Goal: Information Seeking & Learning: Learn about a topic

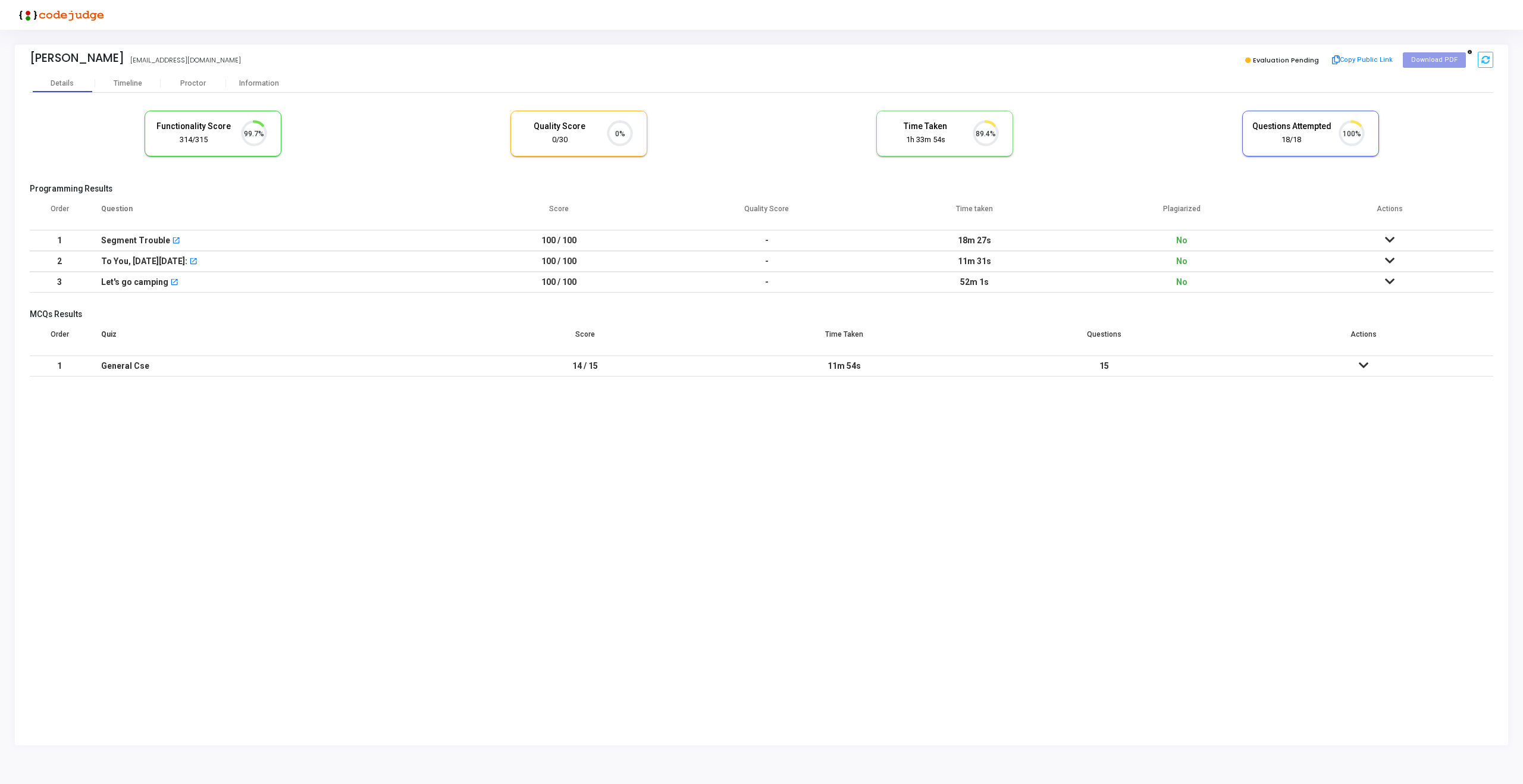
scroll to position [25, 30]
click at [193, 83] on div "Proctor" at bounding box center [193, 83] width 66 height 9
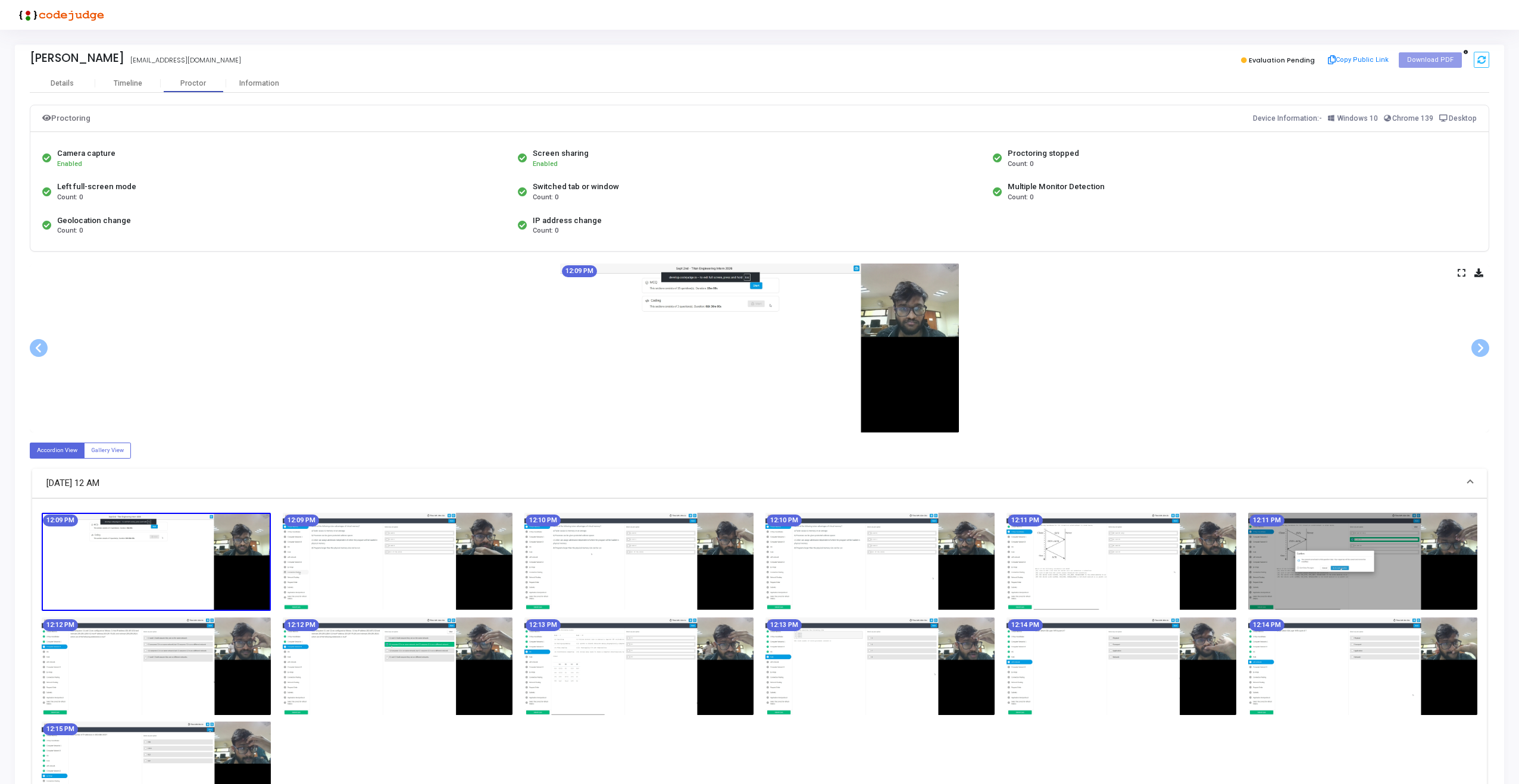
click at [1461, 275] on icon at bounding box center [1461, 272] width 8 height 7
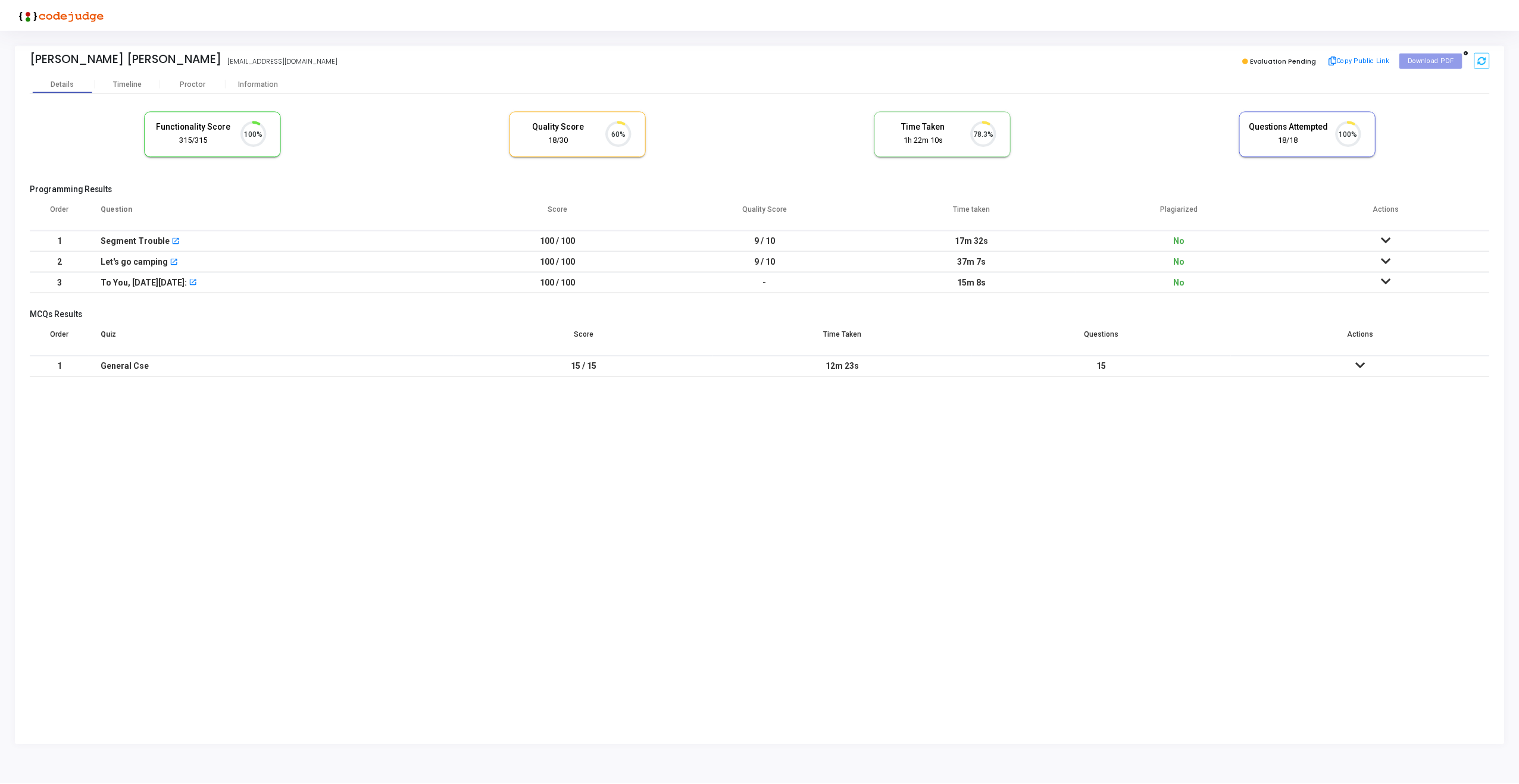
scroll to position [25, 30]
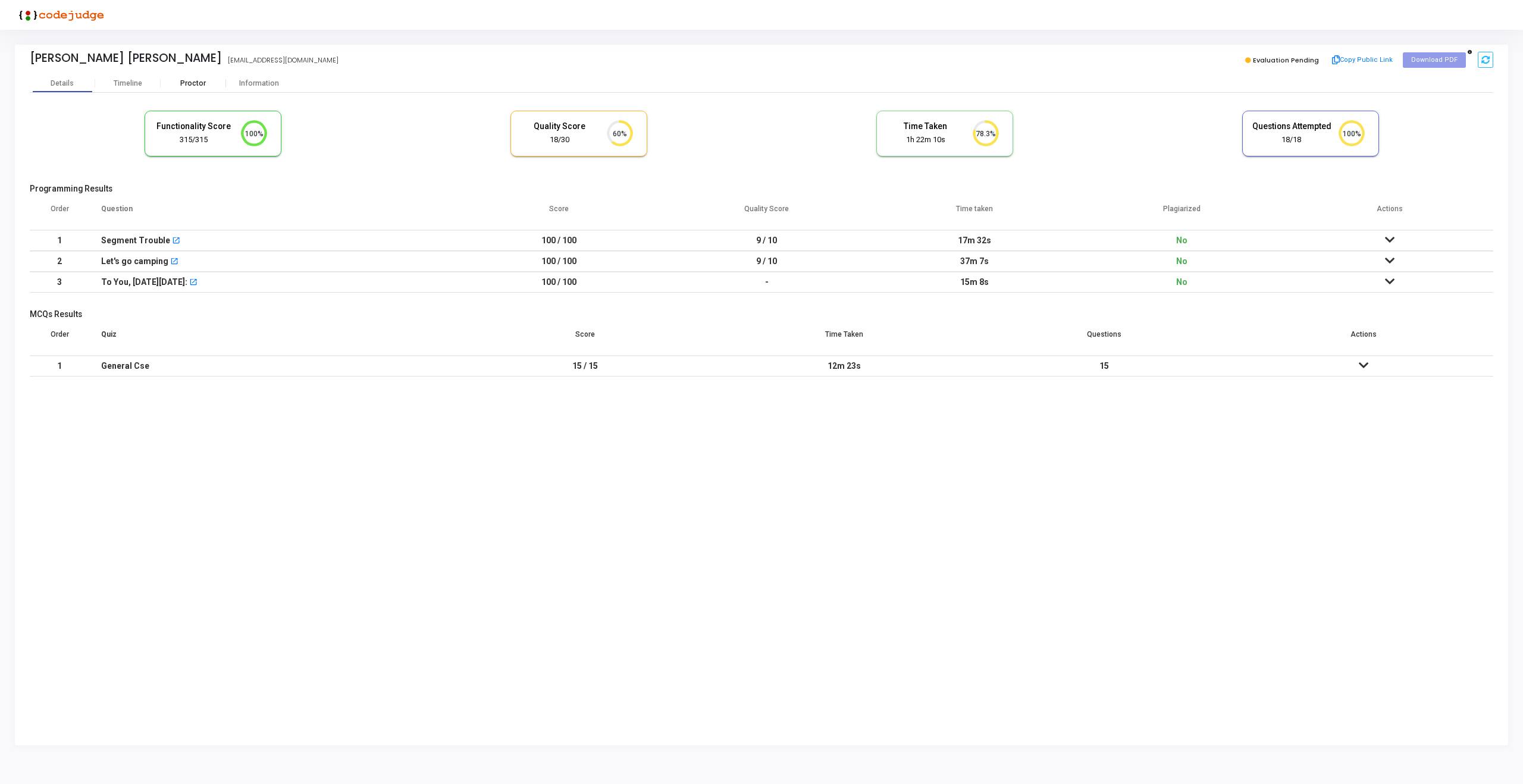
click at [193, 82] on div "Proctor" at bounding box center [193, 83] width 66 height 9
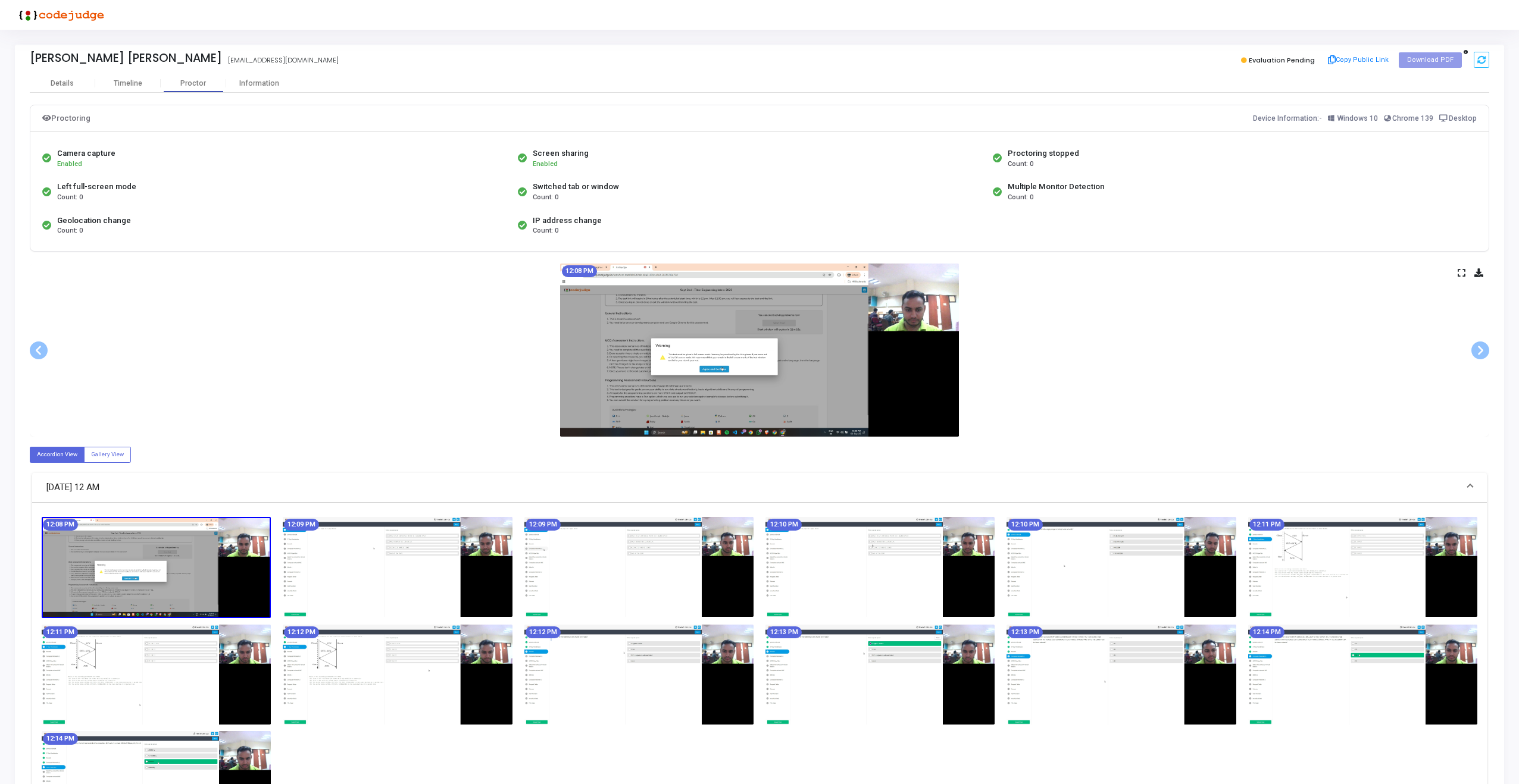
click at [768, 379] on img at bounding box center [759, 350] width 399 height 174
click at [1458, 271] on icon at bounding box center [1461, 272] width 8 height 7
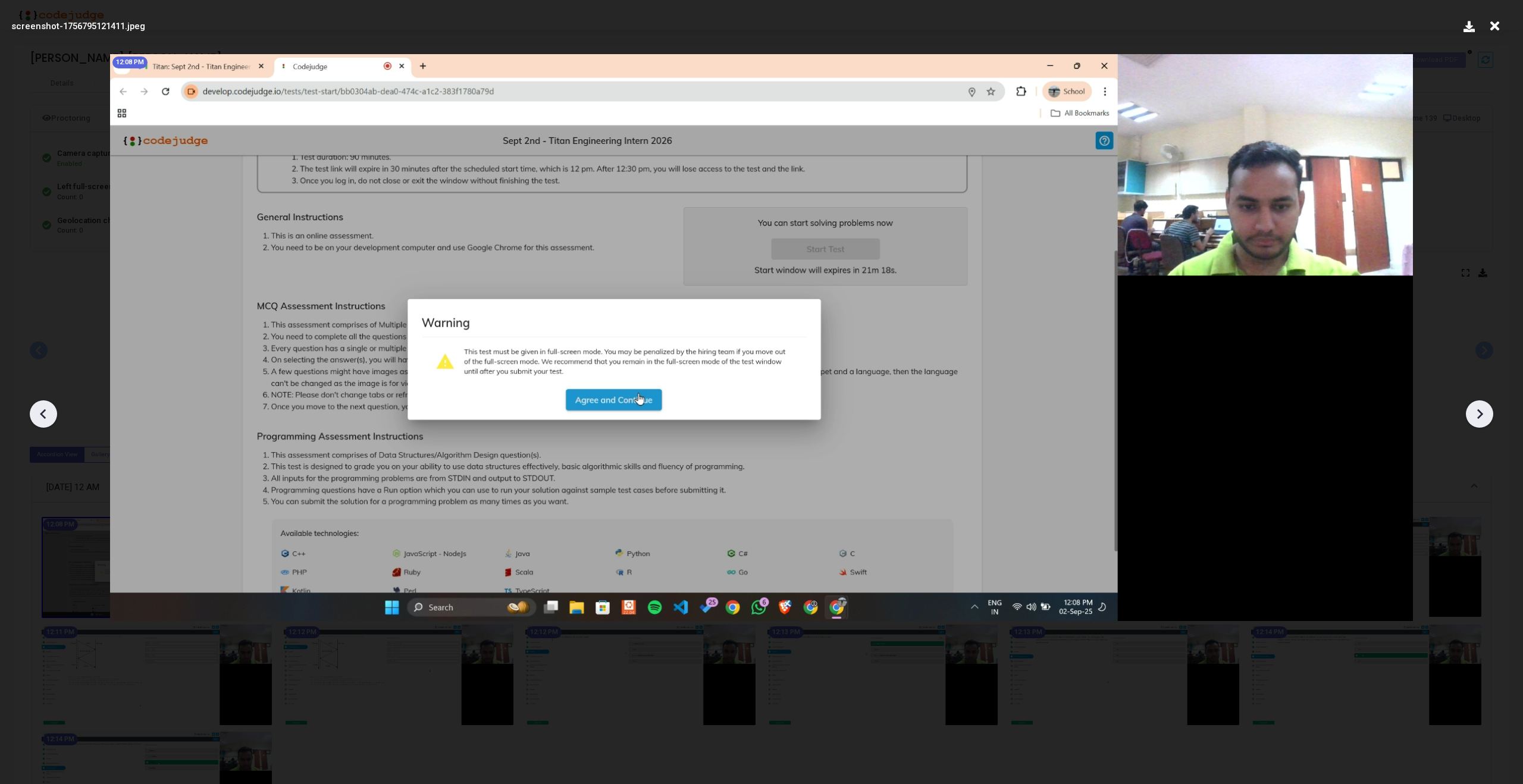
click at [1481, 412] on icon at bounding box center [1481, 414] width 6 height 10
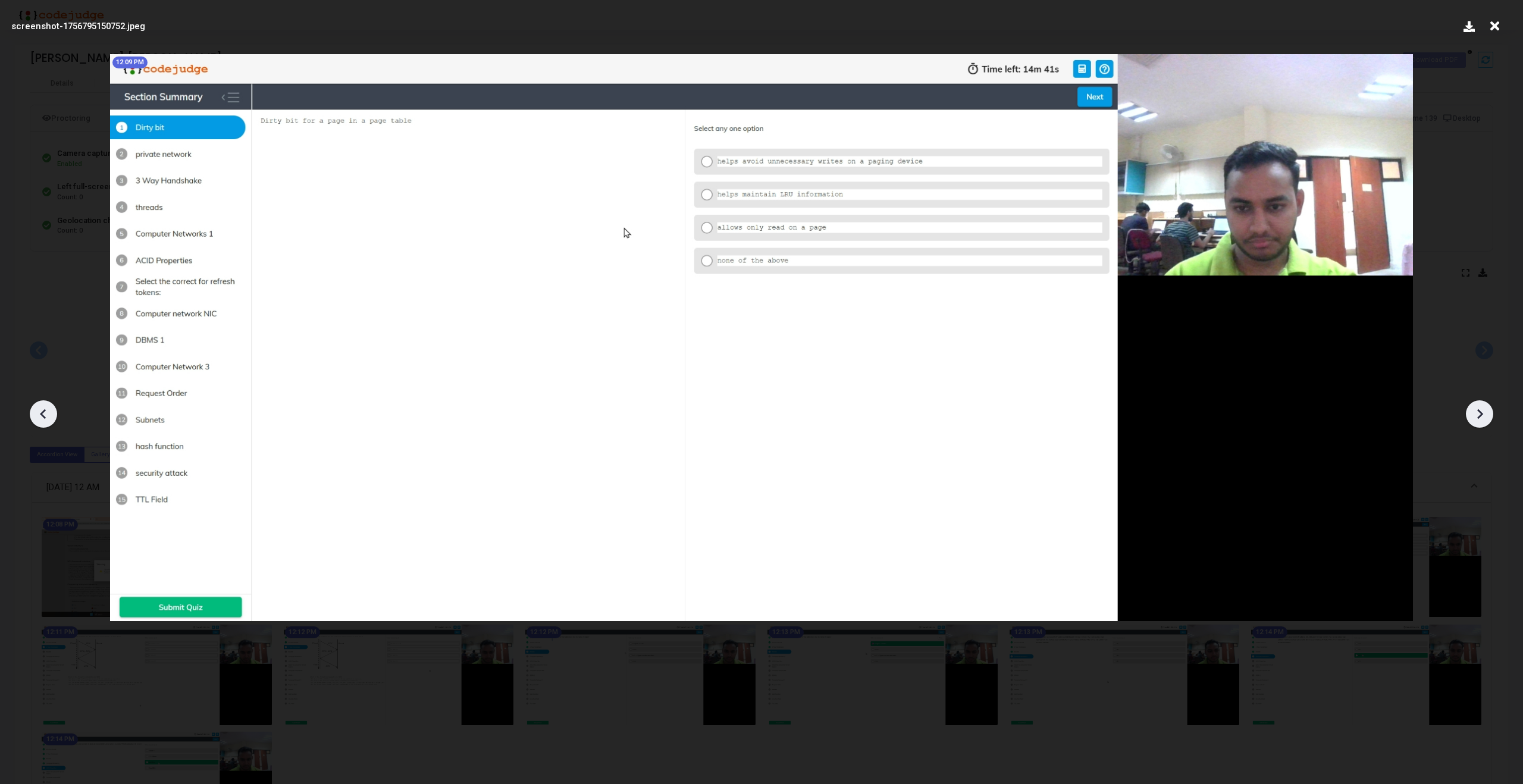
click at [1481, 412] on icon at bounding box center [1481, 414] width 6 height 10
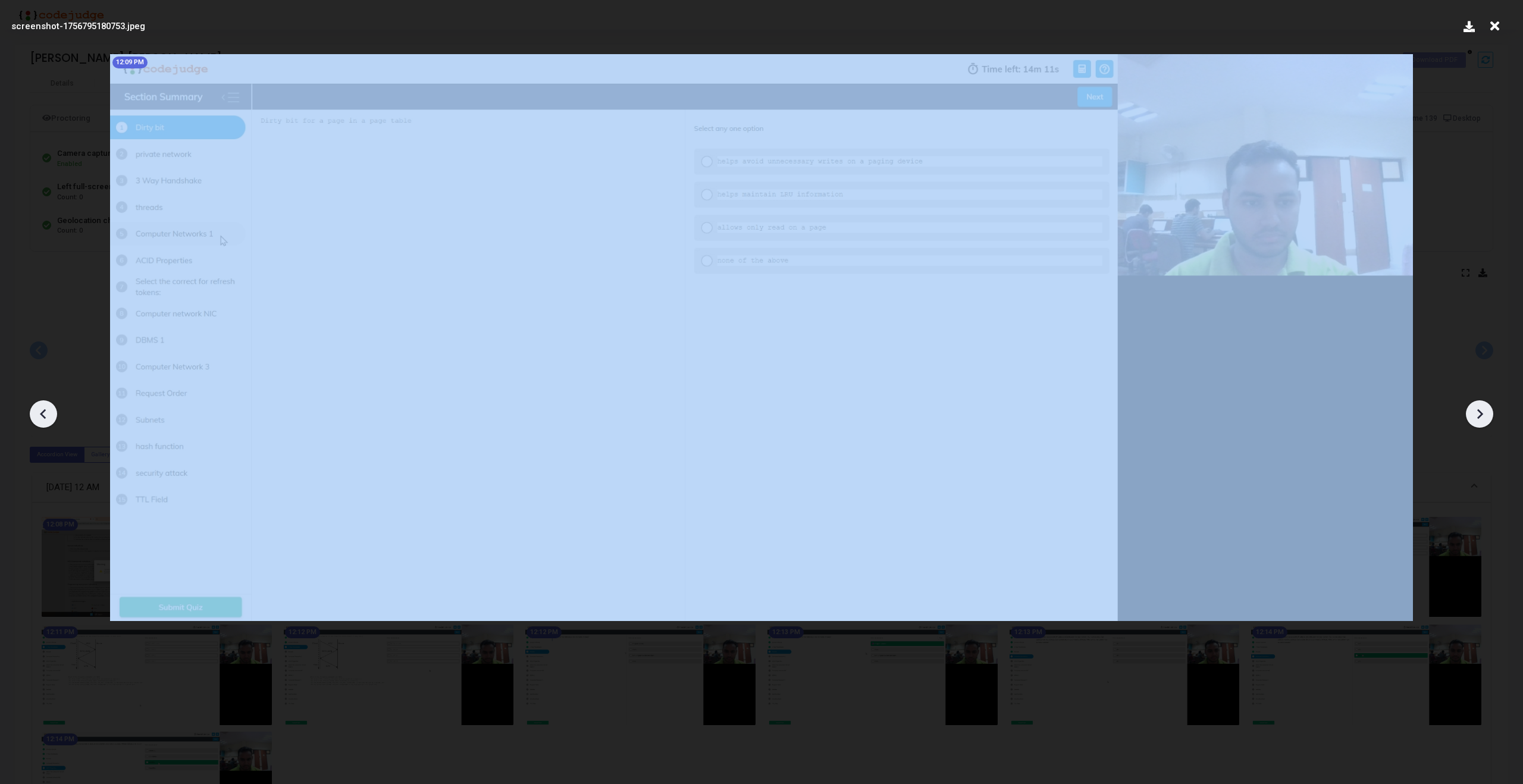
click at [1481, 412] on icon at bounding box center [1481, 414] width 6 height 10
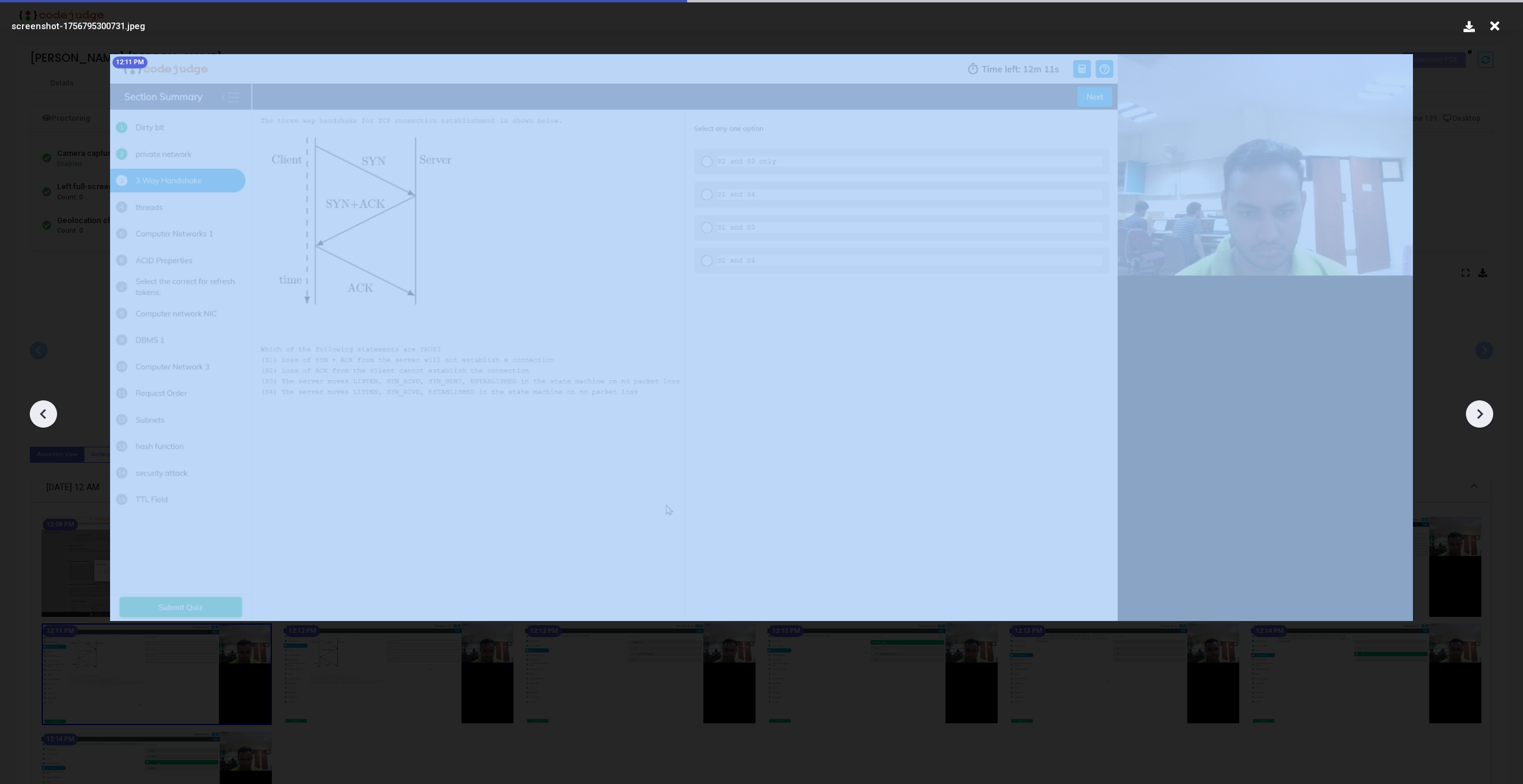
click at [1481, 412] on icon at bounding box center [1481, 414] width 6 height 10
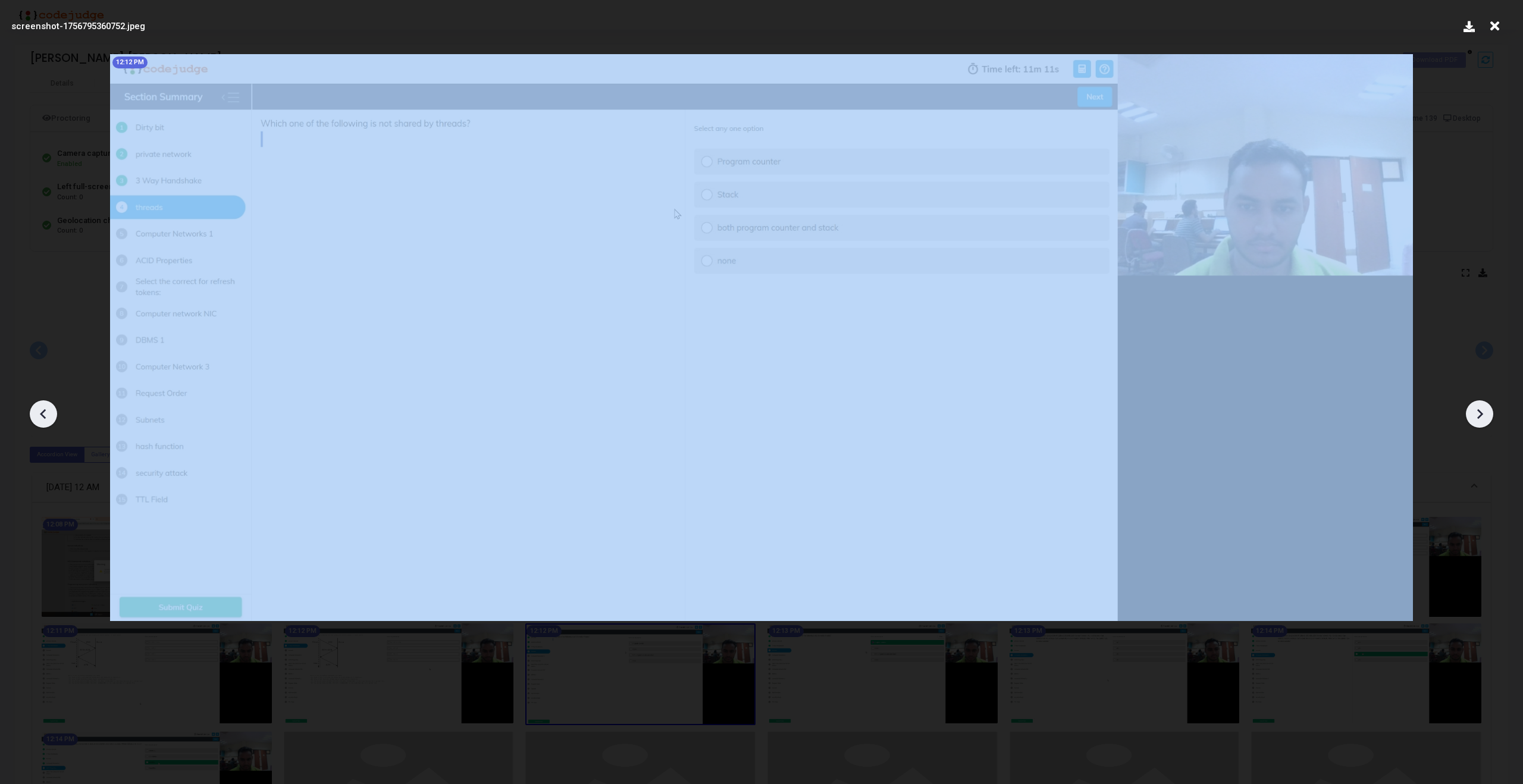
click at [1481, 412] on icon at bounding box center [1481, 414] width 6 height 10
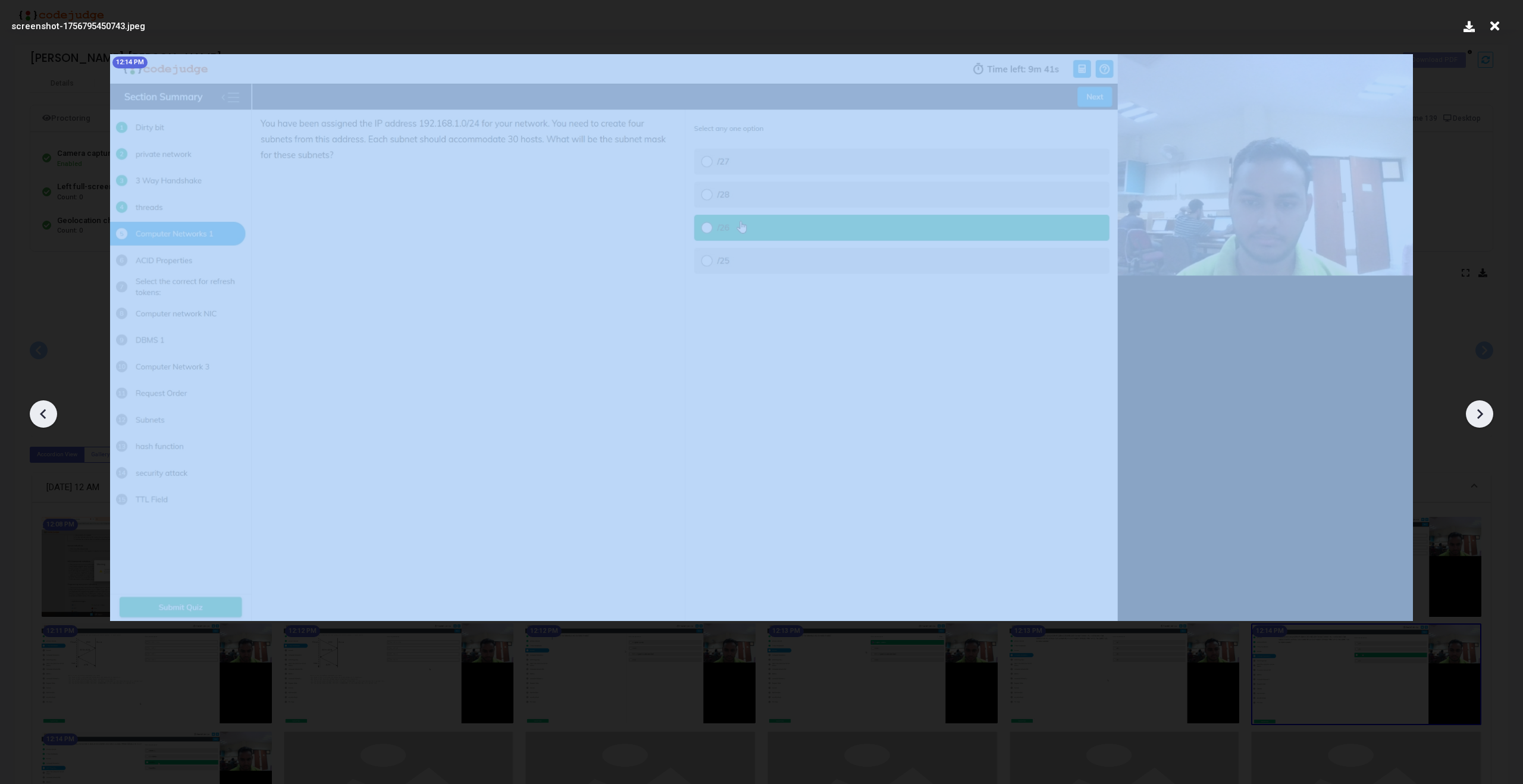
click at [1481, 412] on icon at bounding box center [1481, 414] width 6 height 10
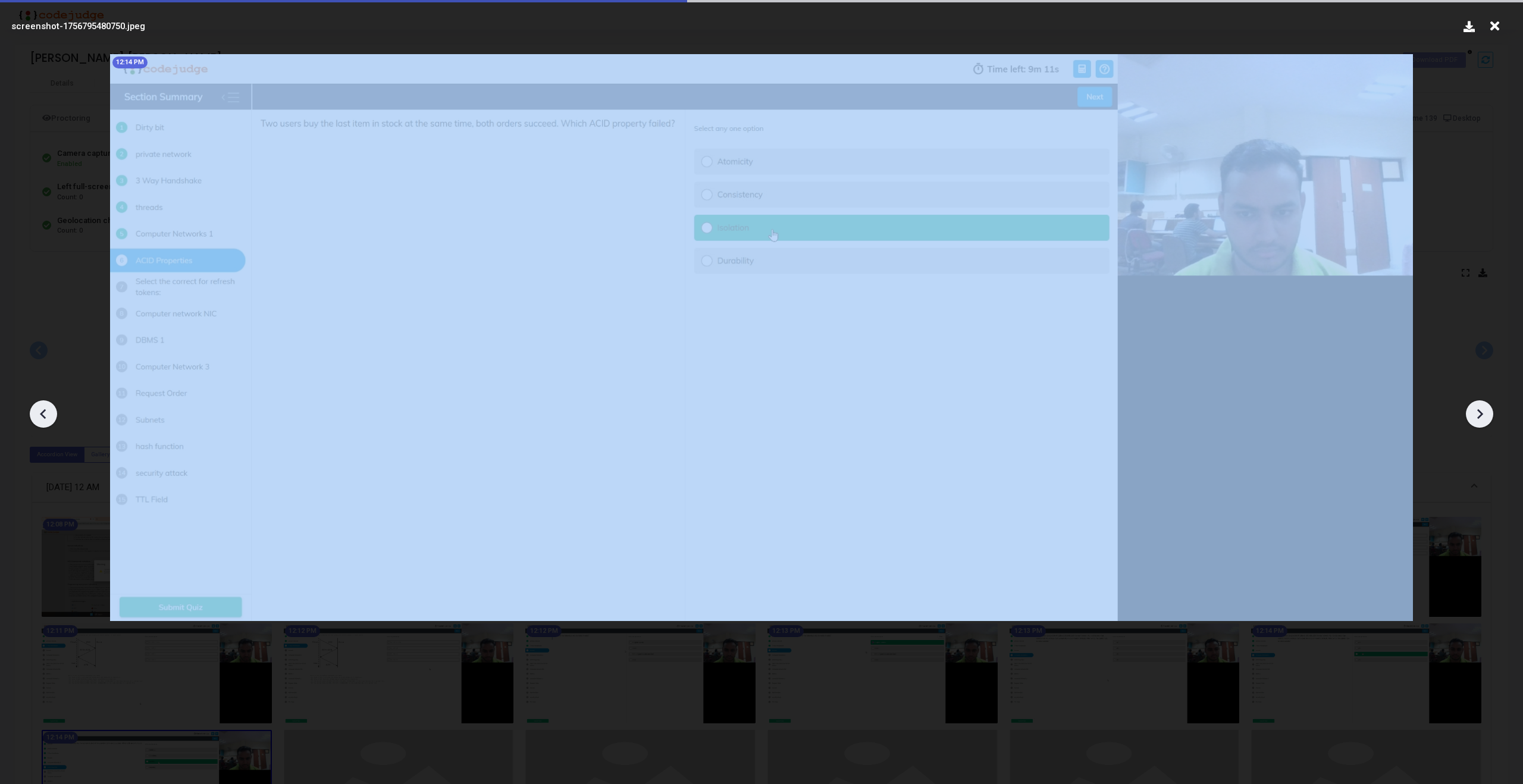
click at [1481, 412] on icon at bounding box center [1481, 414] width 6 height 10
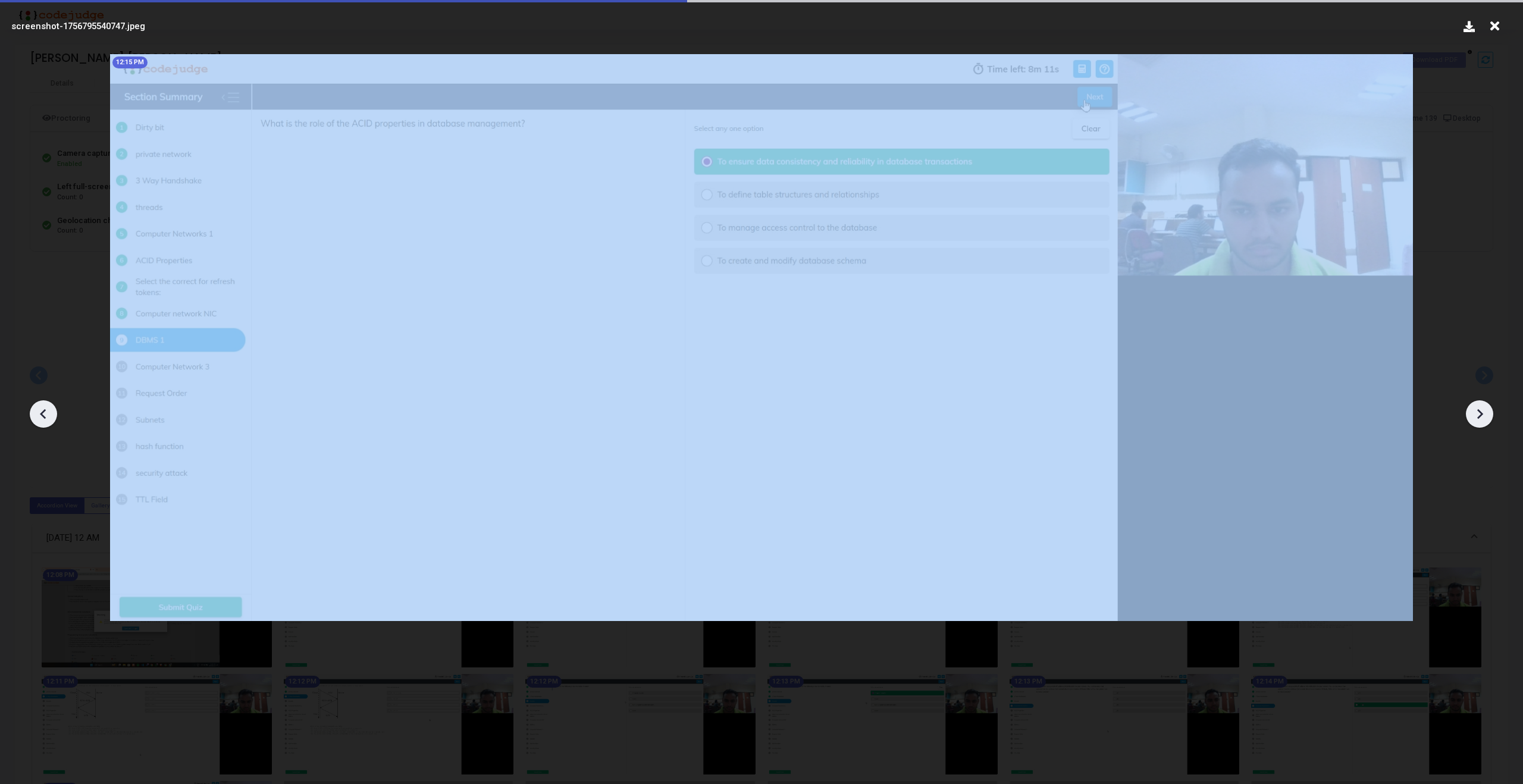
click at [1481, 412] on icon at bounding box center [1481, 414] width 6 height 10
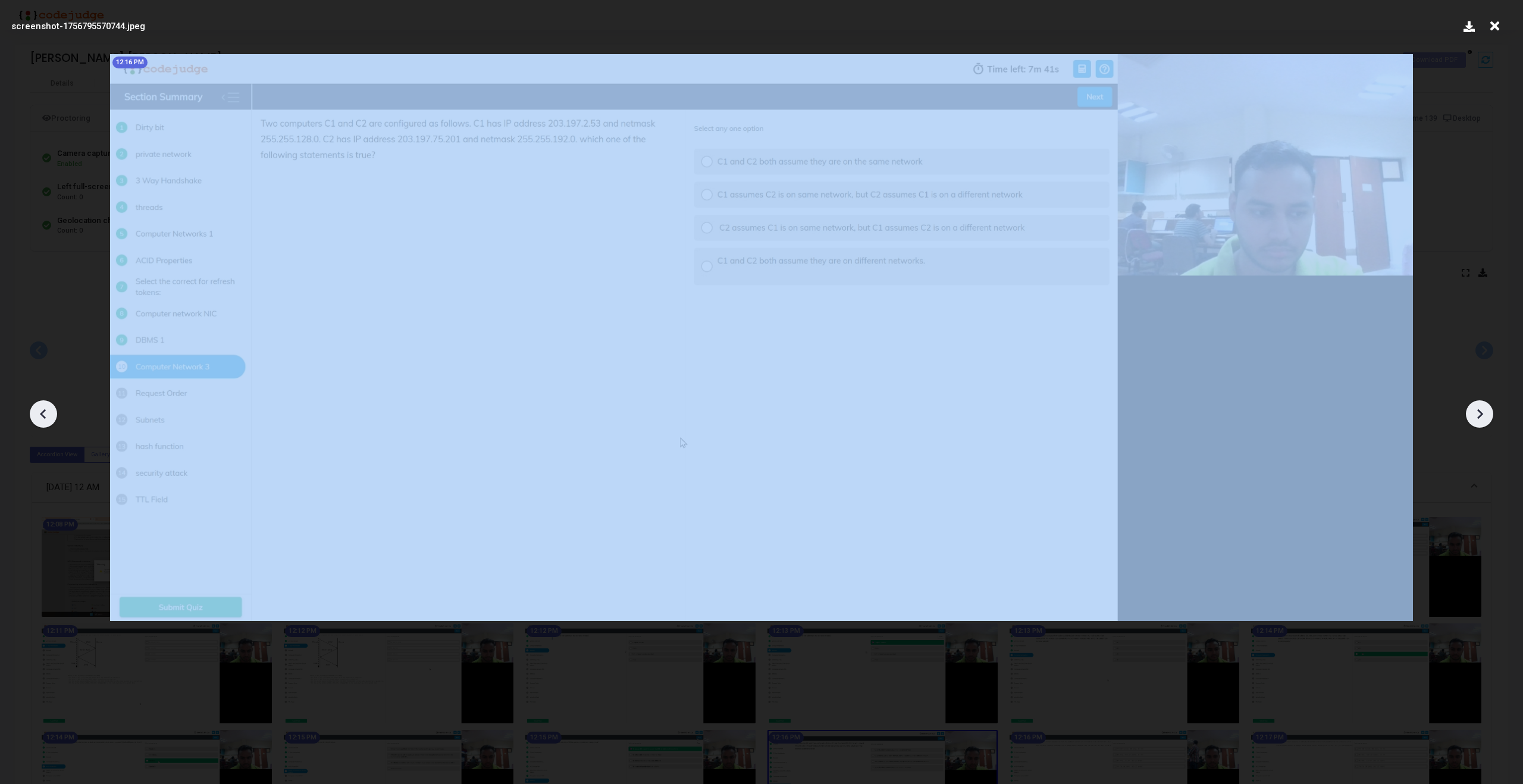
click at [1481, 412] on icon at bounding box center [1481, 414] width 6 height 10
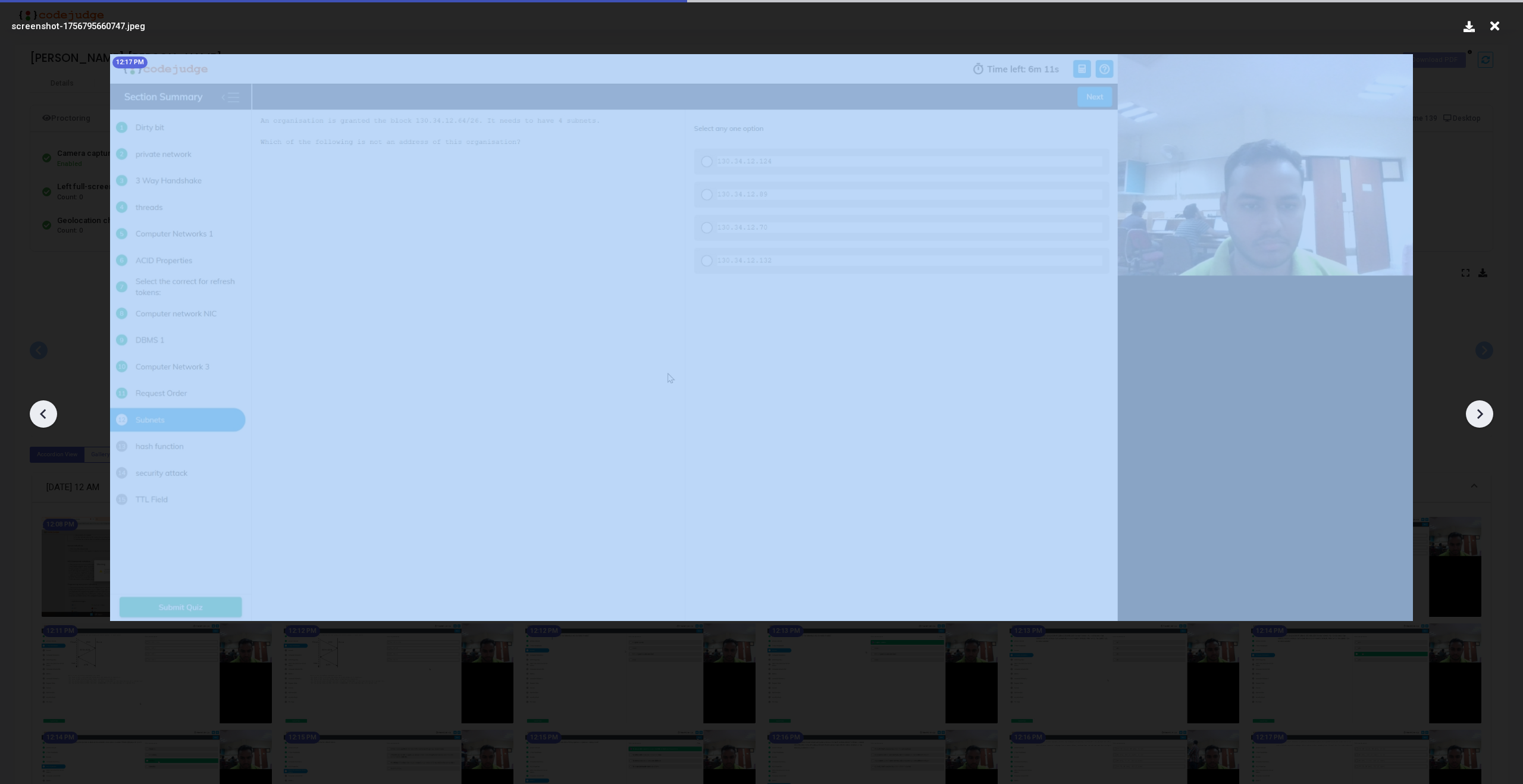
click at [1481, 412] on icon at bounding box center [1481, 414] width 6 height 10
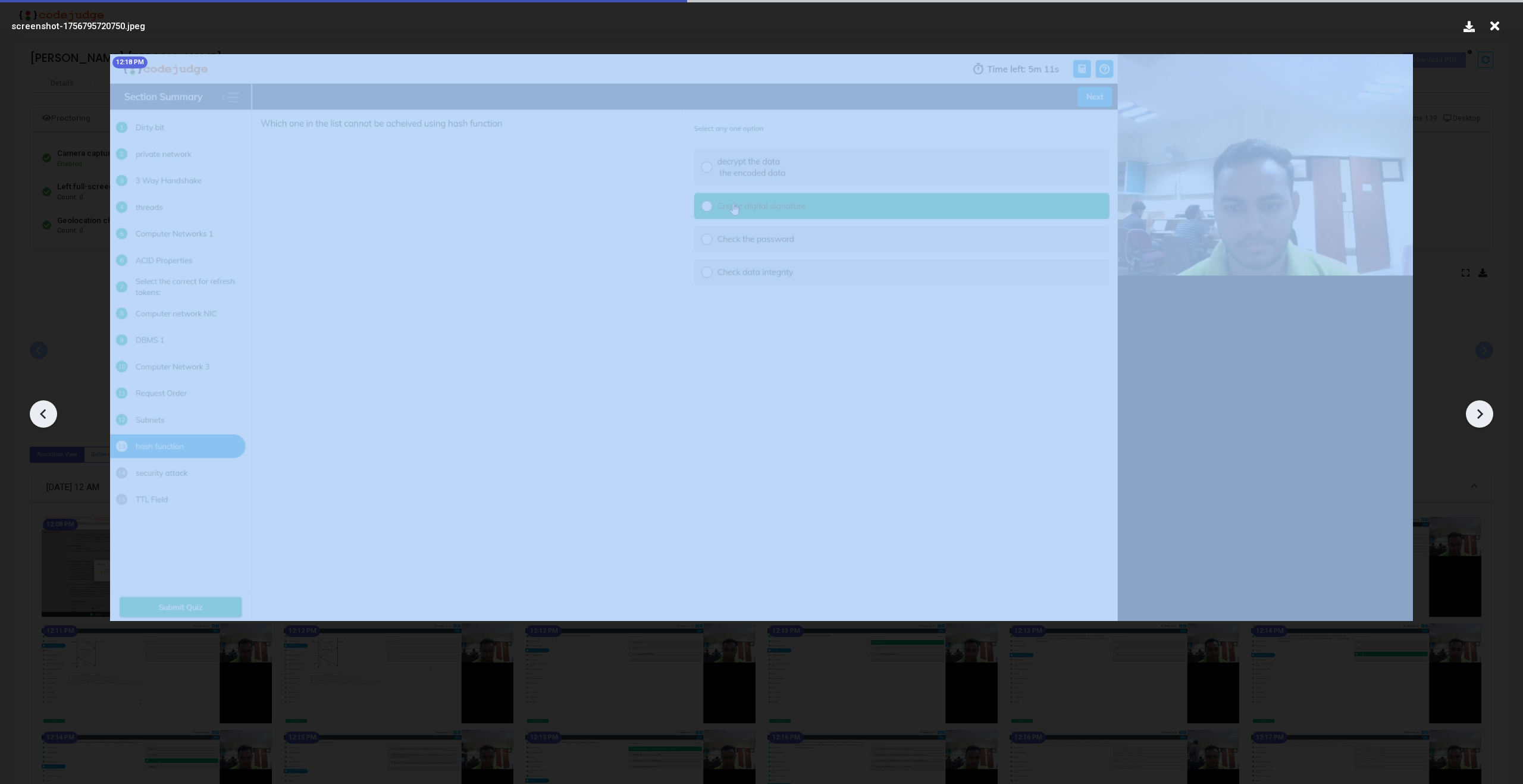
click at [1481, 412] on icon at bounding box center [1481, 414] width 6 height 10
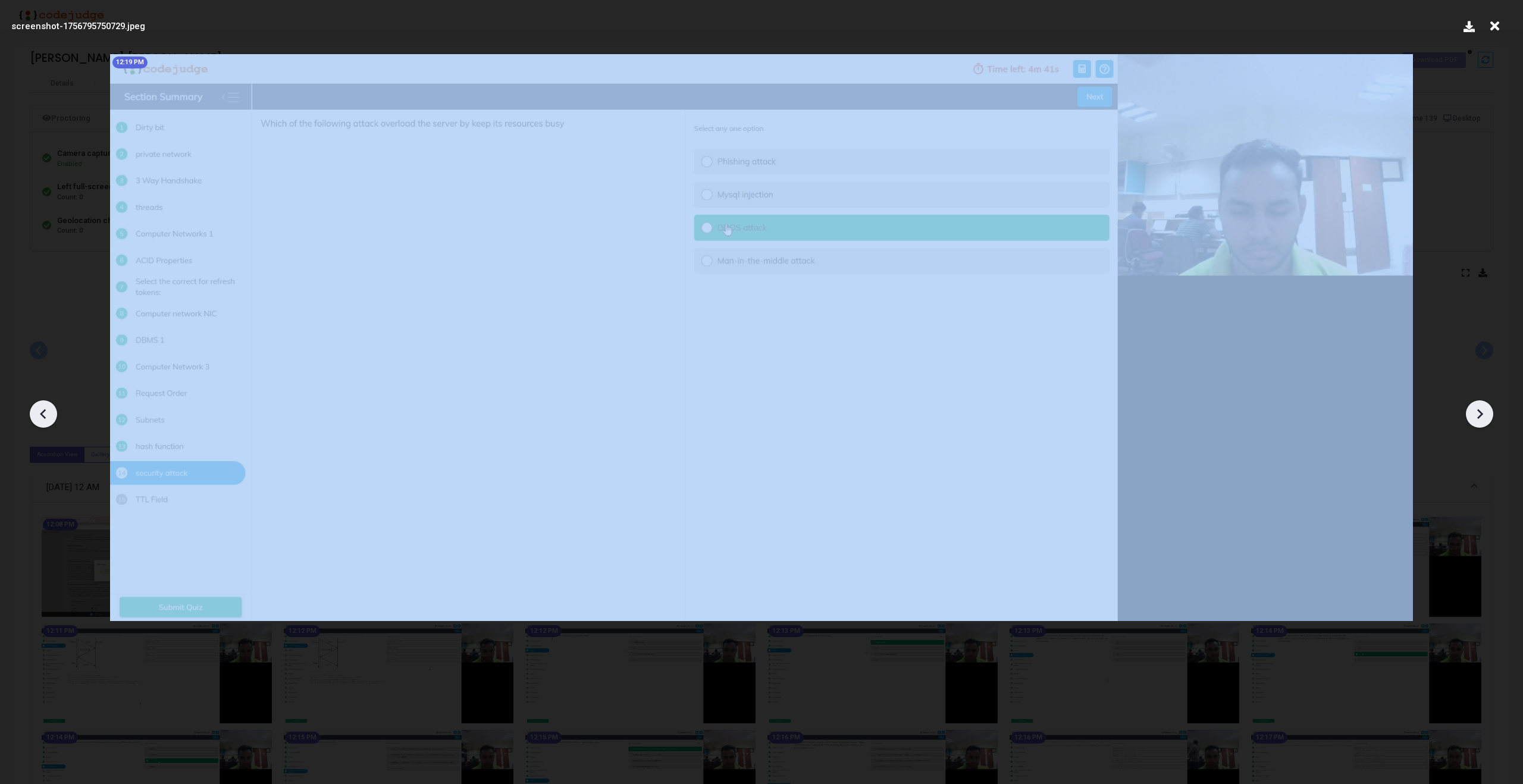
click at [1481, 412] on icon at bounding box center [1481, 414] width 6 height 10
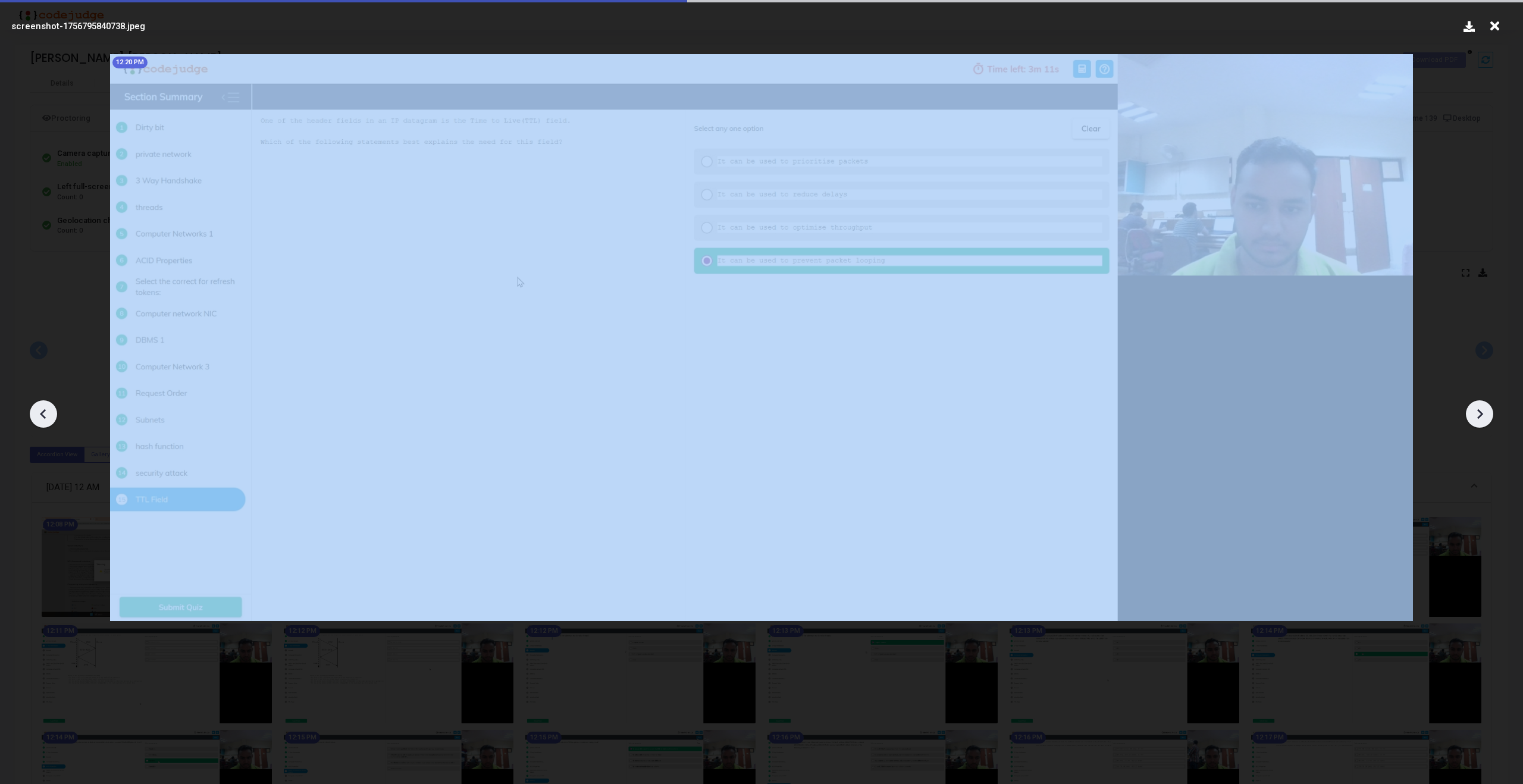
click at [1481, 412] on icon at bounding box center [1481, 414] width 6 height 10
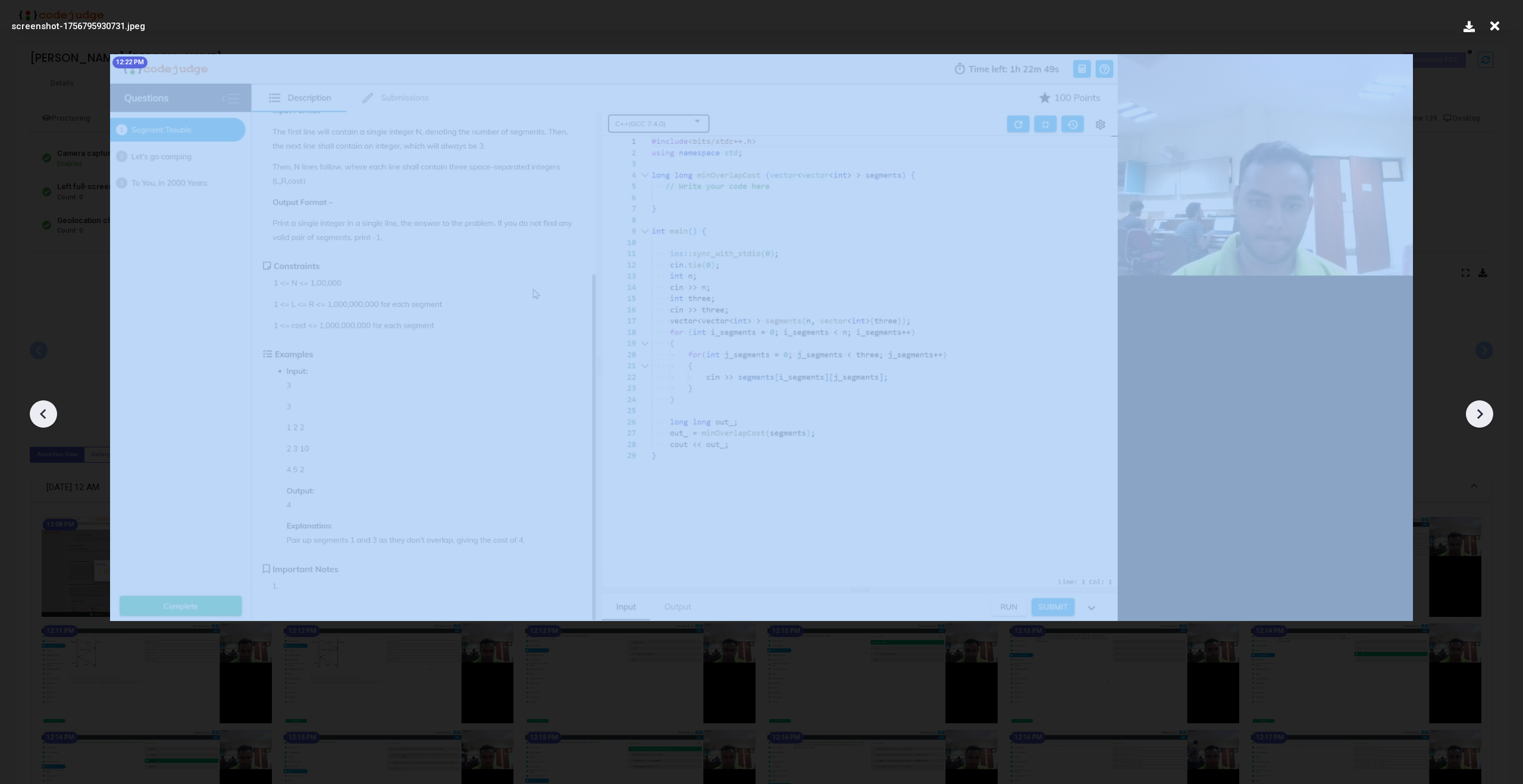
click at [1481, 412] on icon at bounding box center [1481, 414] width 6 height 10
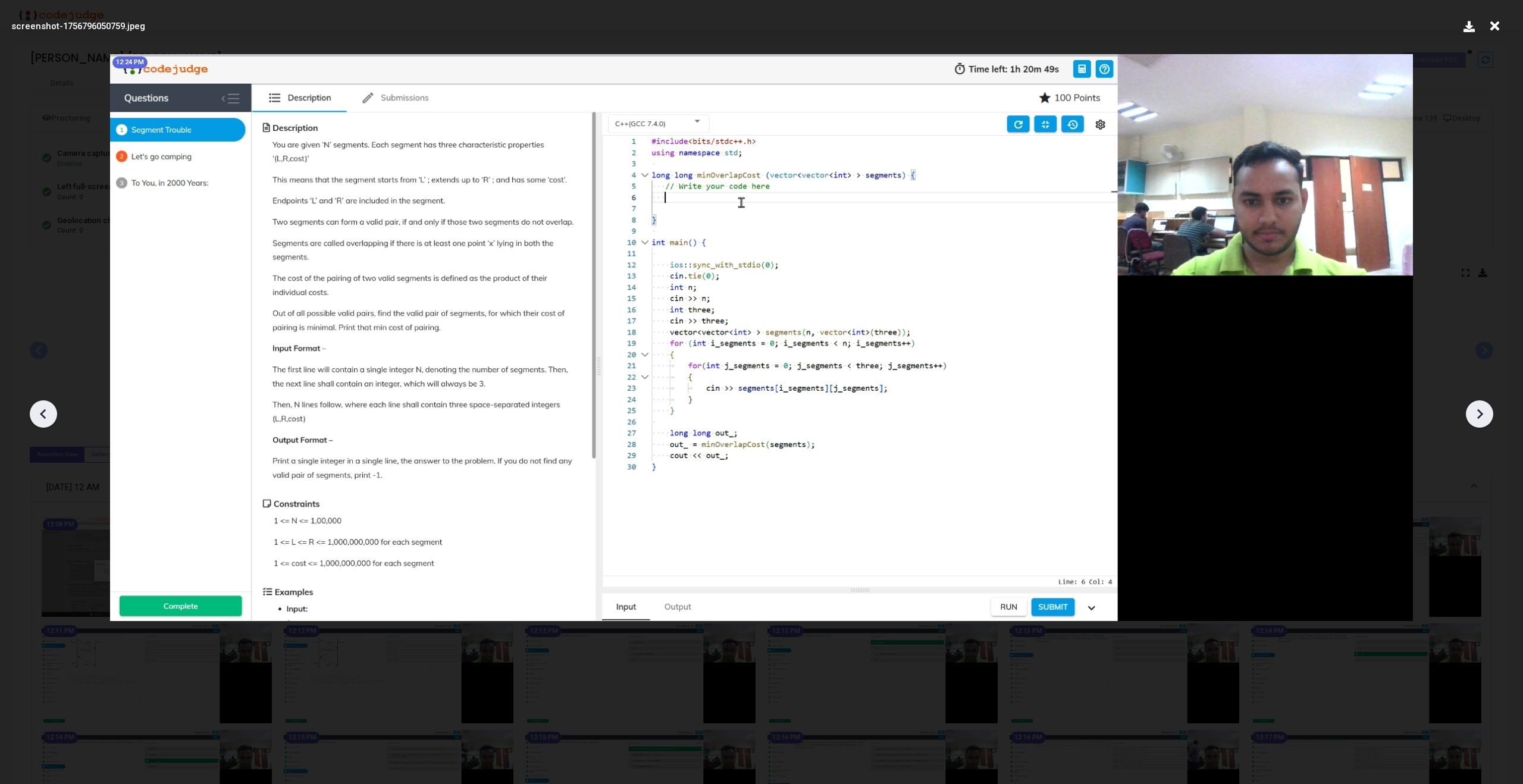
click at [1481, 412] on icon at bounding box center [1481, 414] width 6 height 10
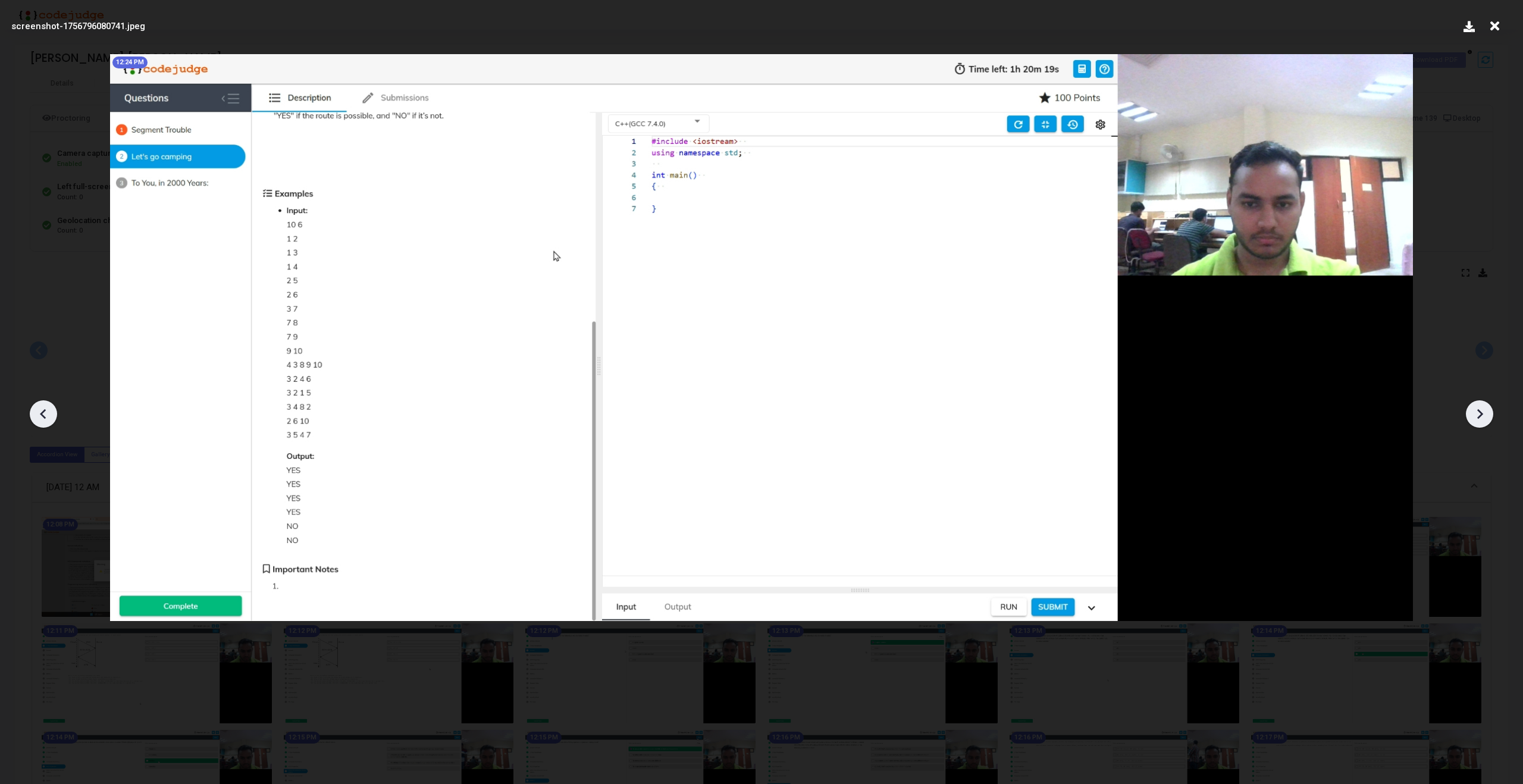
click at [1481, 412] on icon at bounding box center [1481, 414] width 6 height 10
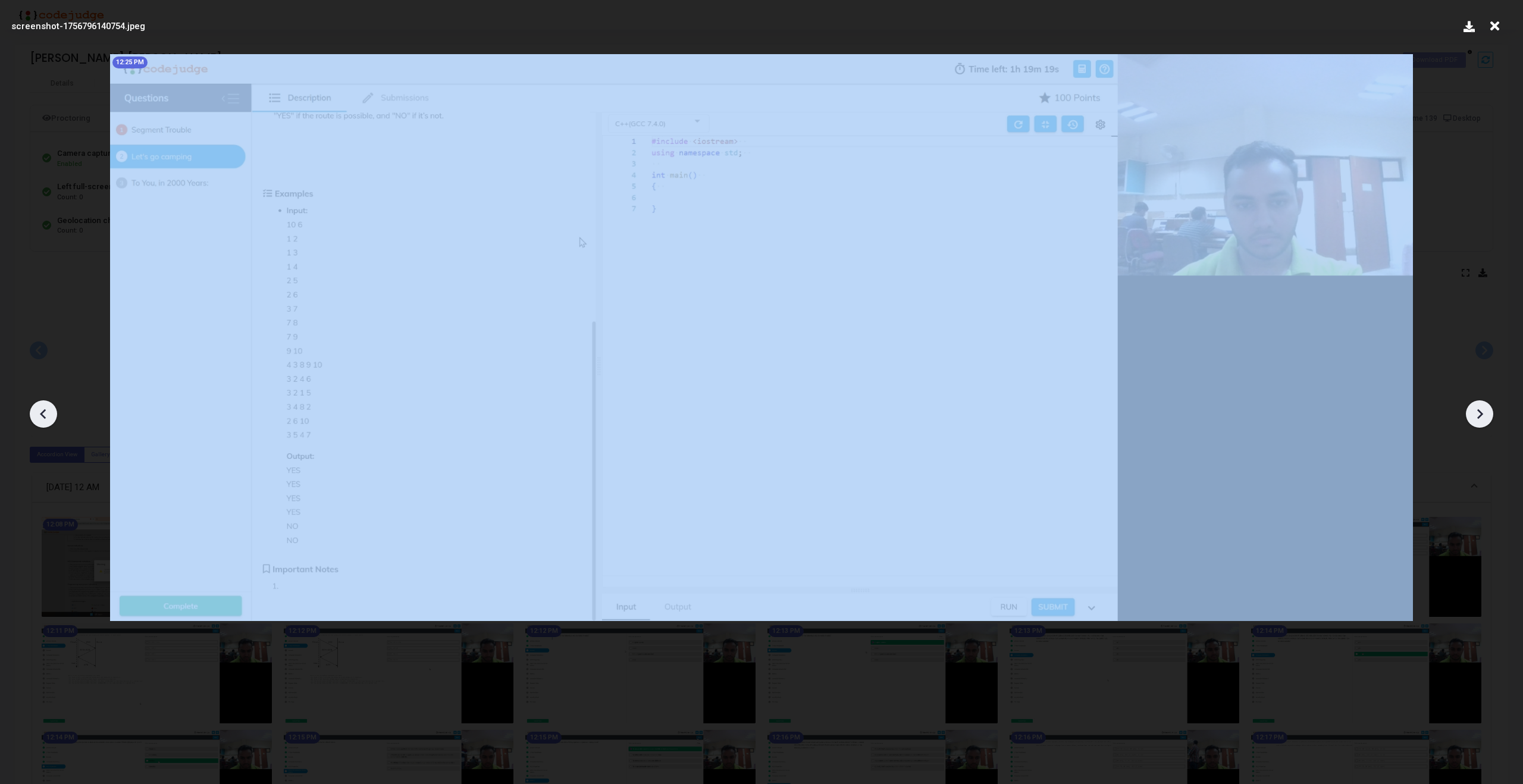
click at [1481, 412] on icon at bounding box center [1481, 414] width 6 height 10
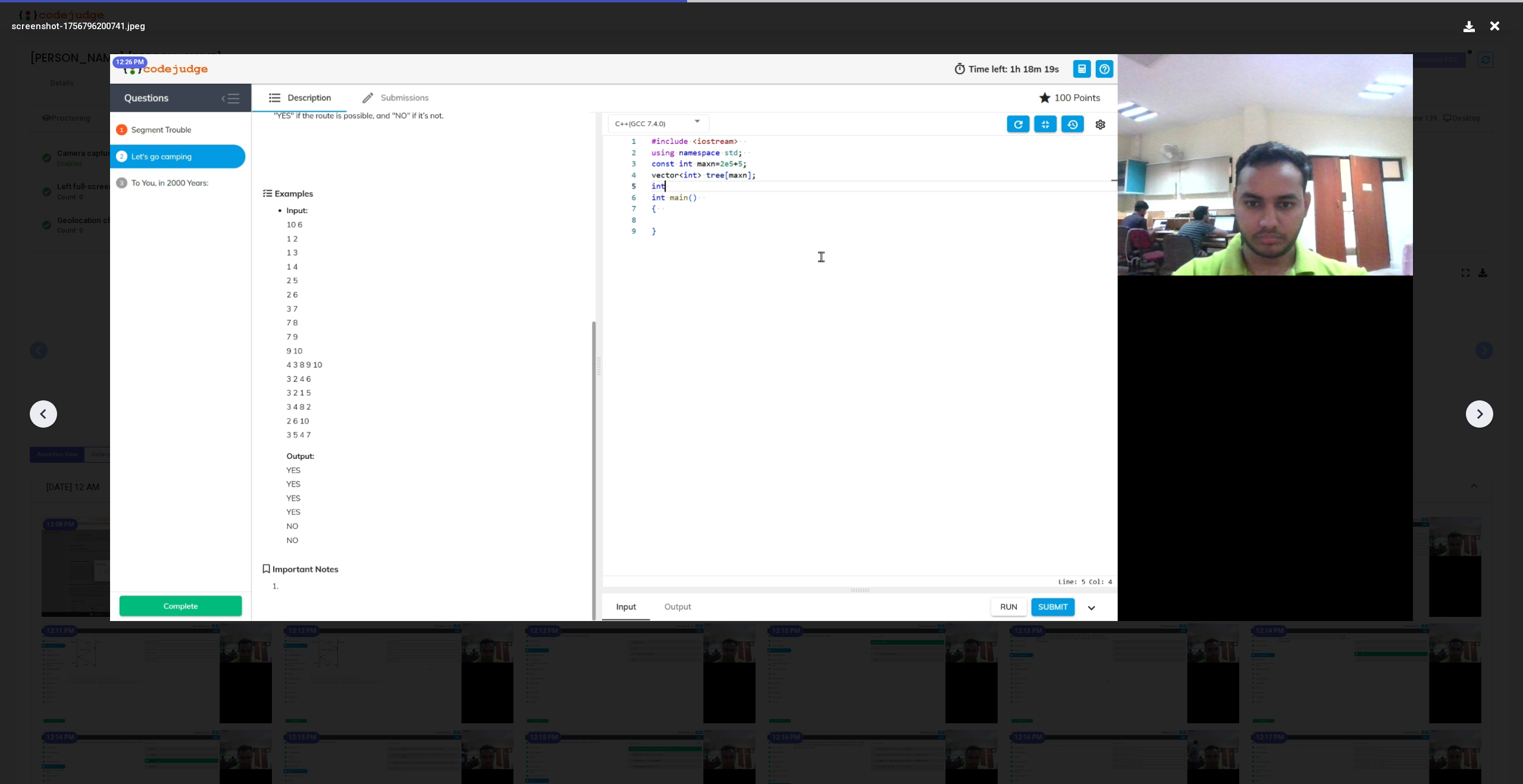
click at [1481, 412] on icon at bounding box center [1481, 414] width 6 height 10
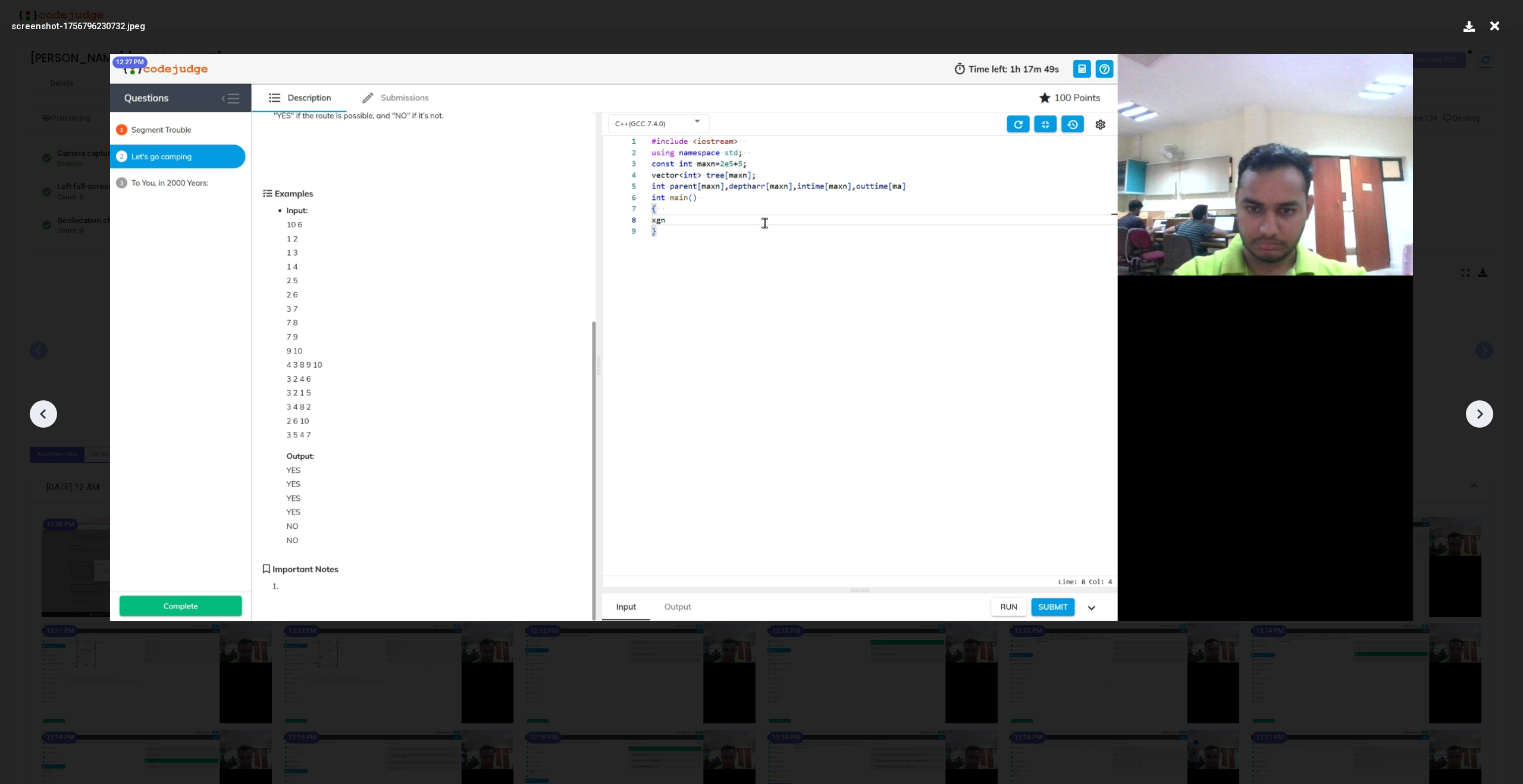
click at [1481, 412] on icon at bounding box center [1481, 414] width 6 height 10
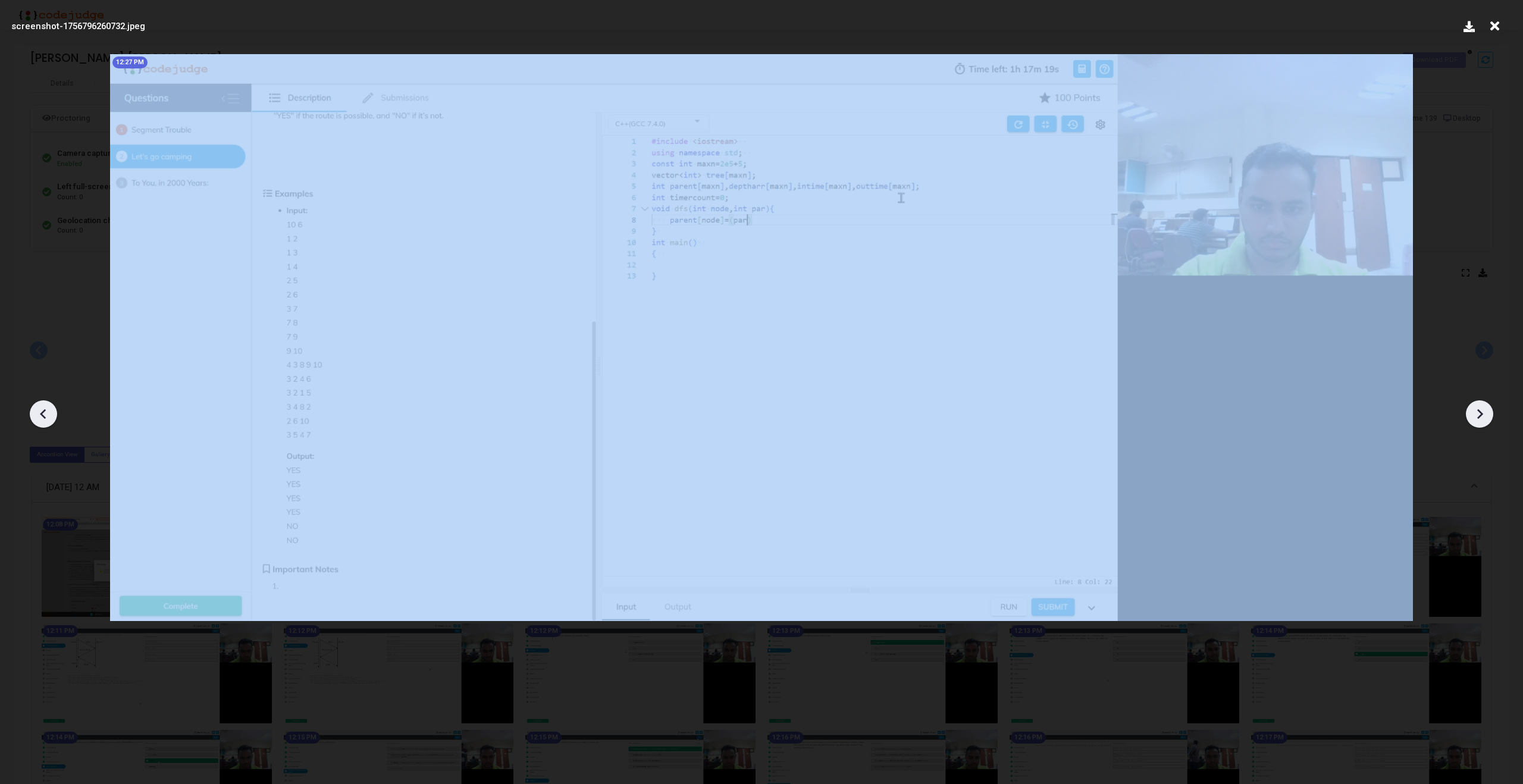
click at [1481, 412] on icon at bounding box center [1481, 414] width 6 height 10
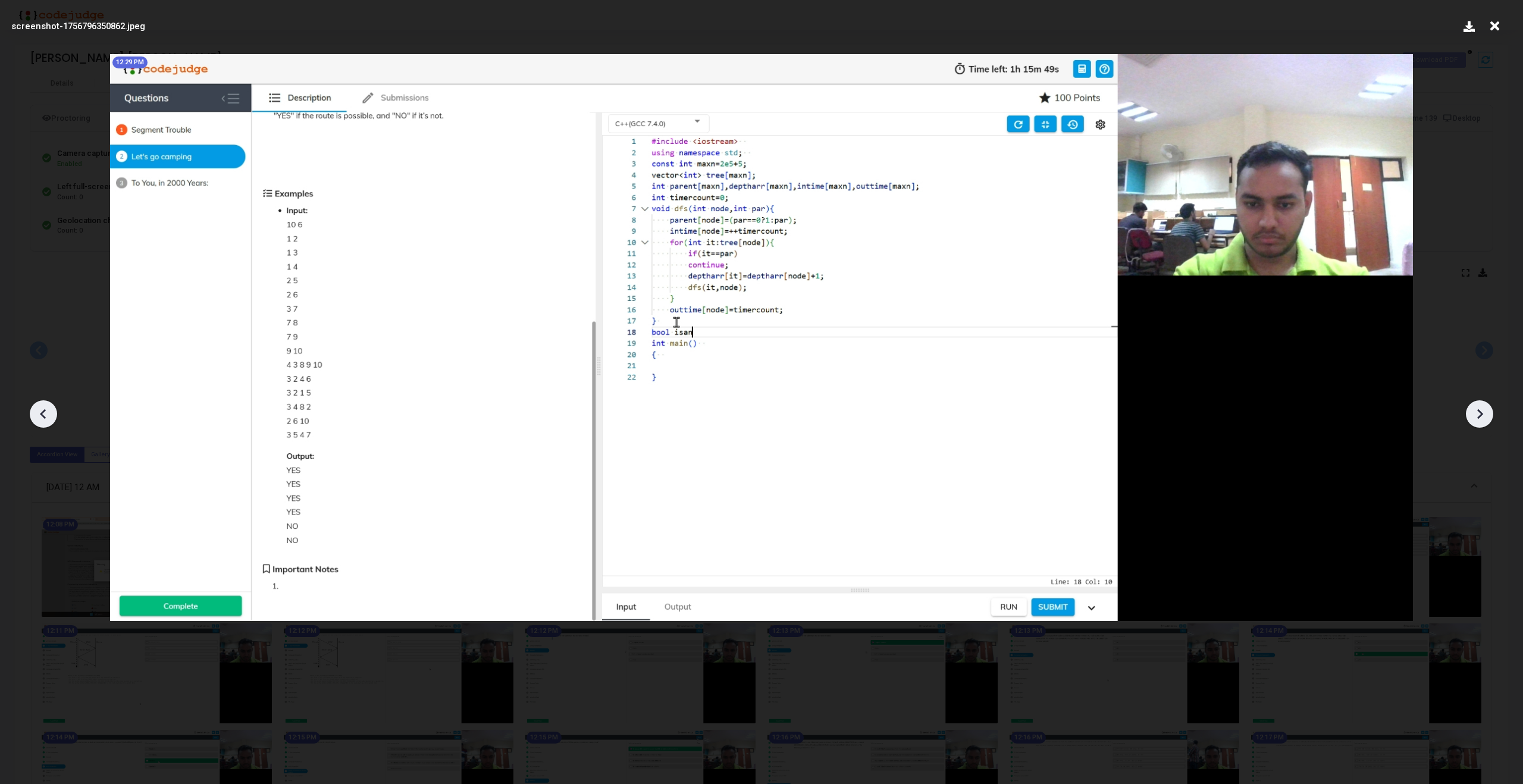
click at [1481, 412] on icon at bounding box center [1481, 414] width 6 height 10
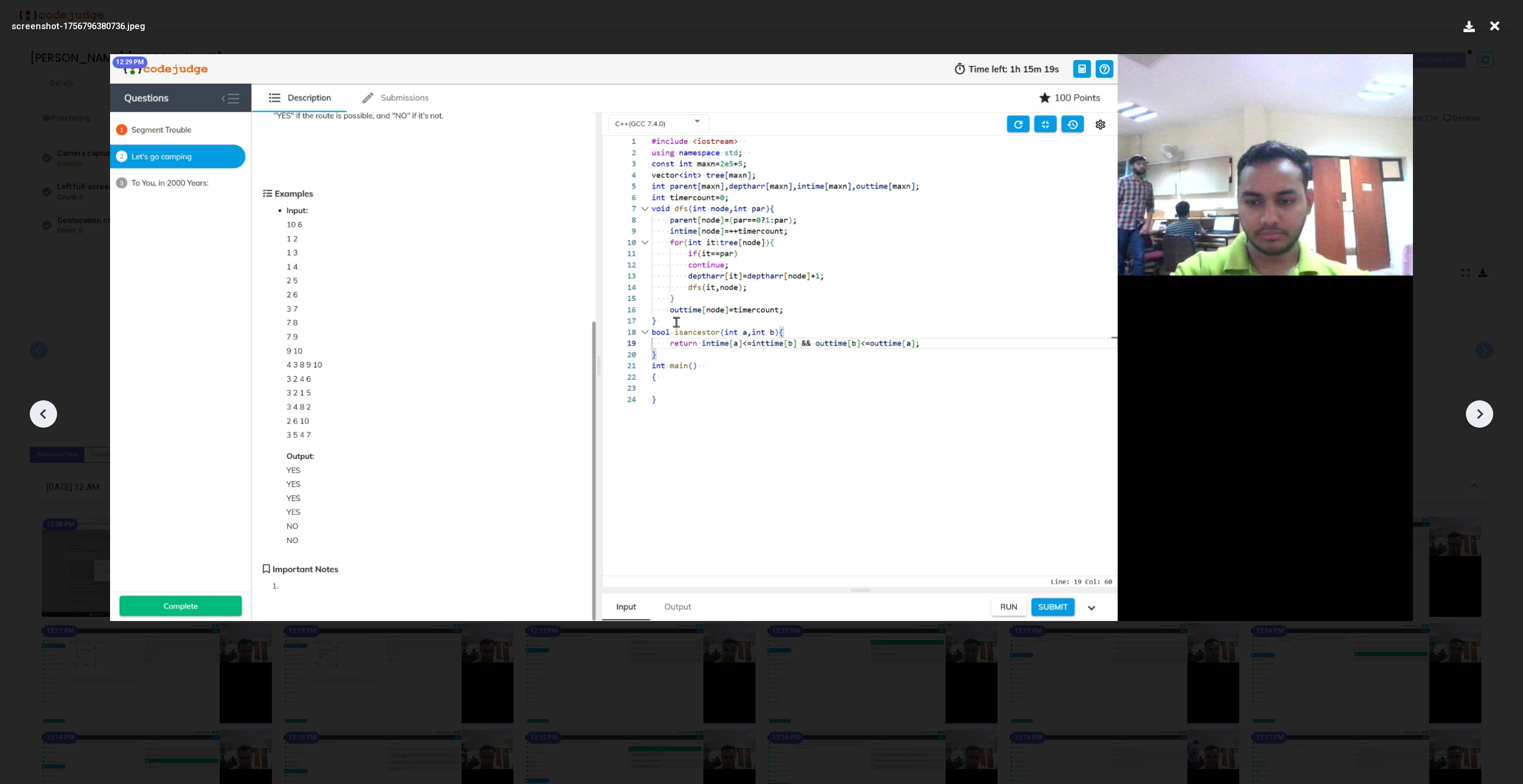
click at [1481, 412] on icon at bounding box center [1481, 414] width 6 height 10
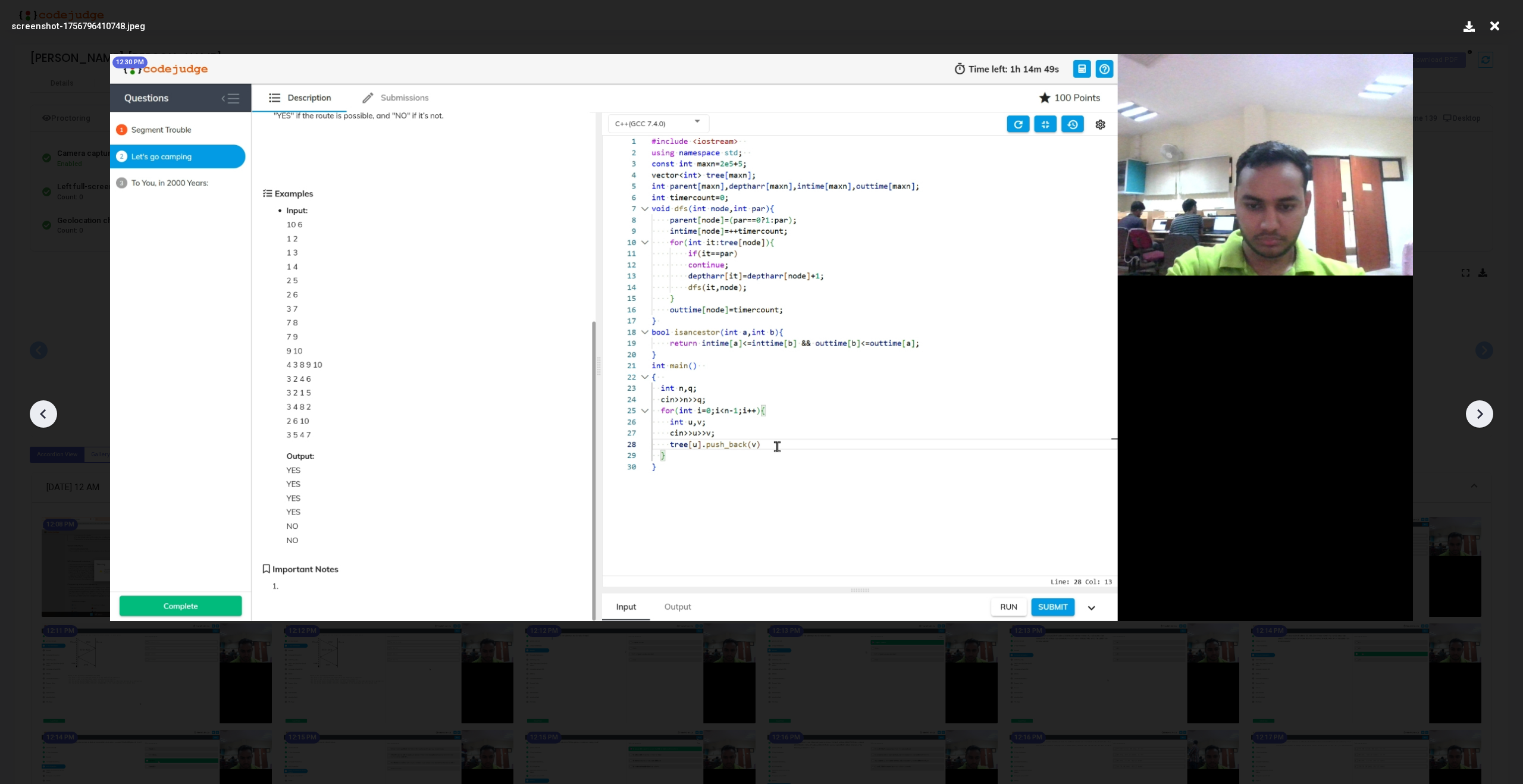
click at [1481, 412] on icon at bounding box center [1481, 414] width 6 height 10
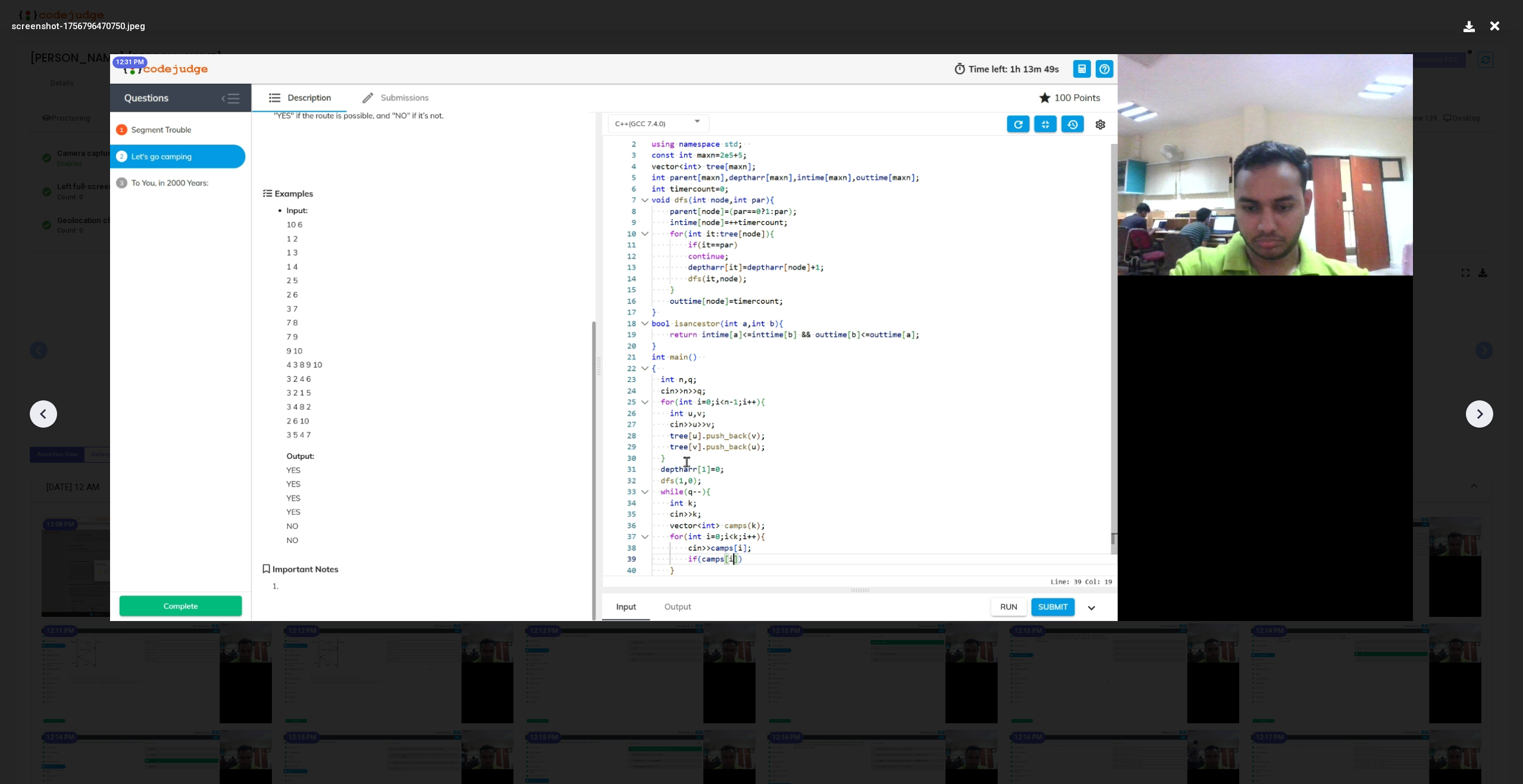
click at [1481, 412] on icon at bounding box center [1481, 414] width 6 height 10
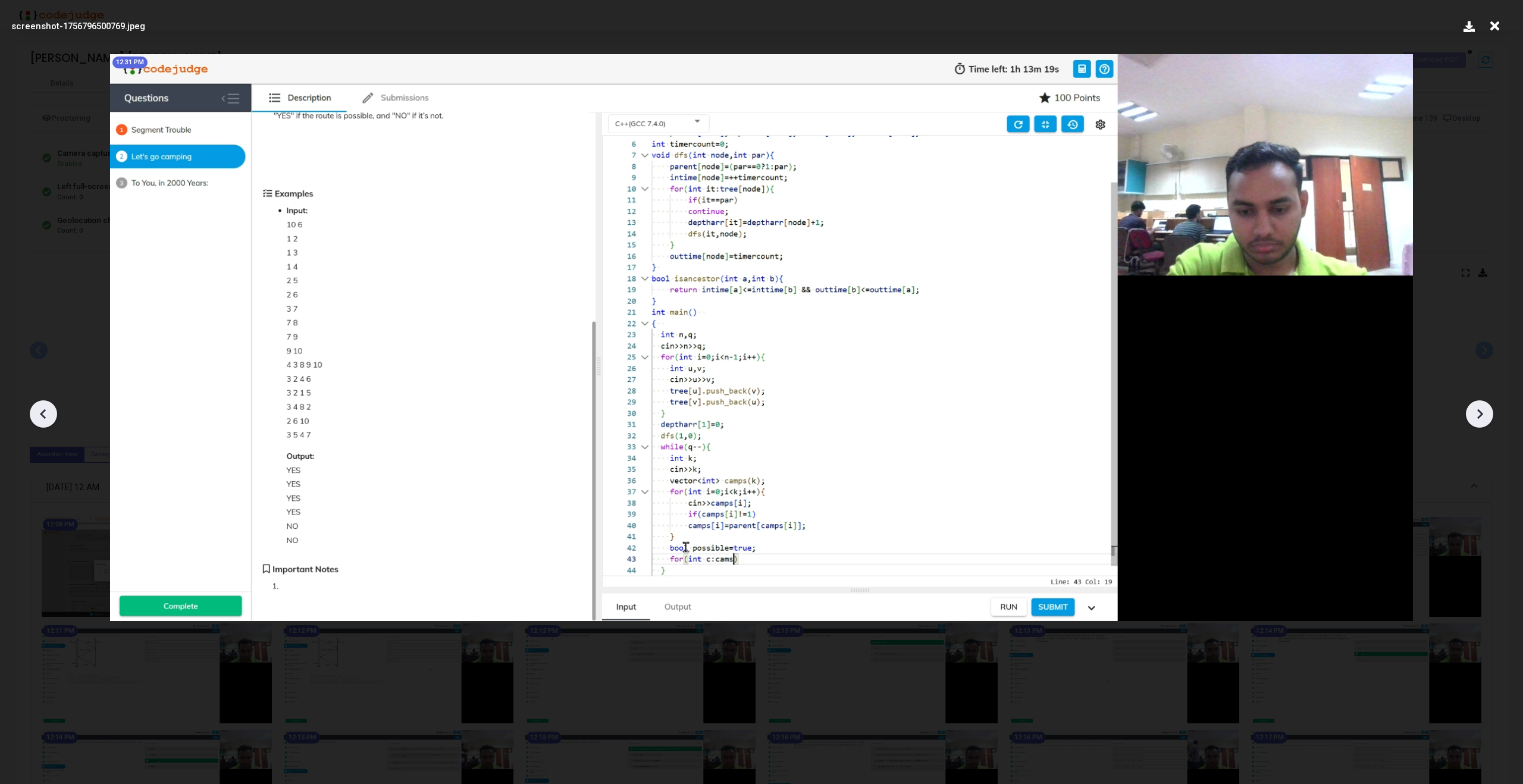
click at [1481, 412] on icon at bounding box center [1481, 414] width 6 height 10
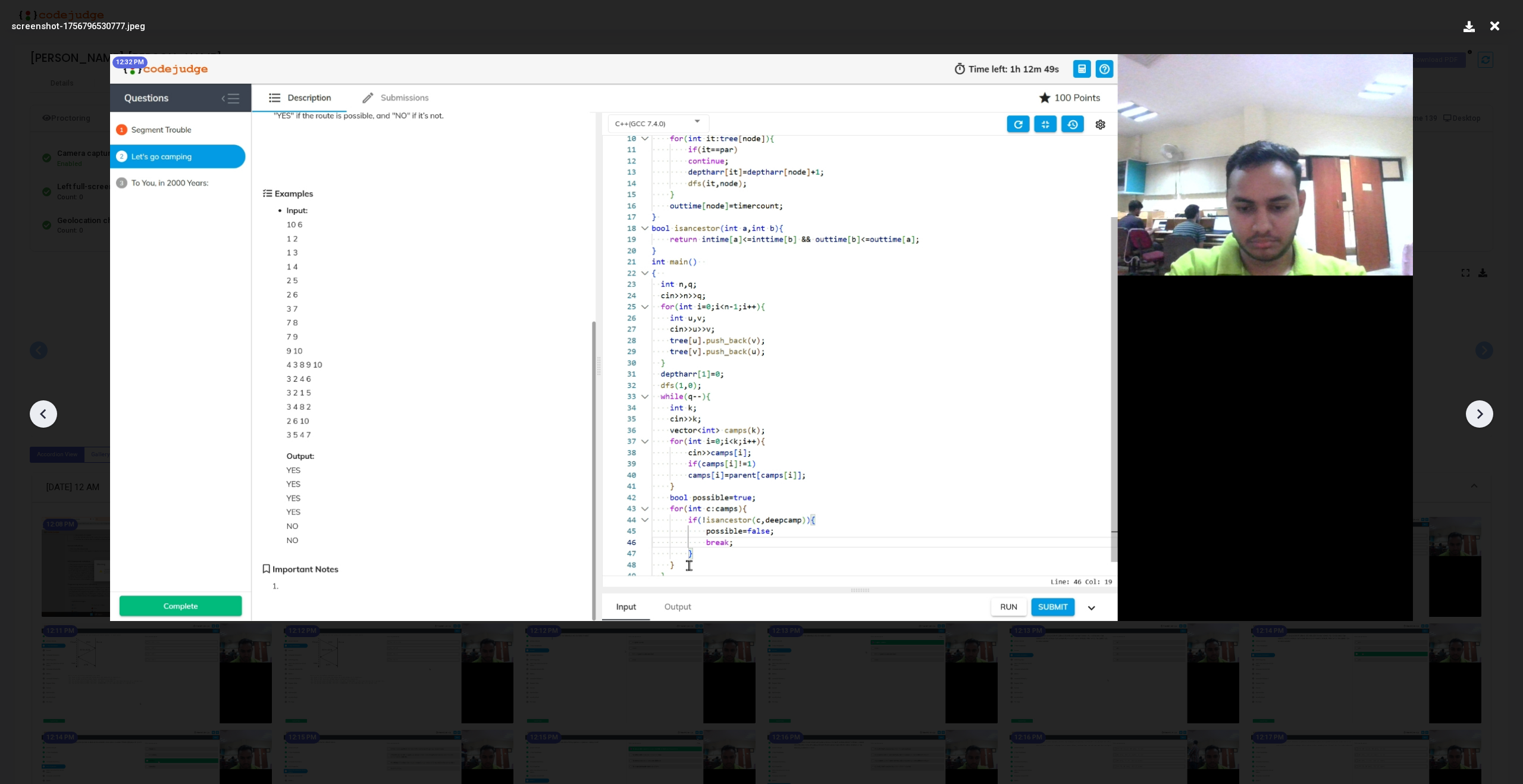
click at [1481, 412] on icon at bounding box center [1481, 414] width 6 height 10
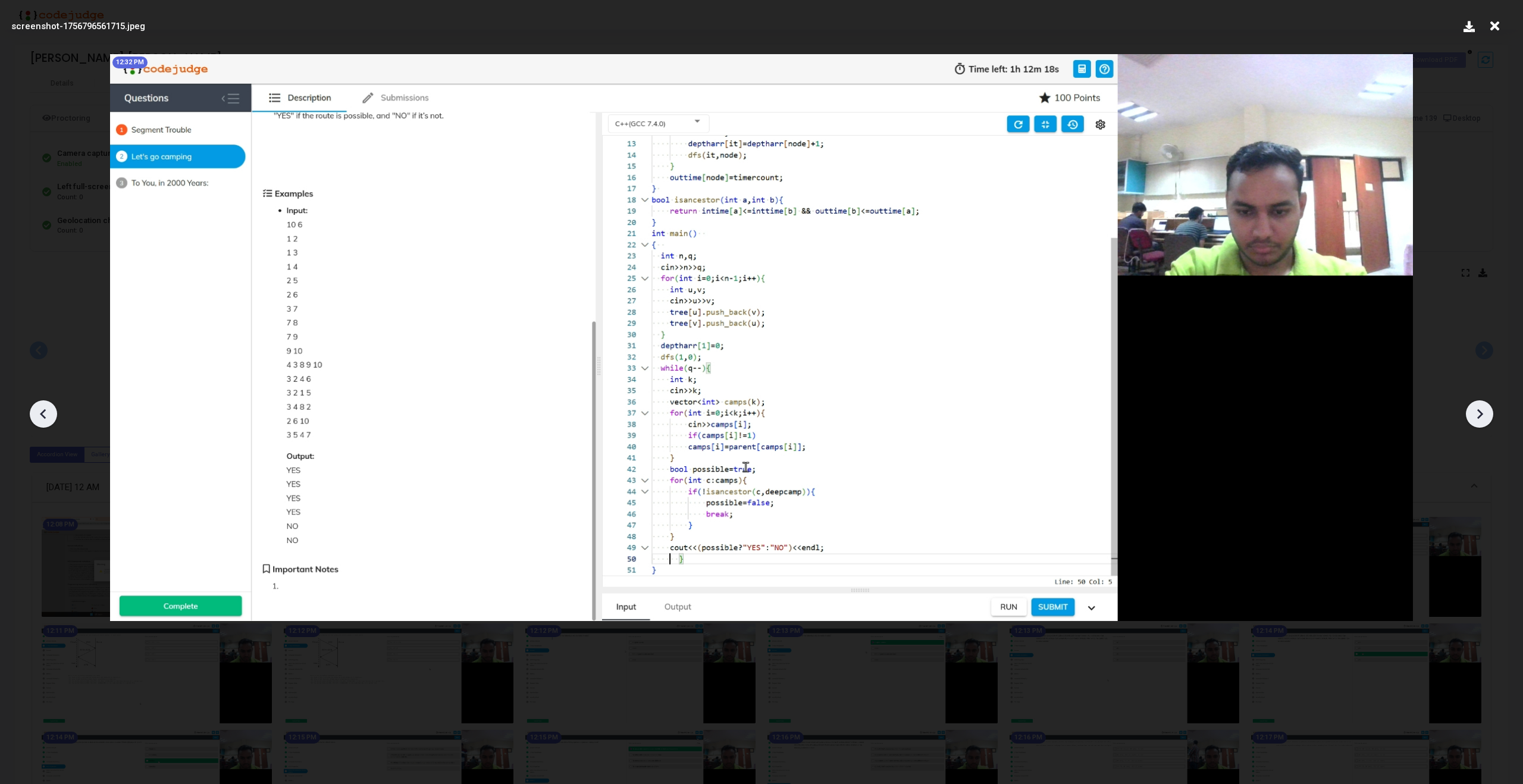
click at [1481, 412] on icon at bounding box center [1481, 414] width 6 height 10
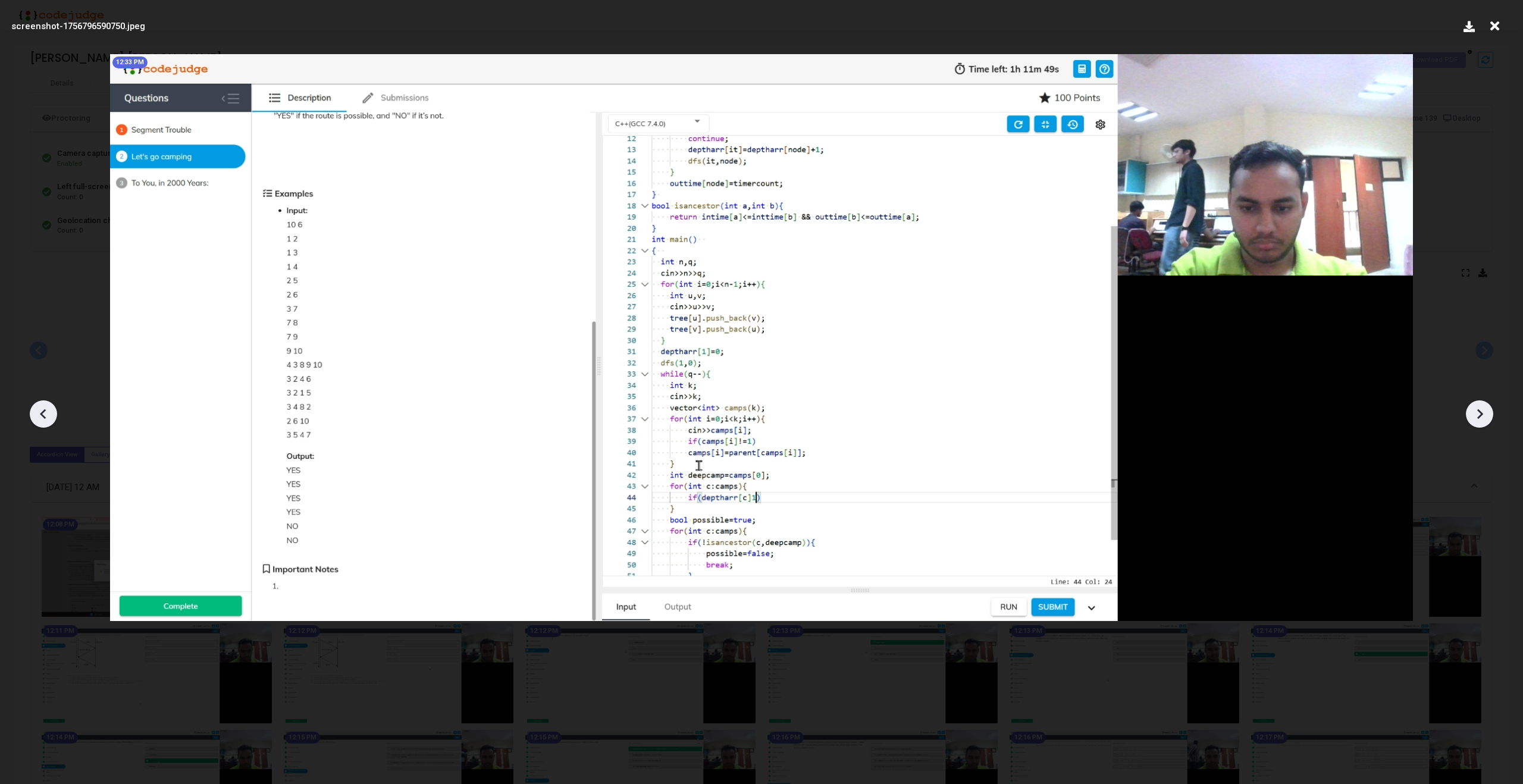
click at [1481, 412] on icon at bounding box center [1481, 414] width 6 height 10
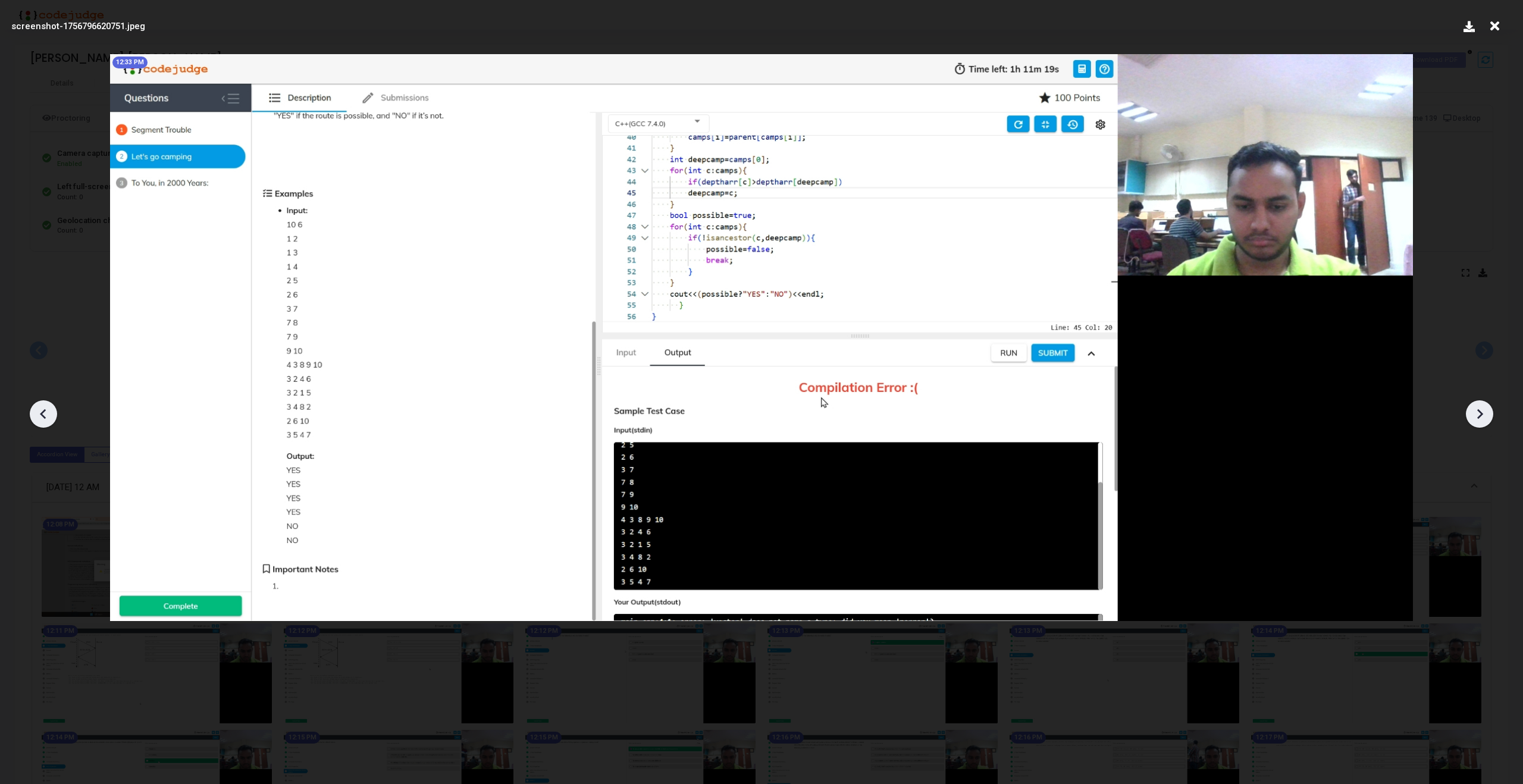
click at [1481, 412] on icon at bounding box center [1481, 414] width 6 height 10
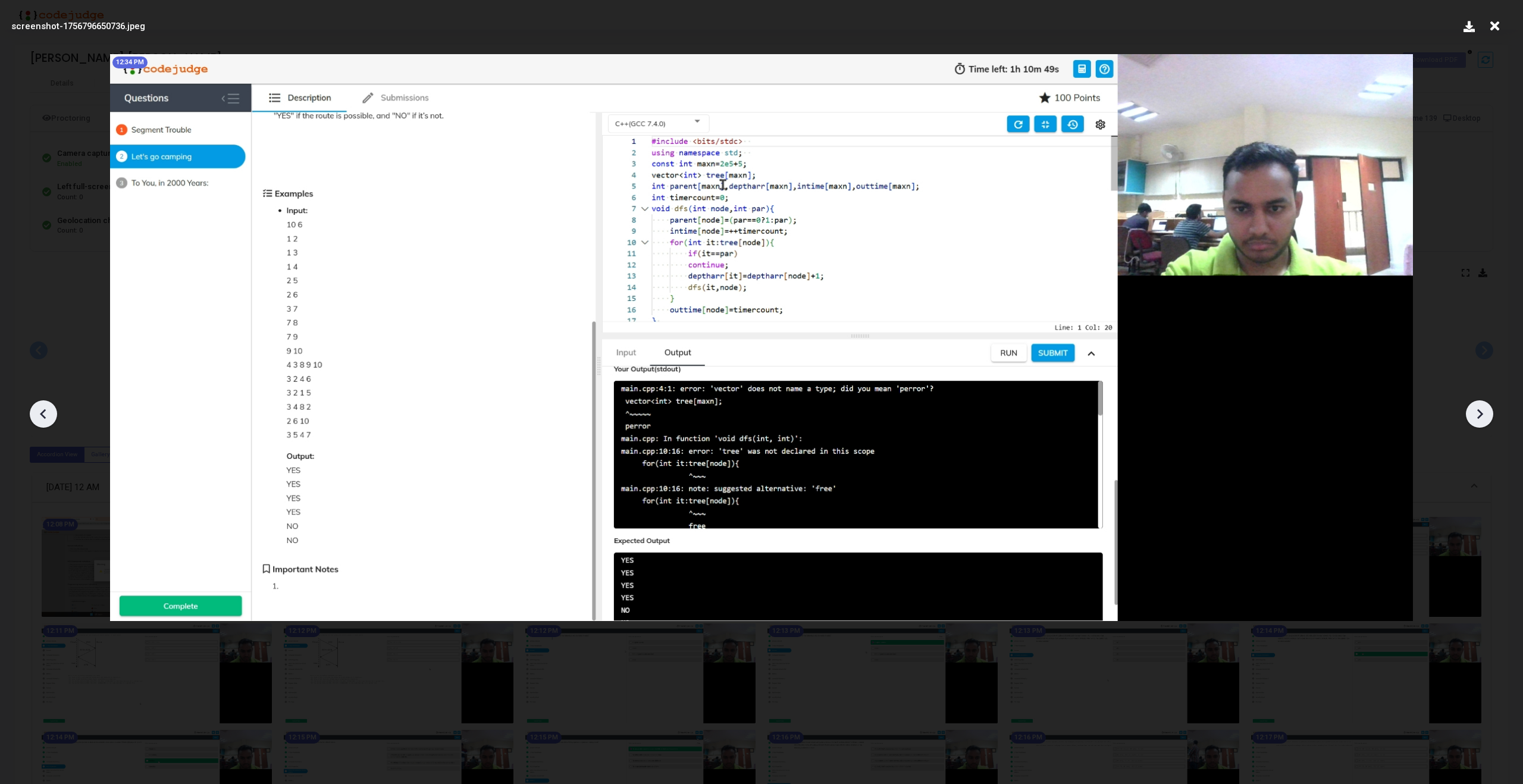
click at [1481, 412] on icon at bounding box center [1481, 414] width 6 height 10
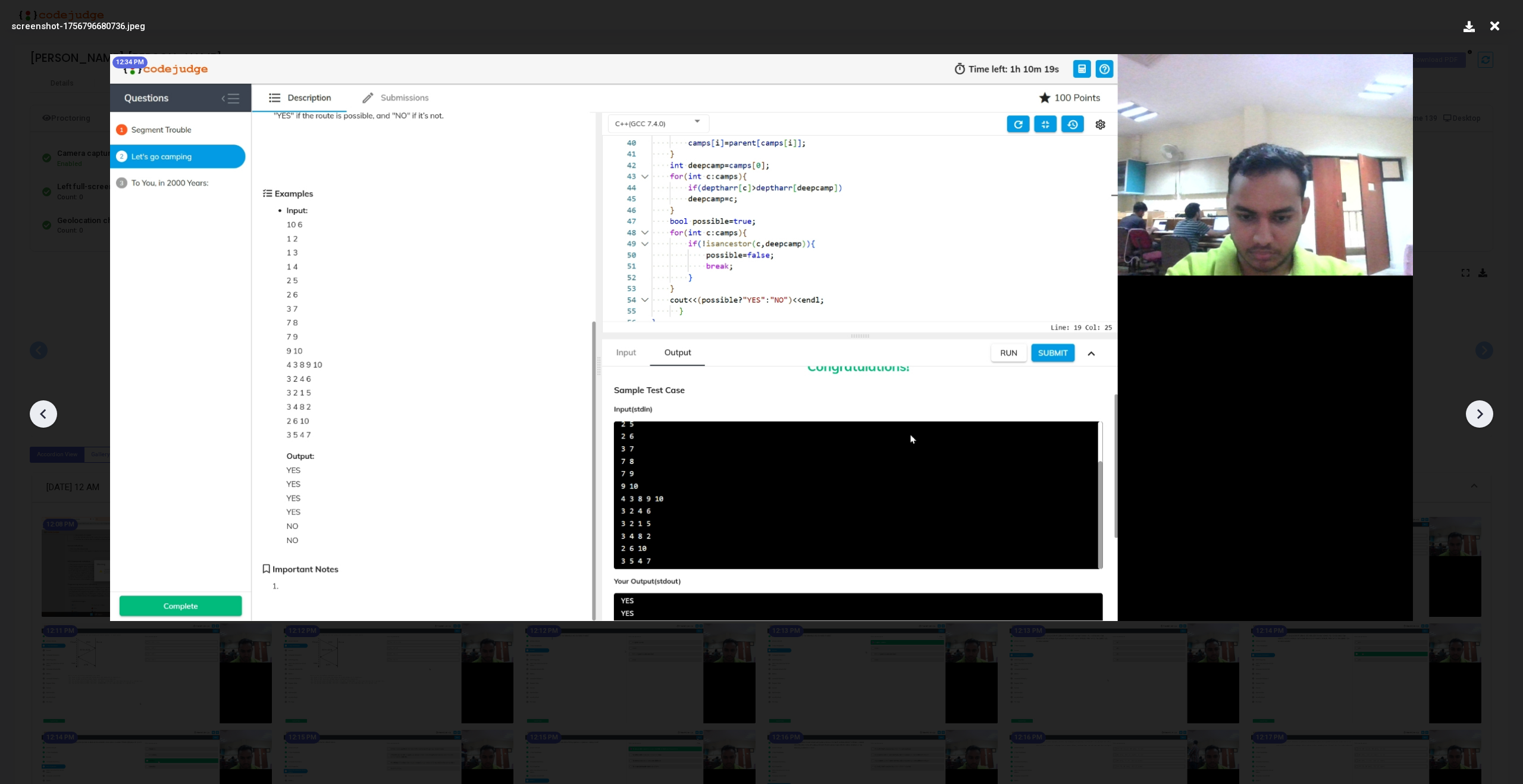
click at [1481, 412] on icon at bounding box center [1481, 414] width 6 height 10
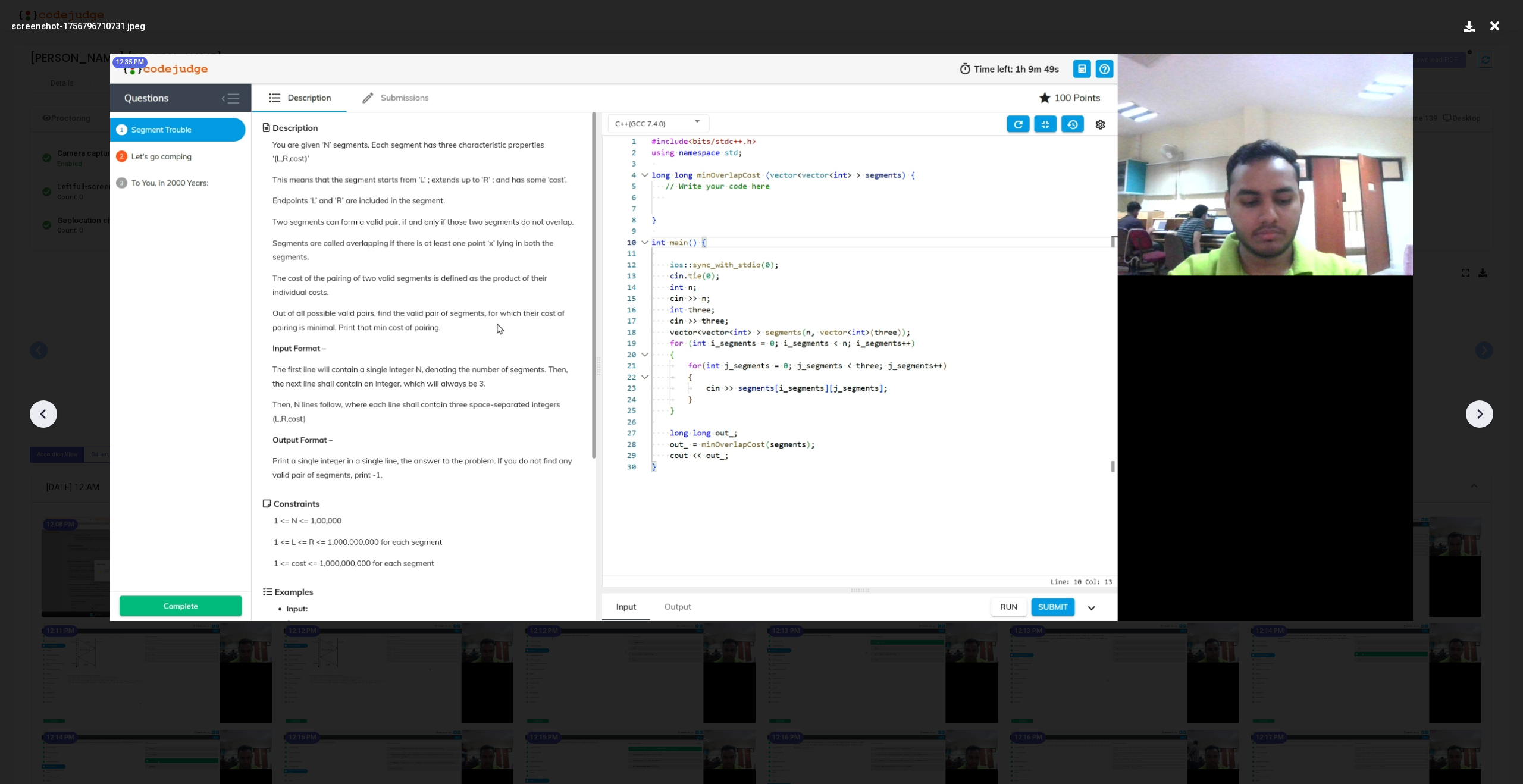
click at [1481, 412] on icon at bounding box center [1481, 414] width 6 height 10
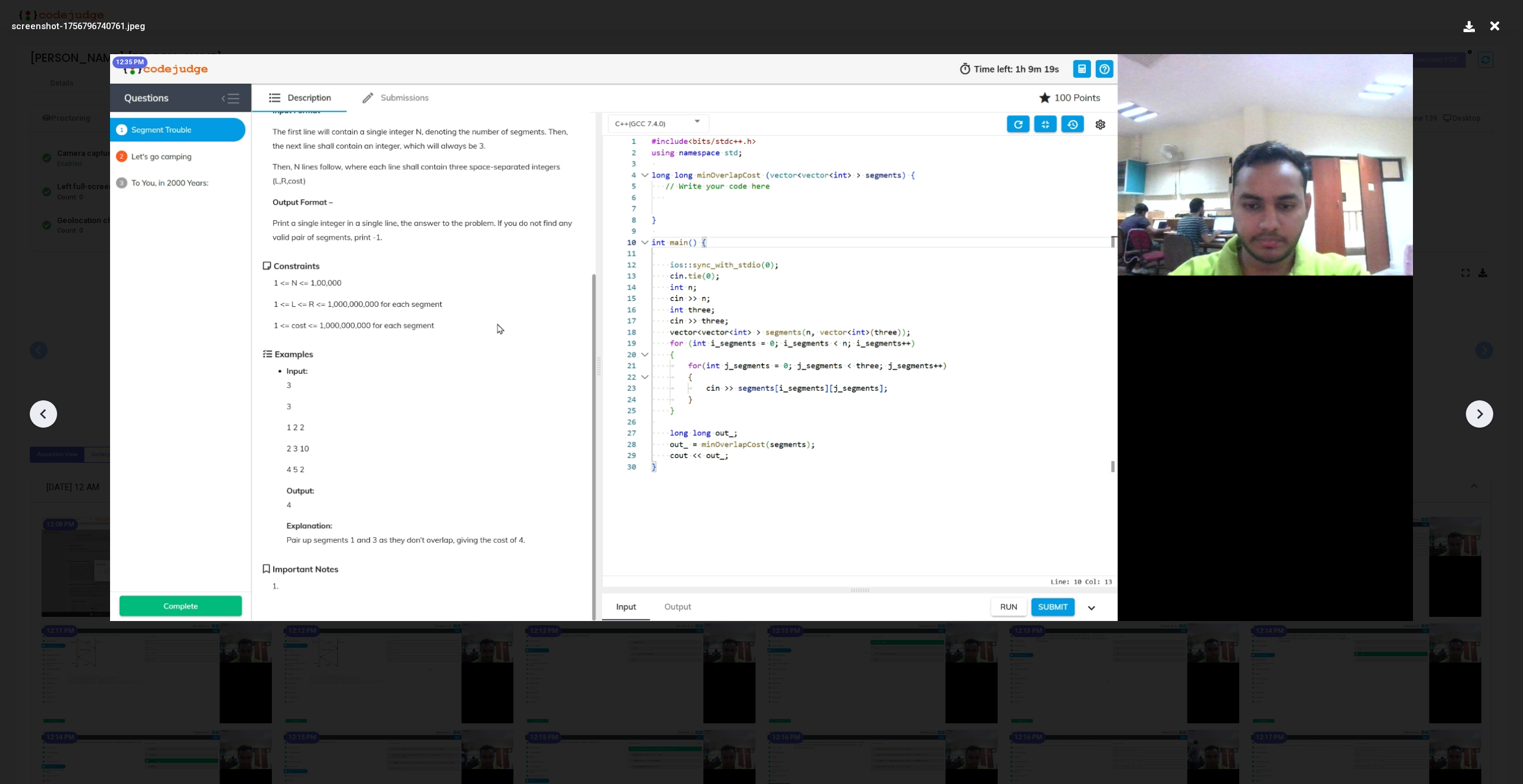
click at [1481, 412] on icon at bounding box center [1481, 414] width 6 height 10
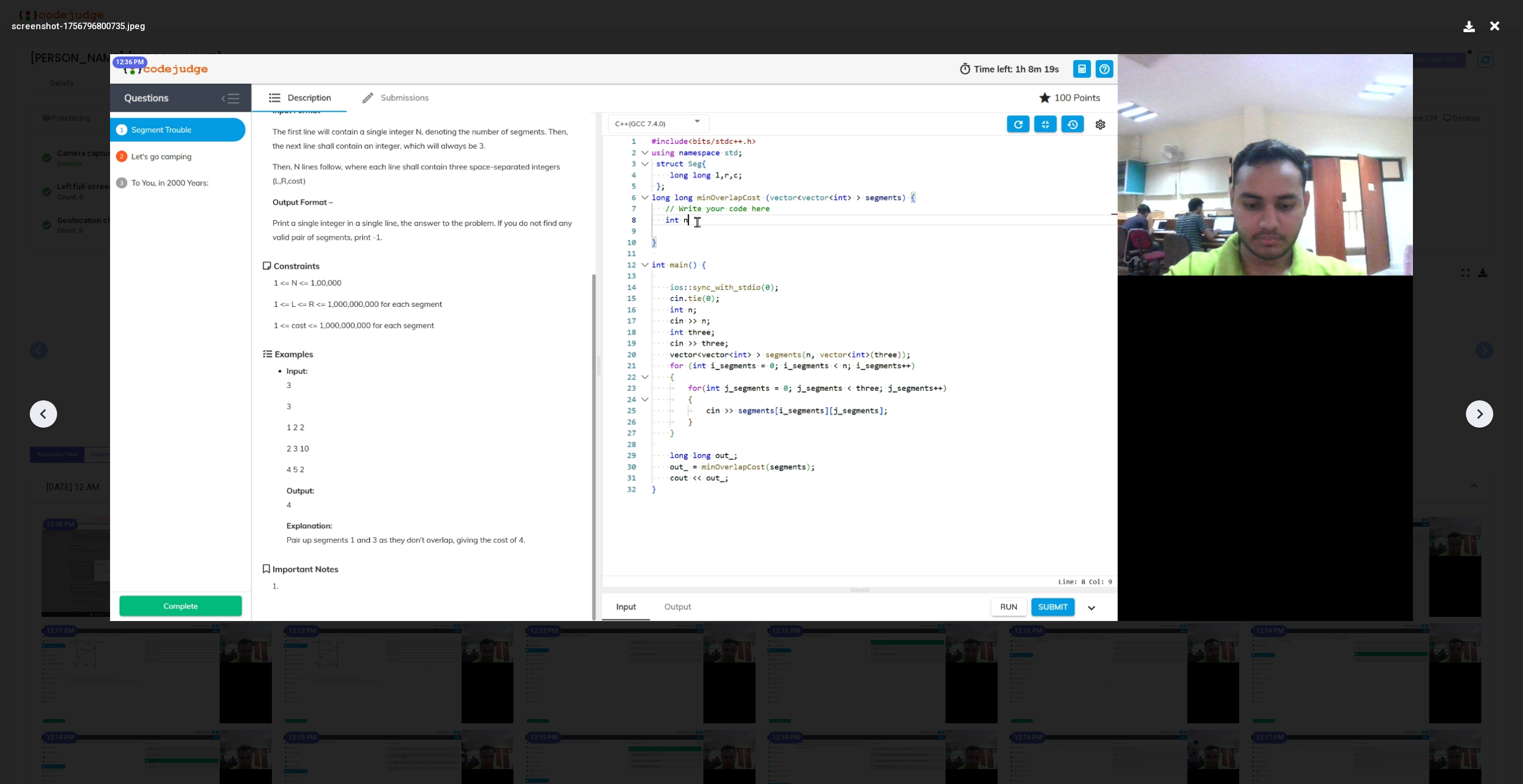
click at [1481, 412] on icon at bounding box center [1481, 414] width 6 height 10
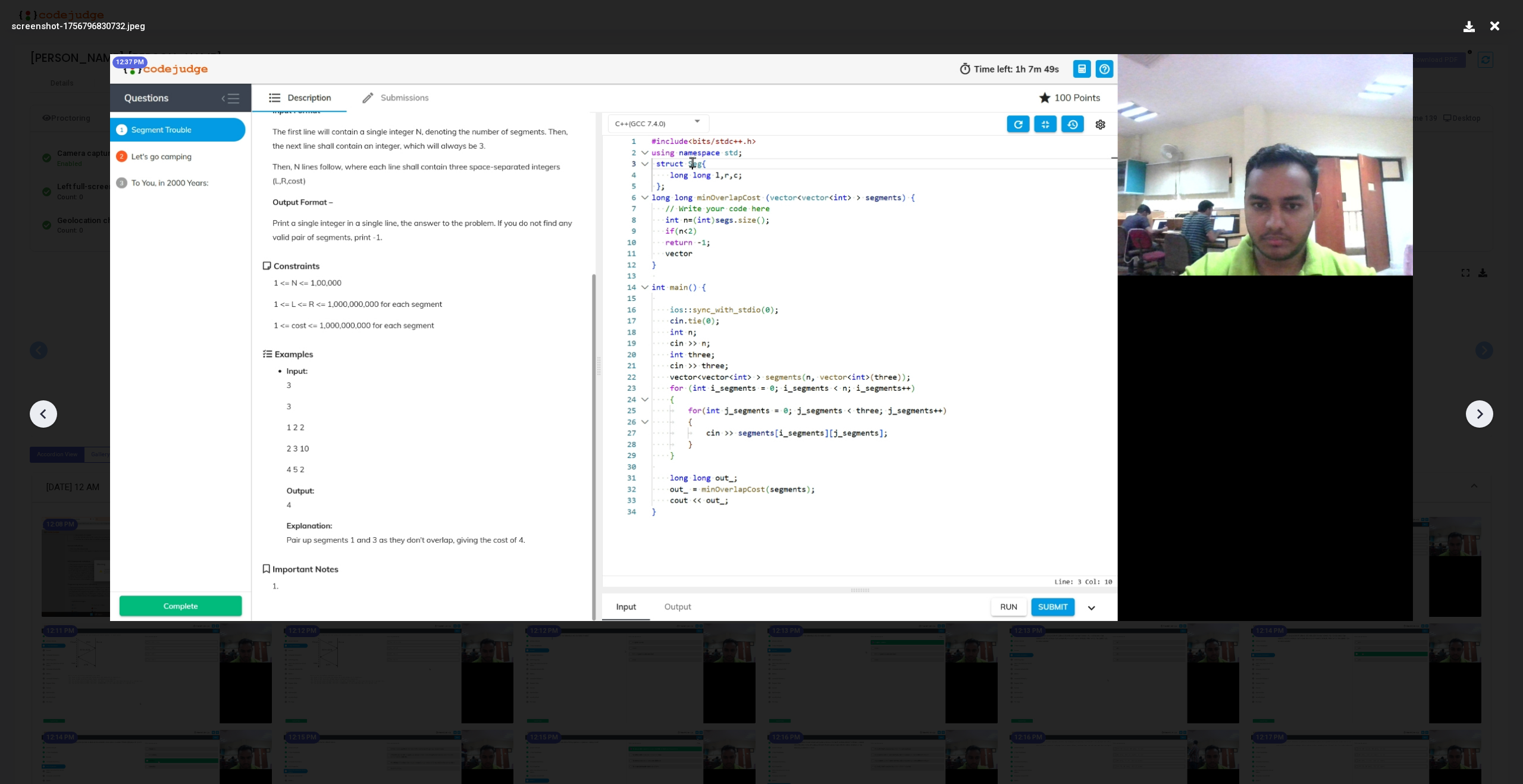
click at [1481, 412] on icon at bounding box center [1481, 414] width 6 height 10
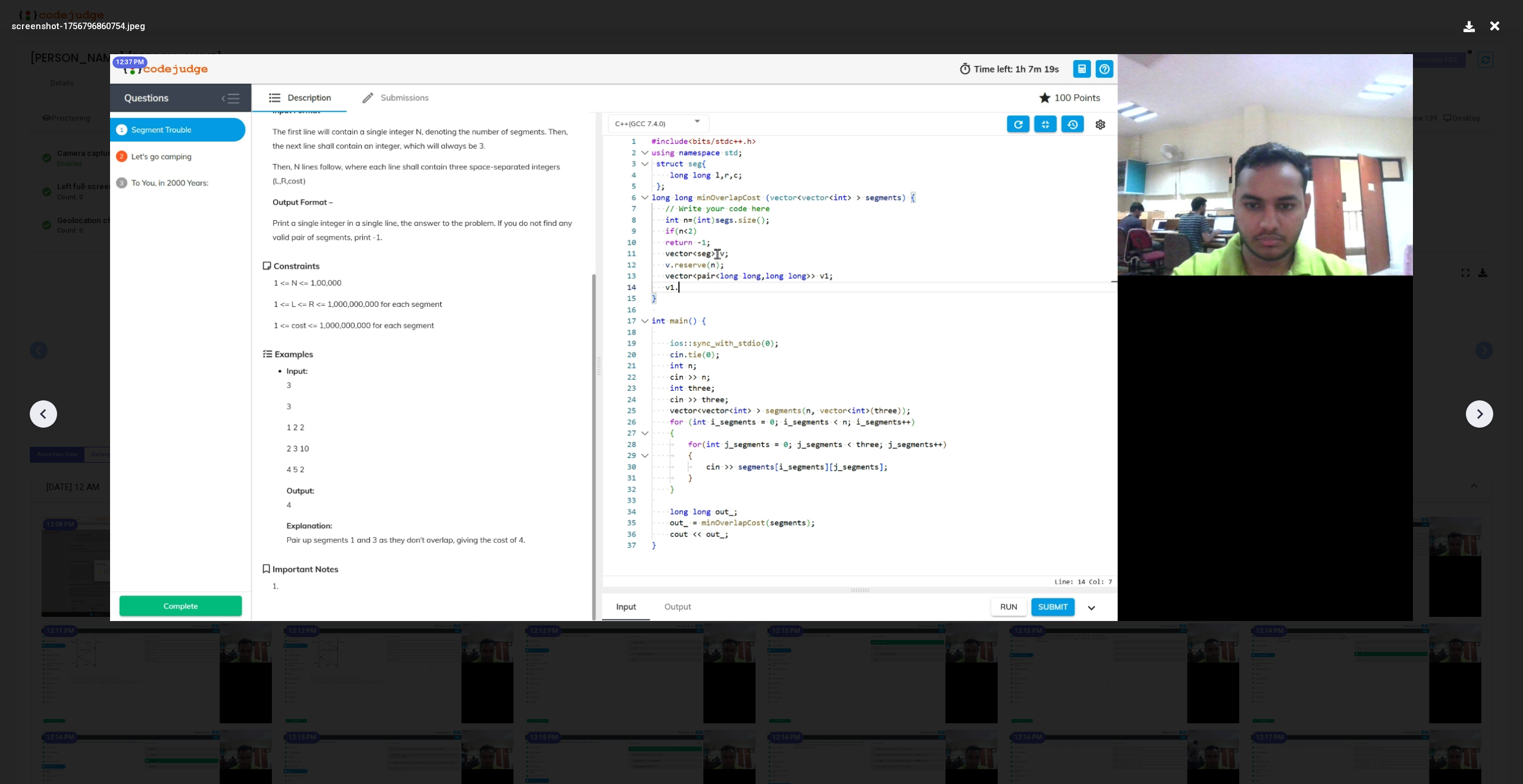
click at [1481, 412] on icon at bounding box center [1481, 414] width 6 height 10
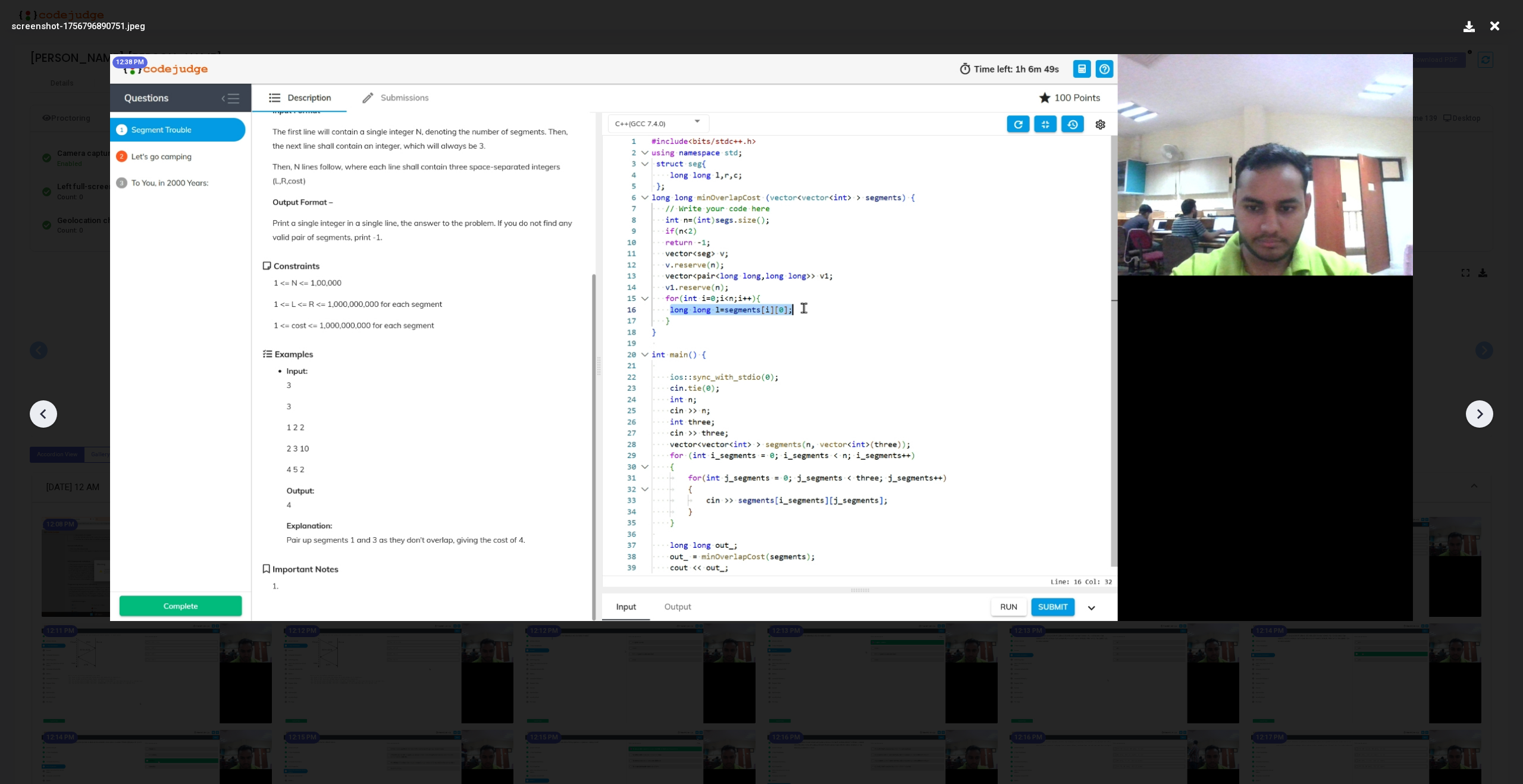
click at [1481, 412] on icon at bounding box center [1481, 414] width 6 height 10
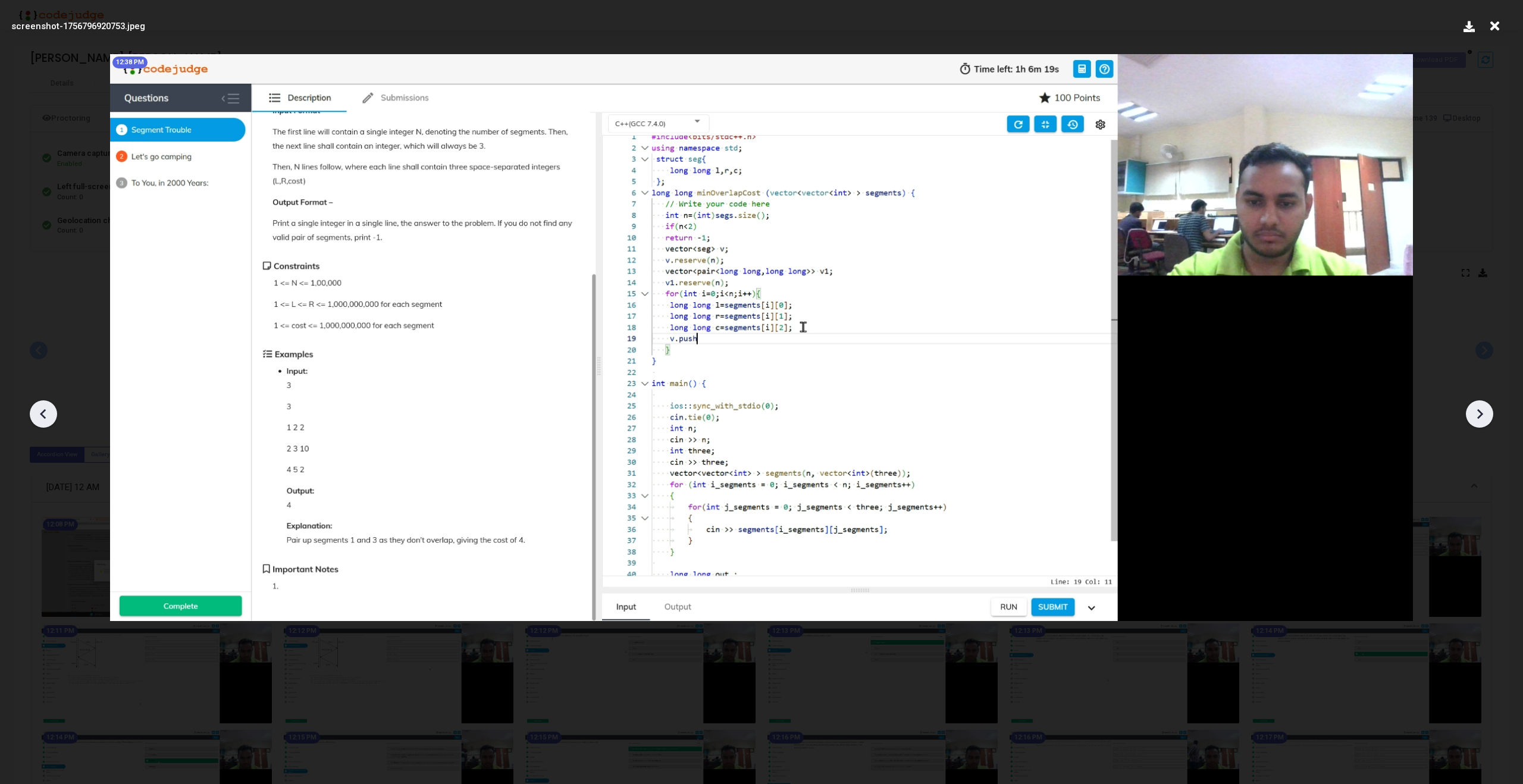
click at [1481, 412] on icon at bounding box center [1481, 414] width 6 height 10
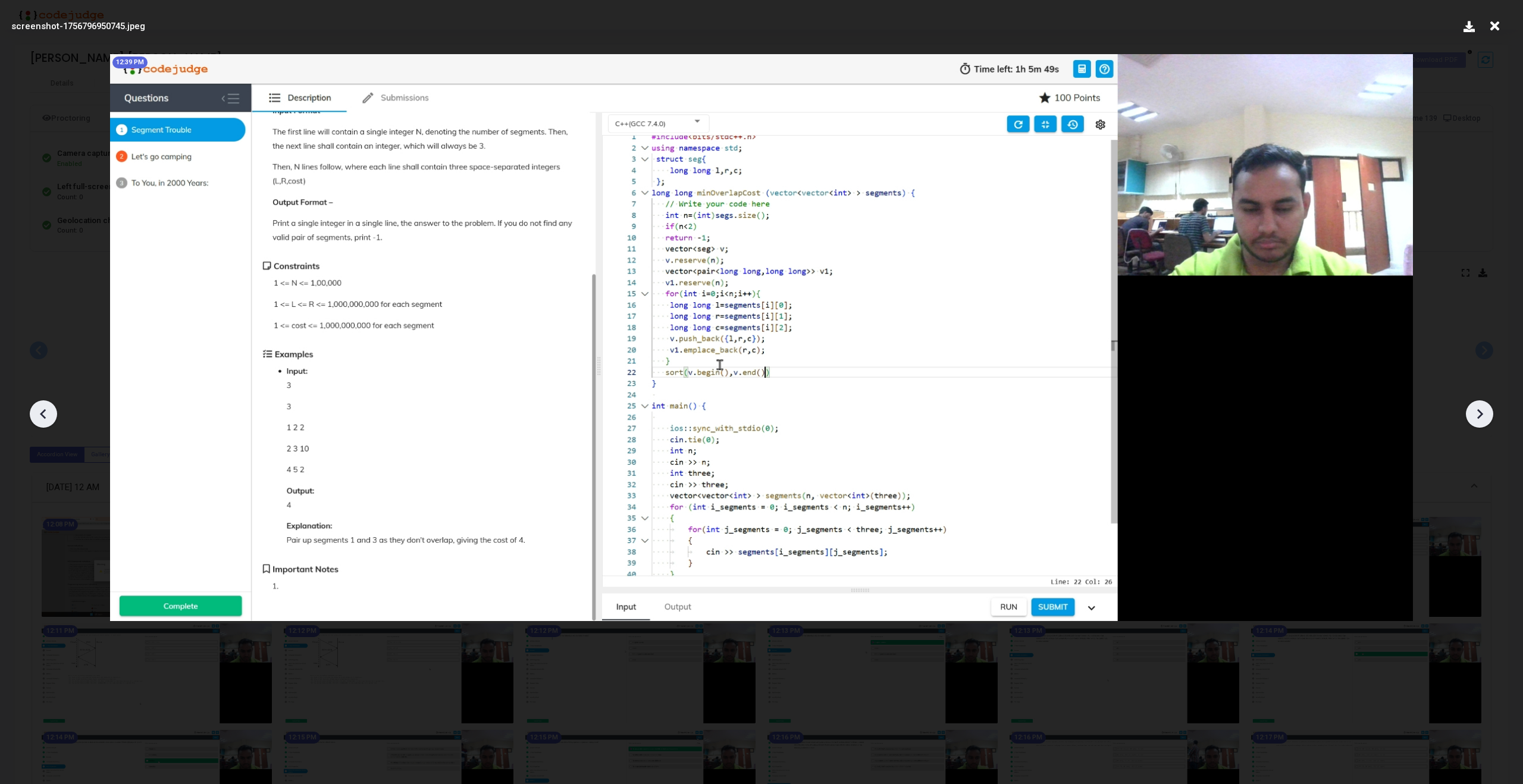
click at [1481, 412] on icon at bounding box center [1481, 414] width 6 height 10
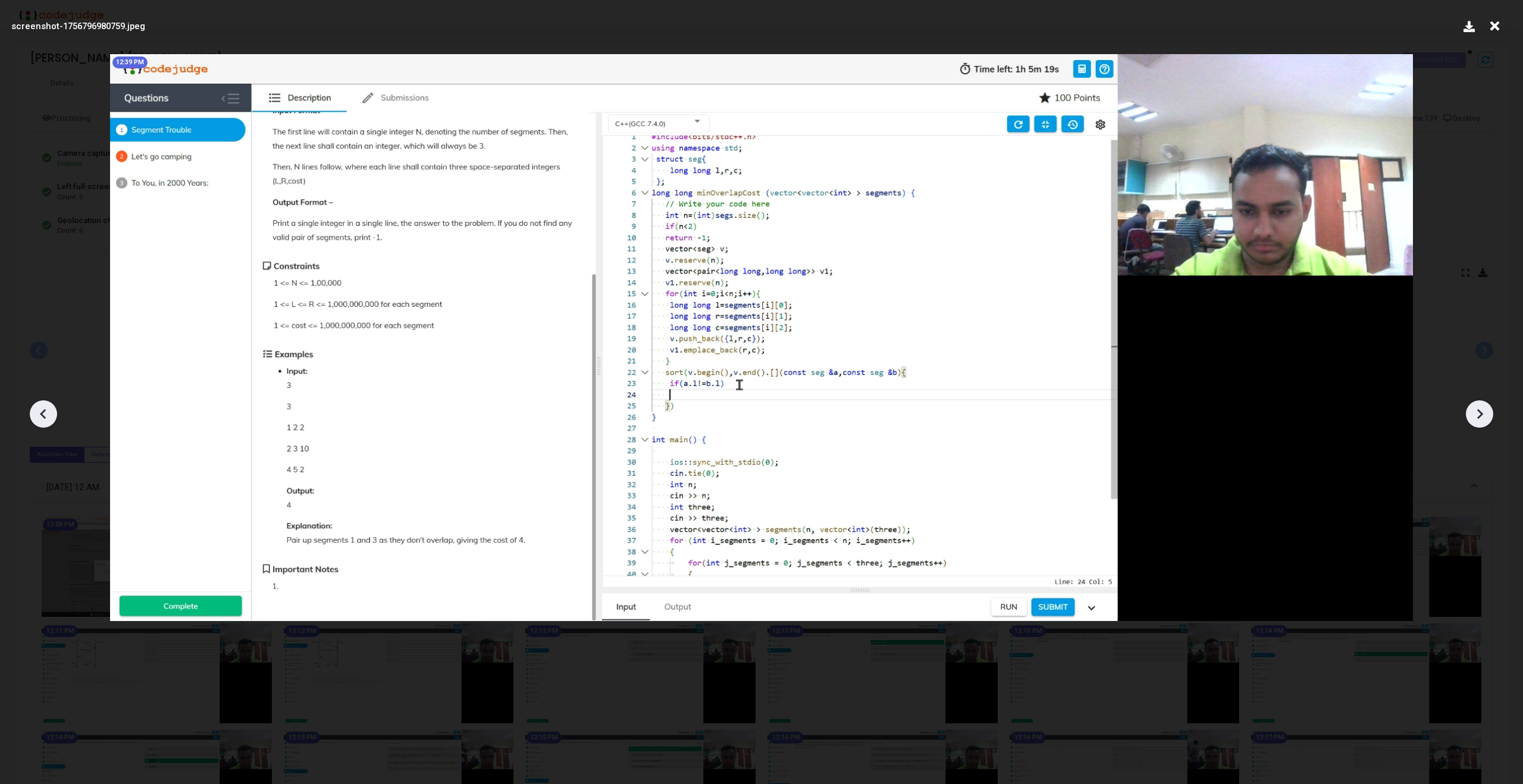
click at [1481, 412] on icon at bounding box center [1481, 414] width 6 height 10
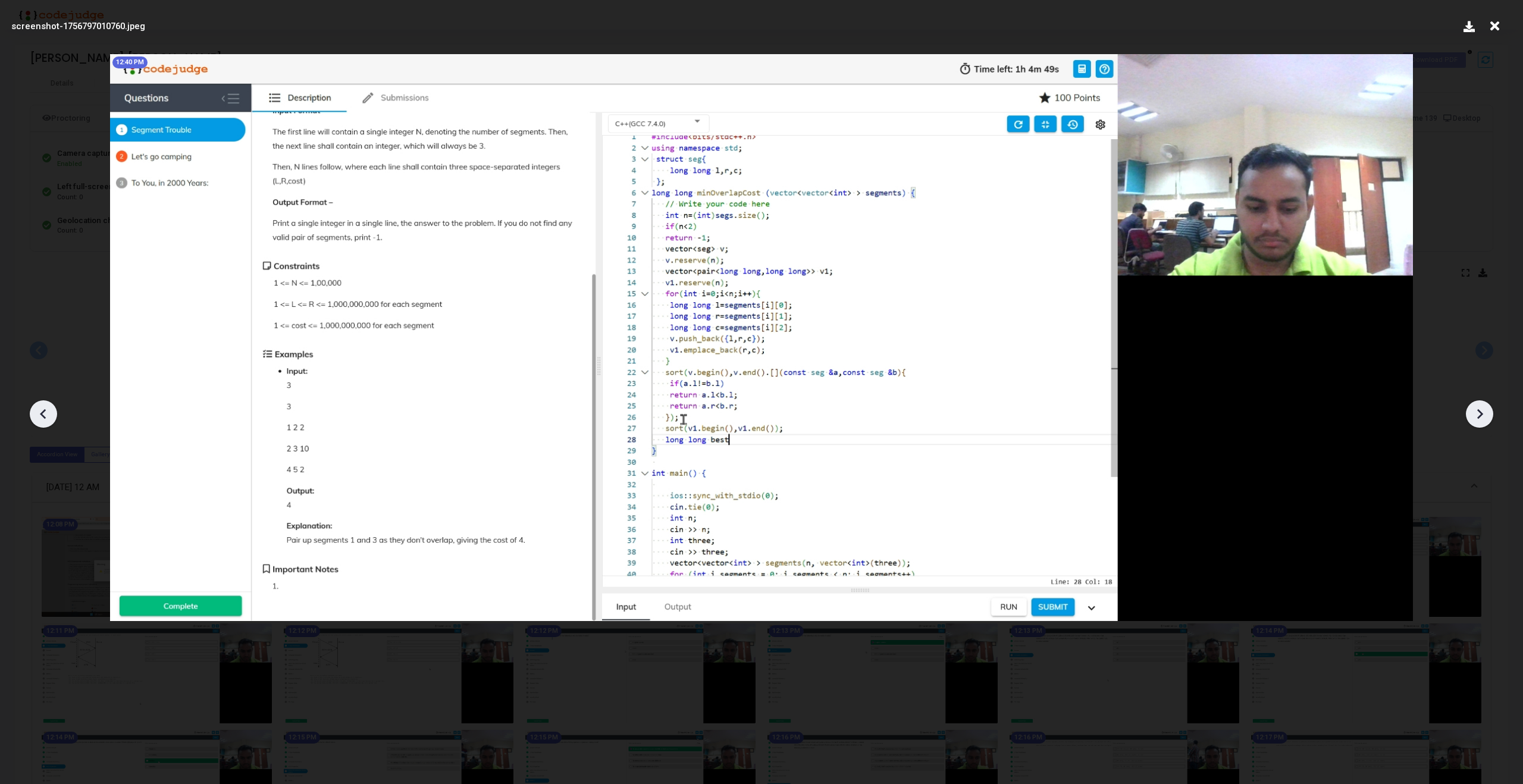
click at [1481, 412] on icon at bounding box center [1481, 414] width 6 height 10
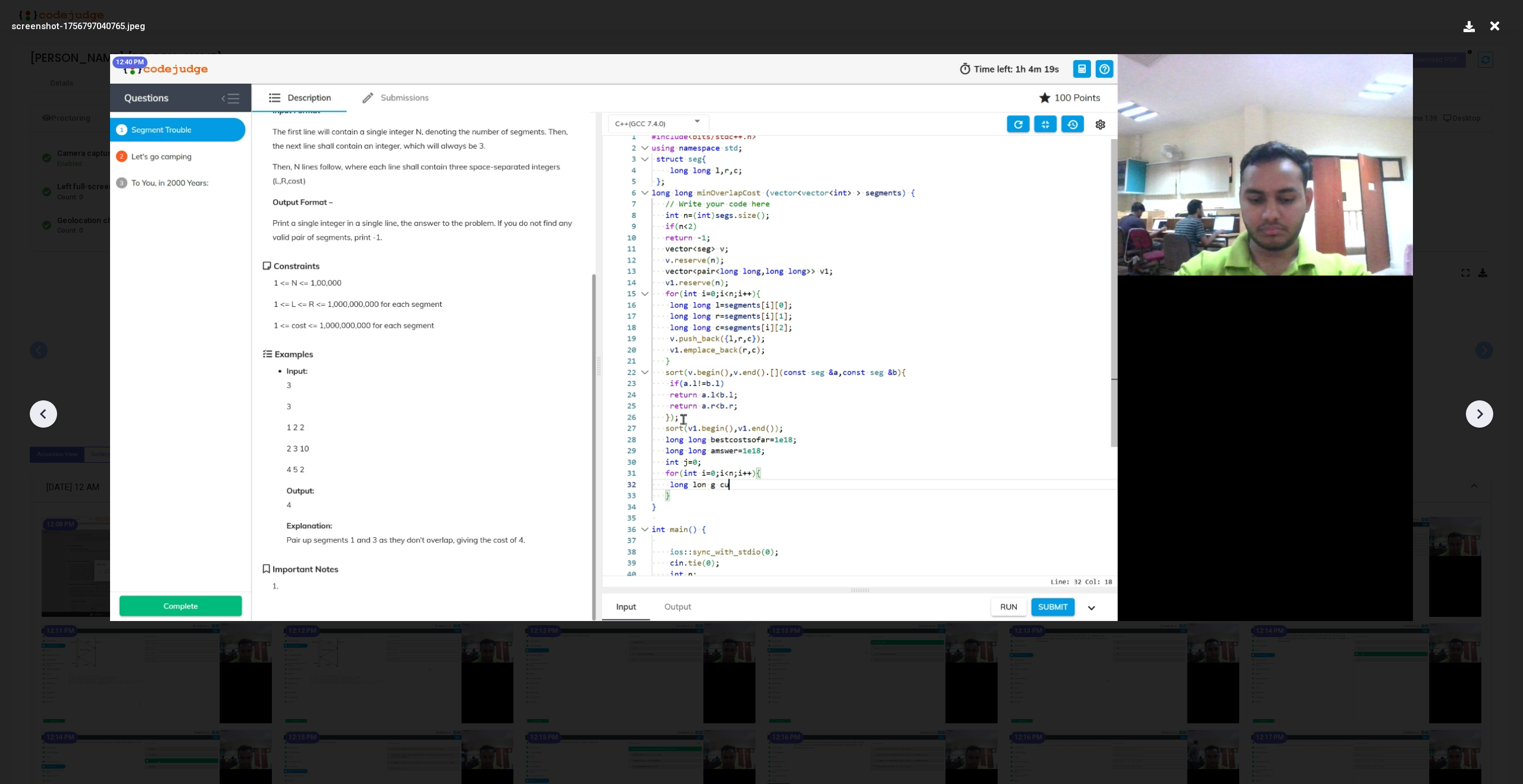
click at [1481, 412] on icon at bounding box center [1481, 414] width 6 height 10
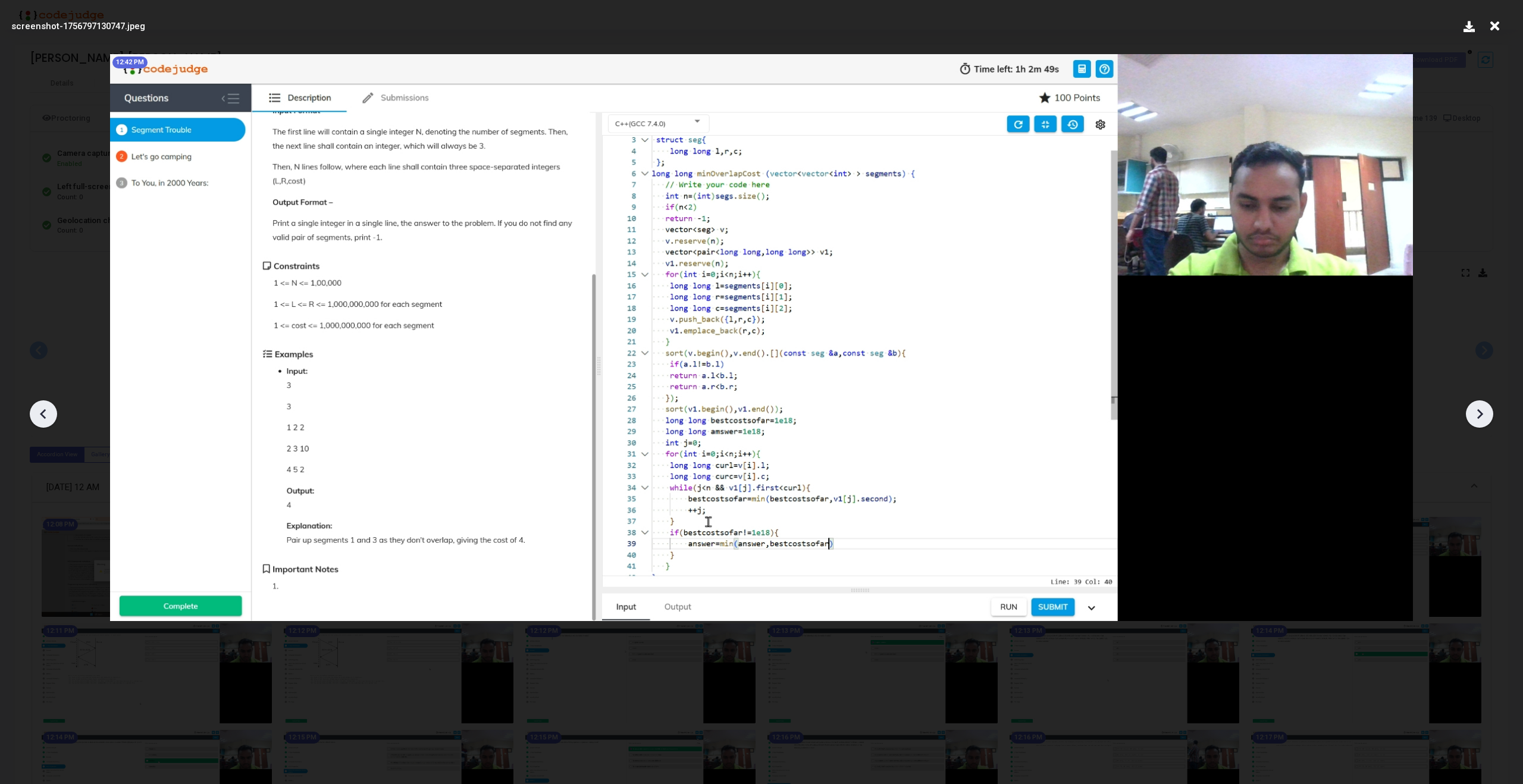
click at [1481, 412] on icon at bounding box center [1481, 414] width 6 height 10
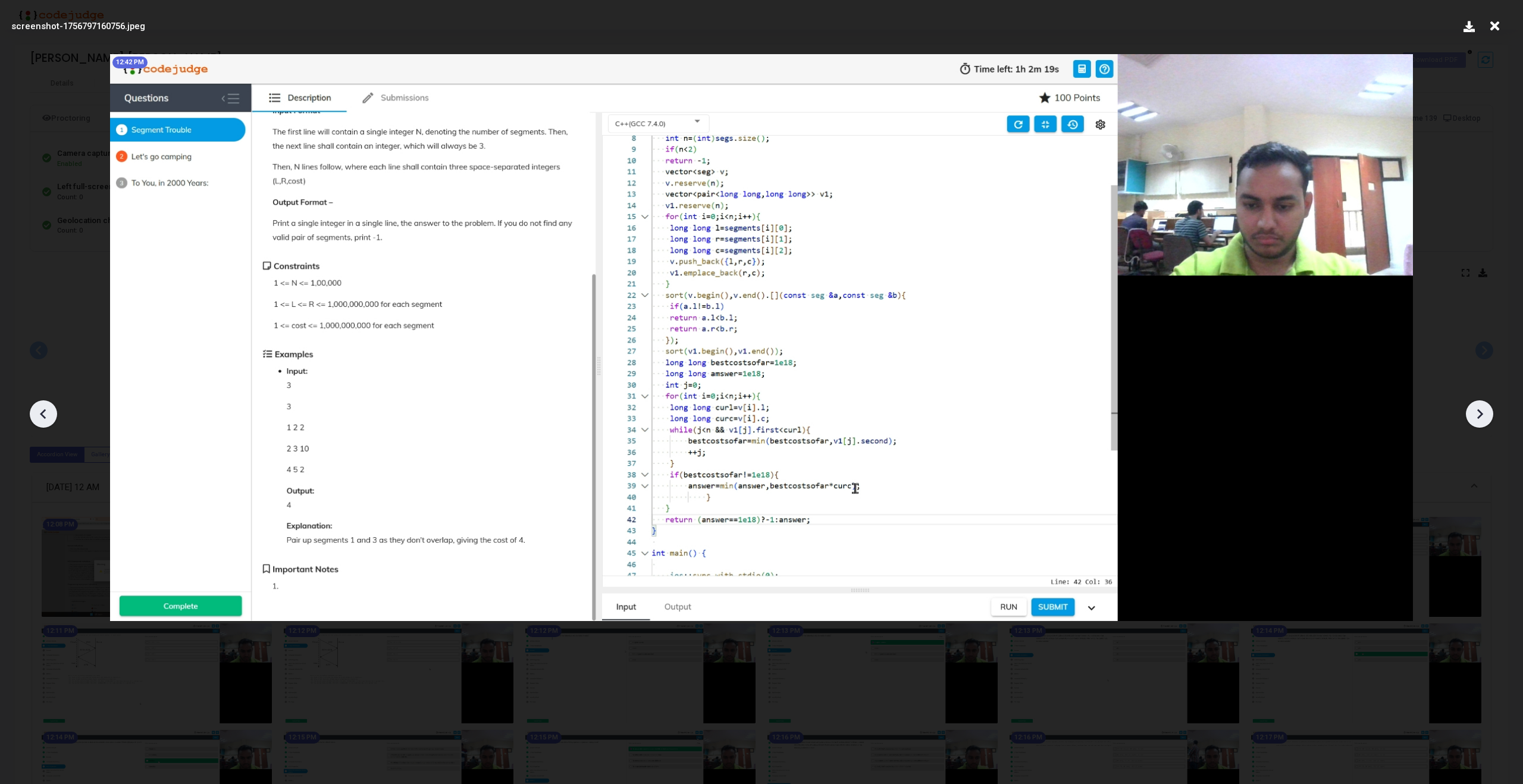
click at [1481, 412] on icon at bounding box center [1481, 414] width 6 height 10
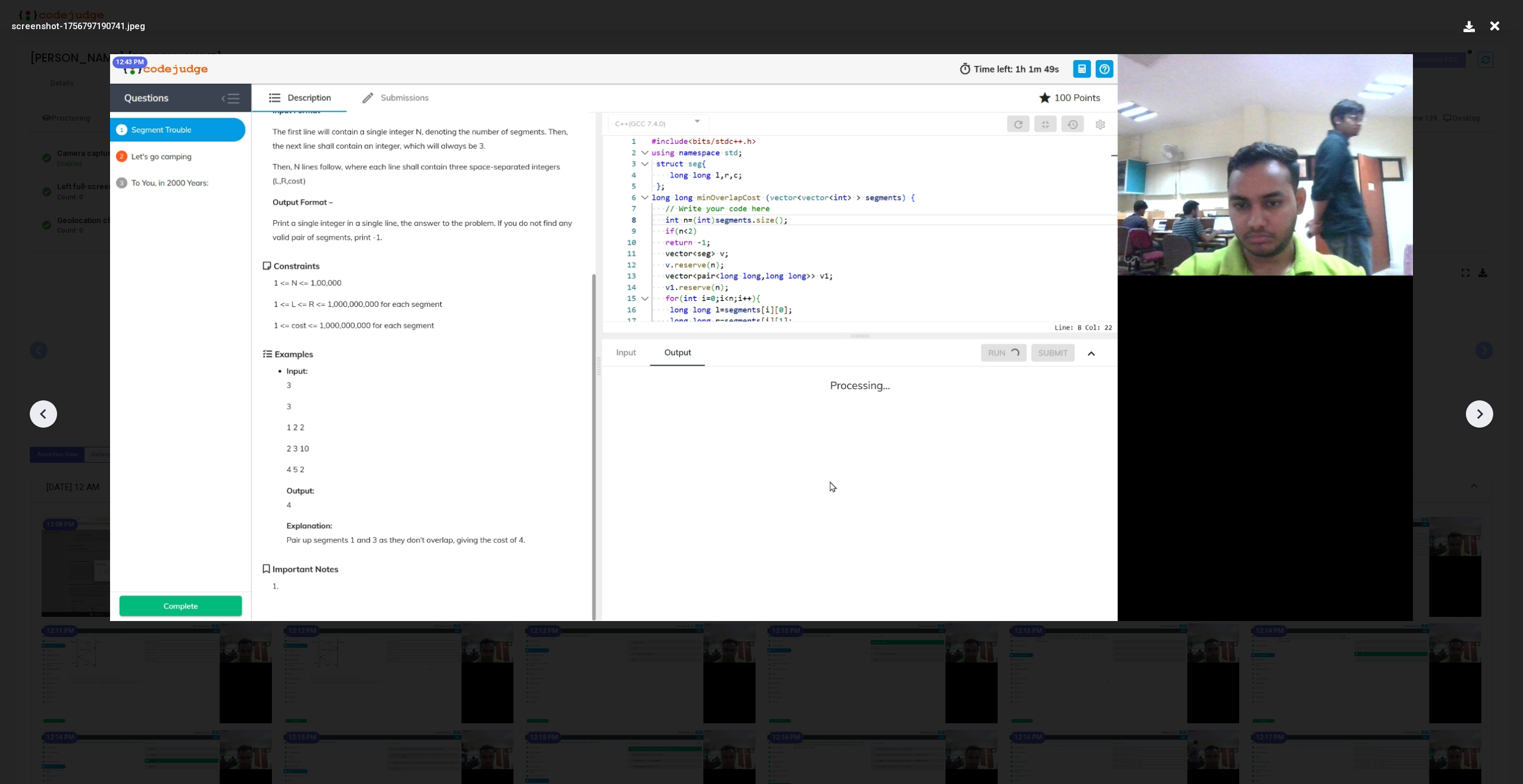
click at [1481, 412] on icon at bounding box center [1481, 414] width 6 height 10
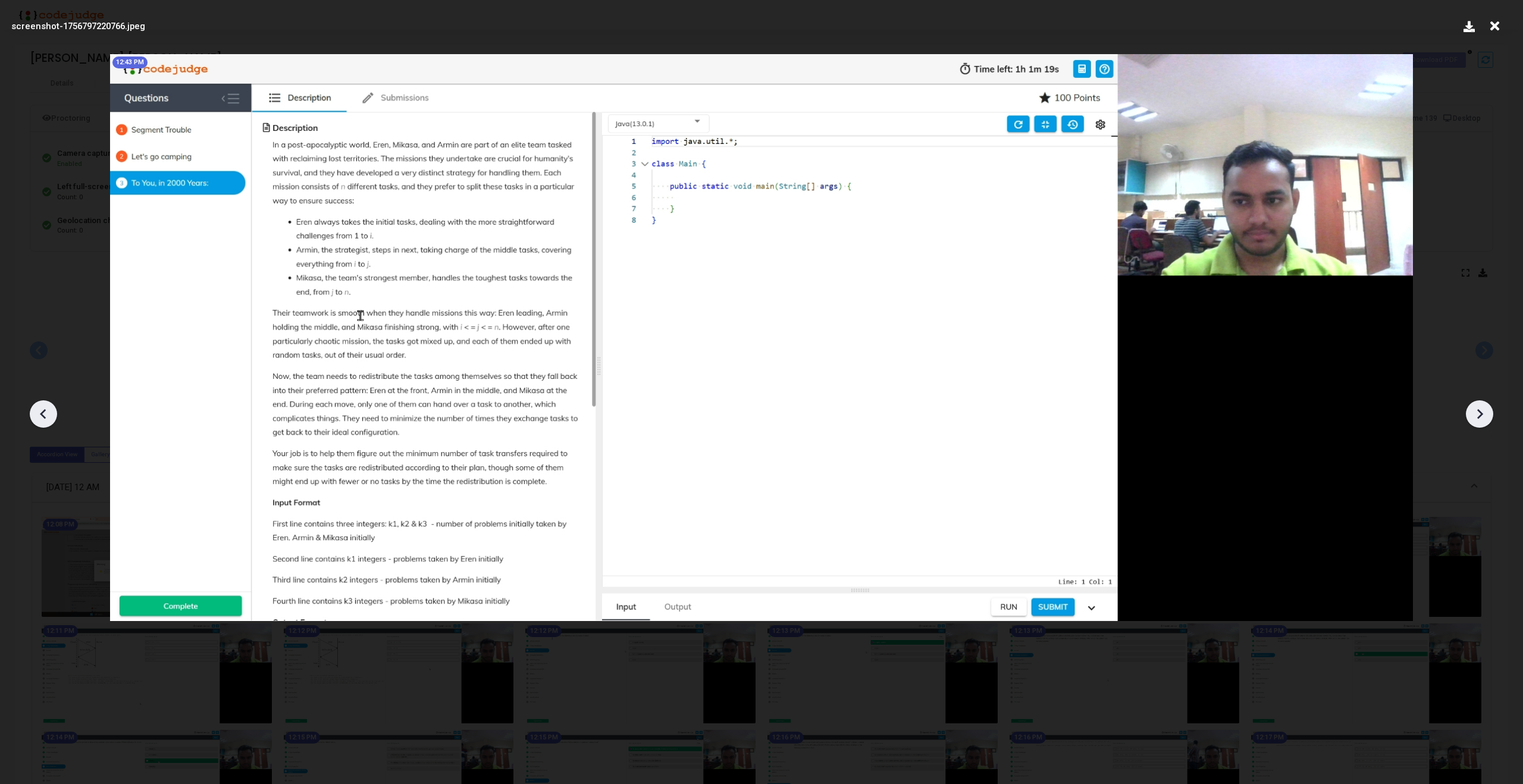
click at [1481, 412] on icon at bounding box center [1481, 414] width 6 height 10
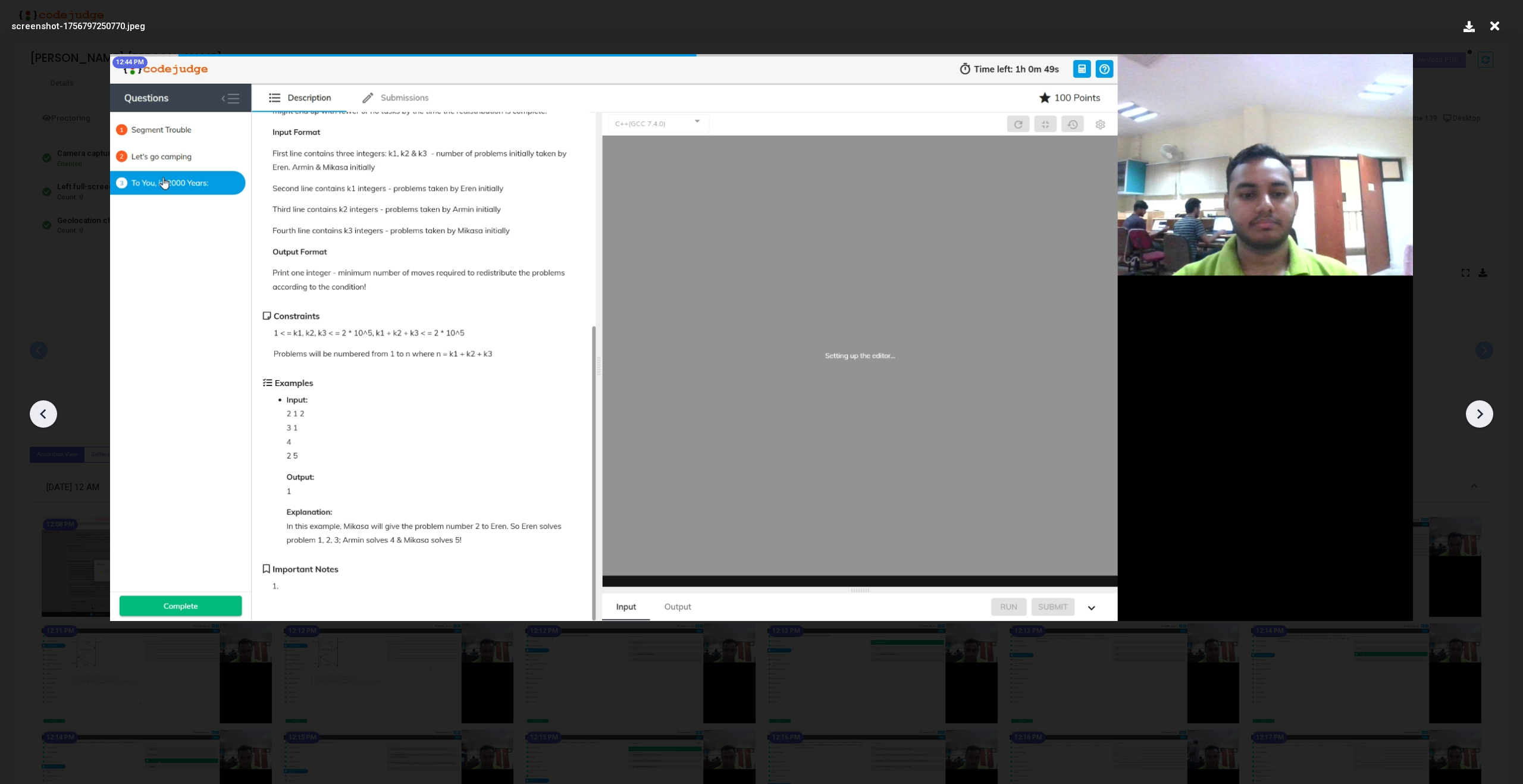
click at [1481, 412] on icon at bounding box center [1481, 414] width 6 height 10
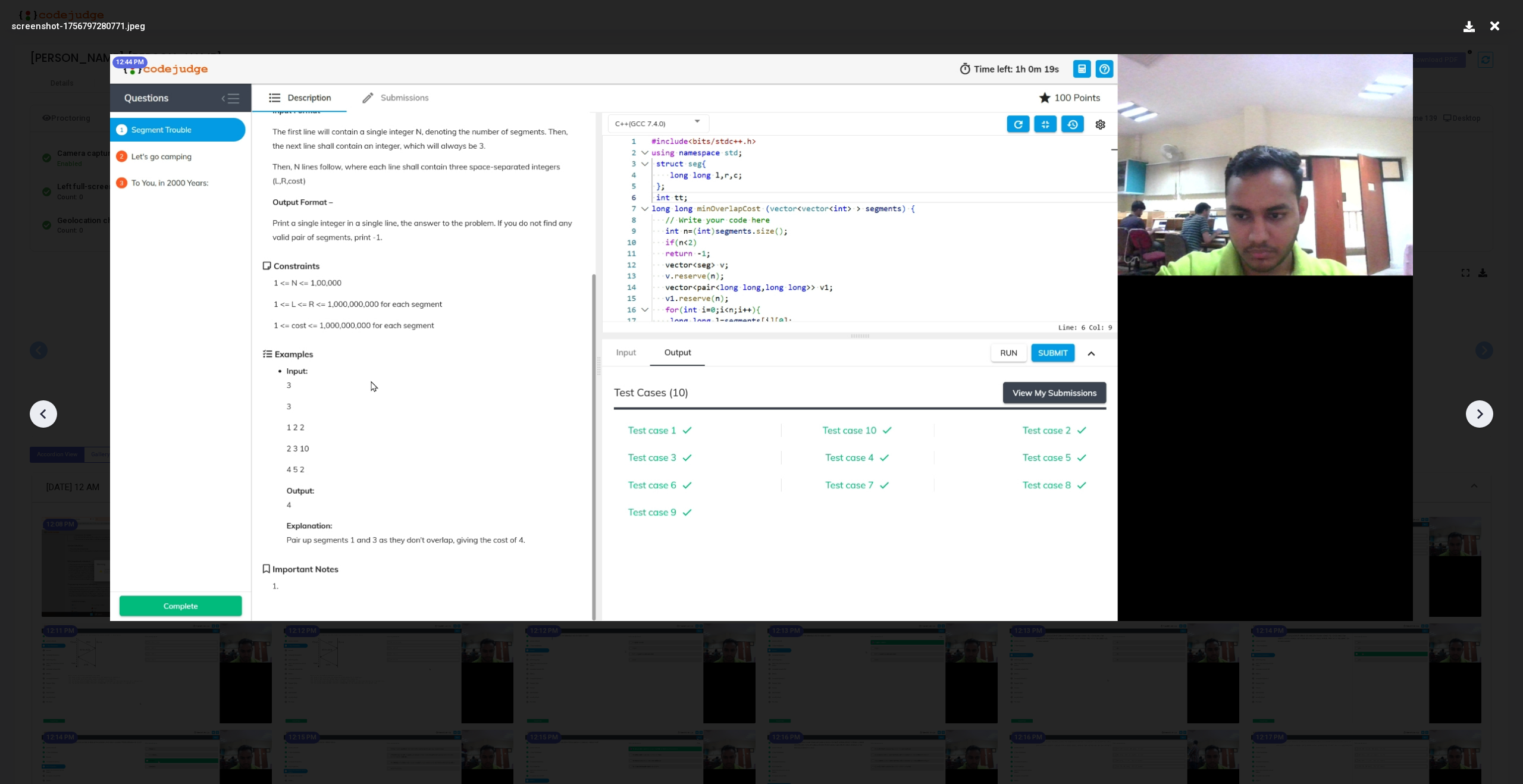
click at [1481, 412] on icon at bounding box center [1481, 414] width 6 height 10
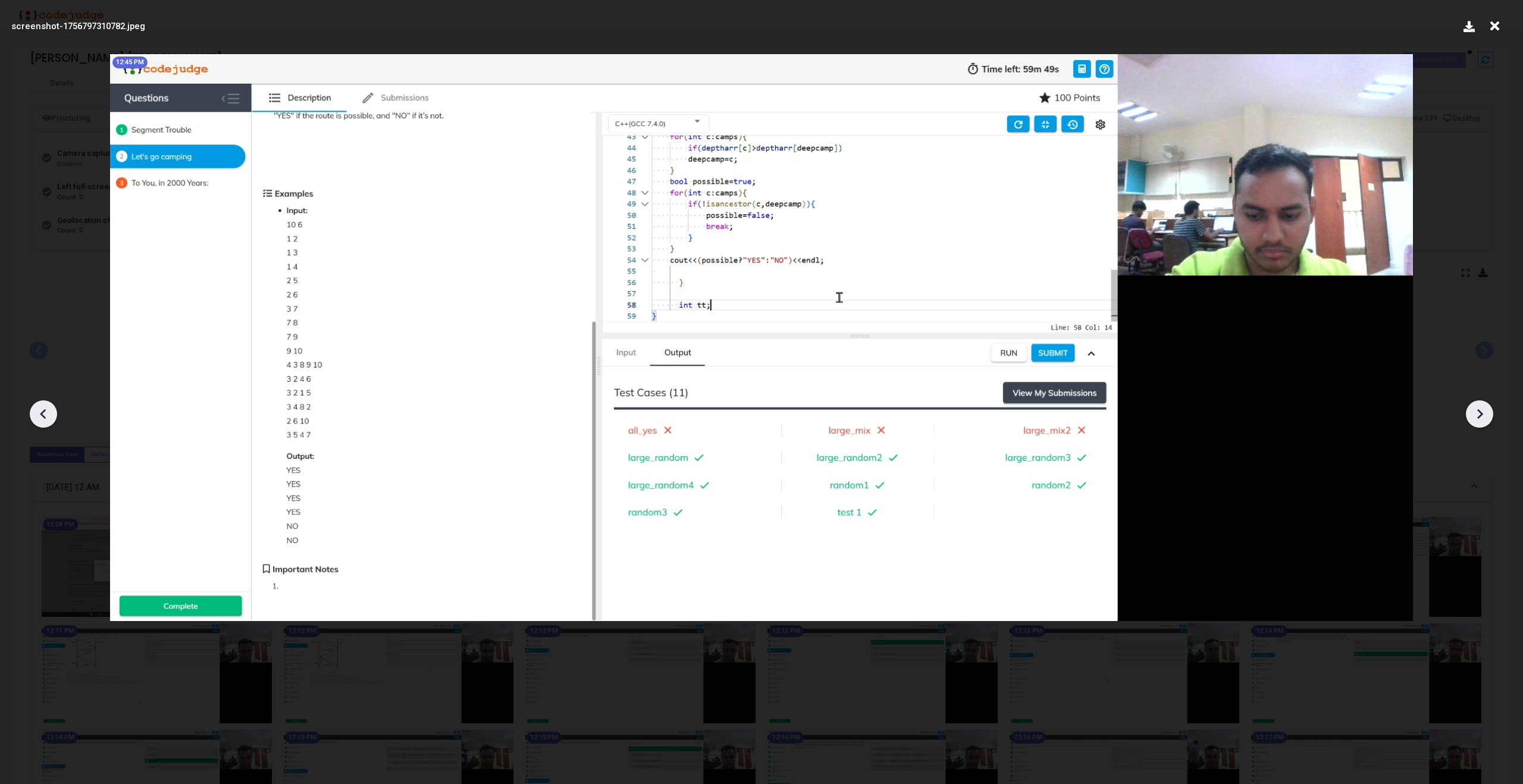
click at [1481, 412] on icon at bounding box center [1481, 414] width 6 height 10
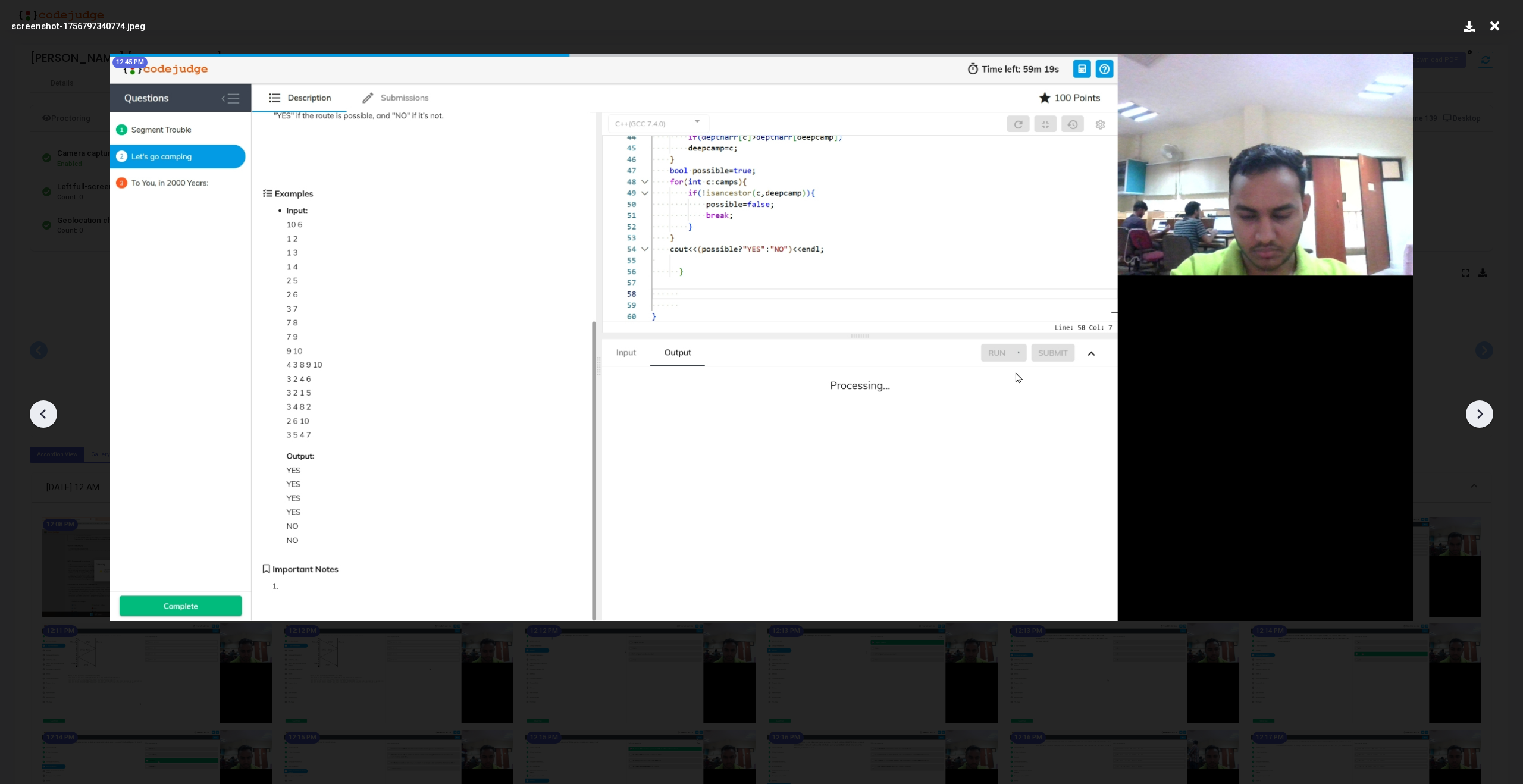
click at [1481, 412] on icon at bounding box center [1481, 414] width 6 height 10
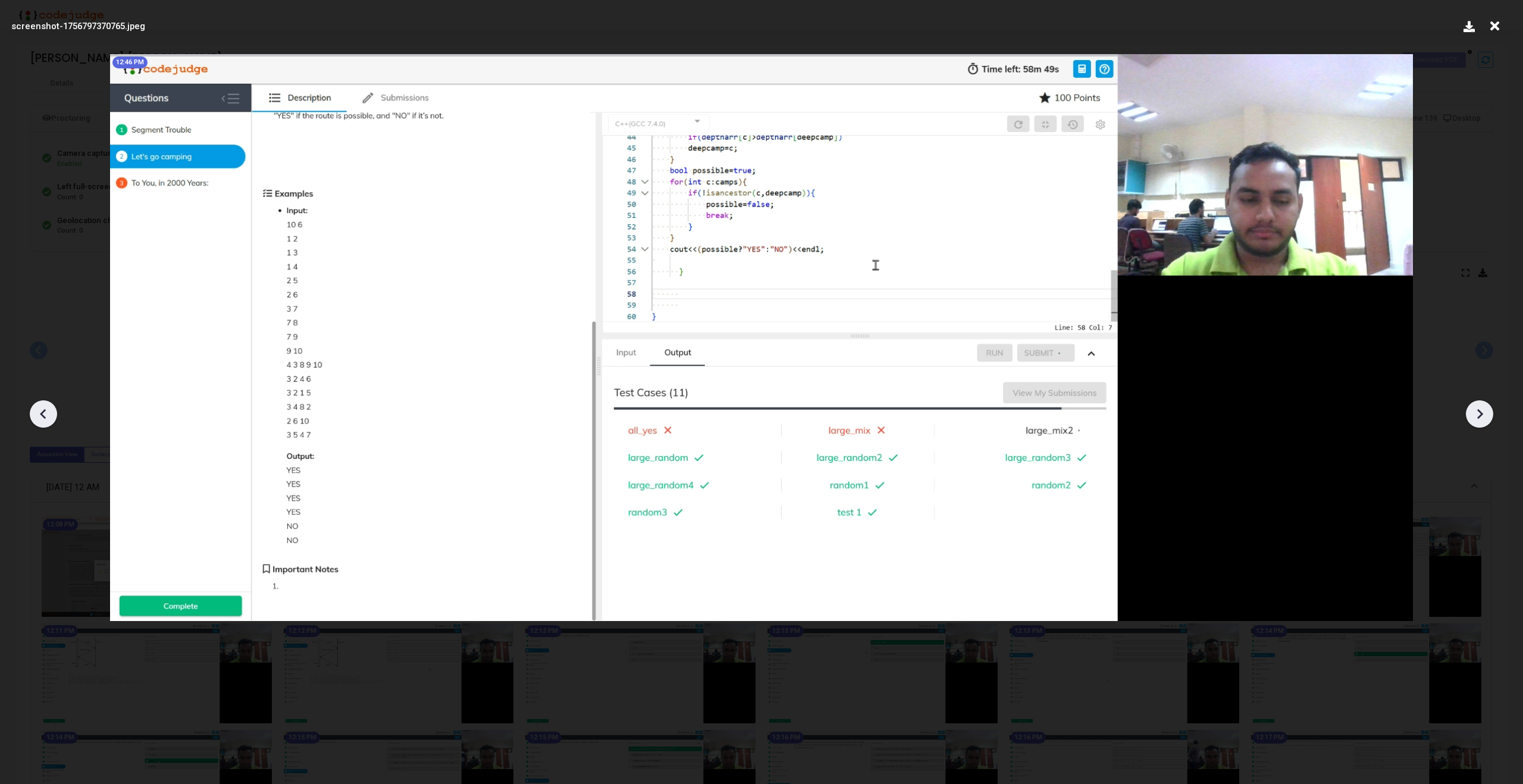
click at [1481, 412] on icon at bounding box center [1481, 414] width 6 height 10
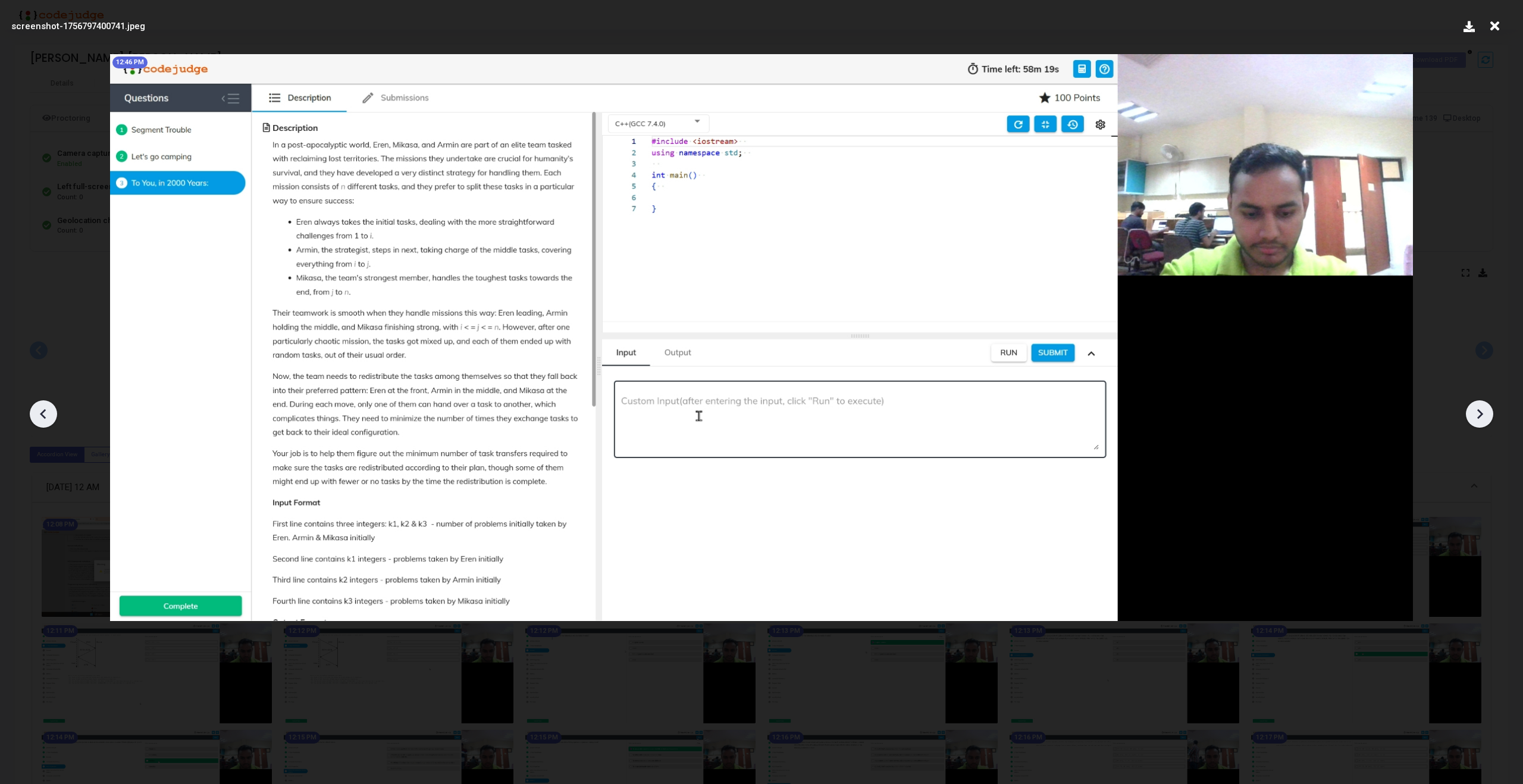
click at [1494, 23] on icon at bounding box center [1495, 26] width 18 height 23
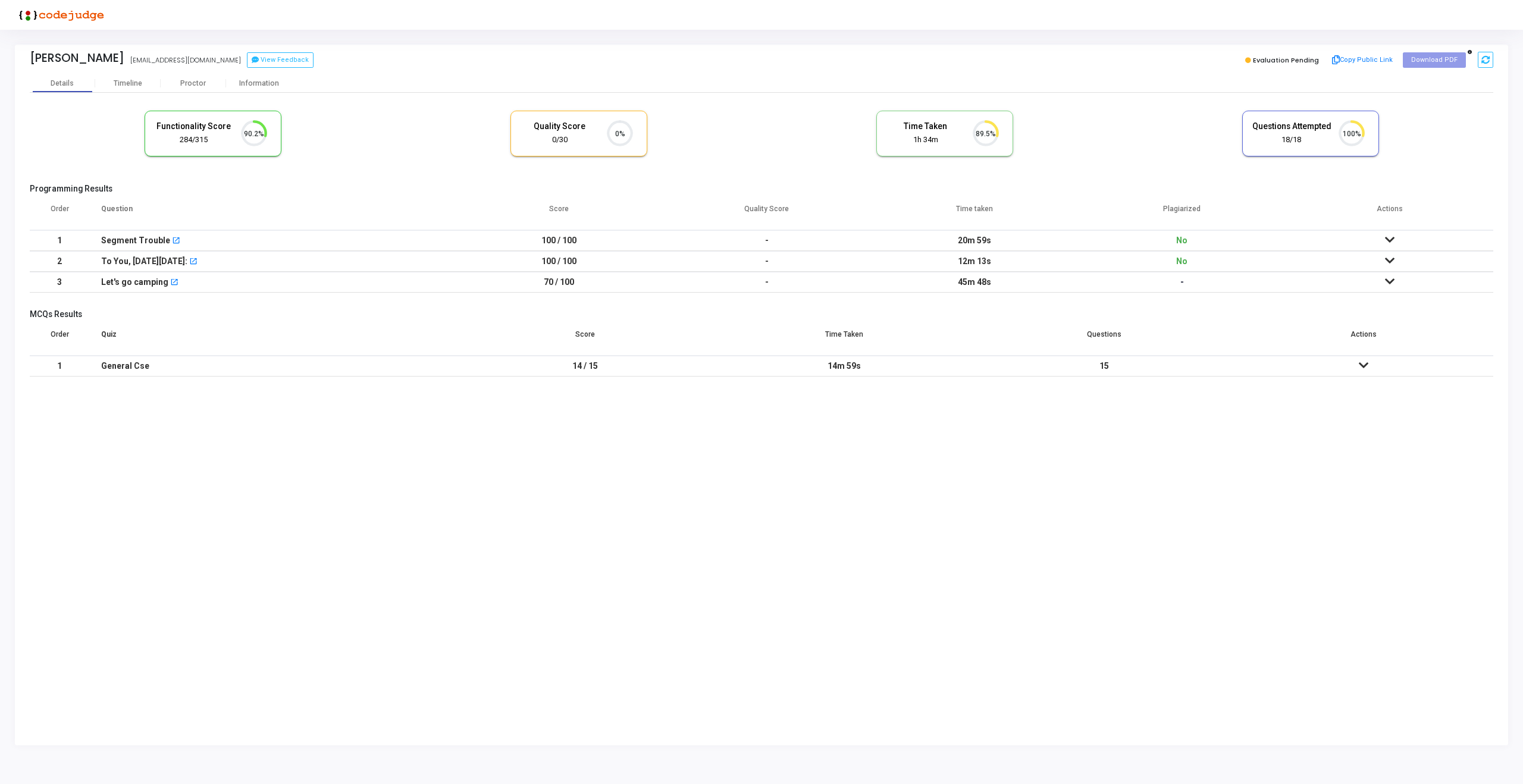
scroll to position [6, 6]
click at [185, 83] on div "Proctor" at bounding box center [193, 83] width 66 height 9
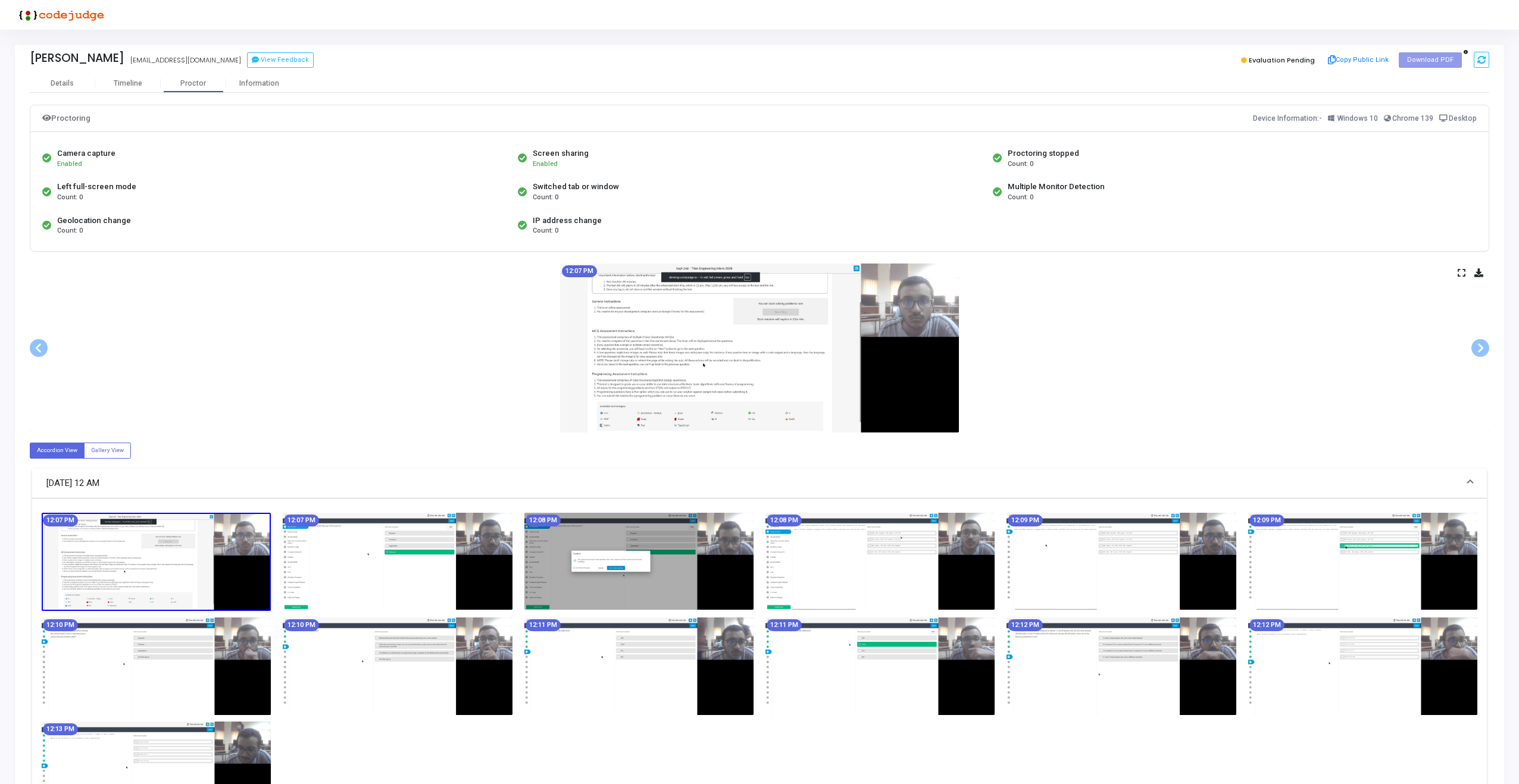
click at [1458, 269] on icon at bounding box center [1461, 272] width 8 height 7
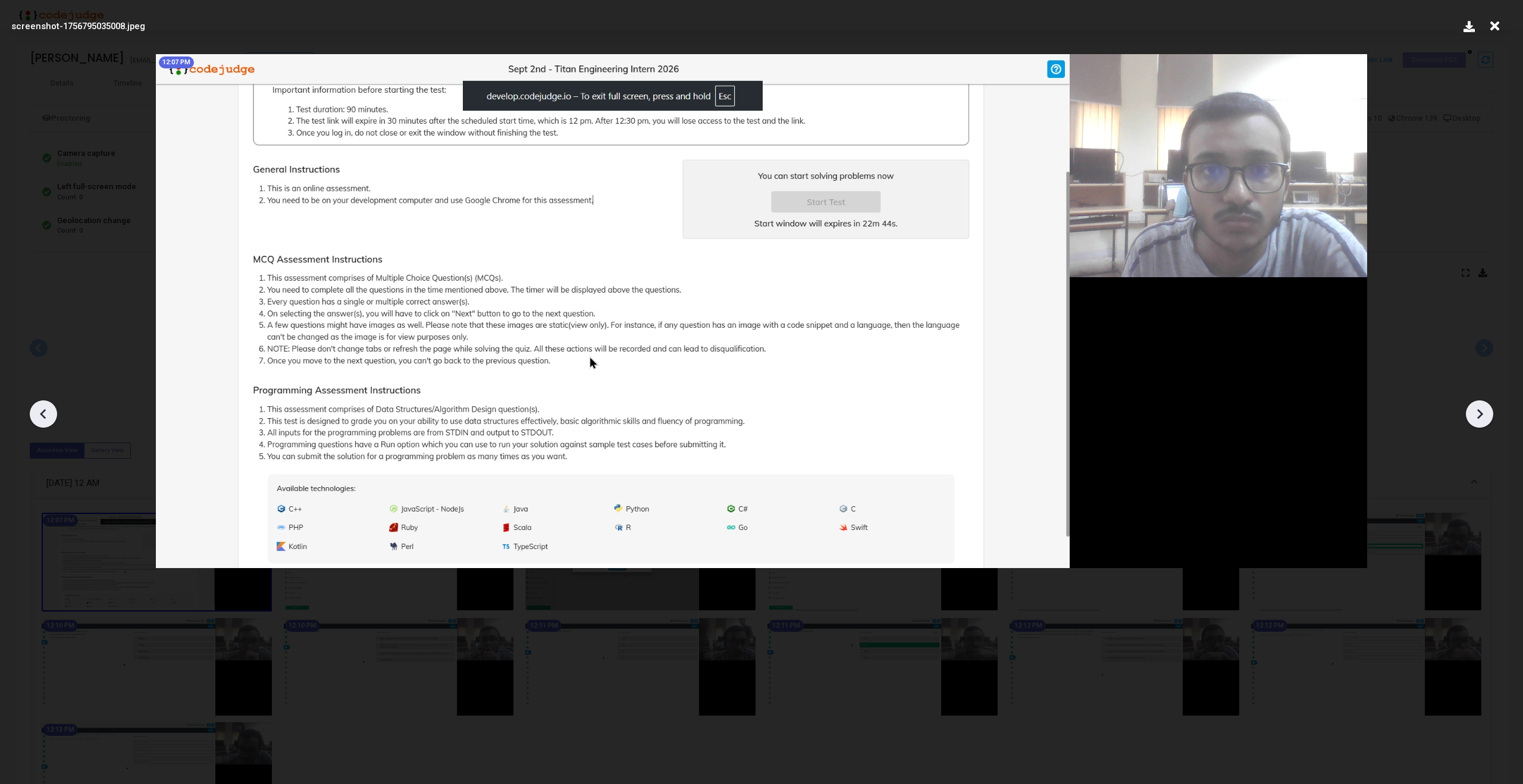
click at [1479, 410] on icon at bounding box center [1481, 414] width 6 height 10
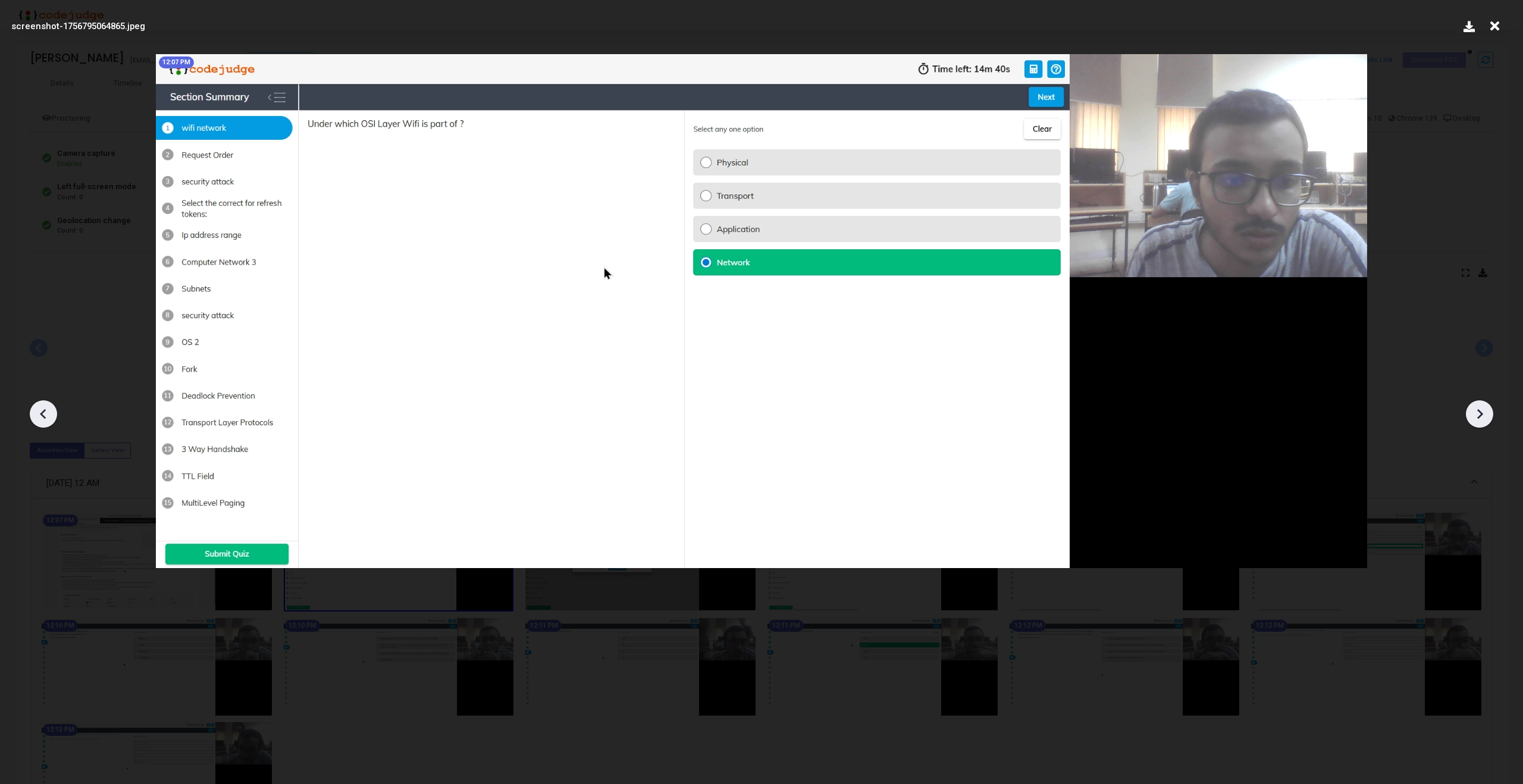
click at [1479, 410] on icon at bounding box center [1481, 414] width 6 height 10
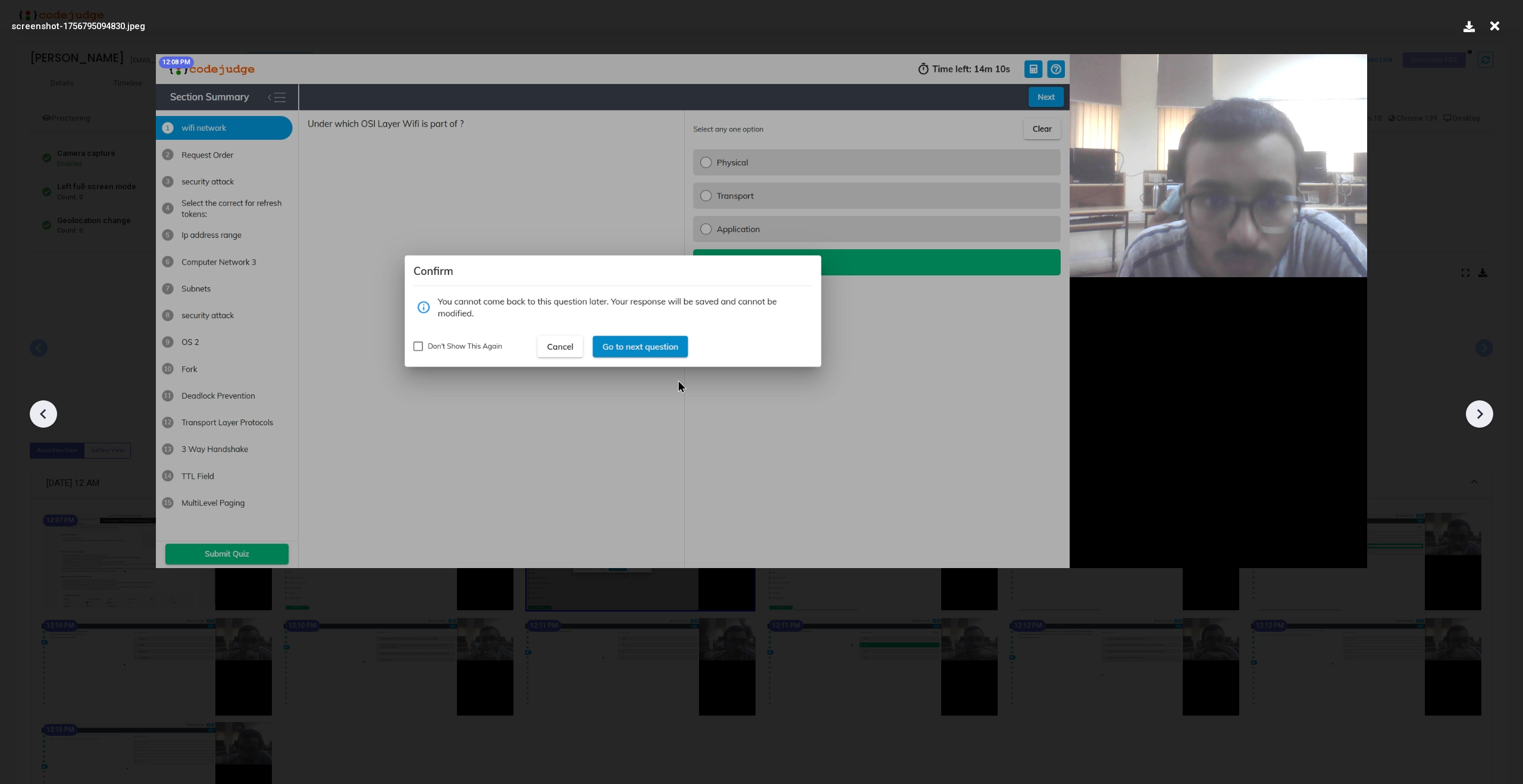
click at [1479, 410] on icon at bounding box center [1481, 414] width 6 height 10
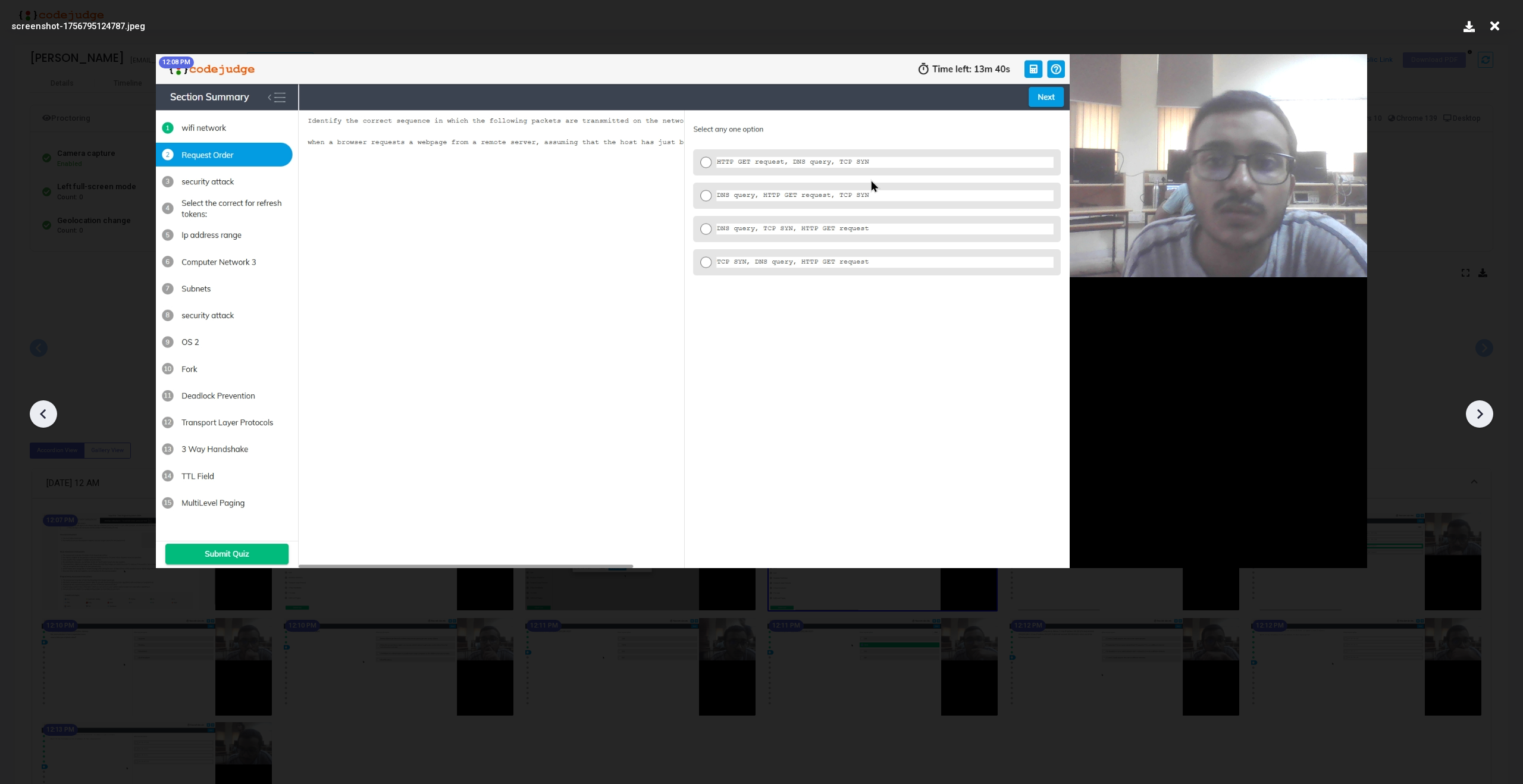
click at [1479, 410] on icon at bounding box center [1481, 414] width 6 height 10
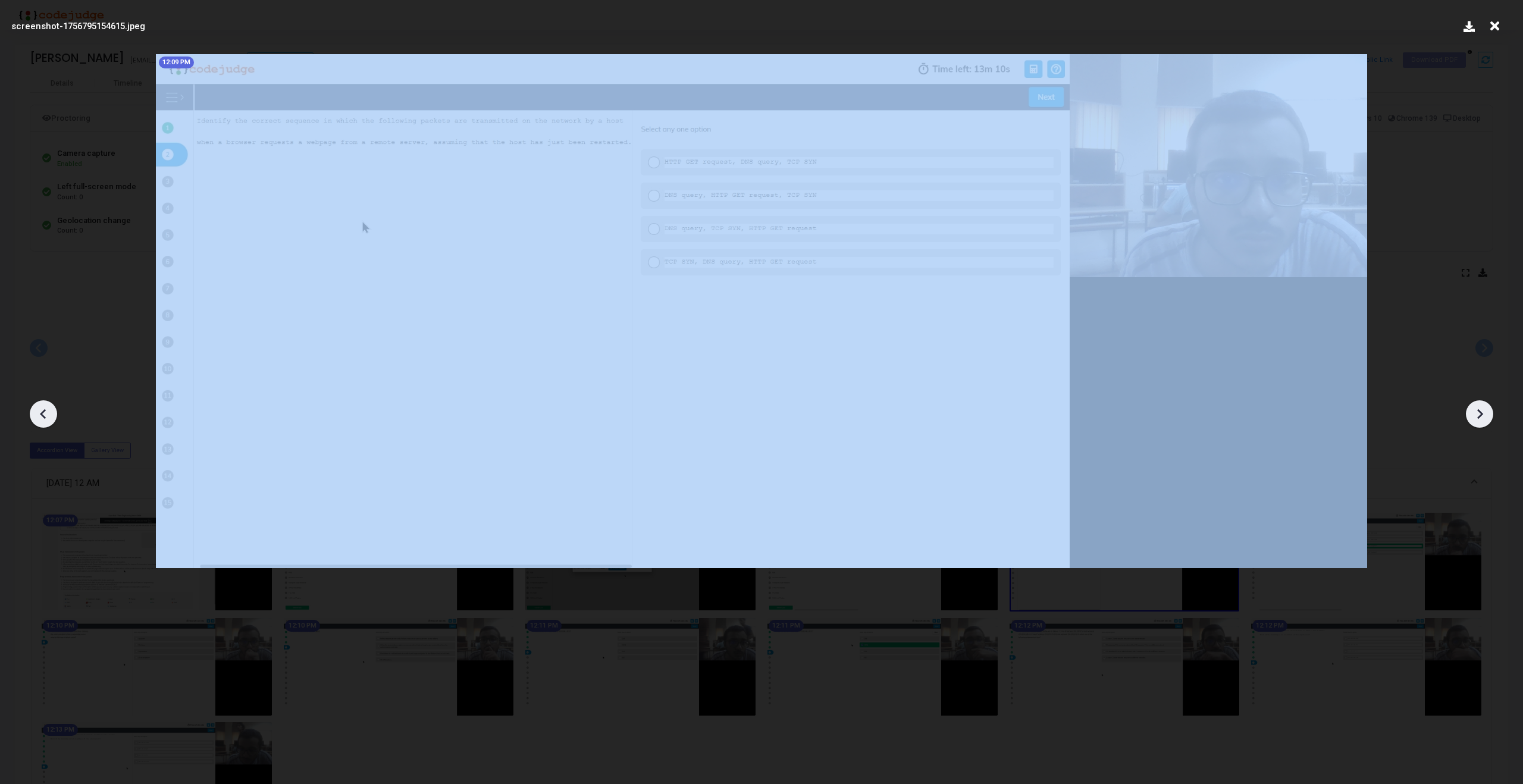
click at [1479, 410] on icon at bounding box center [1481, 414] width 6 height 10
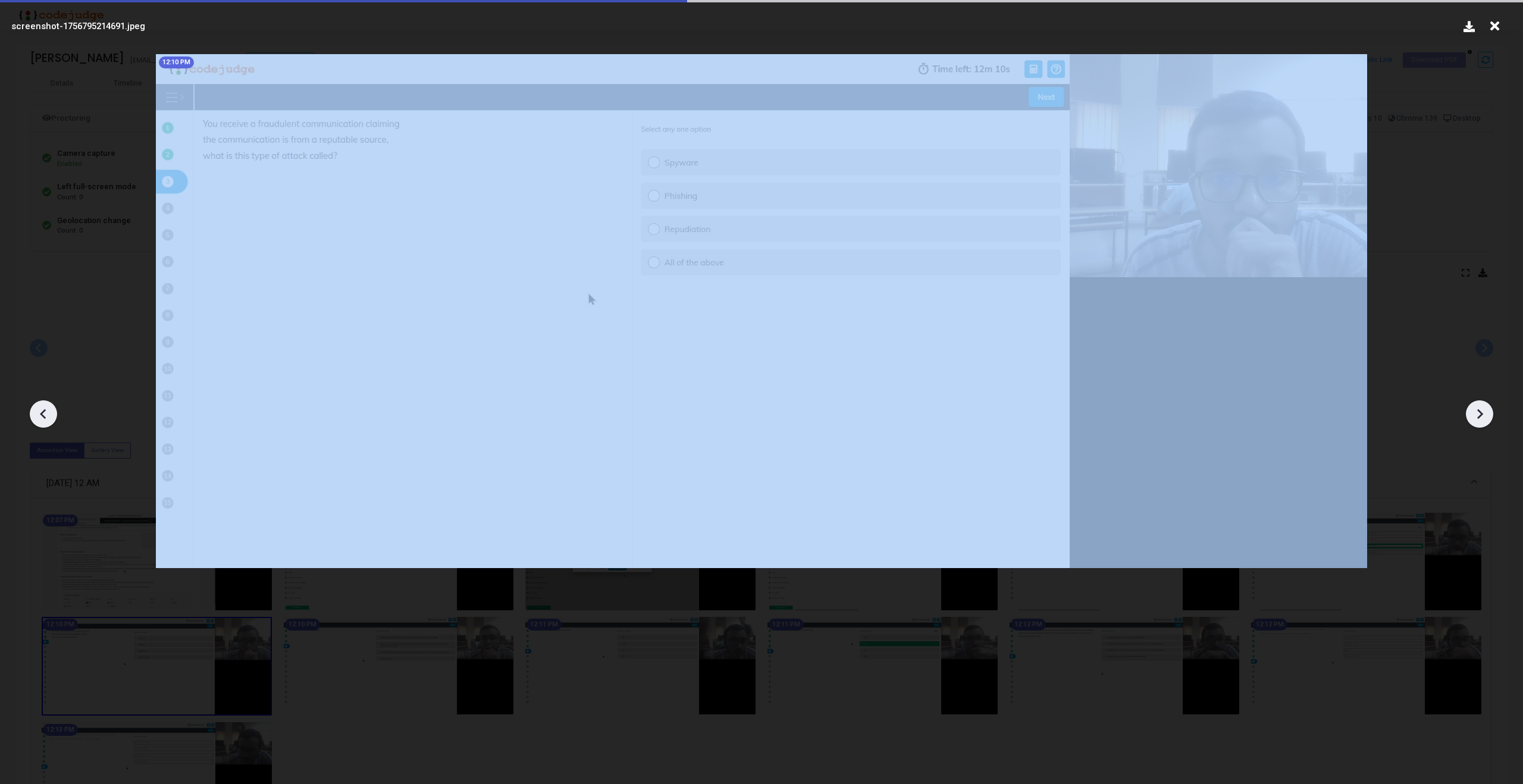
click at [1479, 410] on icon at bounding box center [1481, 414] width 6 height 10
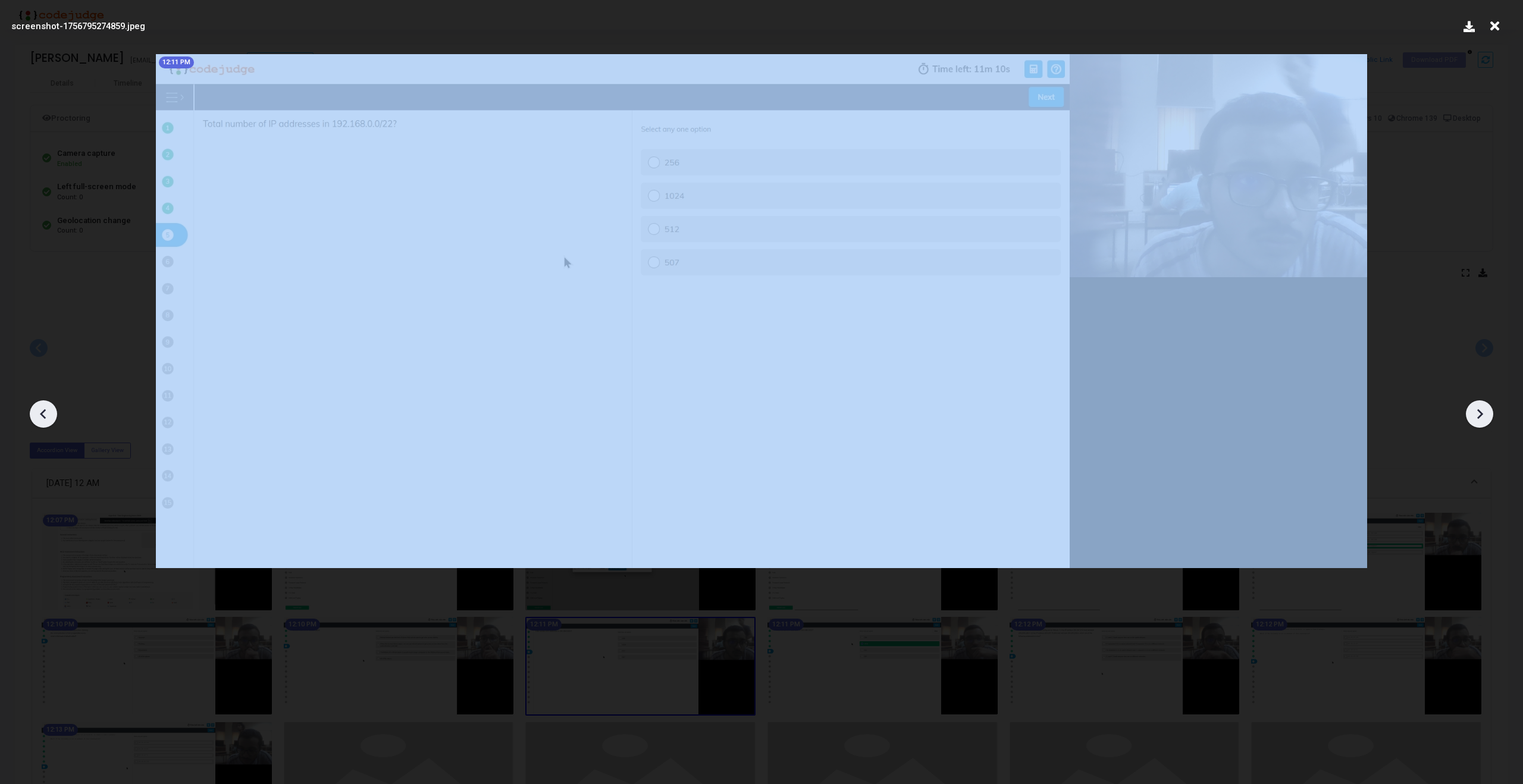
click at [1479, 410] on icon at bounding box center [1481, 414] width 6 height 10
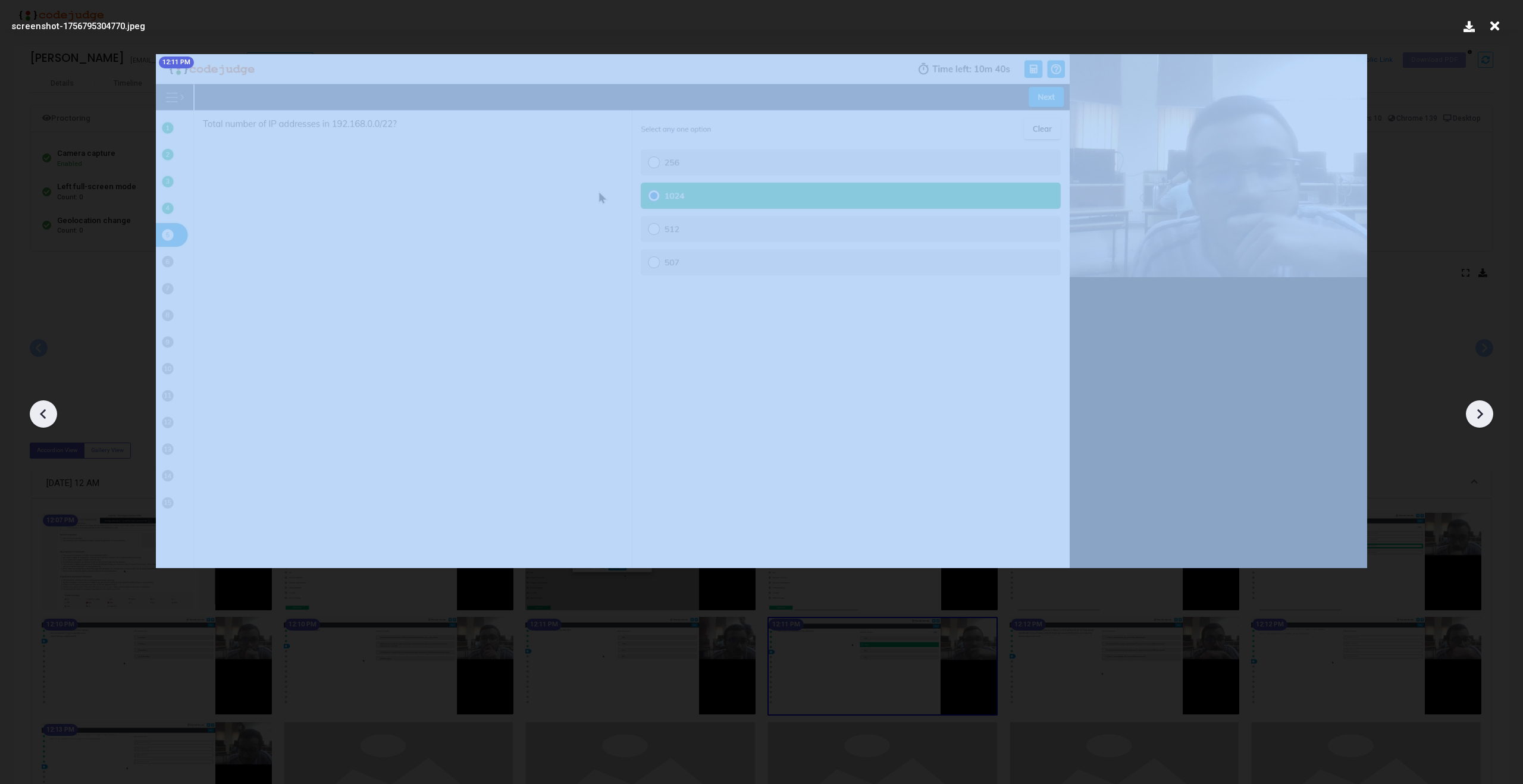
click at [1479, 410] on icon at bounding box center [1481, 414] width 6 height 10
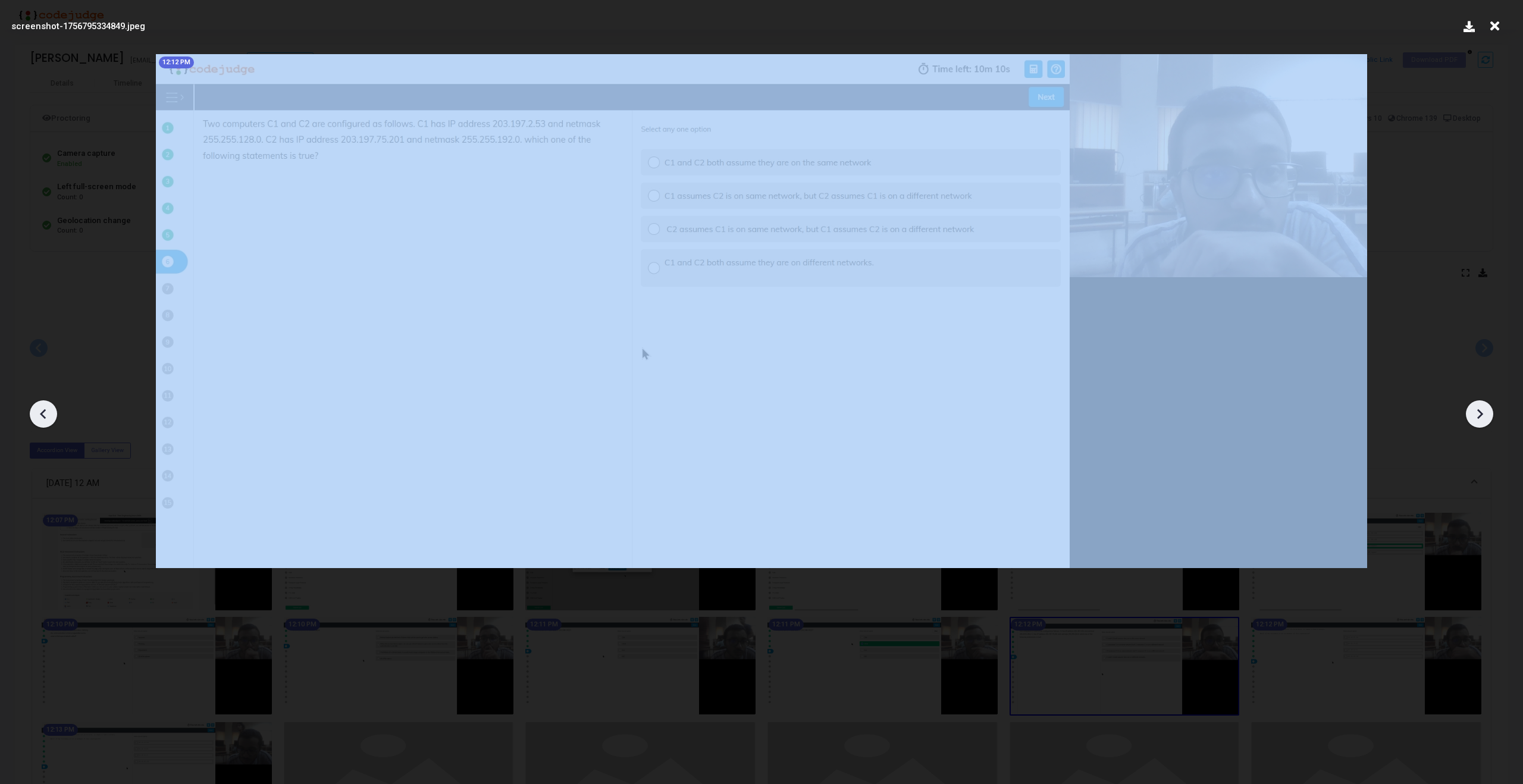
click at [1479, 410] on icon at bounding box center [1481, 414] width 6 height 10
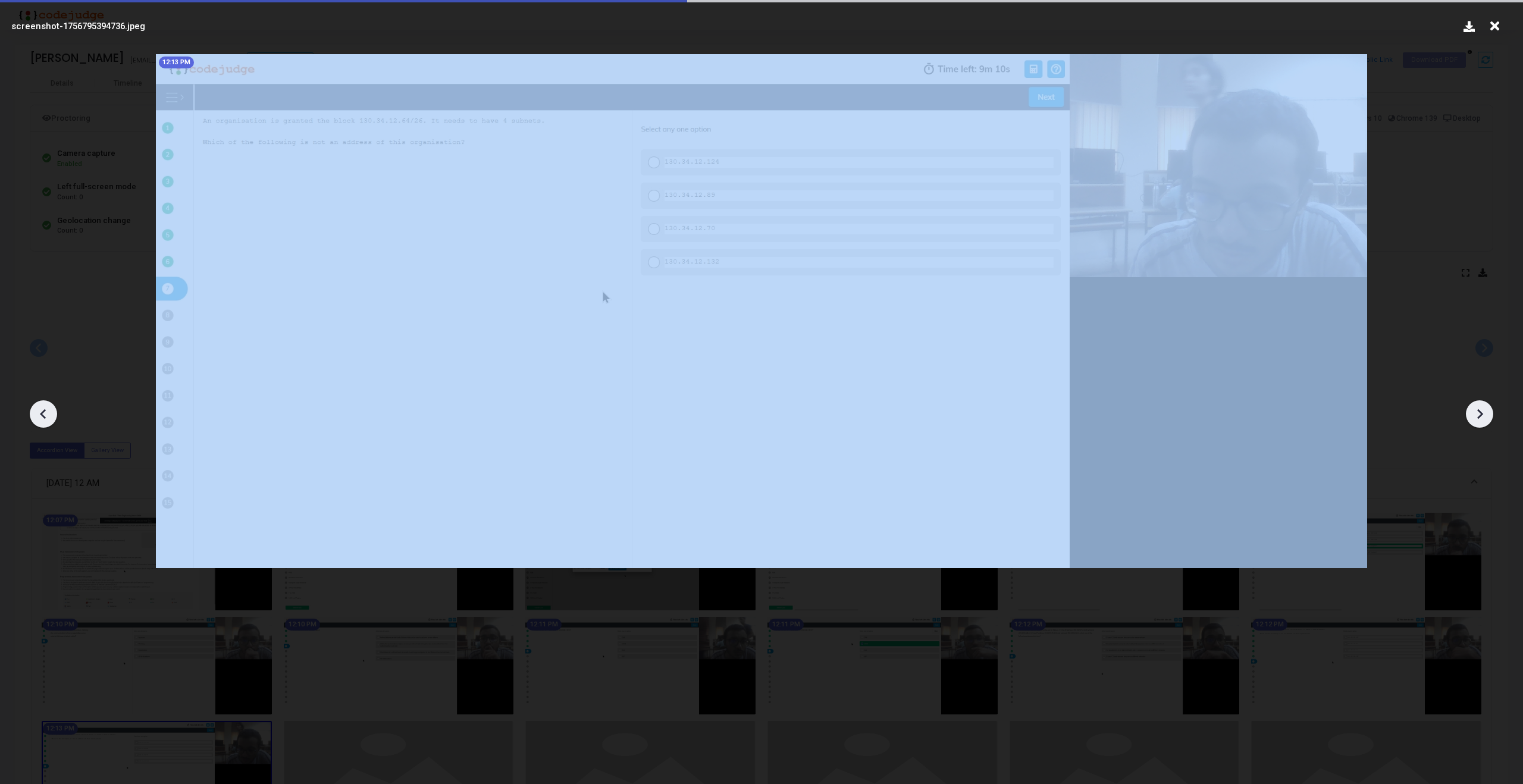
click at [1479, 410] on icon at bounding box center [1481, 414] width 6 height 10
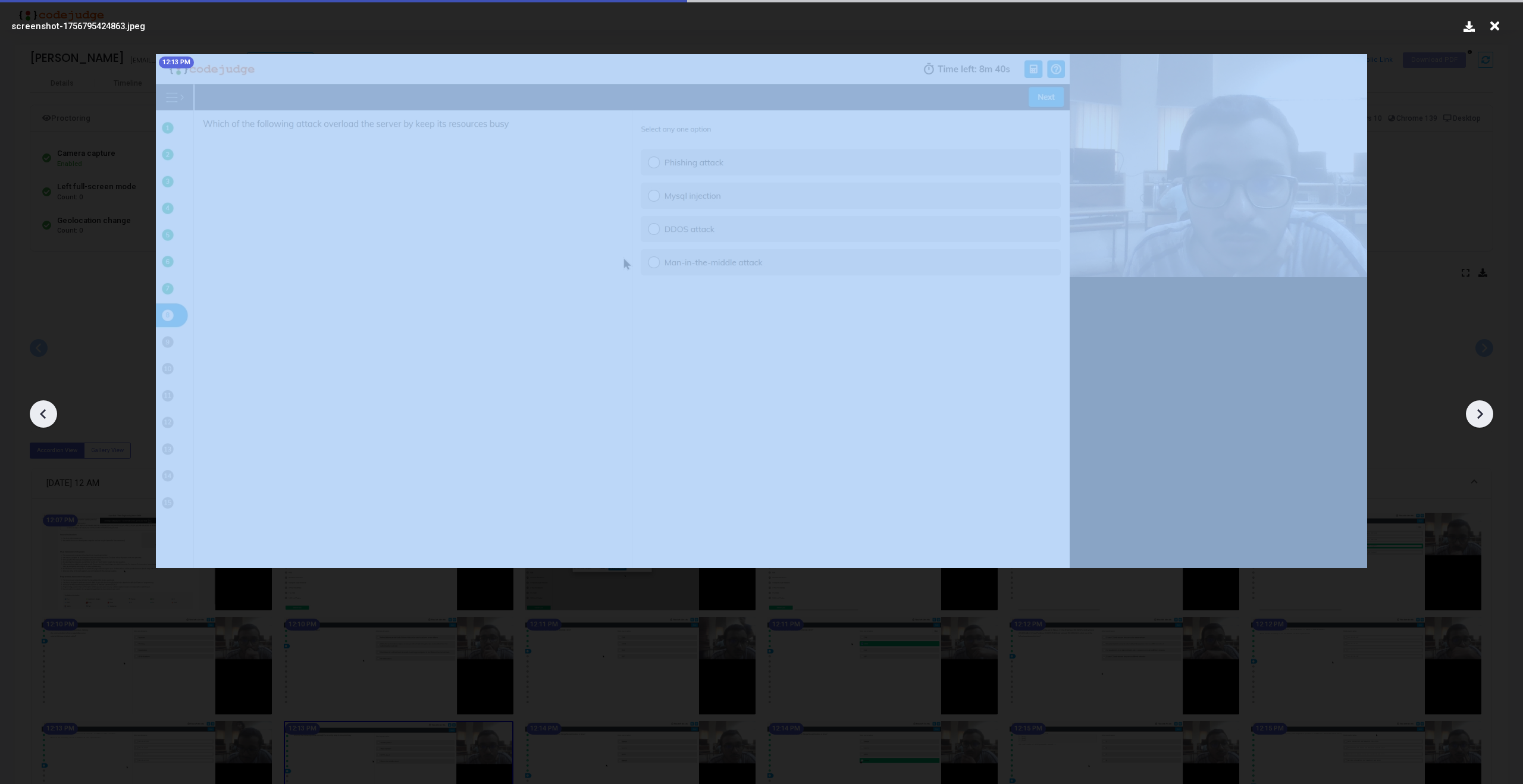
click at [1479, 410] on icon at bounding box center [1481, 414] width 6 height 10
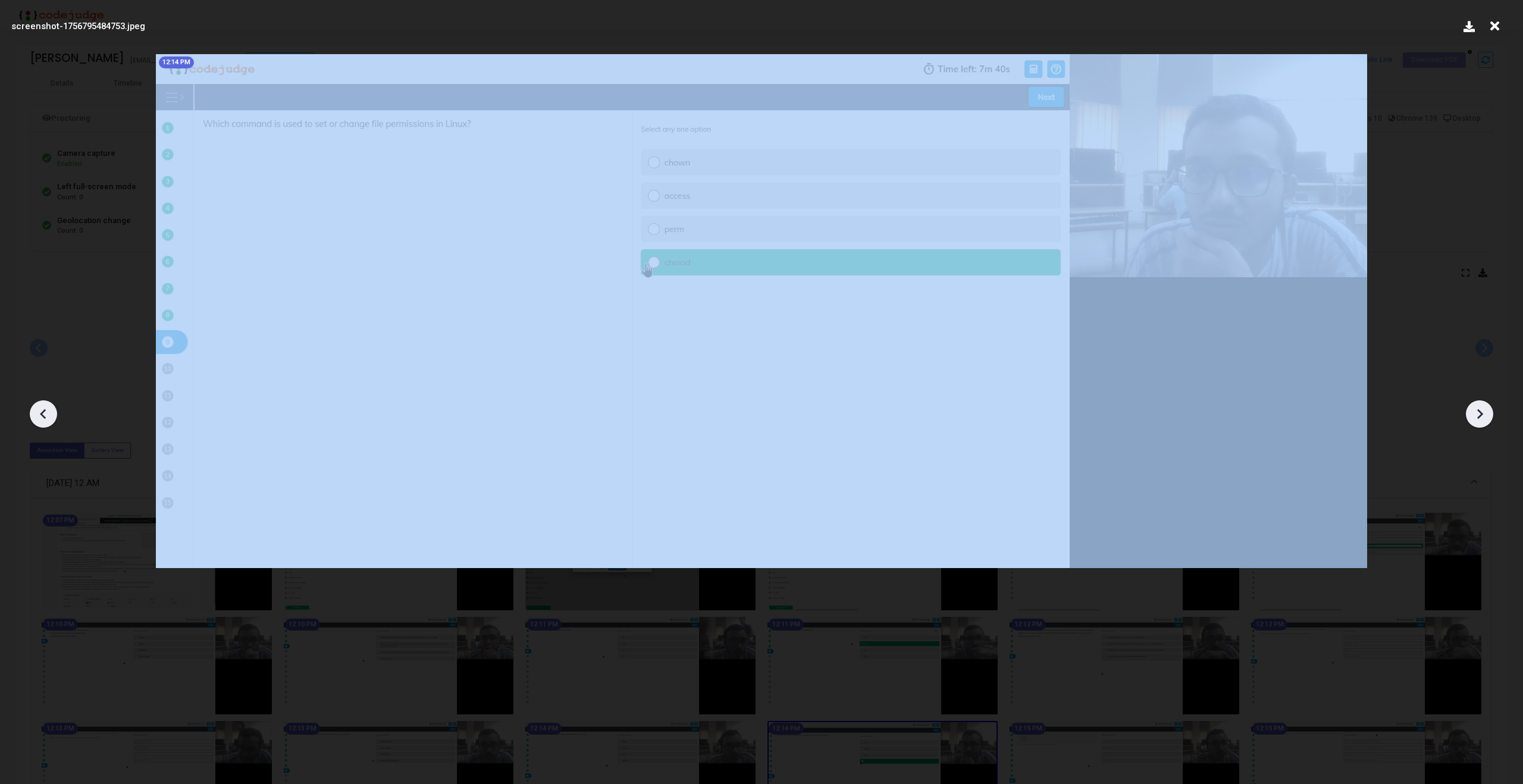
click at [1479, 410] on icon at bounding box center [1481, 414] width 6 height 10
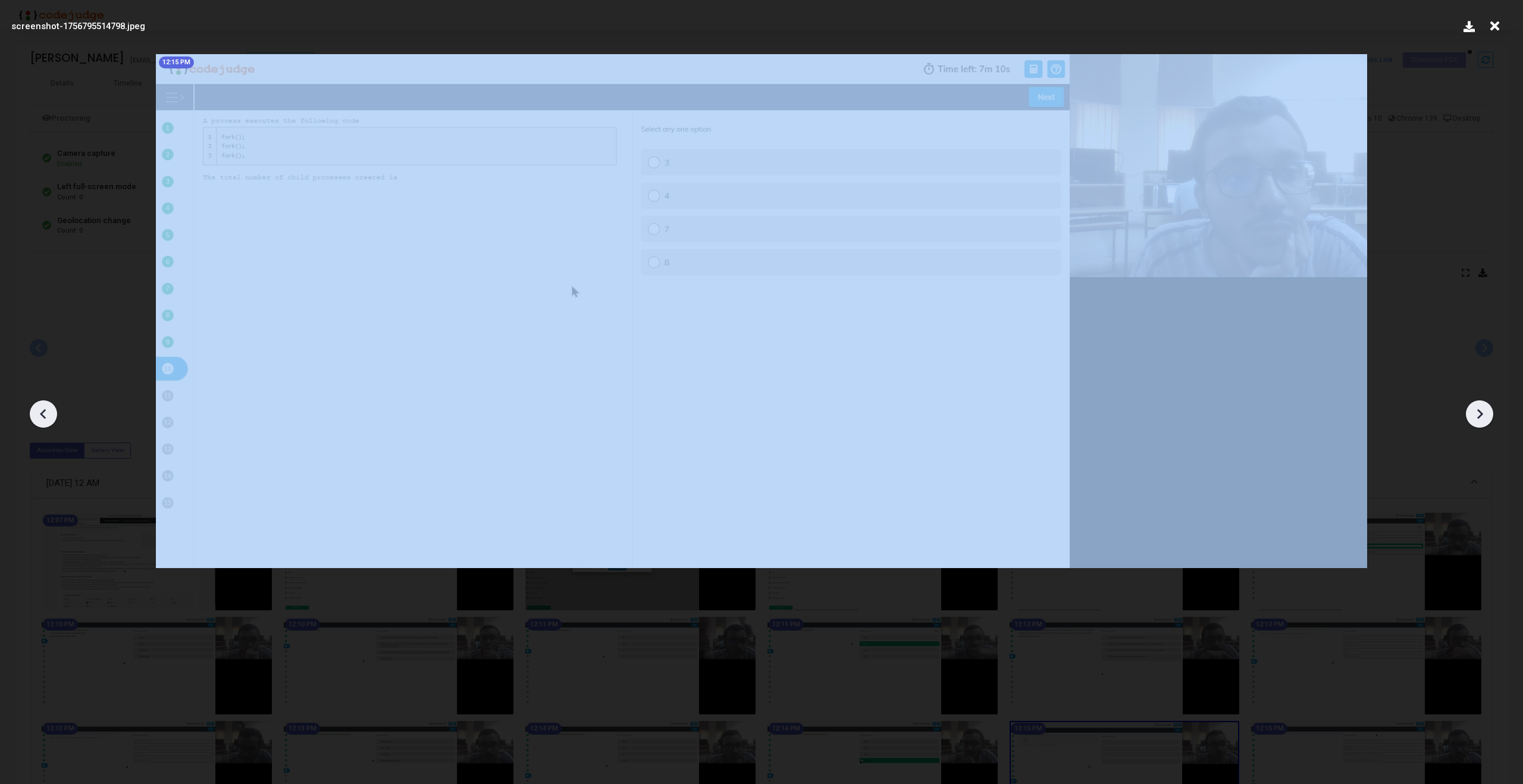
click at [1479, 410] on icon at bounding box center [1481, 414] width 6 height 10
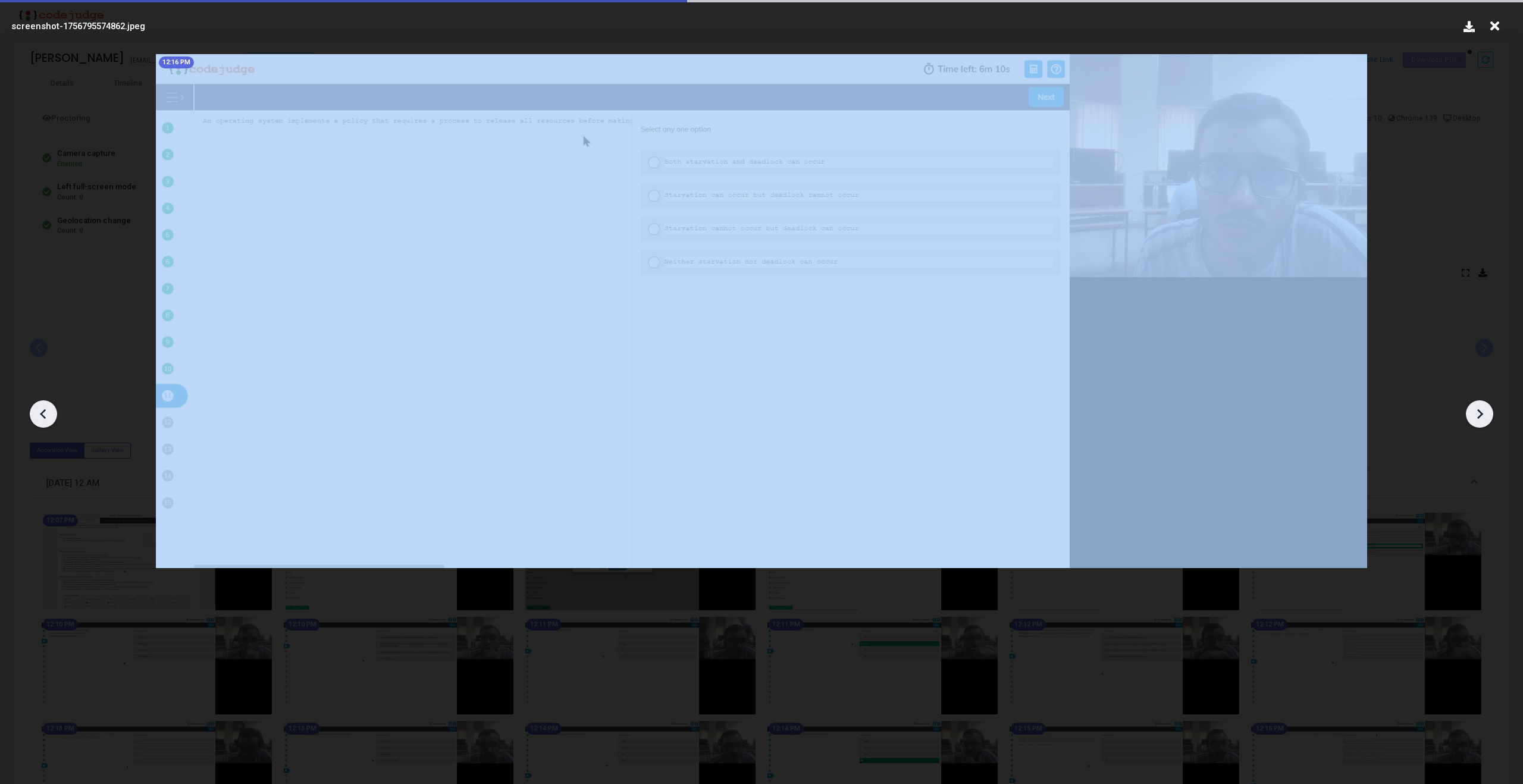
click at [1479, 410] on icon at bounding box center [1481, 414] width 6 height 10
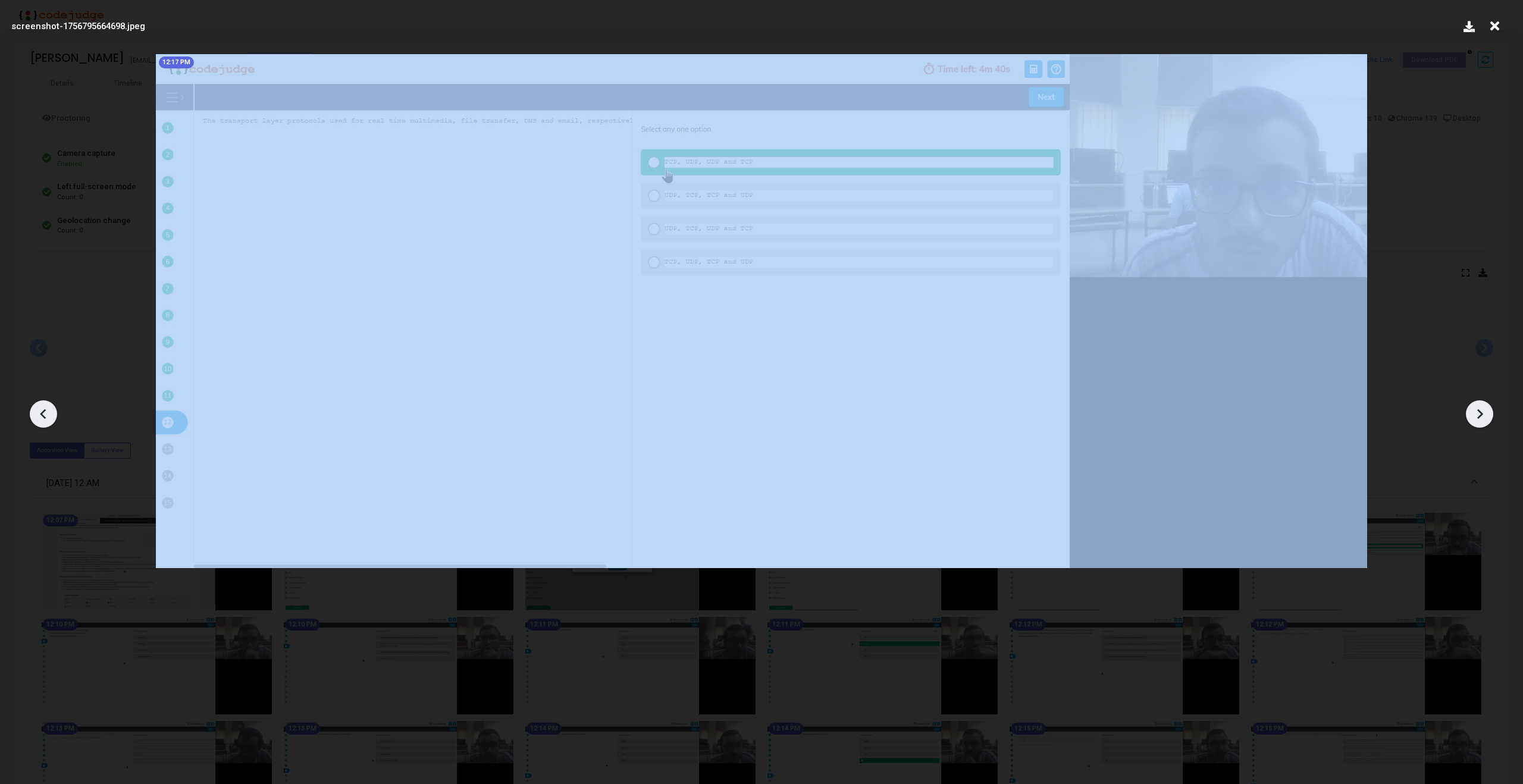
click at [1479, 410] on icon at bounding box center [1481, 414] width 6 height 10
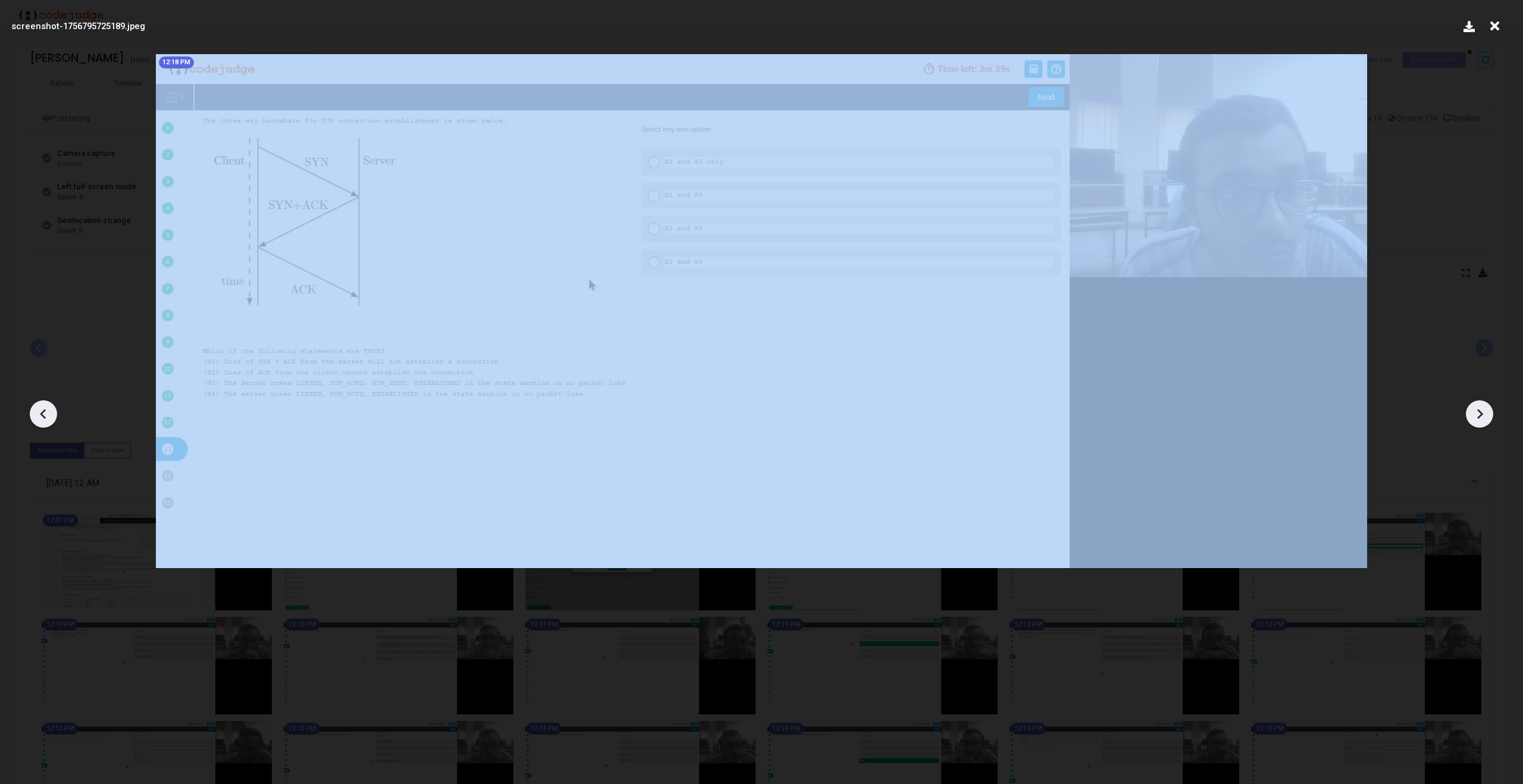
click at [1479, 410] on icon at bounding box center [1481, 414] width 6 height 10
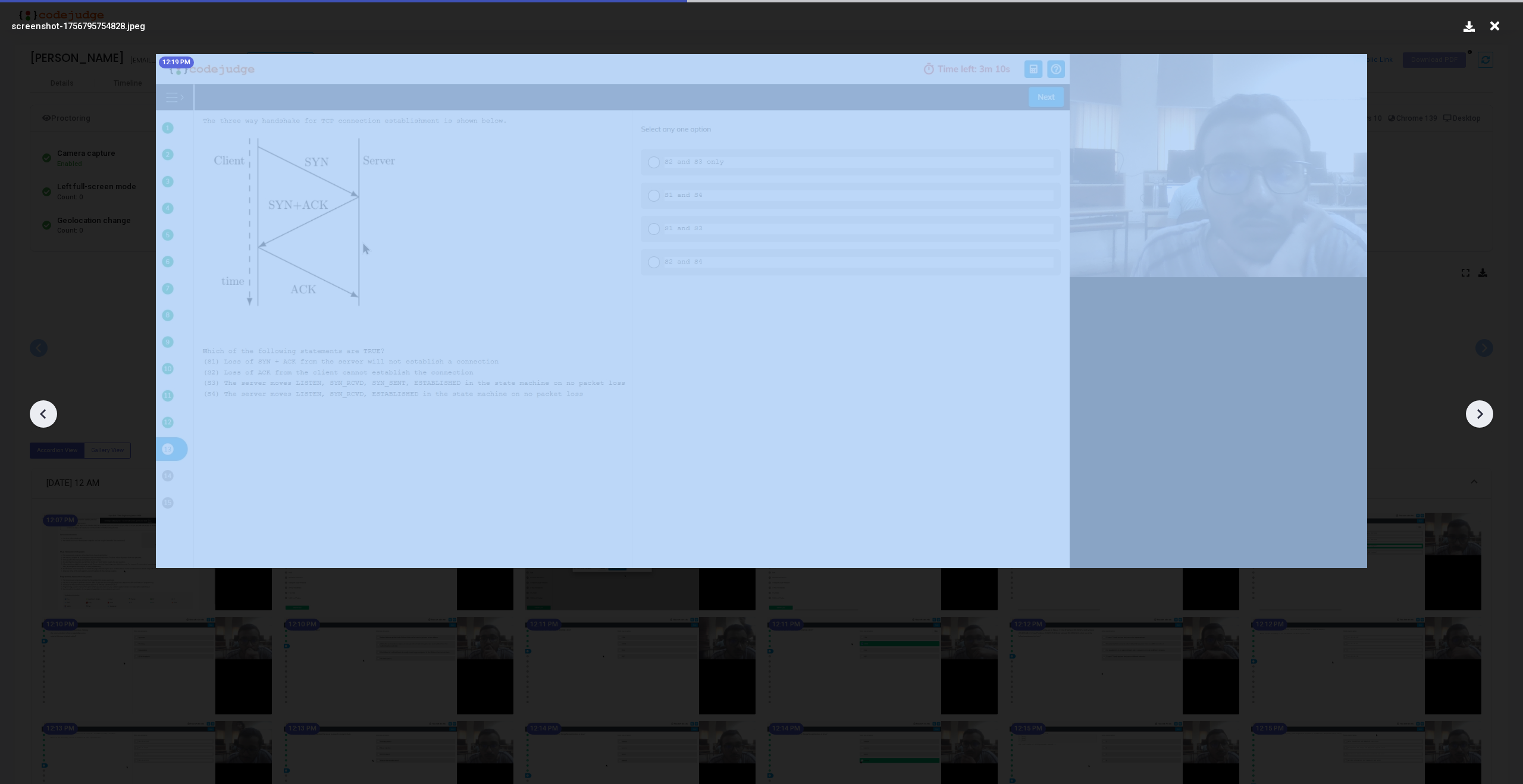
click at [1479, 410] on icon at bounding box center [1481, 414] width 6 height 10
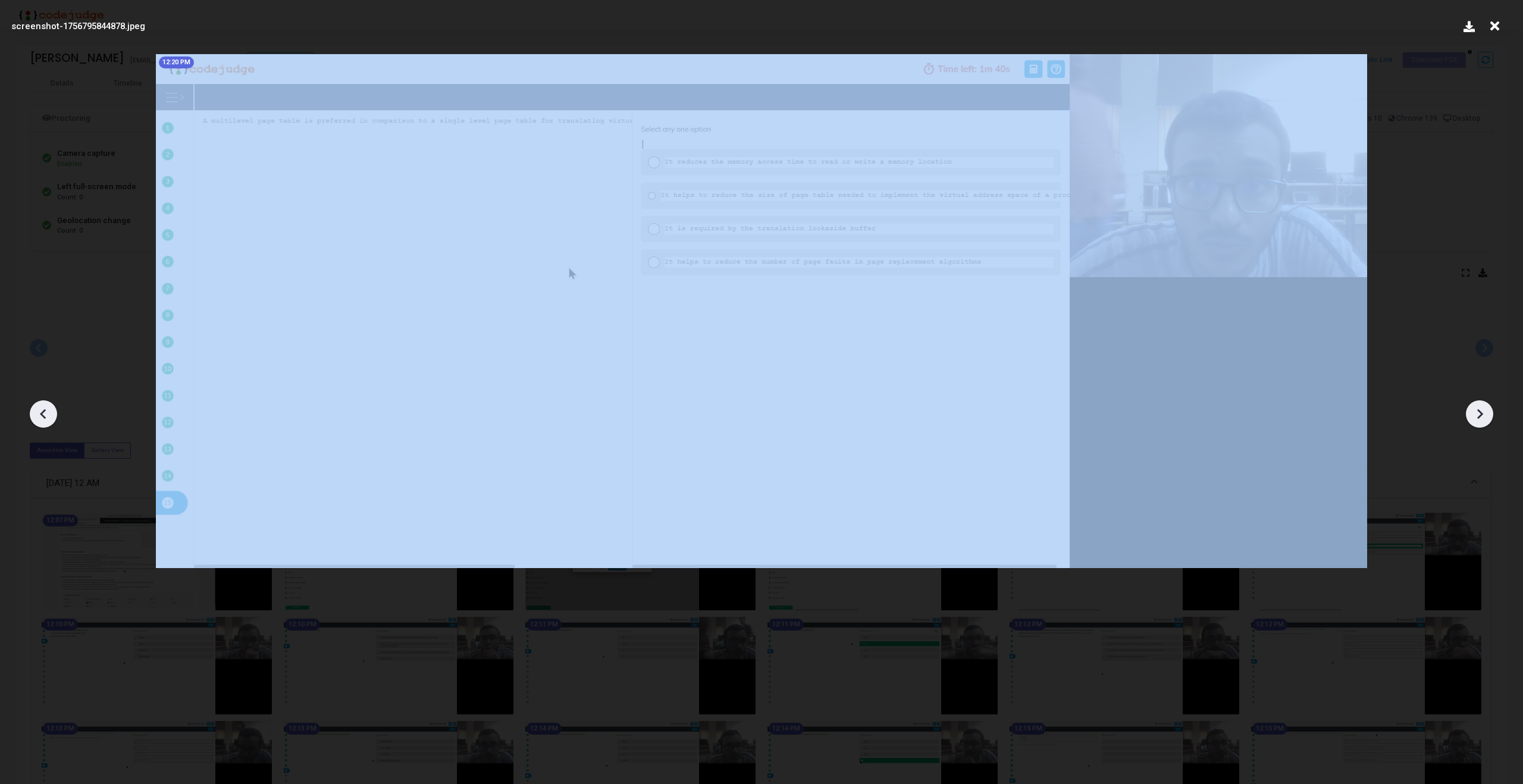
click at [1479, 410] on icon at bounding box center [1481, 414] width 6 height 10
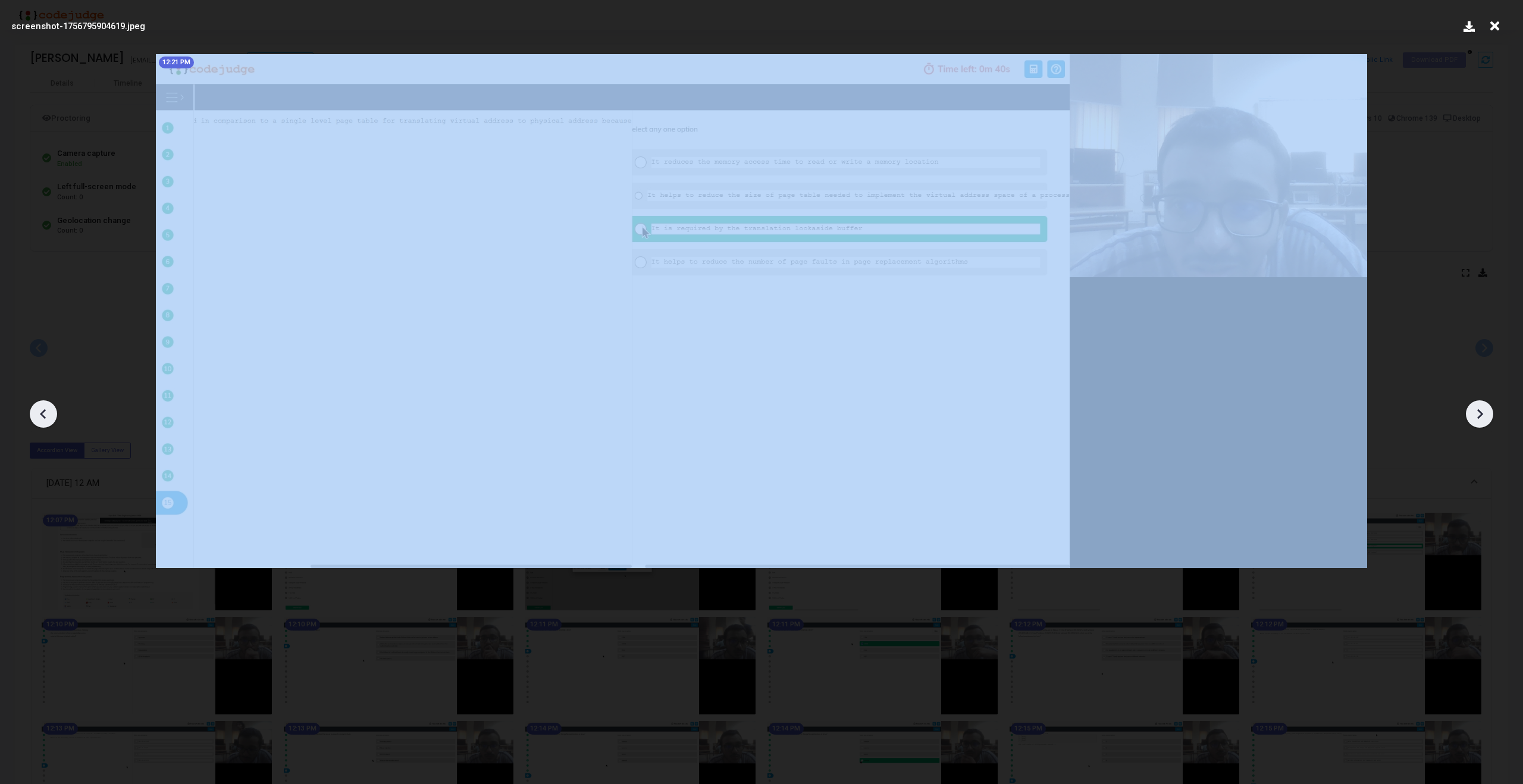
click at [1479, 410] on icon at bounding box center [1481, 414] width 6 height 10
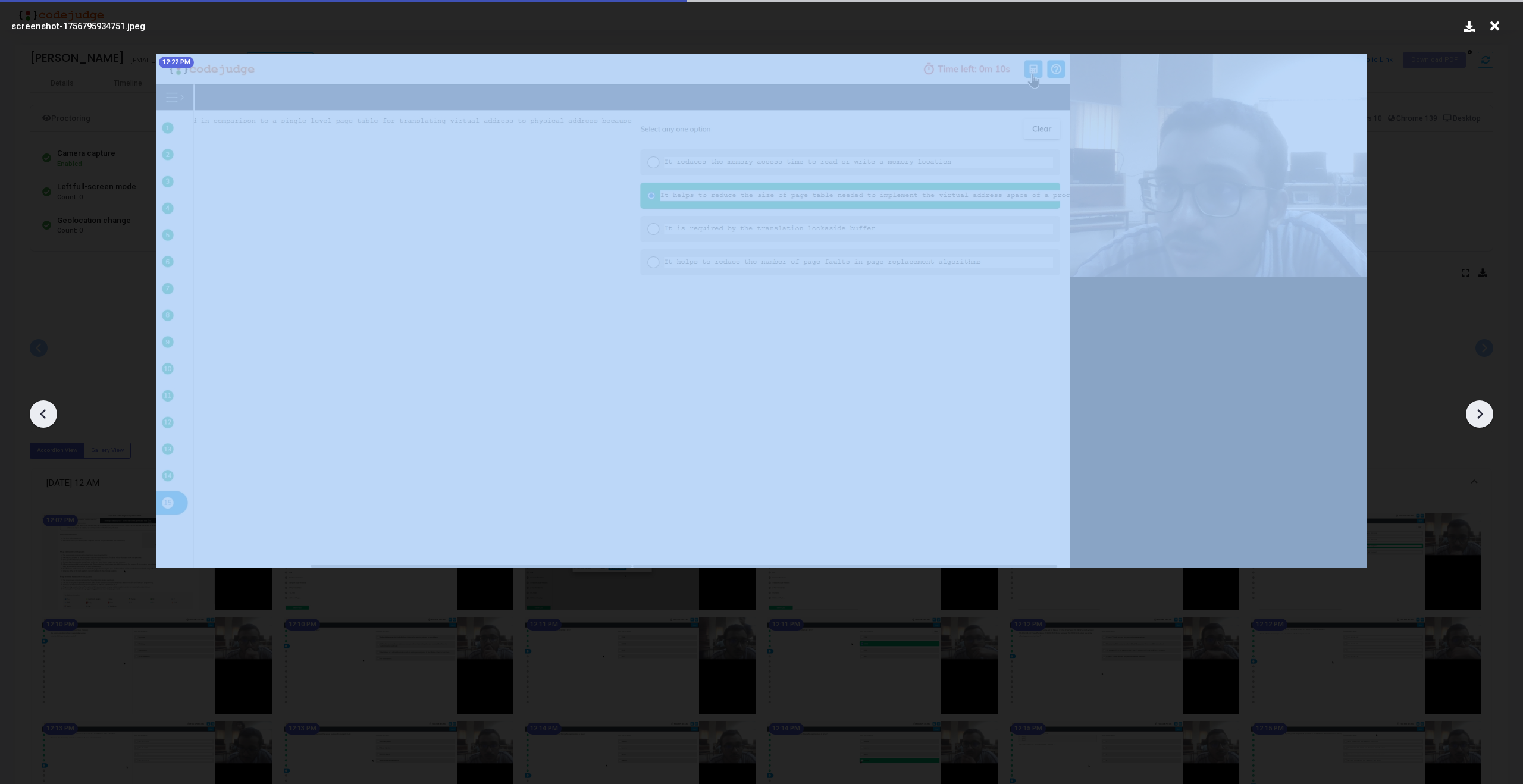
click at [1479, 410] on icon at bounding box center [1481, 414] width 6 height 10
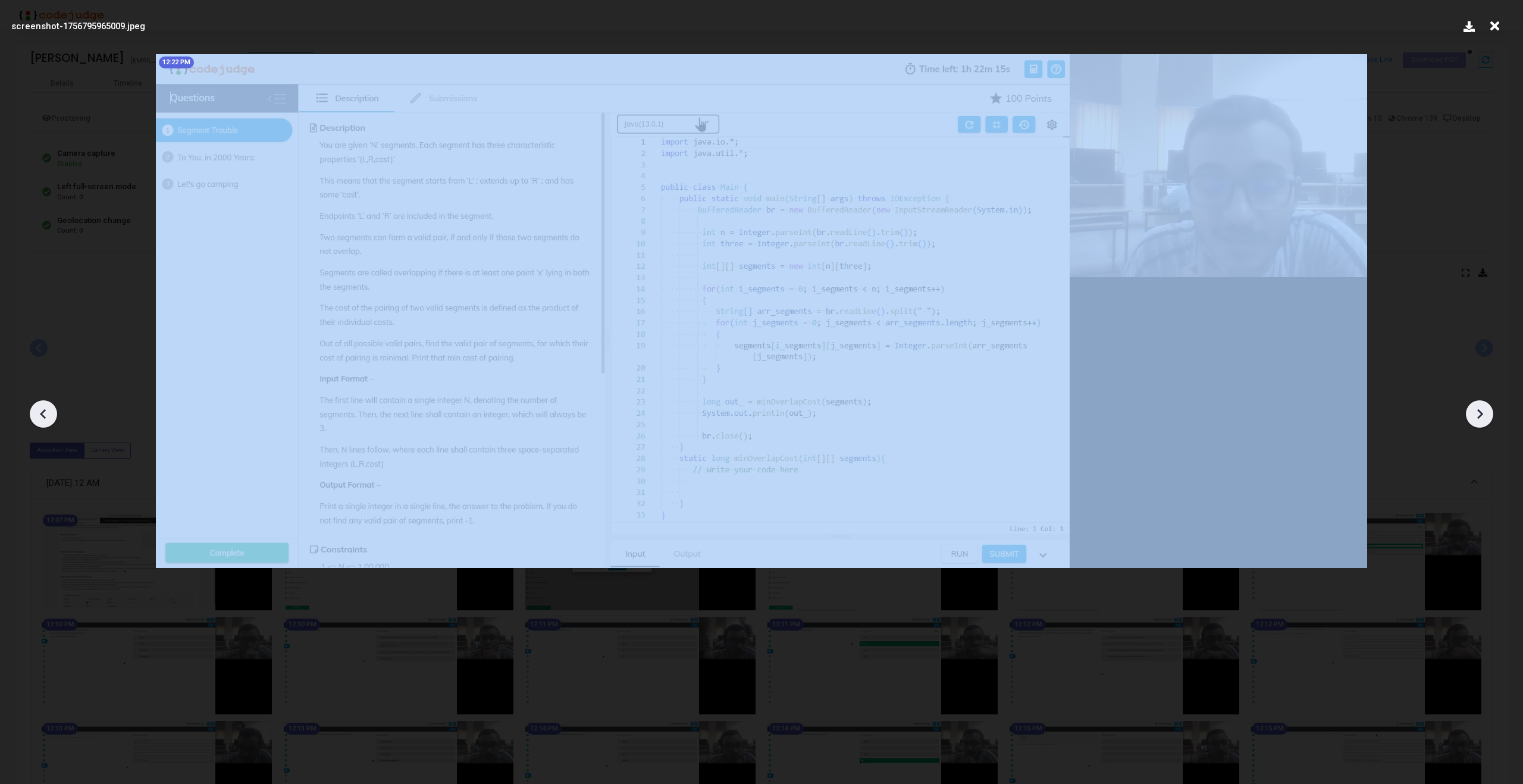
click at [1479, 410] on icon at bounding box center [1481, 414] width 6 height 10
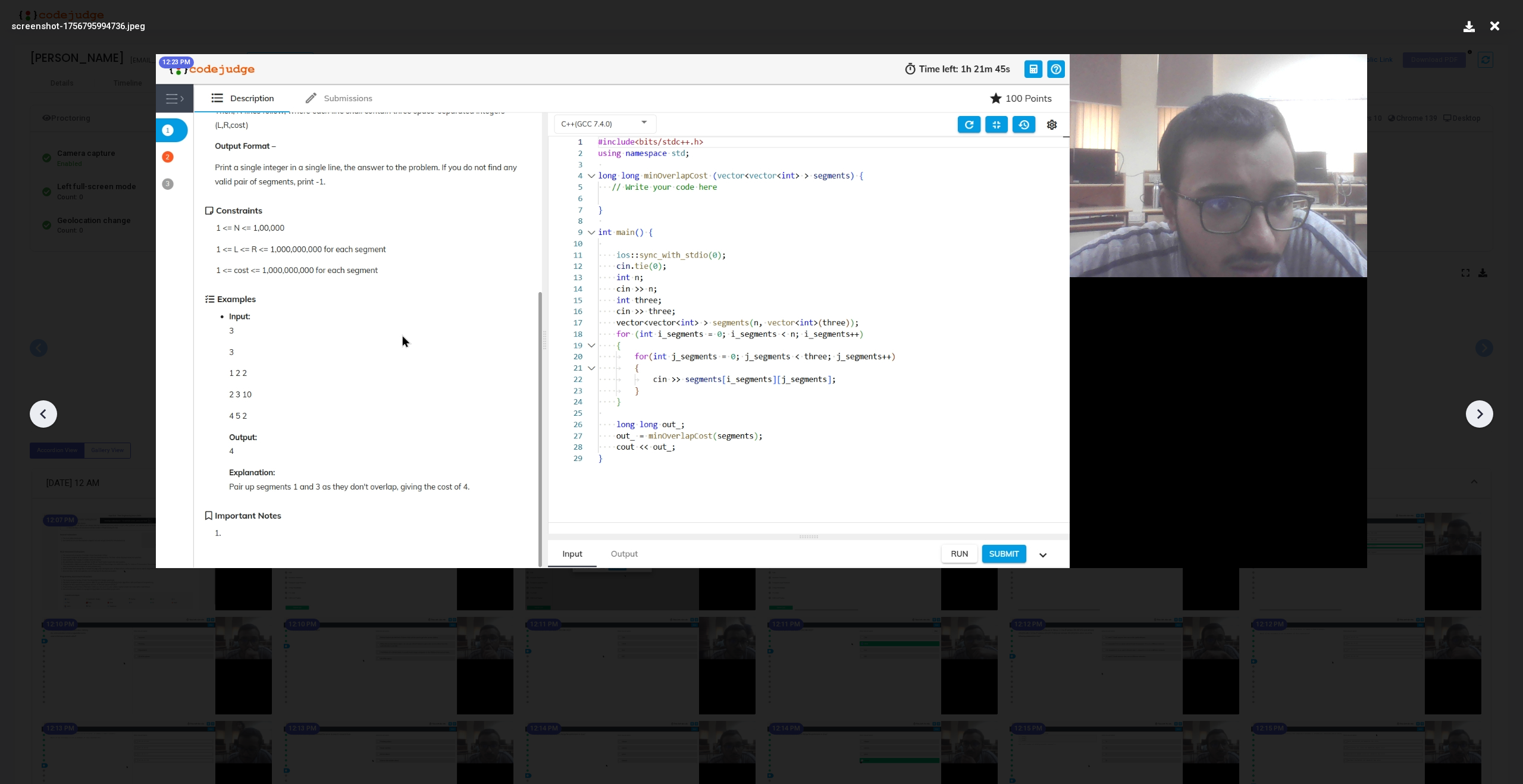
click at [1479, 410] on icon at bounding box center [1481, 414] width 6 height 10
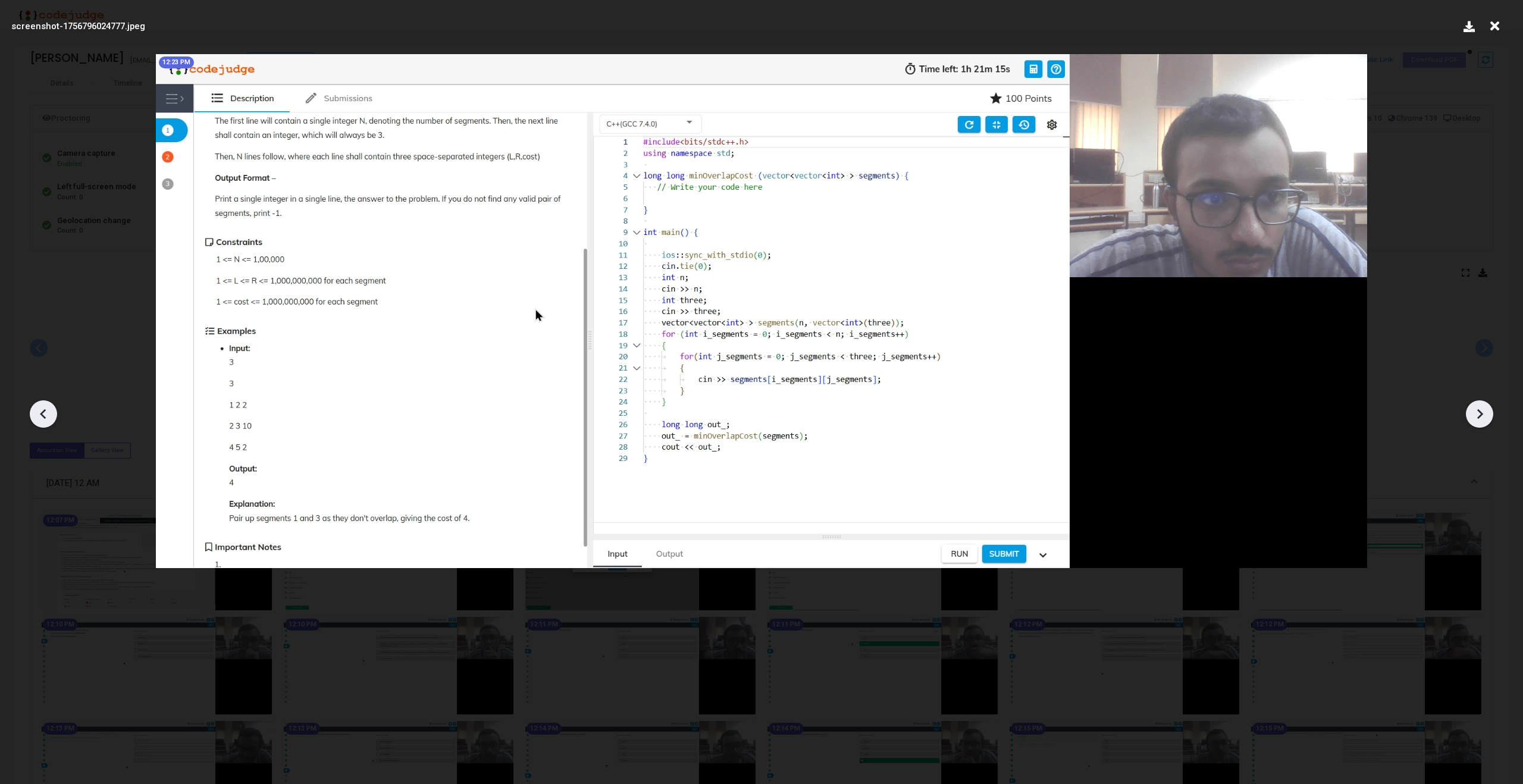
click at [41, 411] on icon at bounding box center [43, 413] width 18 height 18
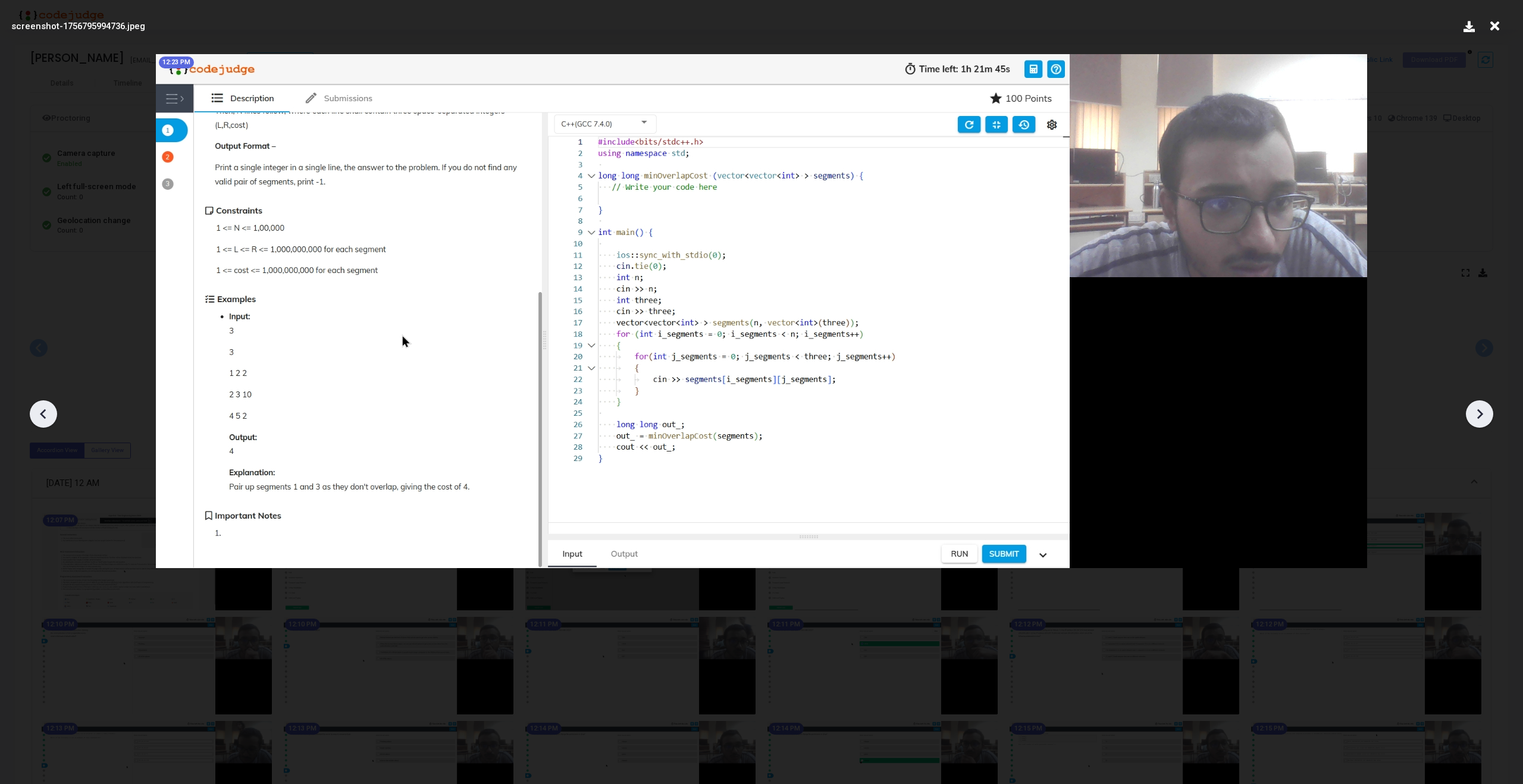
click at [1487, 413] on icon at bounding box center [1479, 413] width 18 height 18
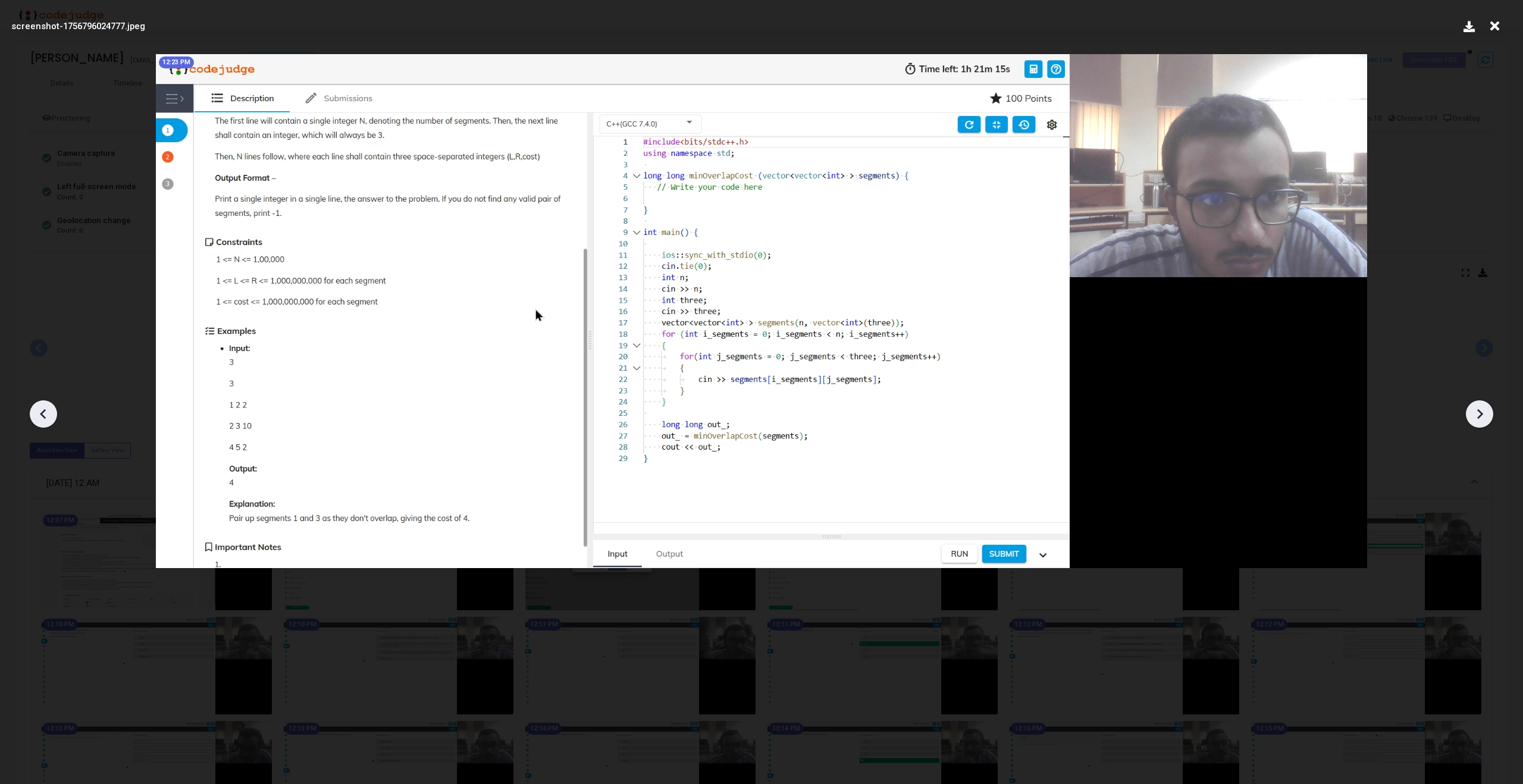
click at [1487, 413] on icon at bounding box center [1479, 413] width 18 height 18
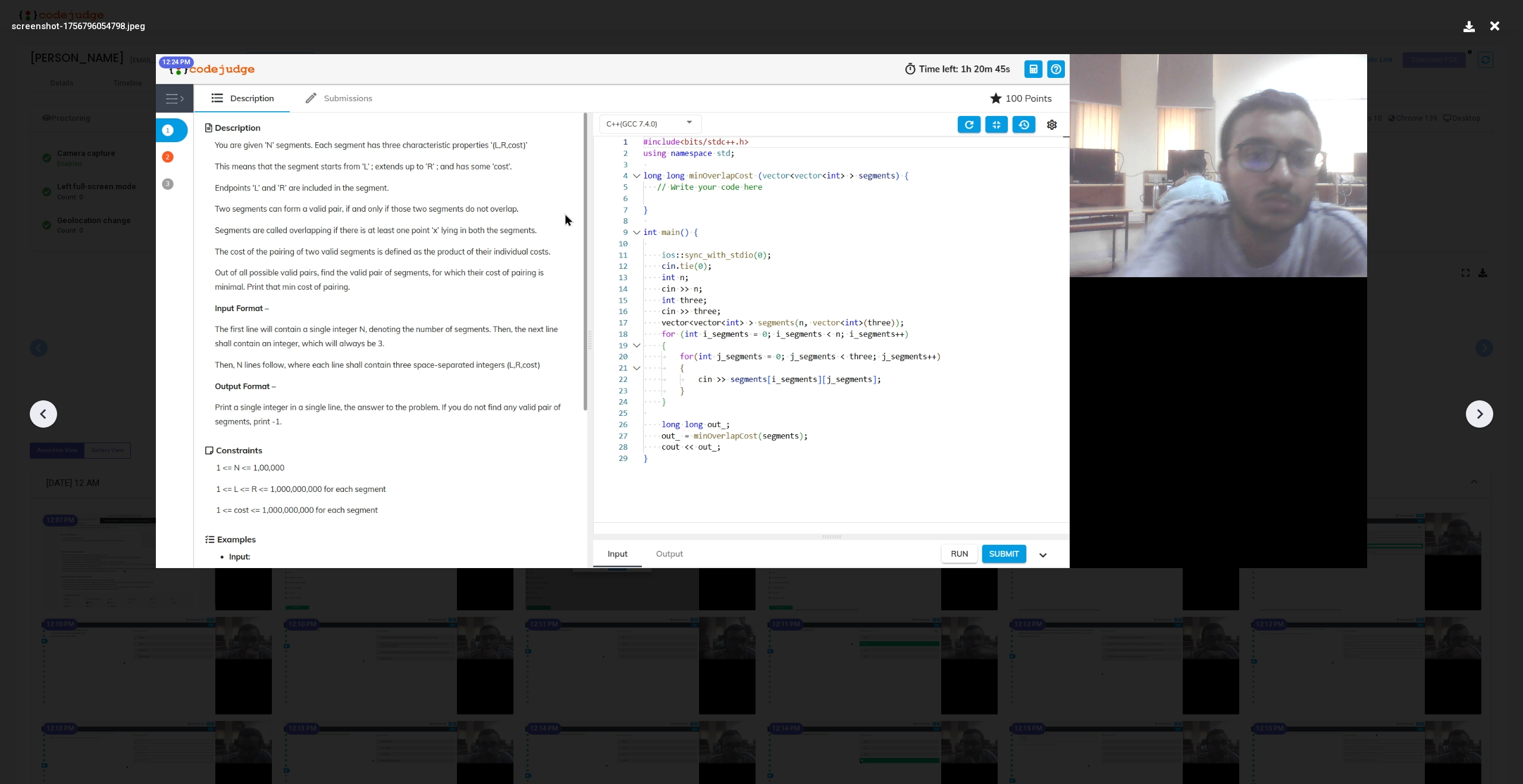
click at [1487, 413] on icon at bounding box center [1479, 413] width 18 height 18
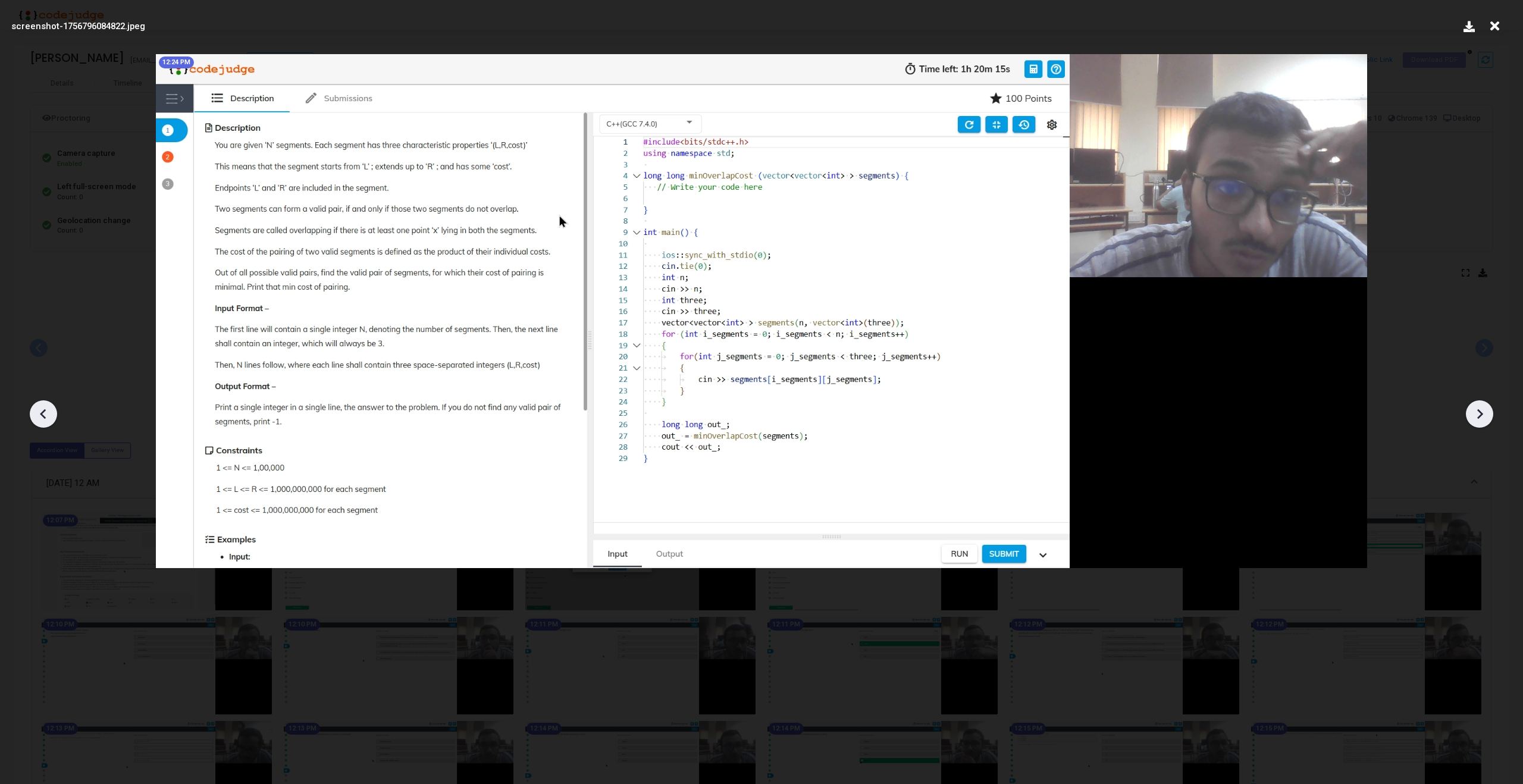
click at [1487, 413] on icon at bounding box center [1479, 413] width 18 height 18
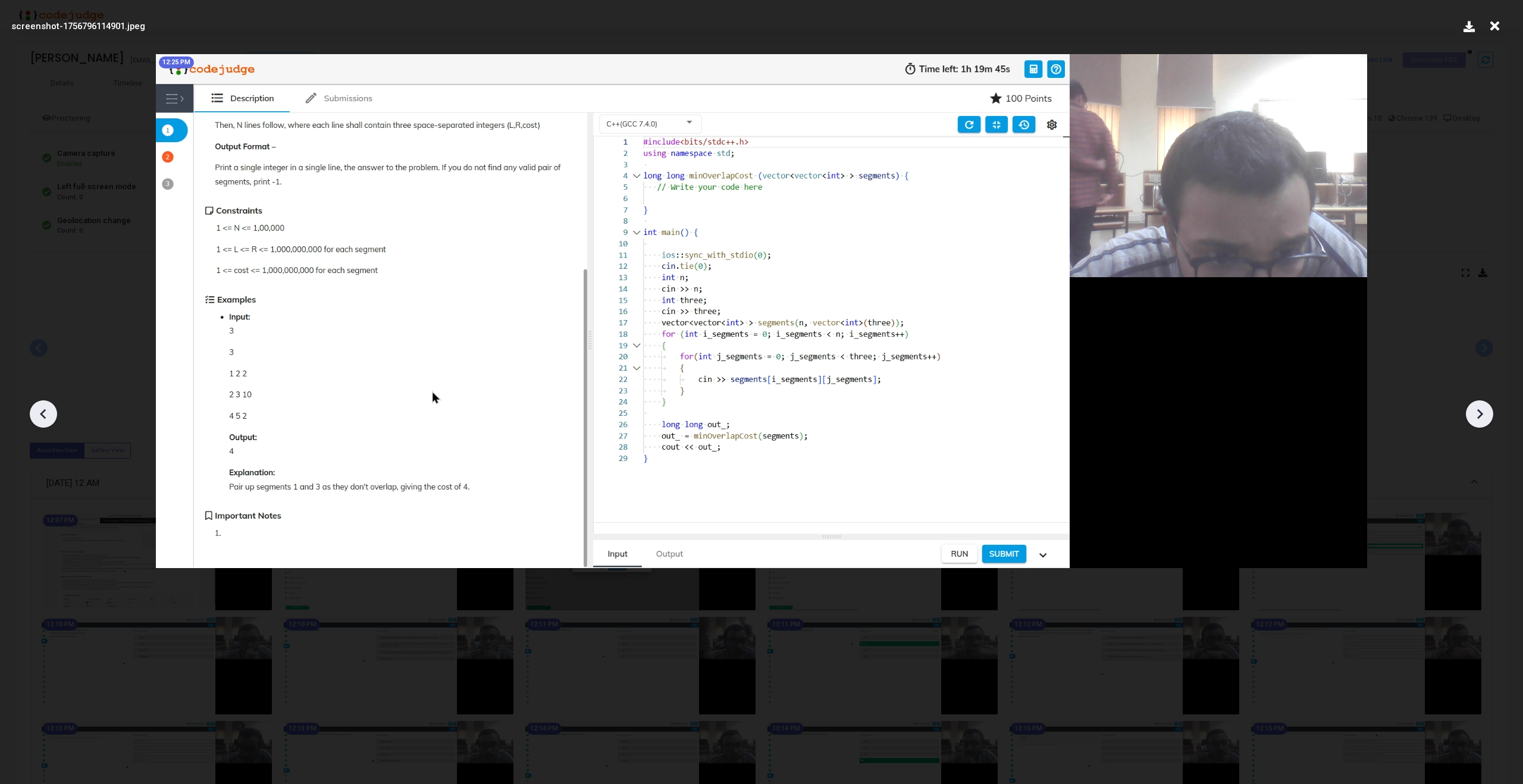
click at [1487, 413] on icon at bounding box center [1479, 413] width 18 height 18
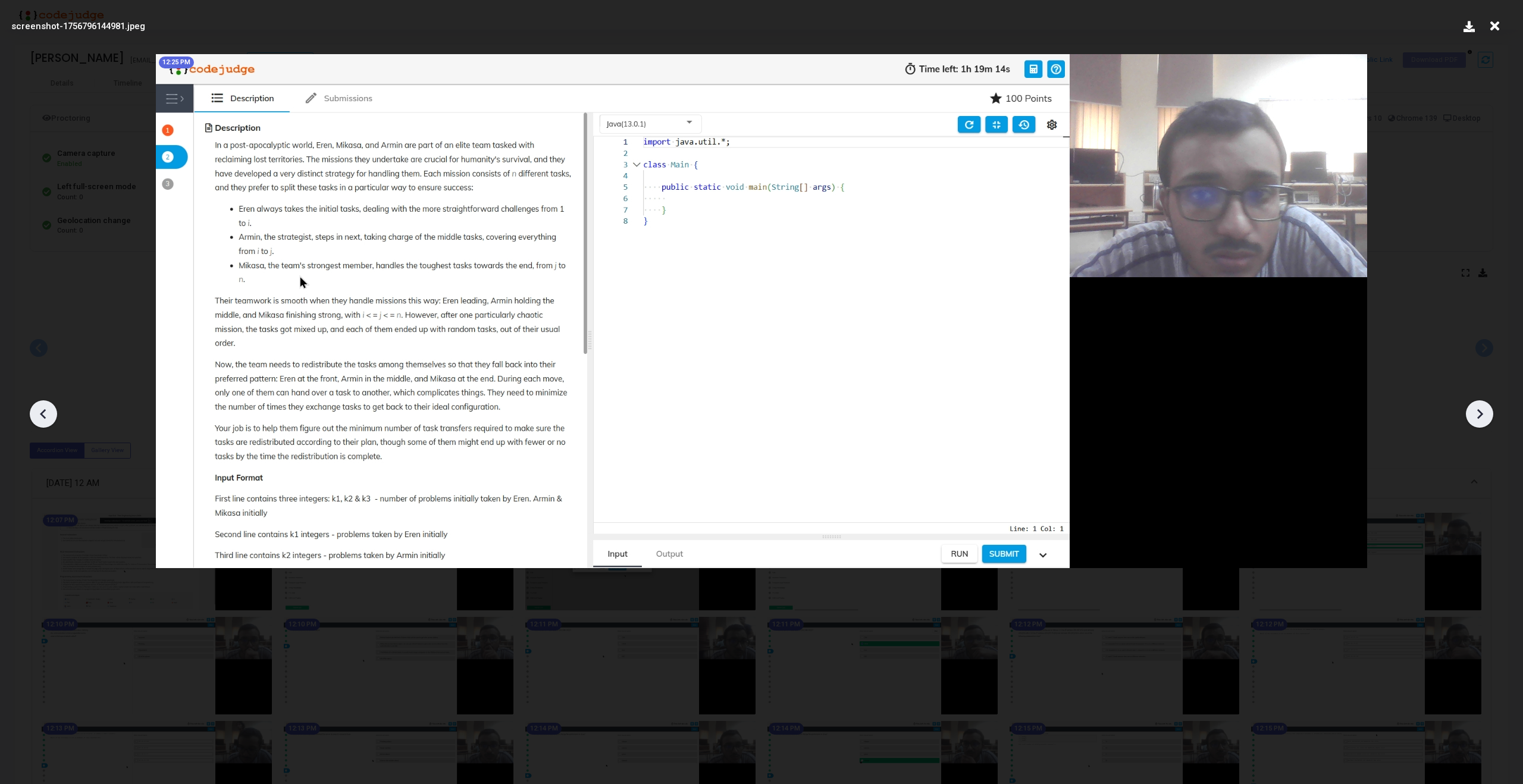
click at [1487, 413] on icon at bounding box center [1479, 413] width 18 height 18
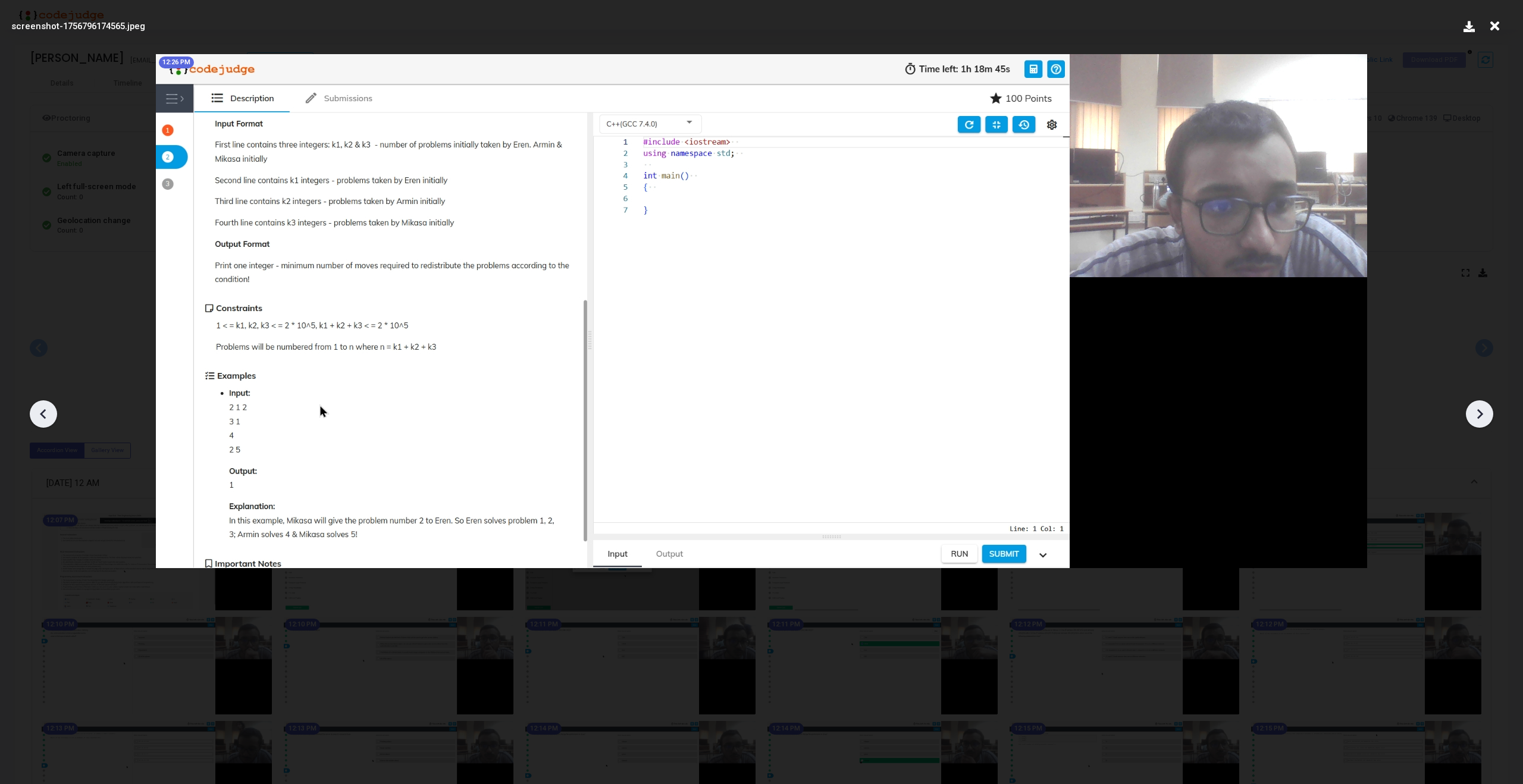
click at [1487, 413] on icon at bounding box center [1479, 413] width 18 height 18
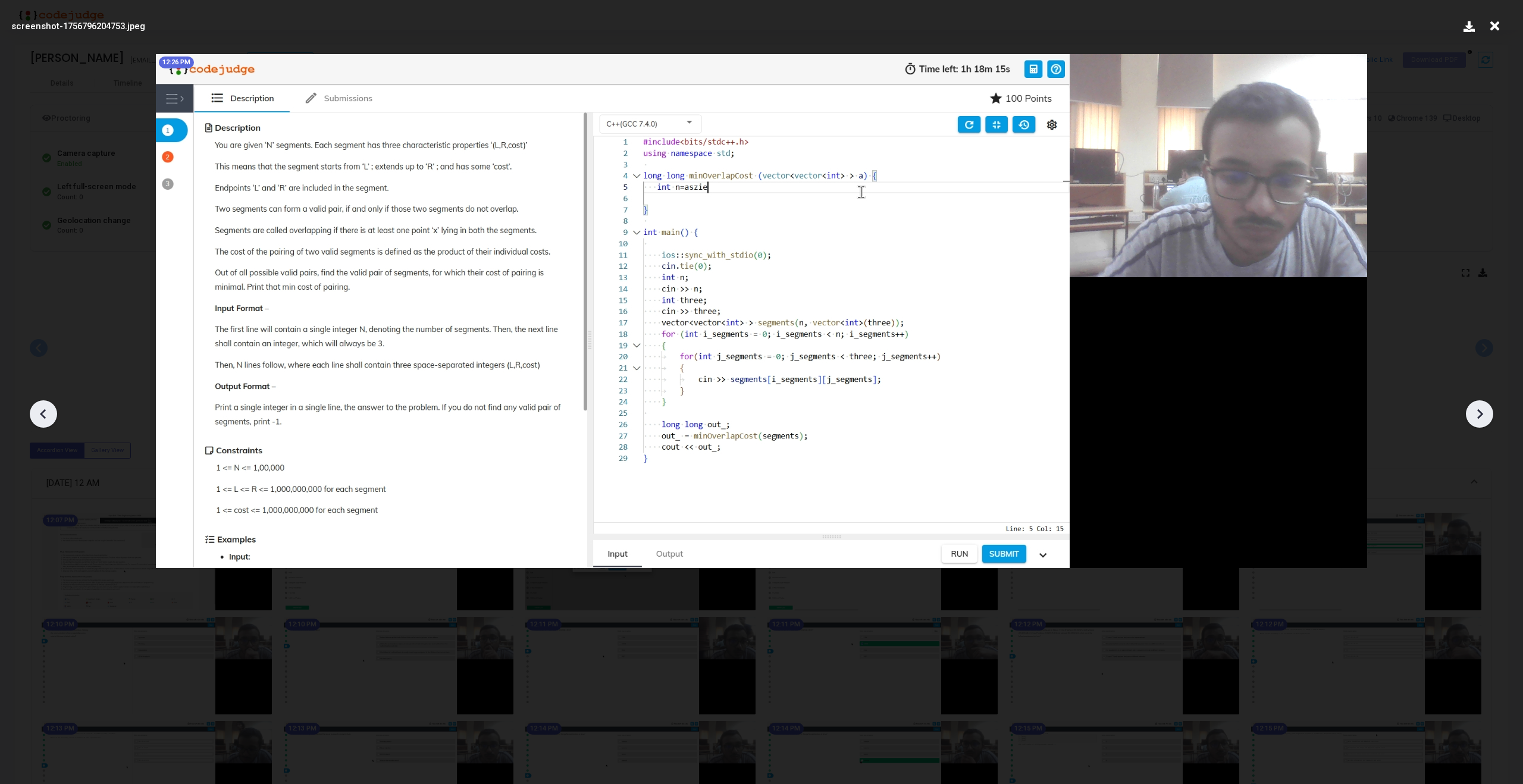
click at [1487, 413] on icon at bounding box center [1479, 413] width 18 height 18
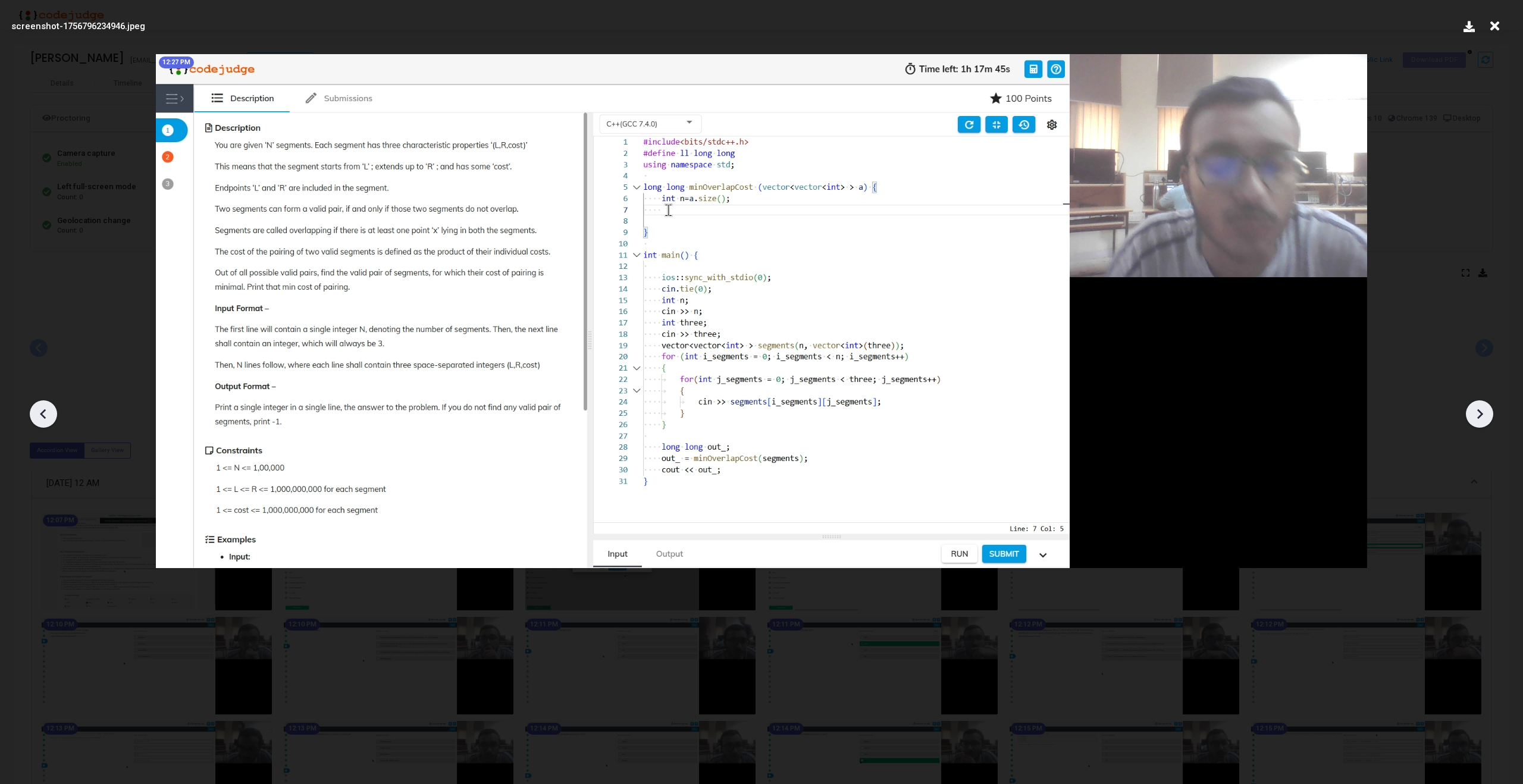
click at [1487, 413] on icon at bounding box center [1479, 413] width 18 height 18
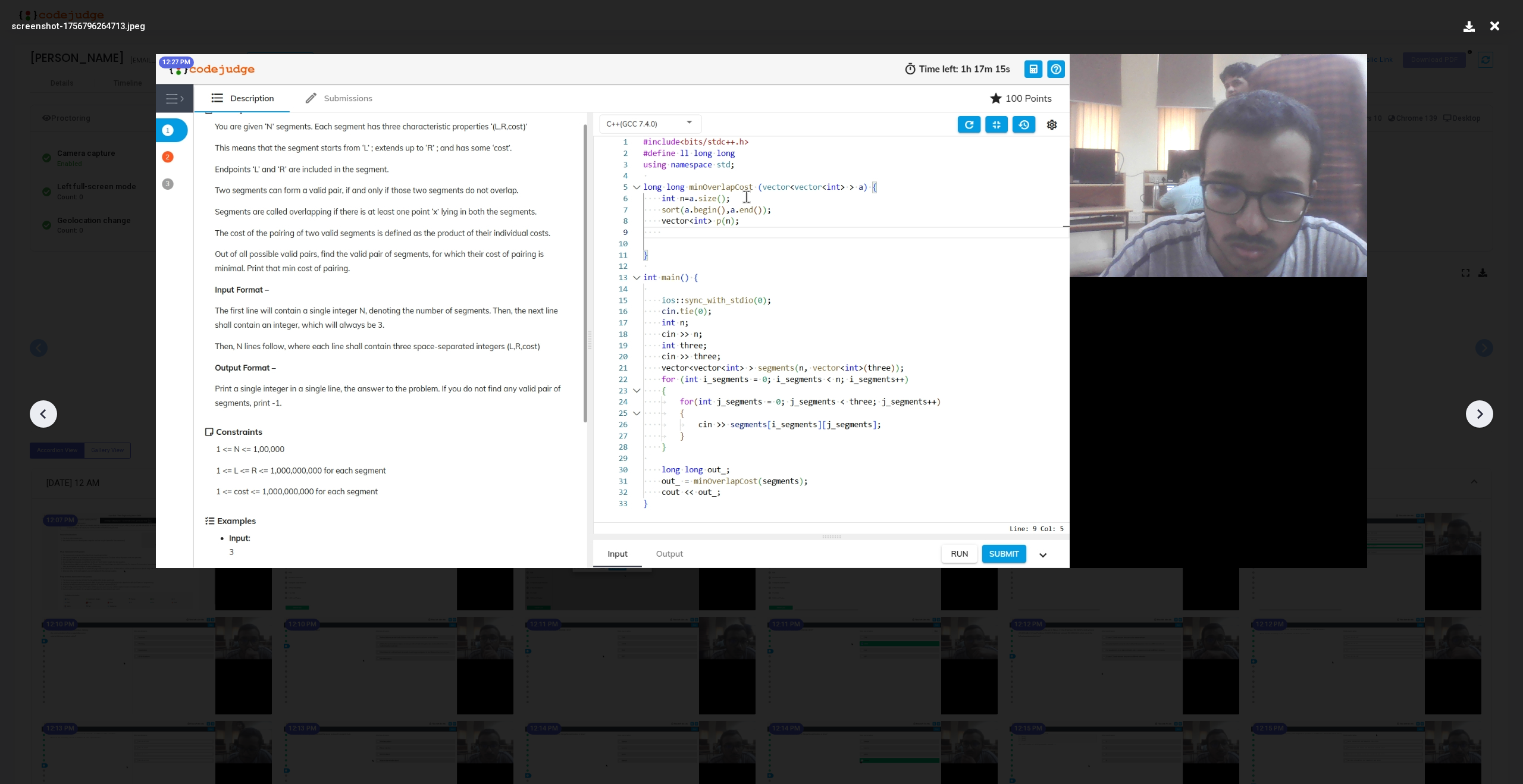
click at [35, 412] on icon at bounding box center [43, 413] width 18 height 18
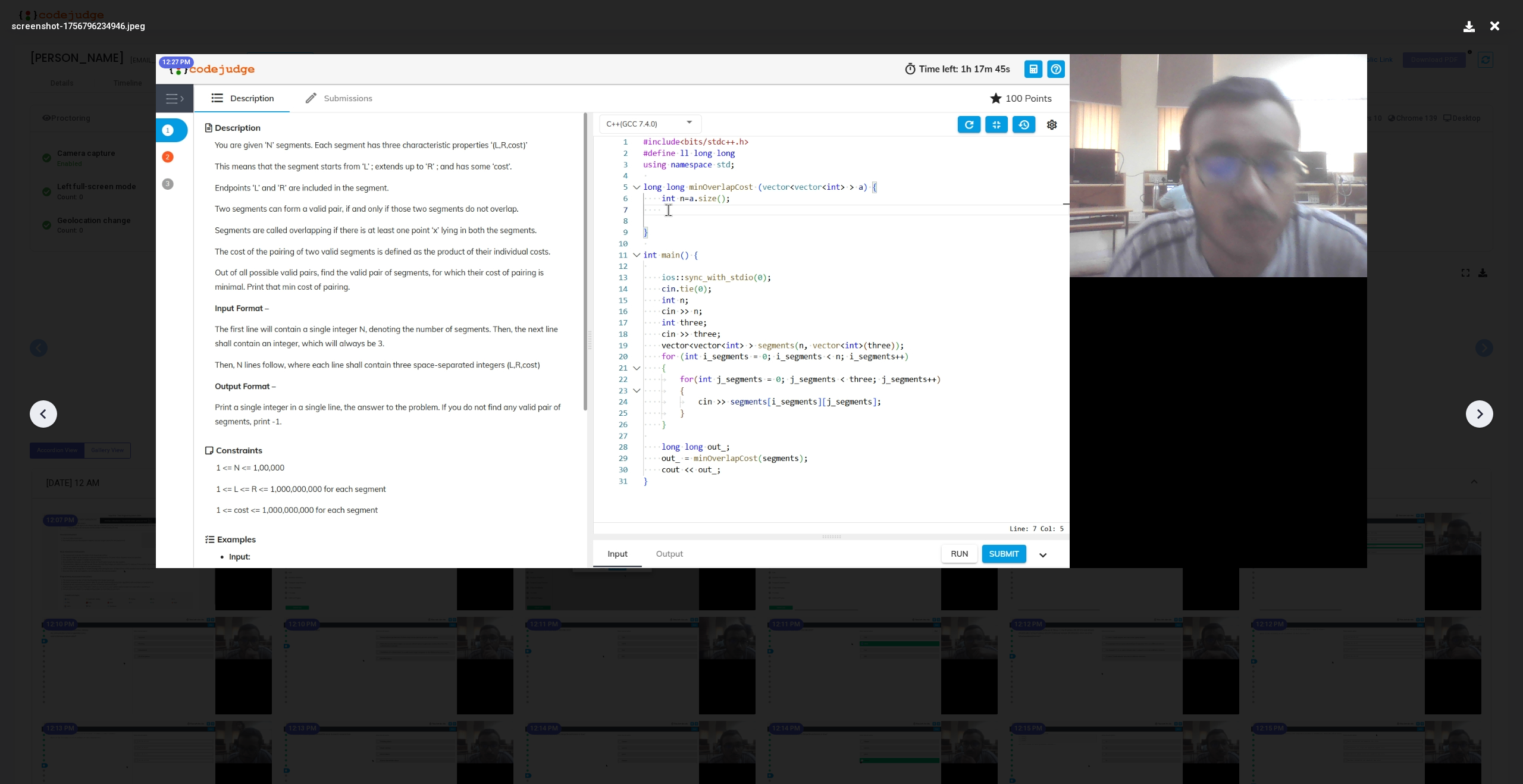
click at [35, 412] on icon at bounding box center [43, 413] width 18 height 18
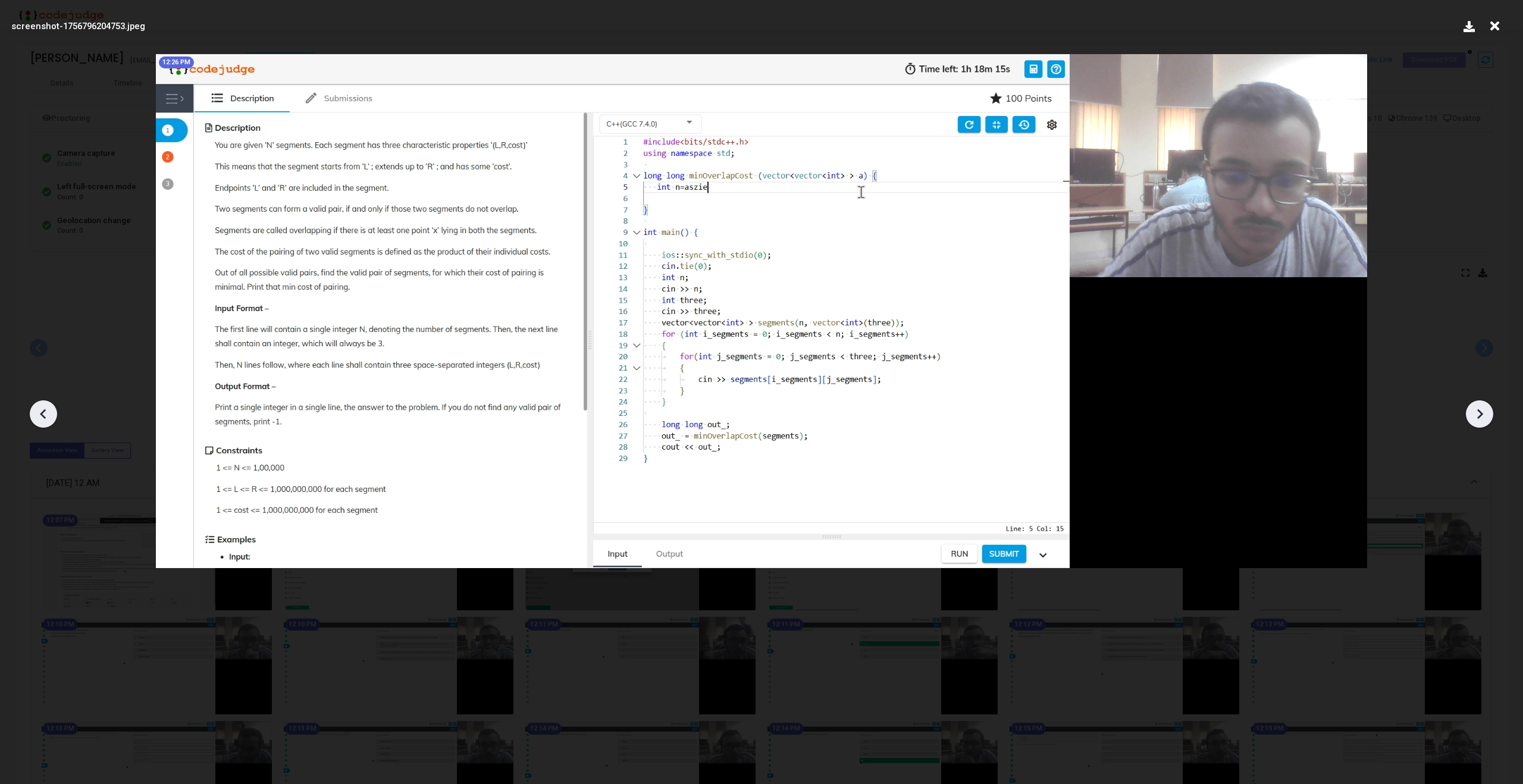
click at [35, 412] on icon at bounding box center [43, 413] width 18 height 18
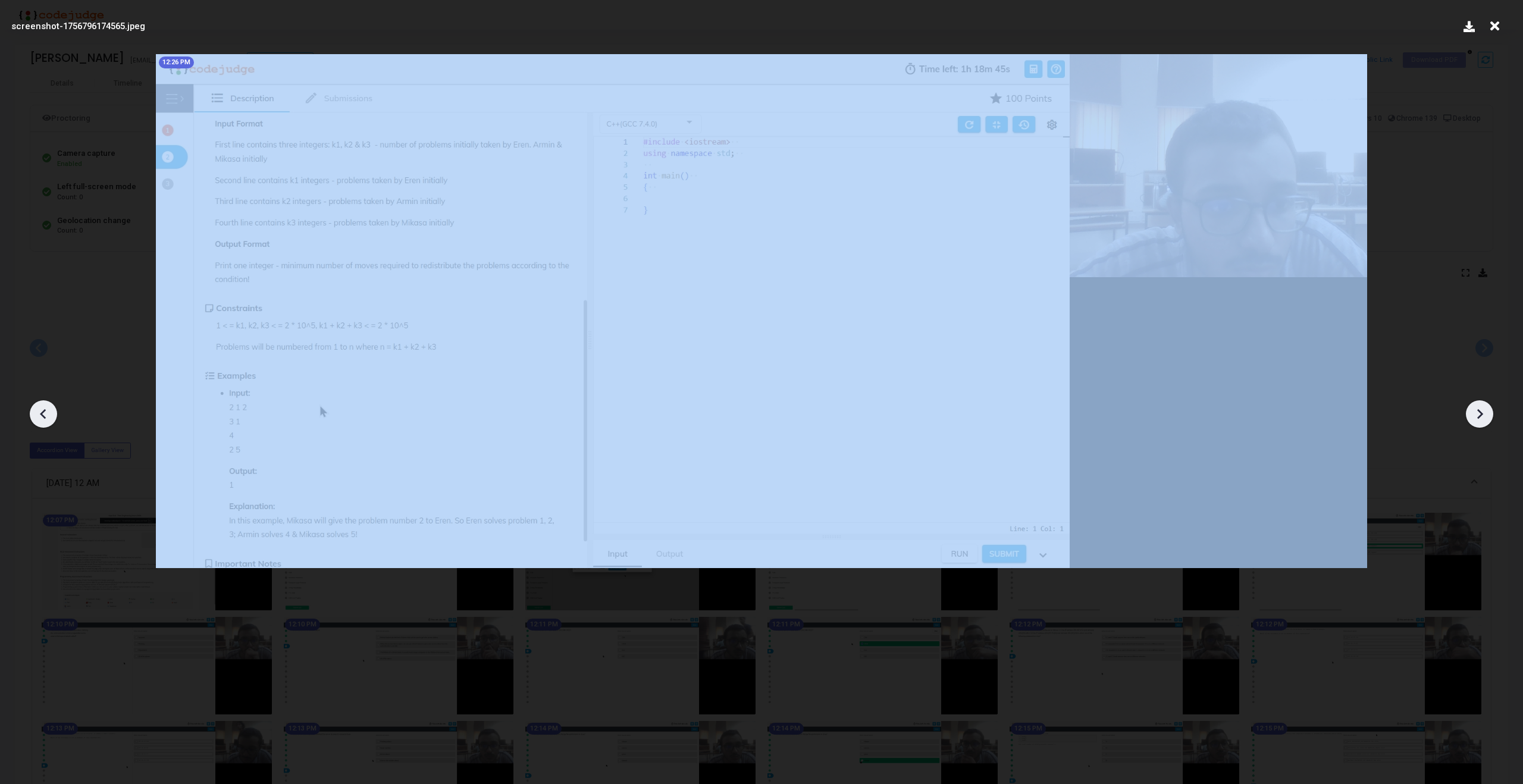
click at [35, 412] on icon at bounding box center [43, 413] width 18 height 18
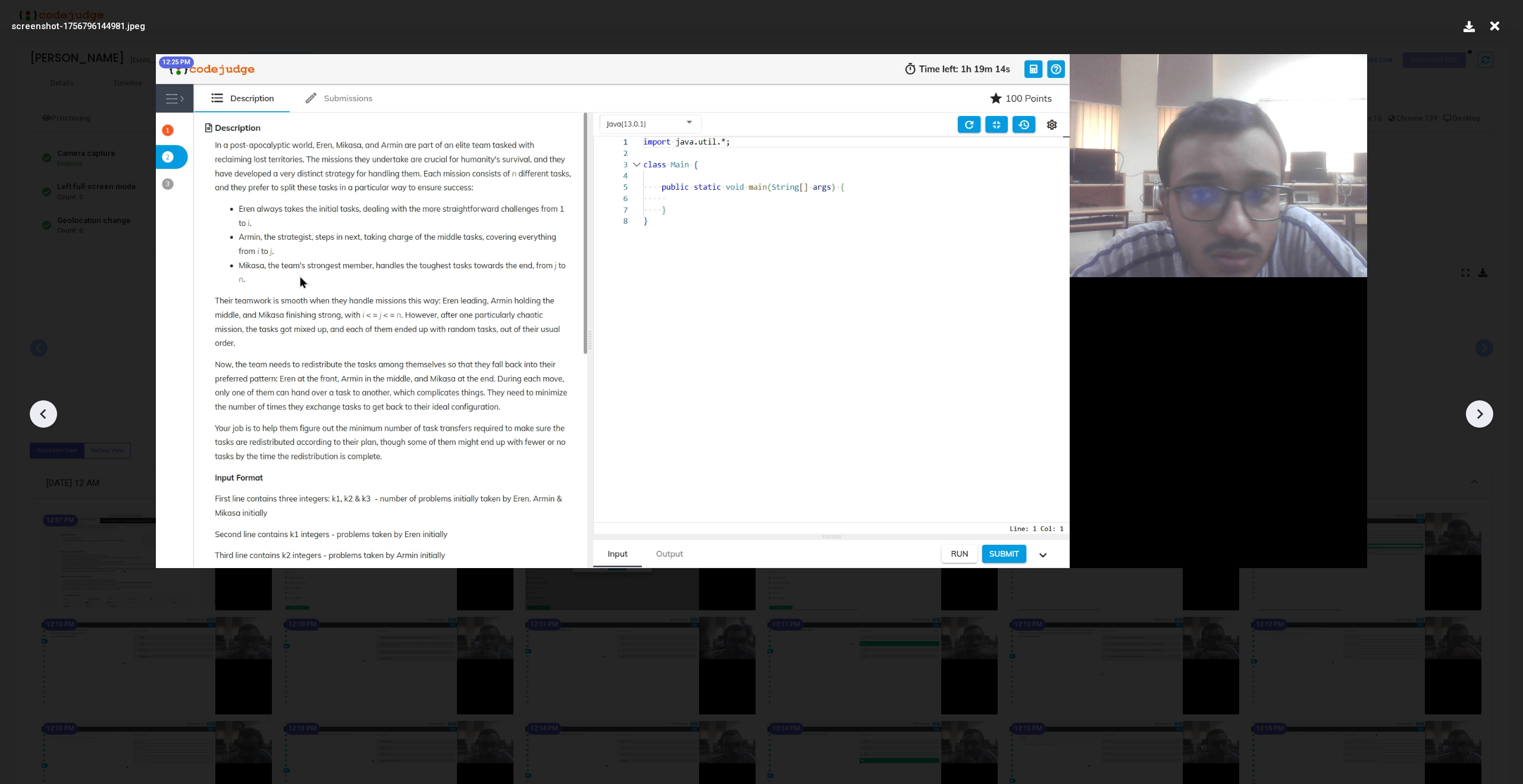
click at [1484, 413] on icon at bounding box center [1479, 413] width 18 height 18
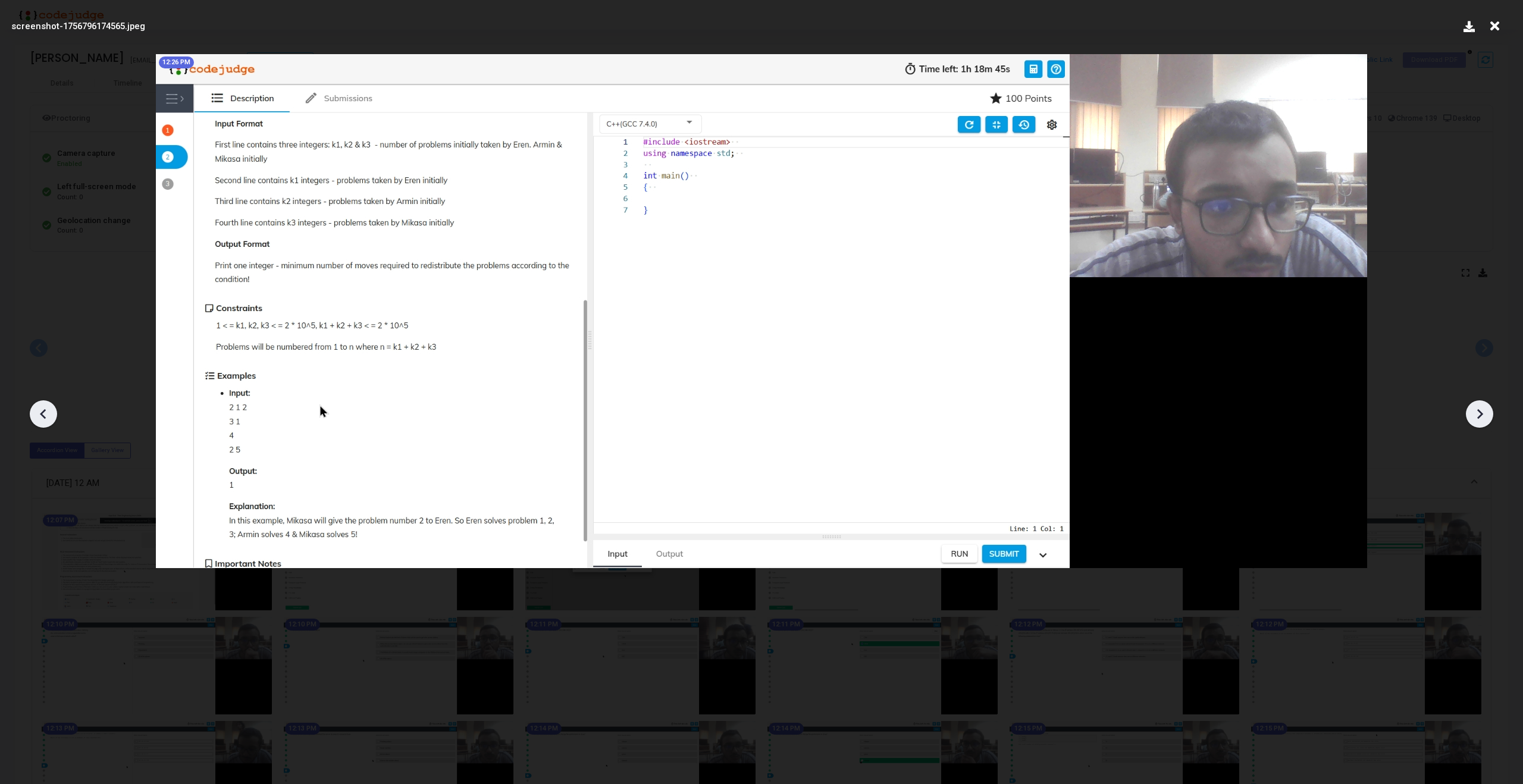
click at [1484, 417] on icon at bounding box center [1479, 413] width 18 height 18
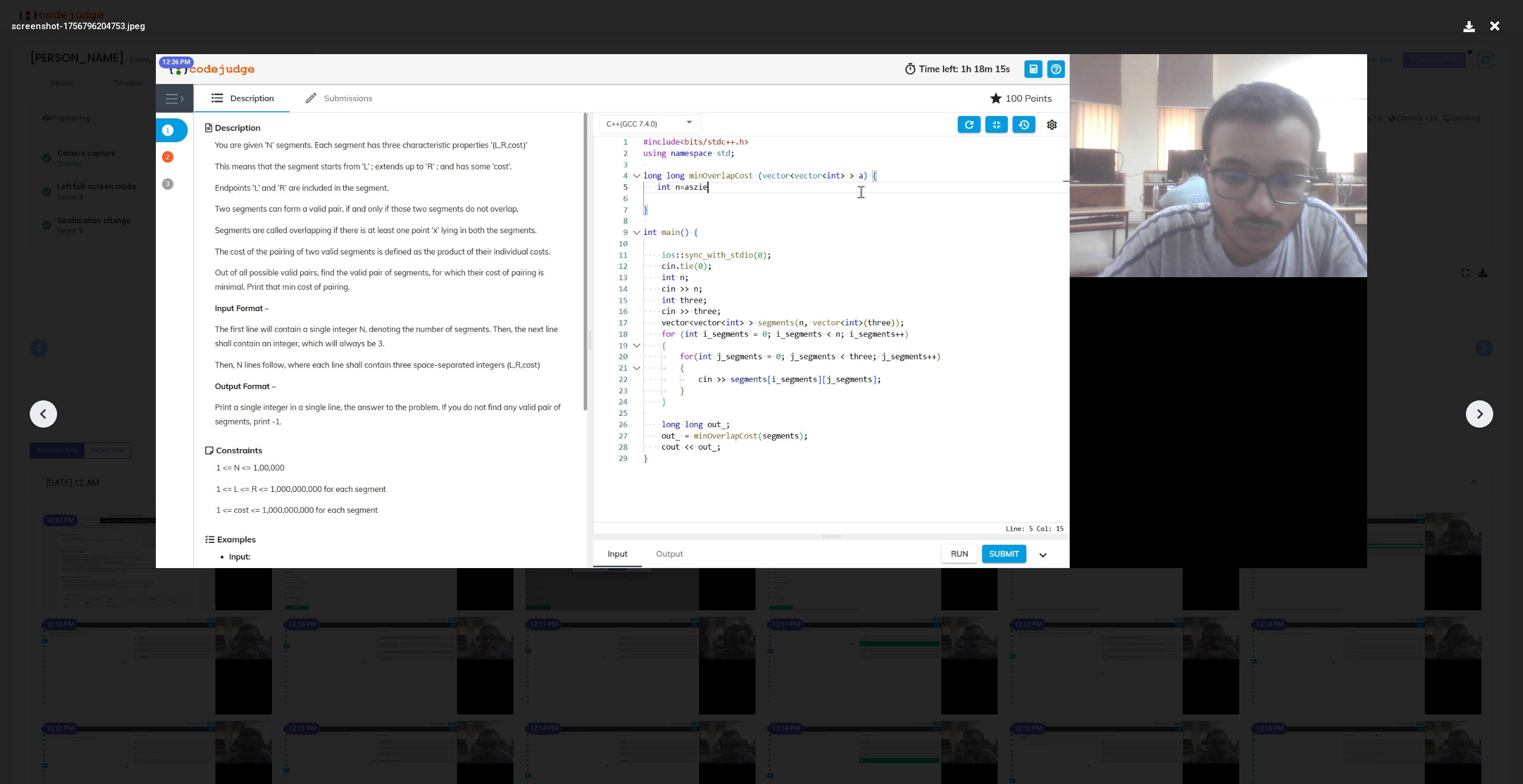
click at [1484, 417] on icon at bounding box center [1479, 413] width 18 height 18
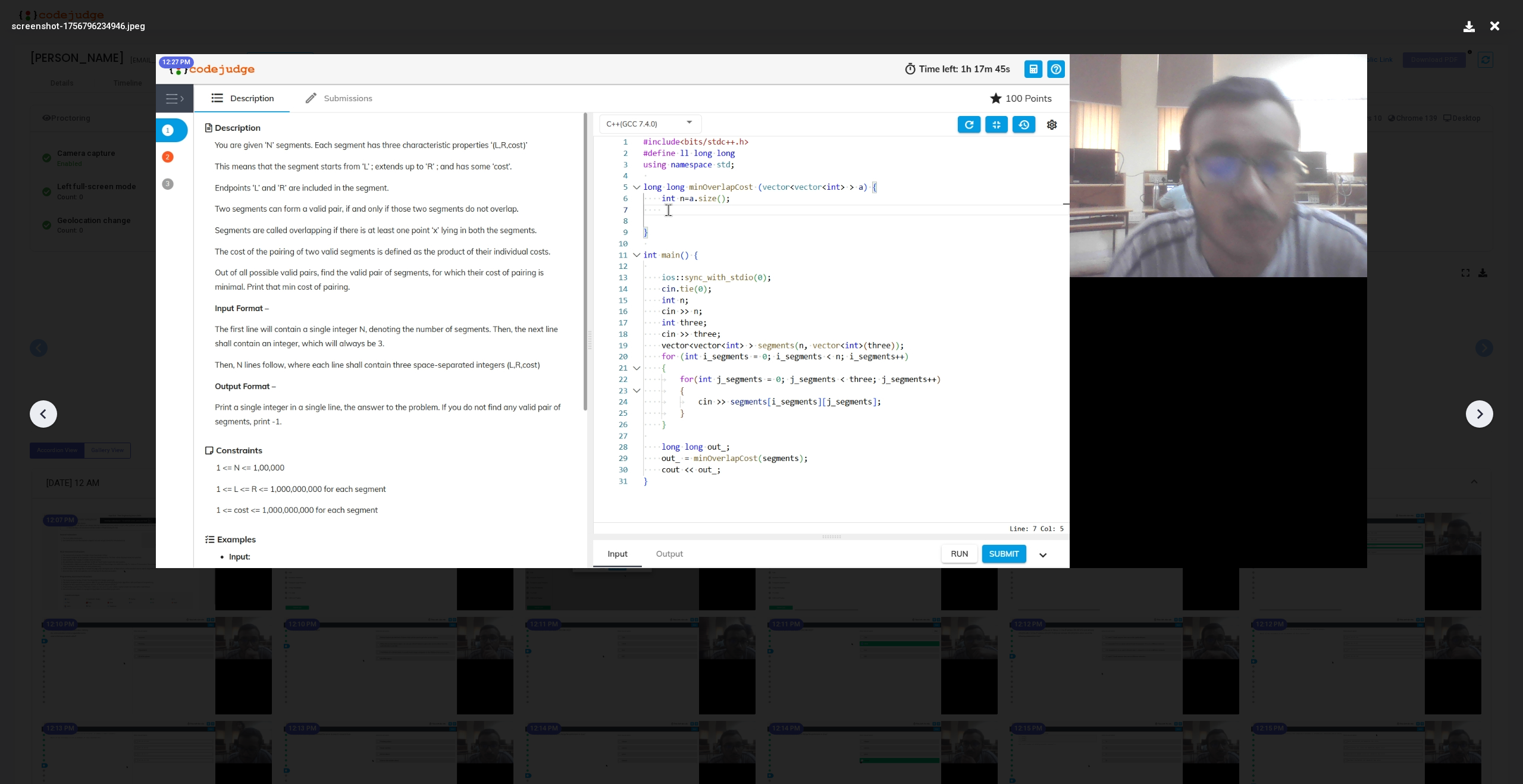
click at [1484, 417] on icon at bounding box center [1479, 413] width 18 height 18
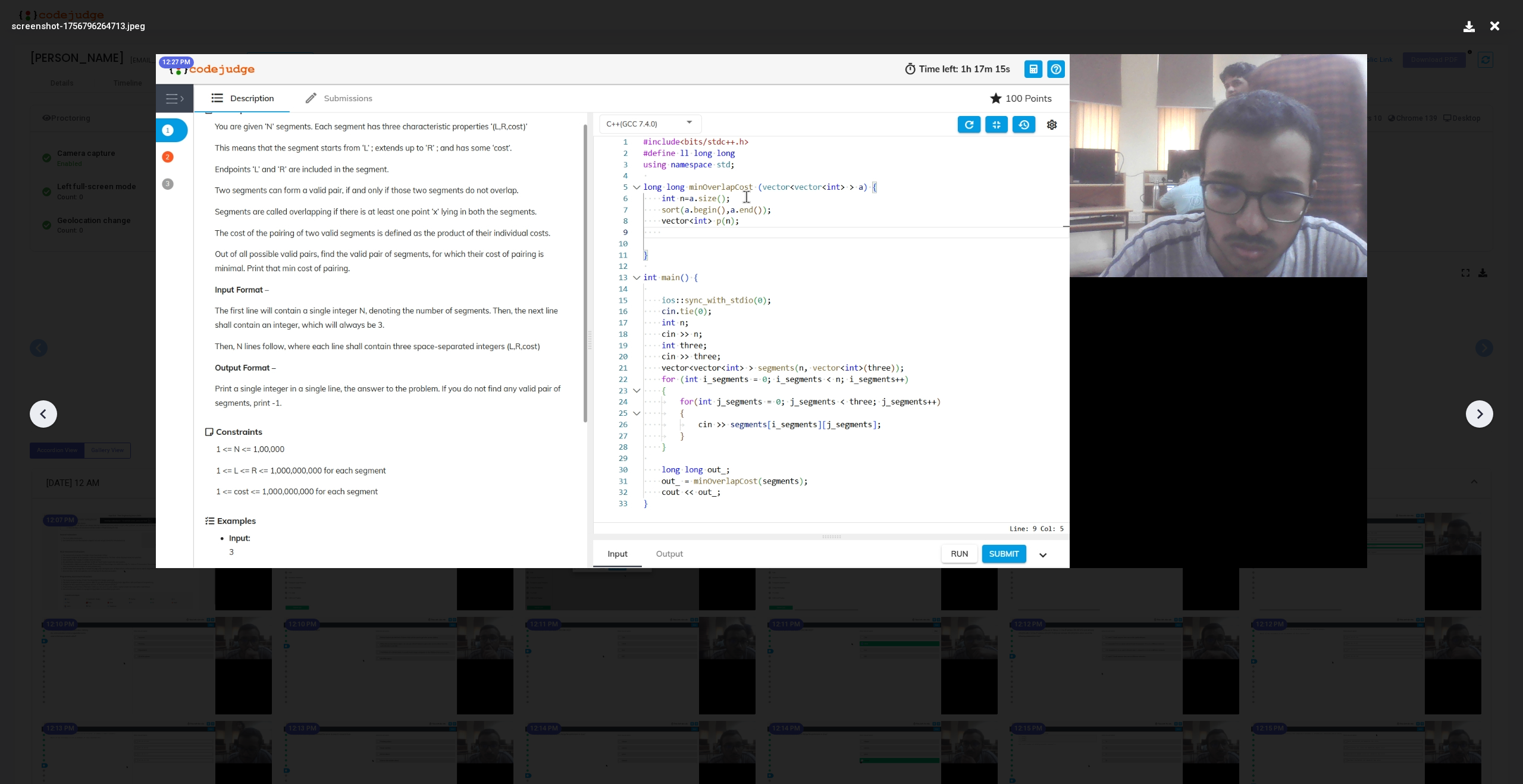
click at [1484, 417] on icon at bounding box center [1479, 413] width 18 height 18
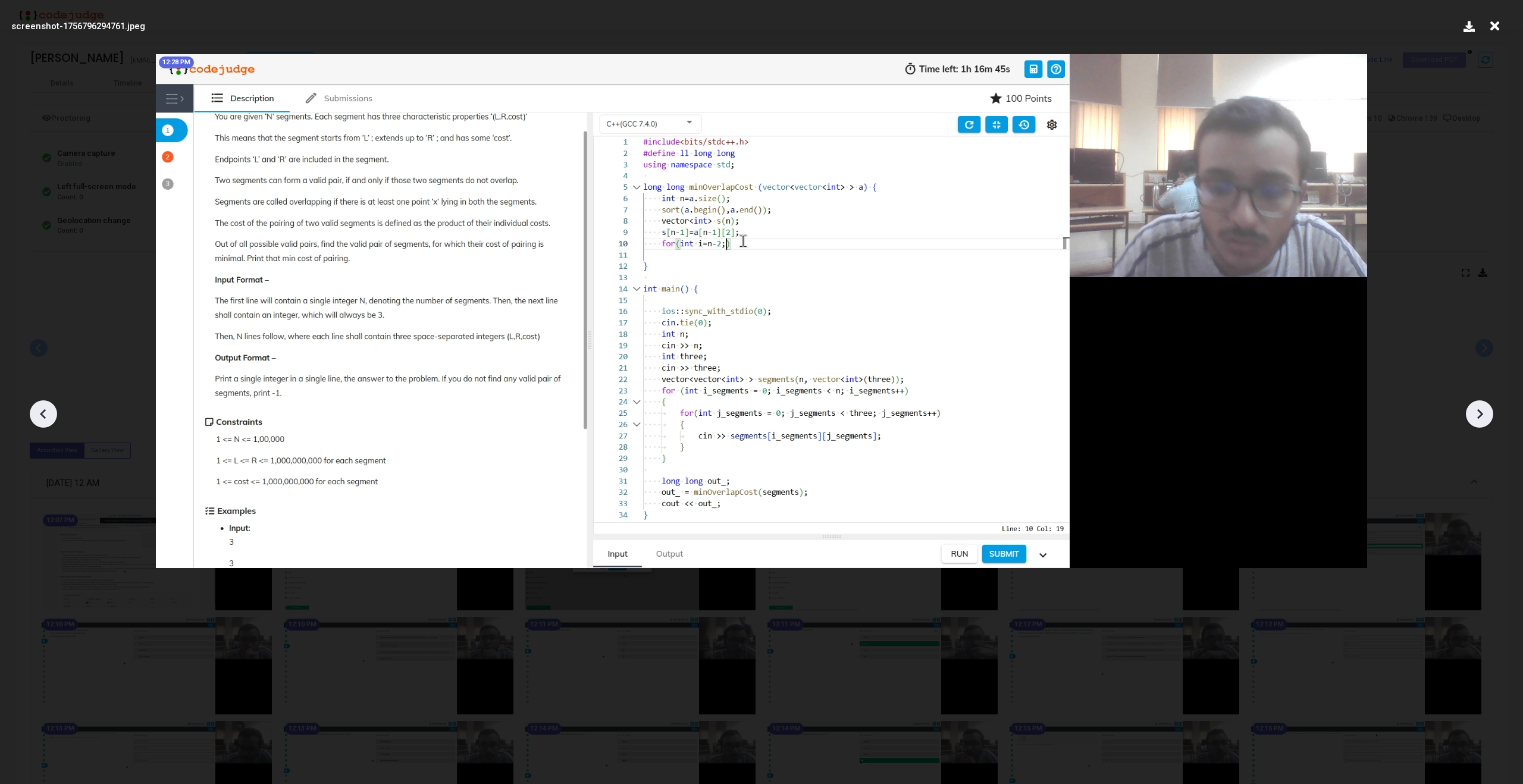
click at [1484, 417] on icon at bounding box center [1479, 413] width 18 height 18
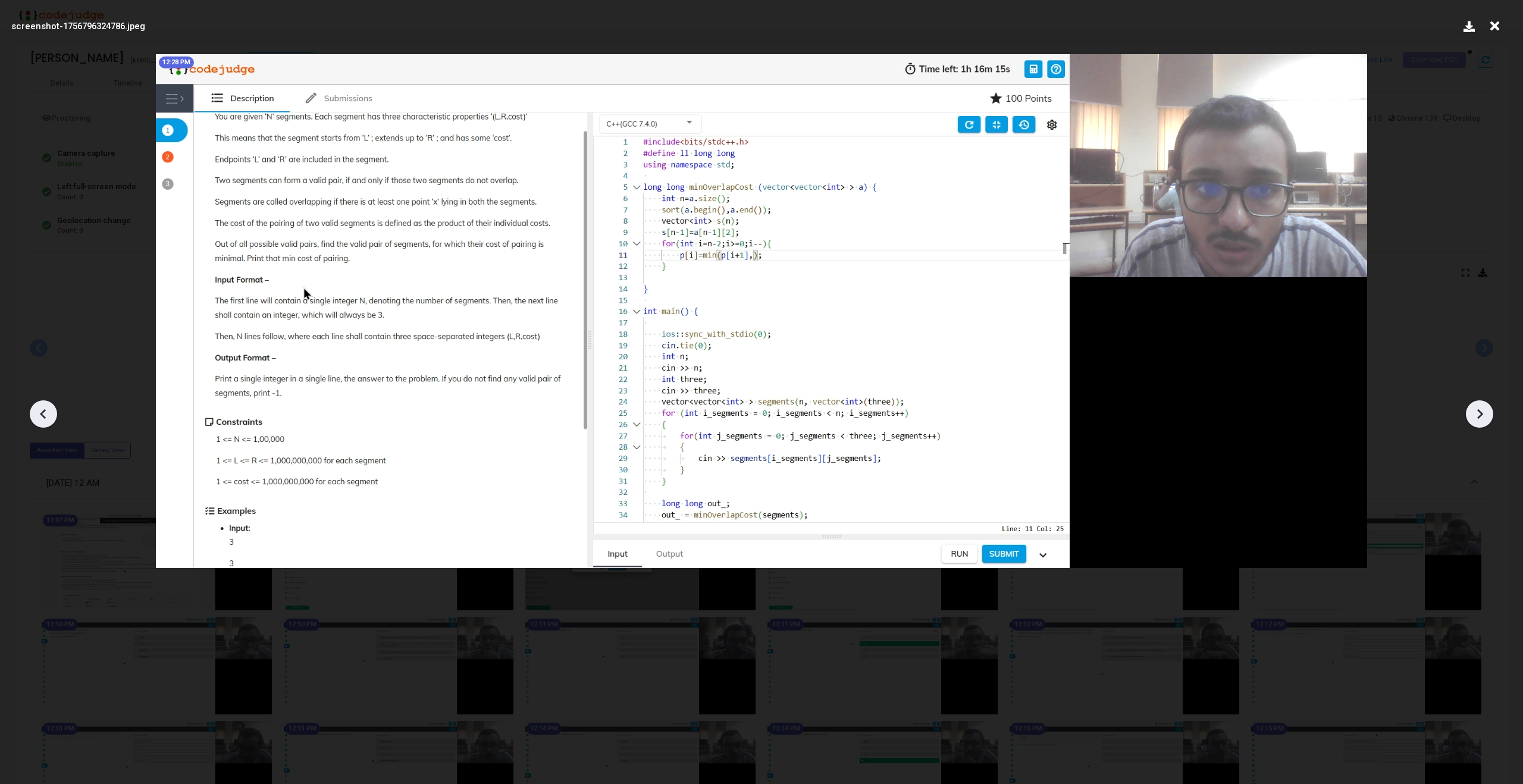
click at [1484, 417] on icon at bounding box center [1479, 413] width 18 height 18
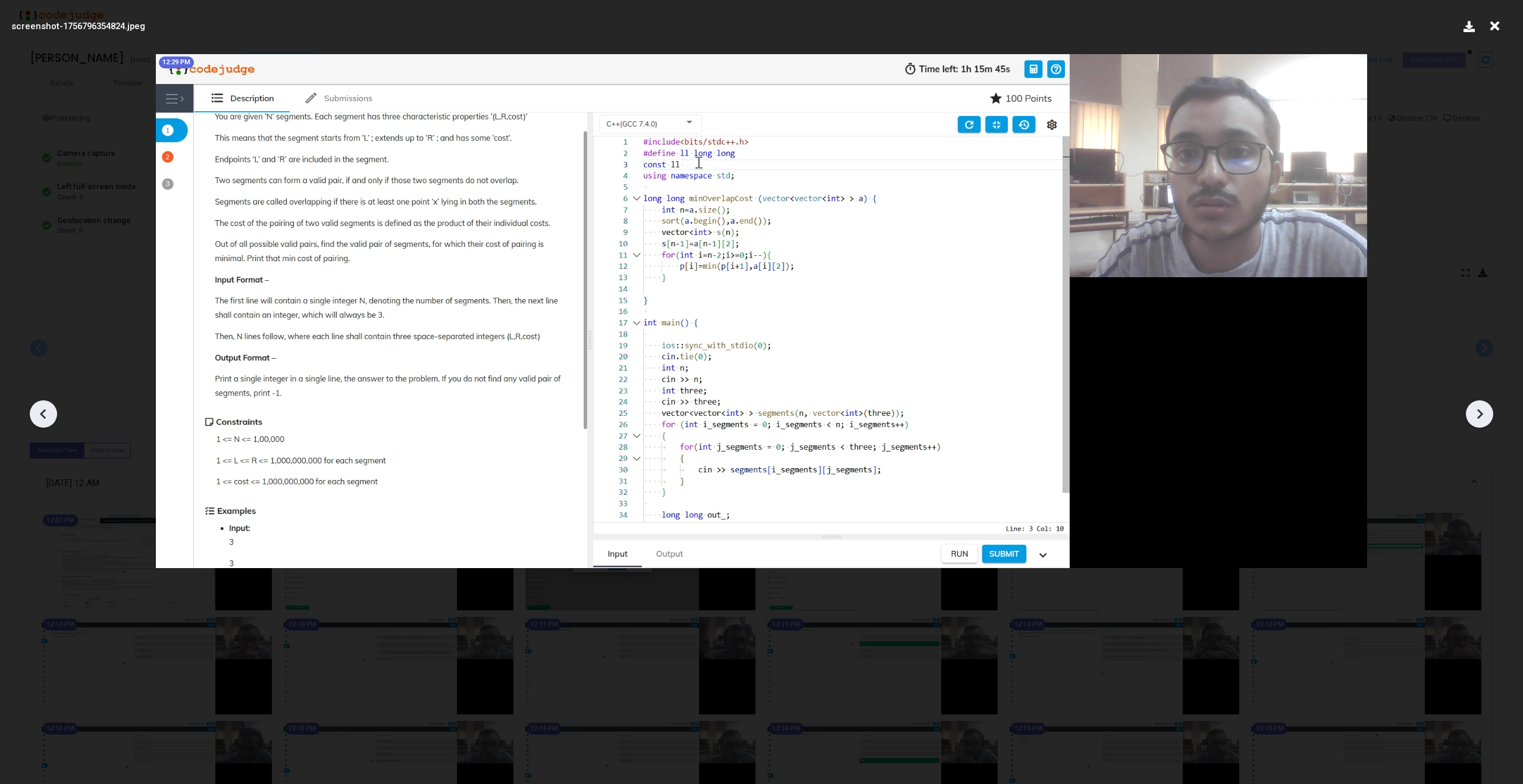
click at [1484, 417] on icon at bounding box center [1479, 413] width 18 height 18
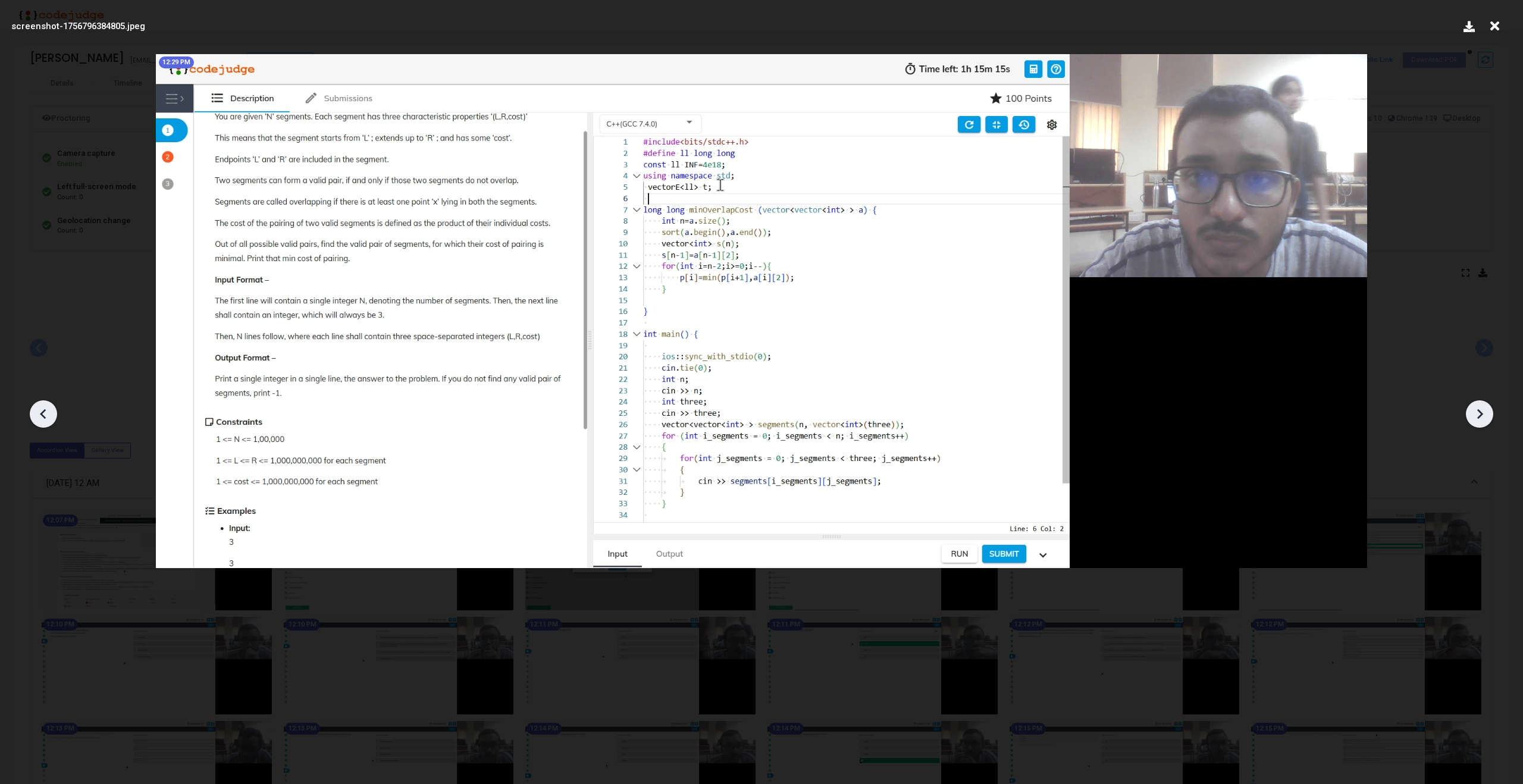
click at [1484, 417] on icon at bounding box center [1479, 413] width 18 height 18
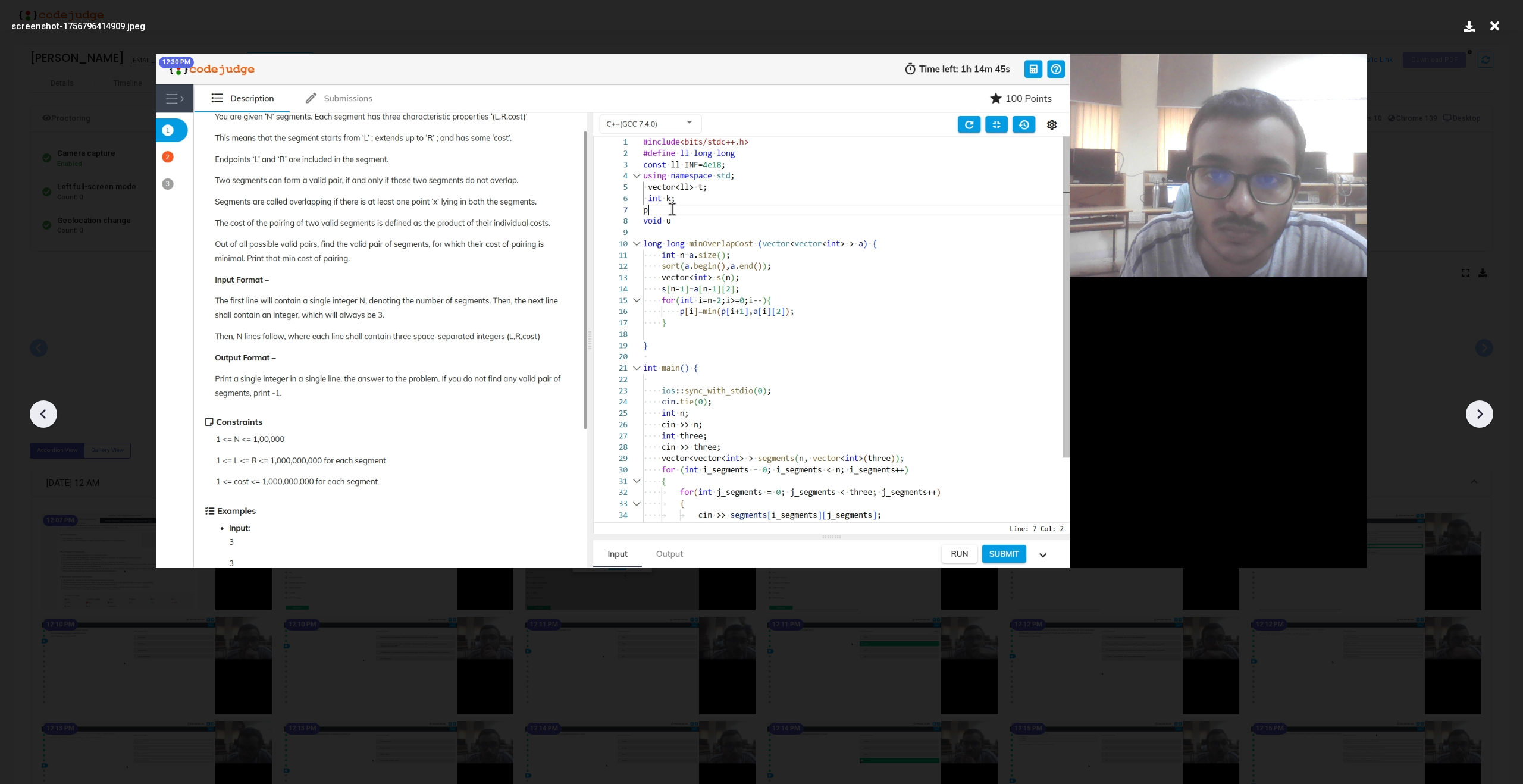
click at [1484, 417] on icon at bounding box center [1479, 413] width 18 height 18
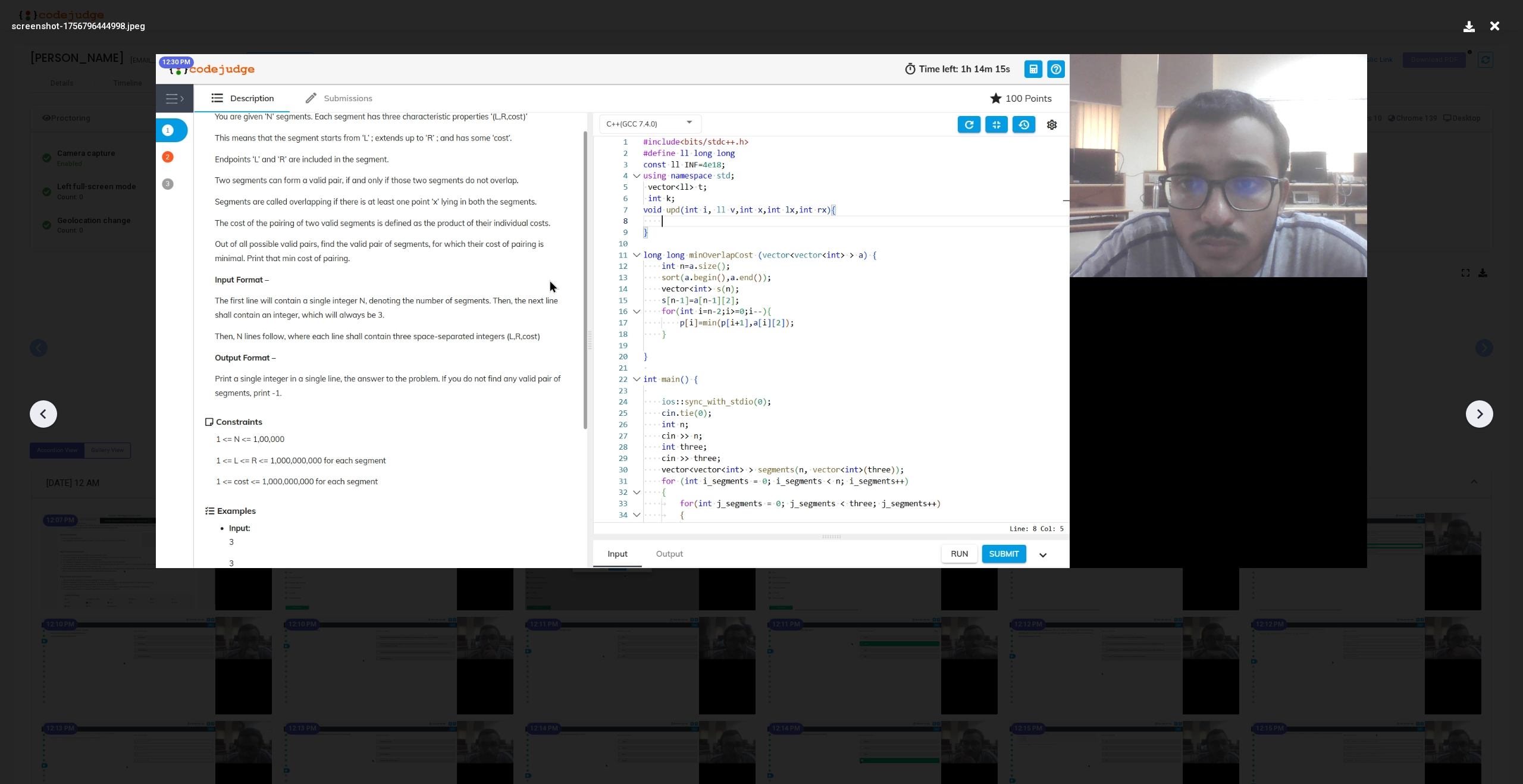
click at [1484, 417] on icon at bounding box center [1479, 413] width 18 height 18
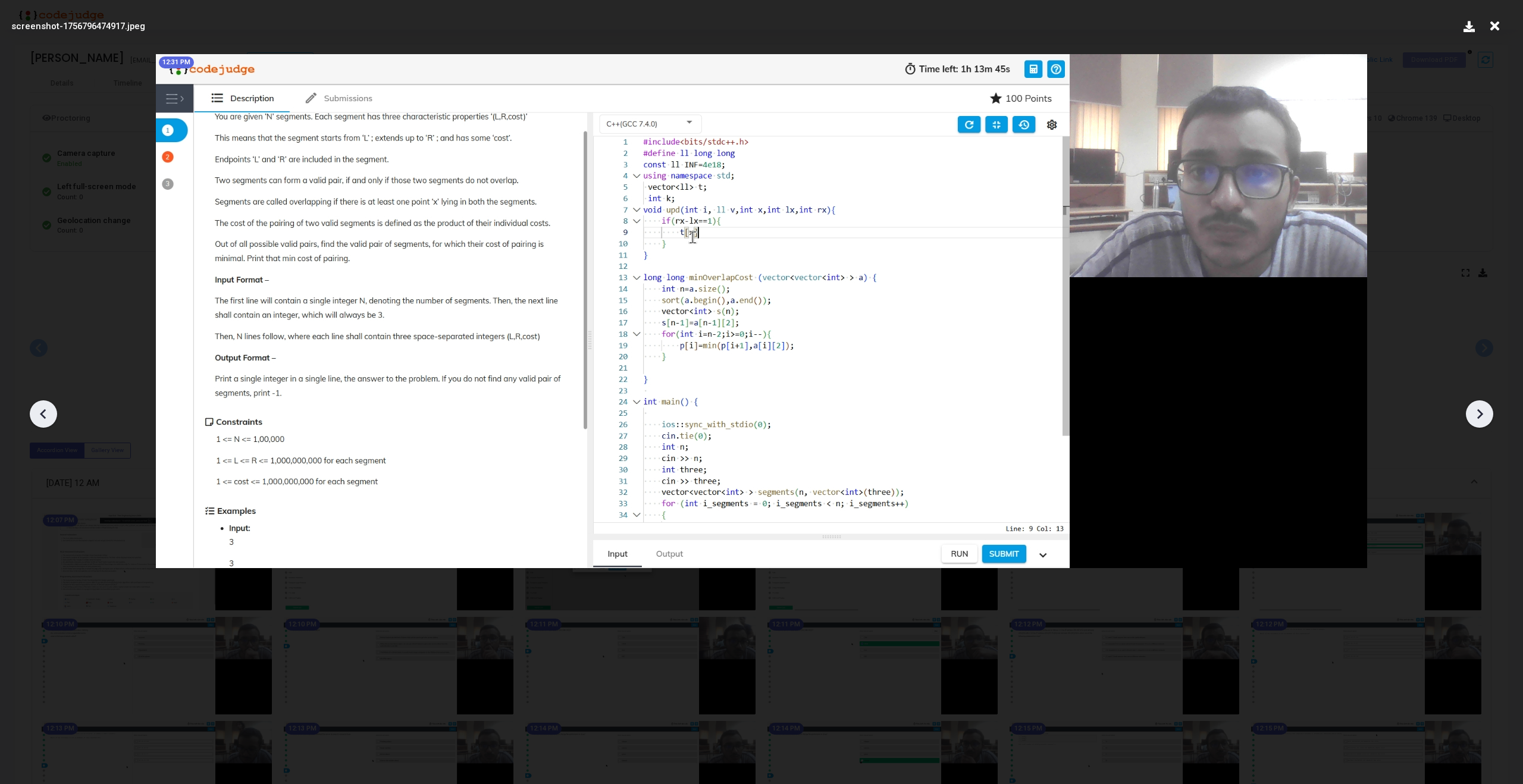
click at [1484, 417] on icon at bounding box center [1479, 413] width 18 height 18
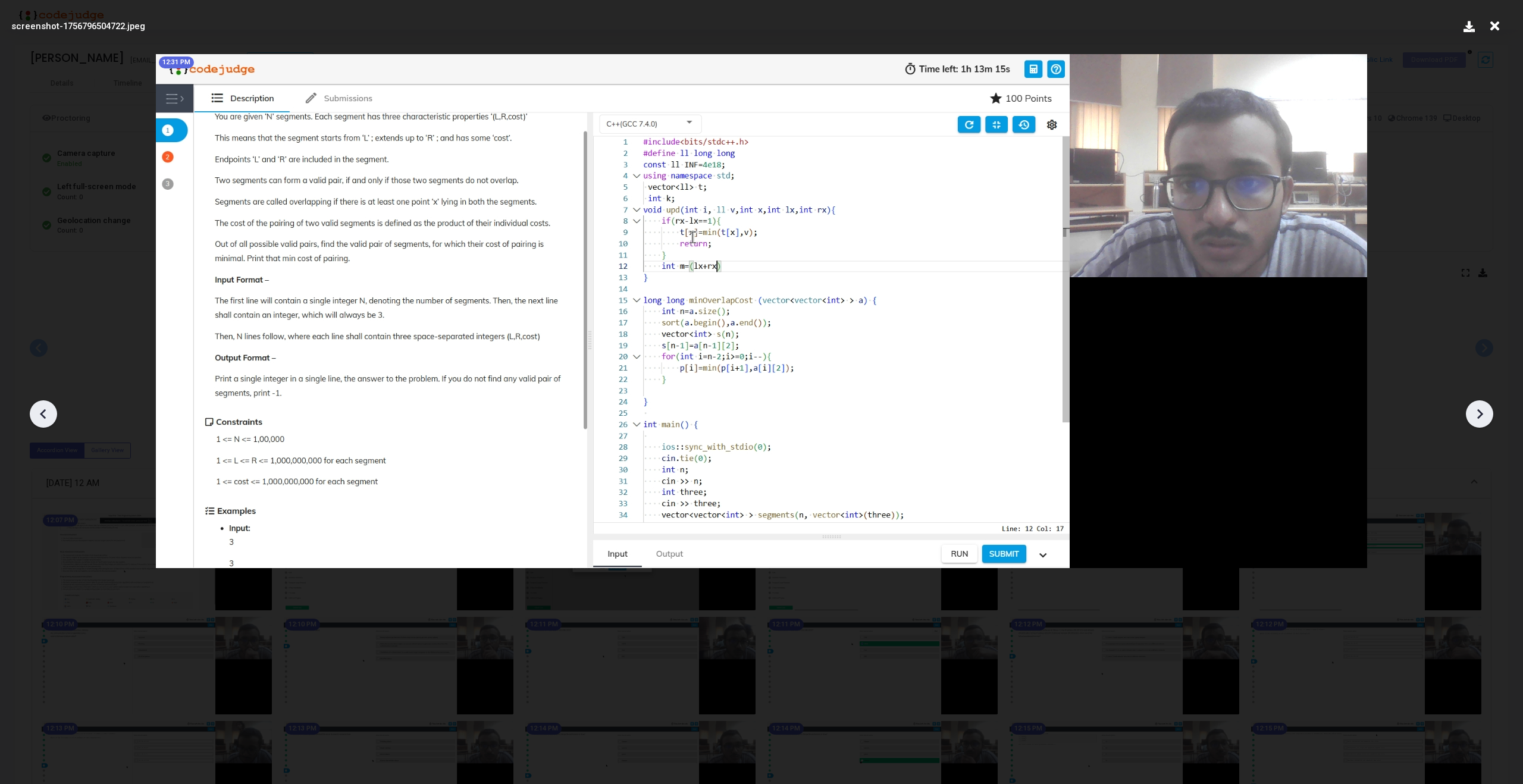
click at [1484, 417] on icon at bounding box center [1479, 413] width 18 height 18
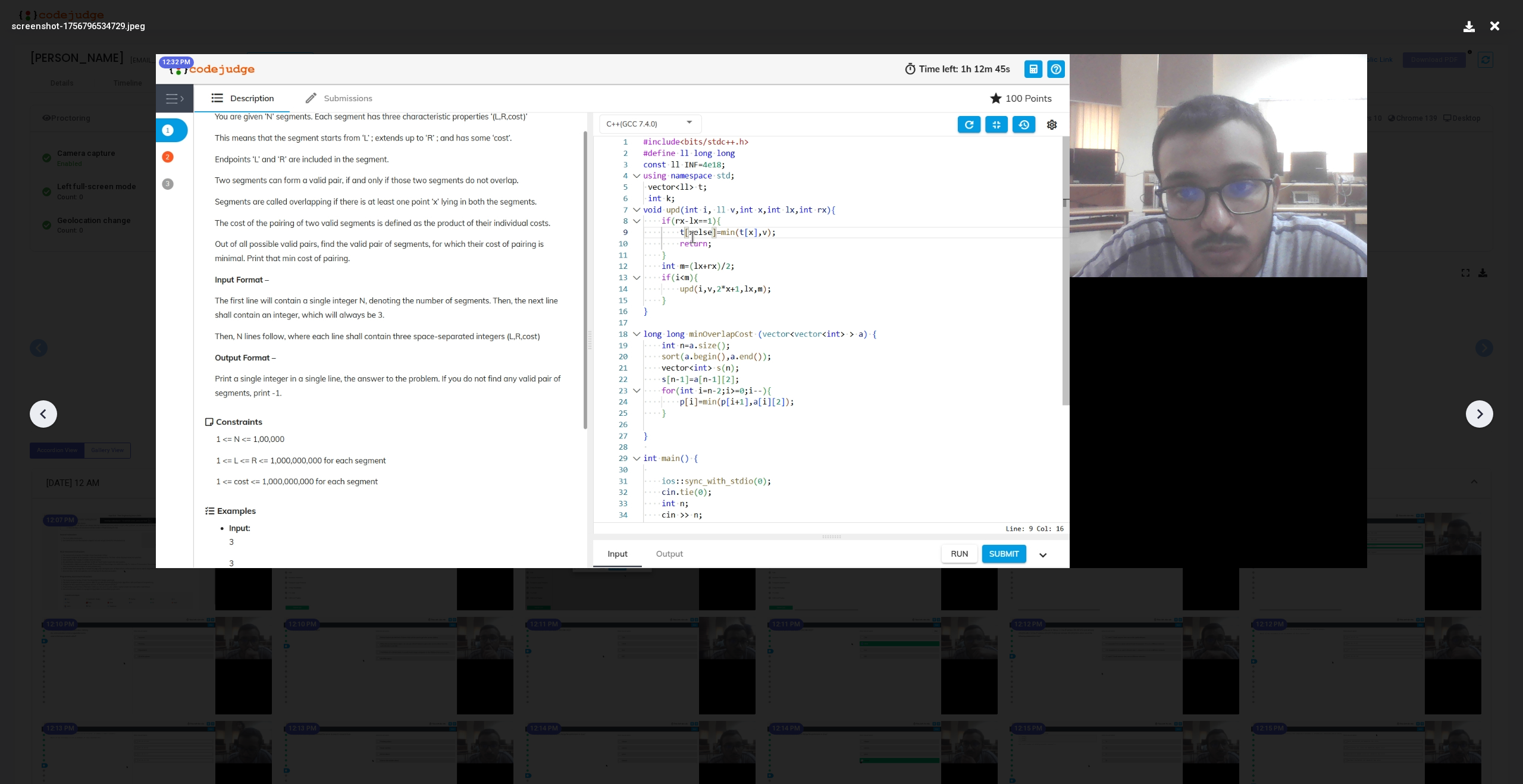
click at [1484, 417] on icon at bounding box center [1479, 413] width 18 height 18
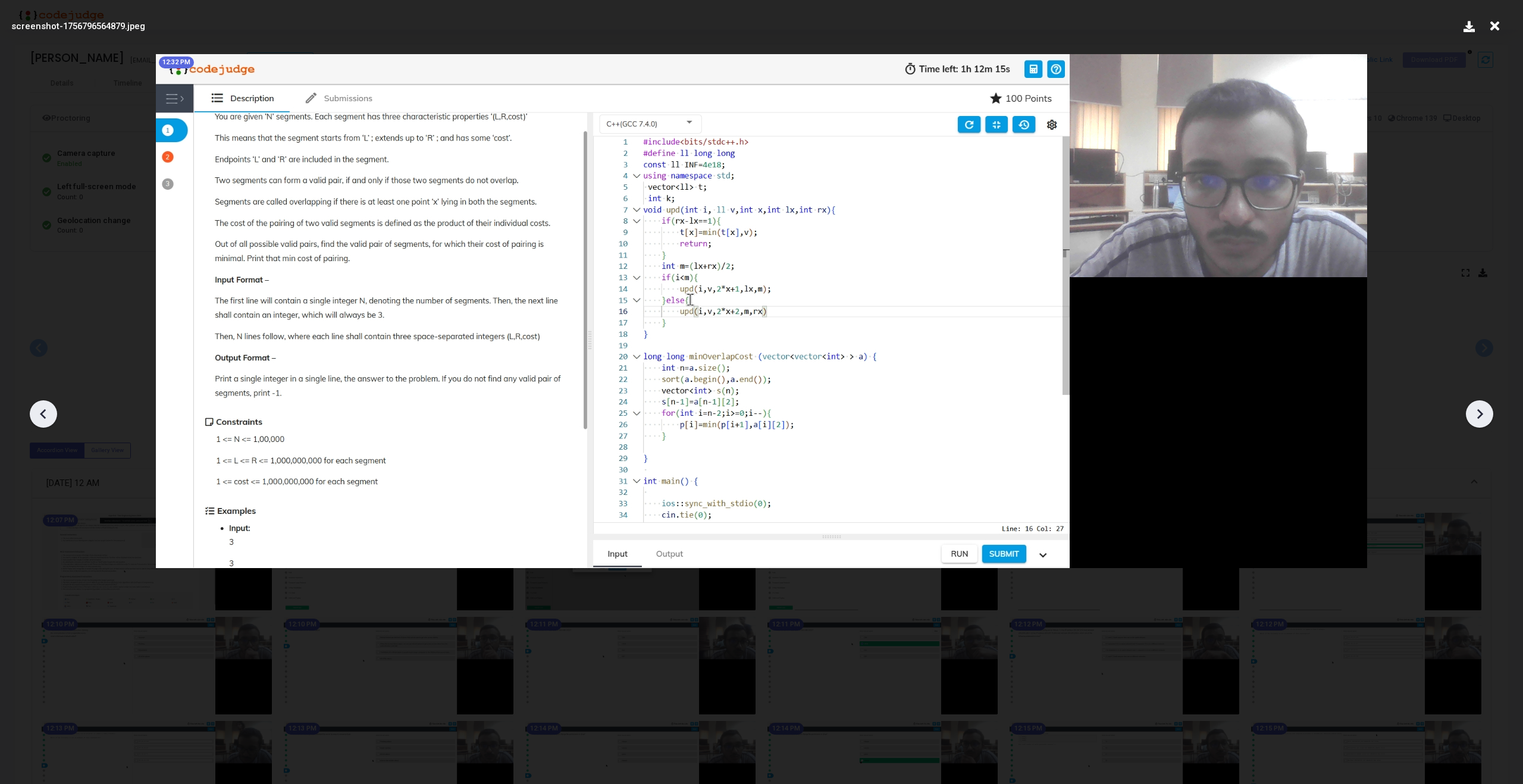
click at [1484, 417] on icon at bounding box center [1479, 413] width 18 height 18
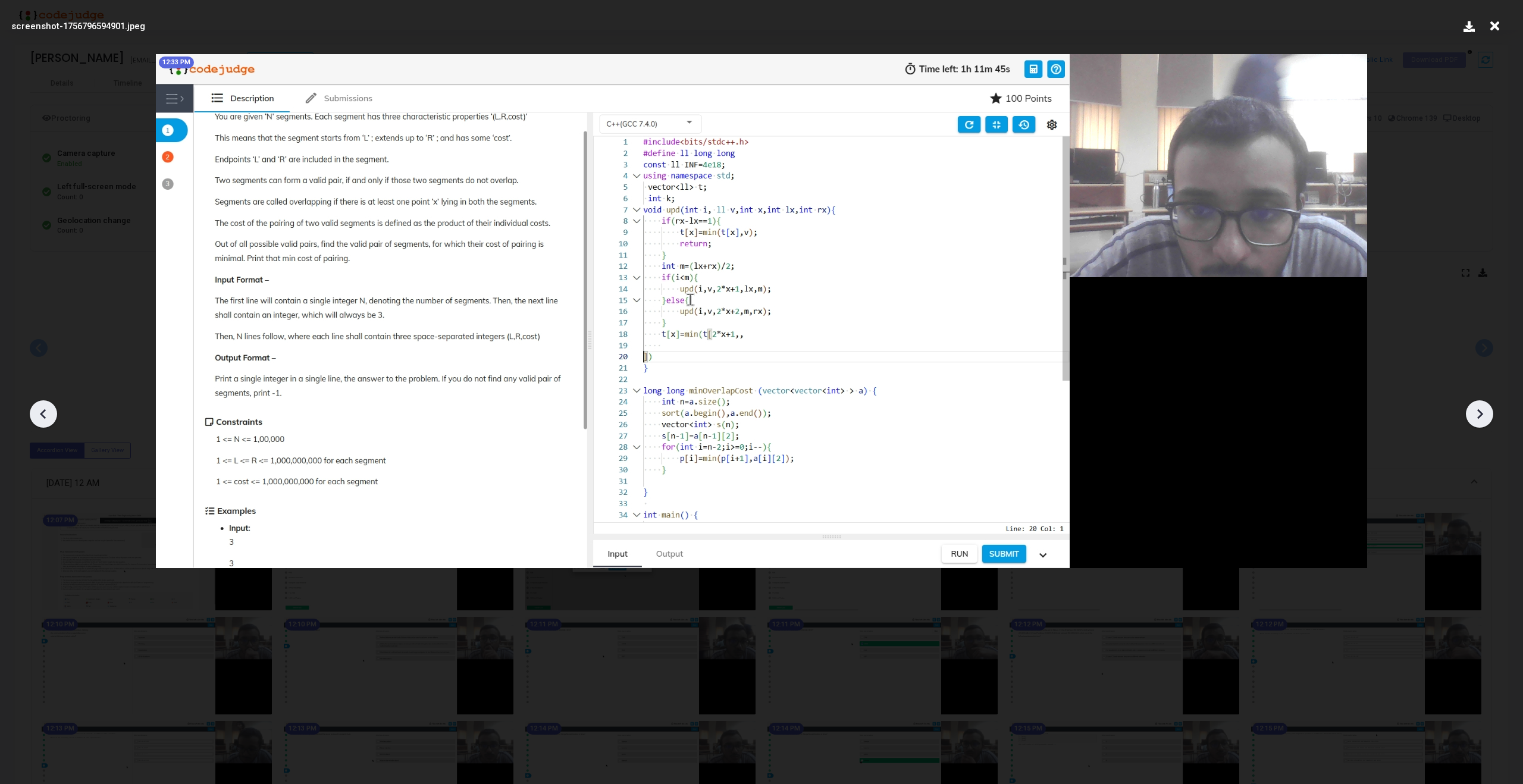
click at [1484, 417] on icon at bounding box center [1479, 413] width 18 height 18
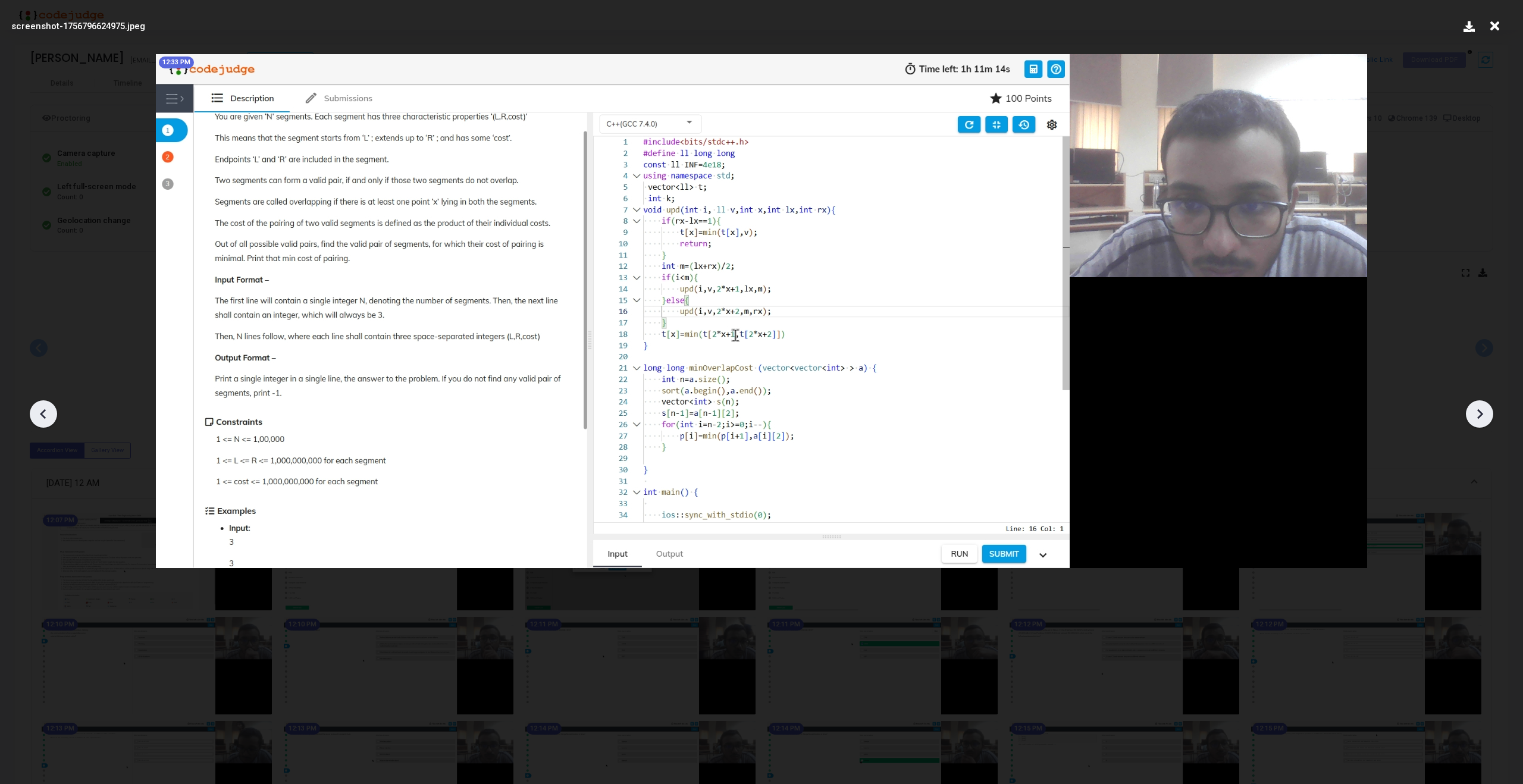
click at [1484, 417] on icon at bounding box center [1479, 413] width 18 height 18
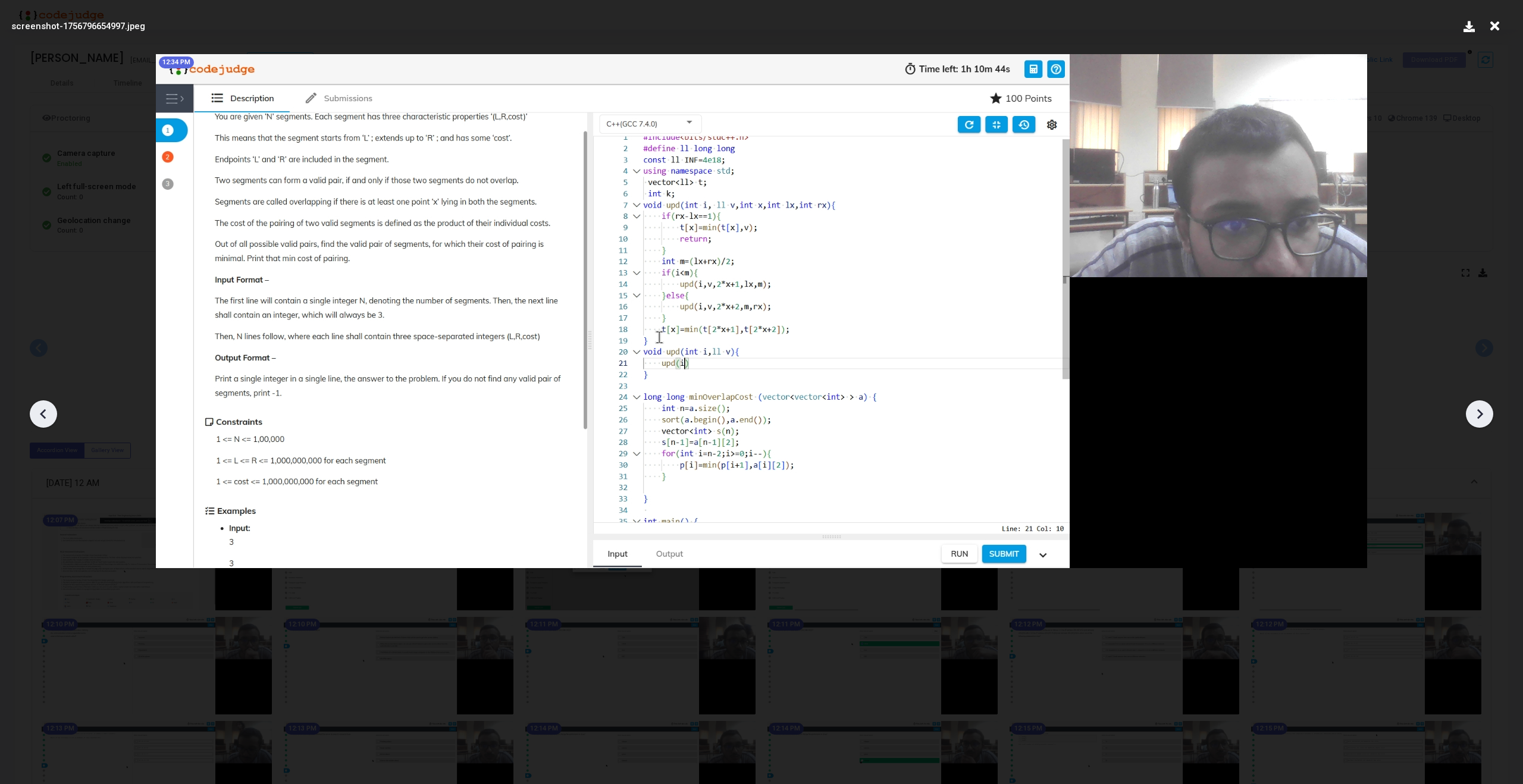
click at [1484, 417] on icon at bounding box center [1479, 413] width 18 height 18
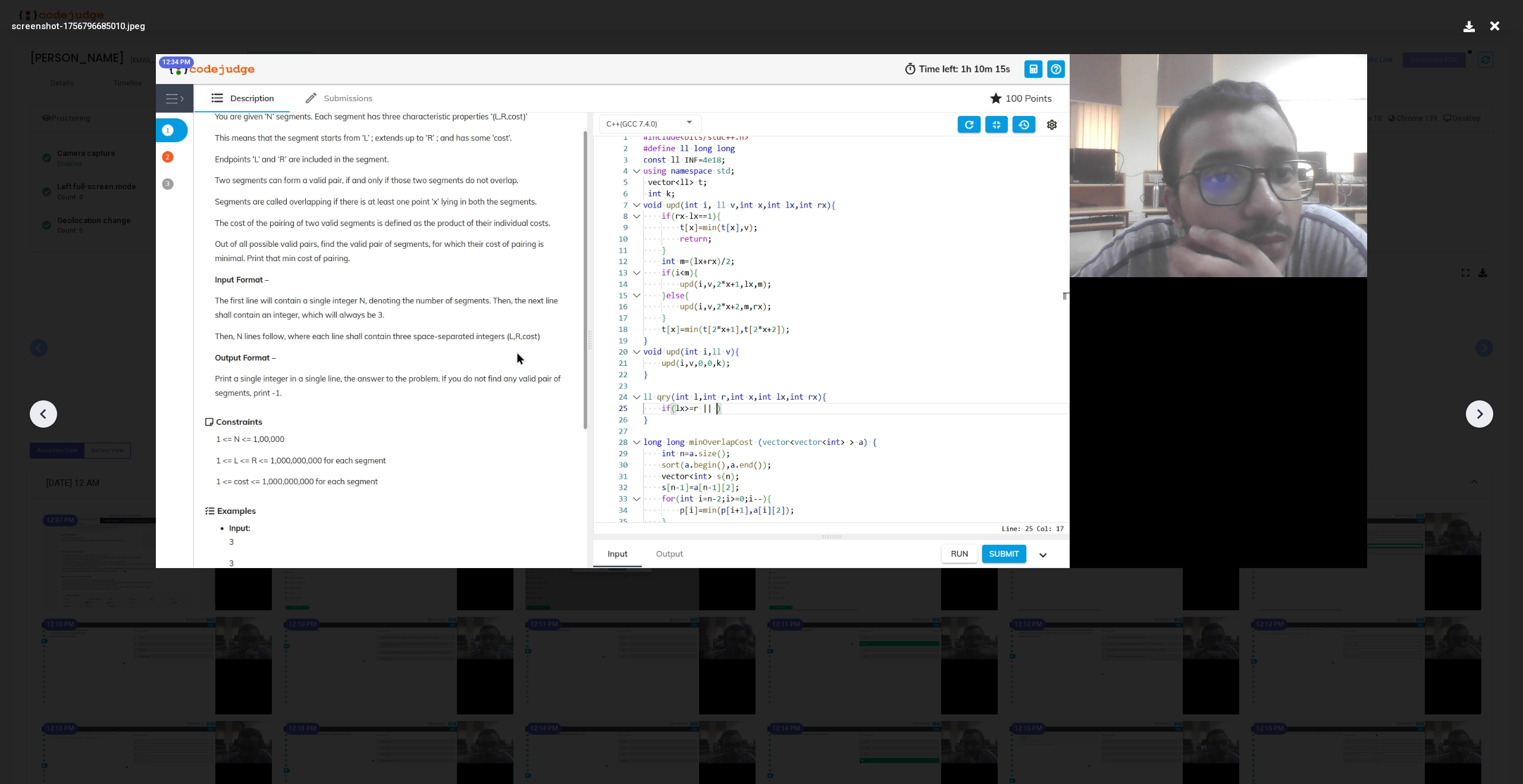
click at [1484, 417] on icon at bounding box center [1479, 413] width 18 height 18
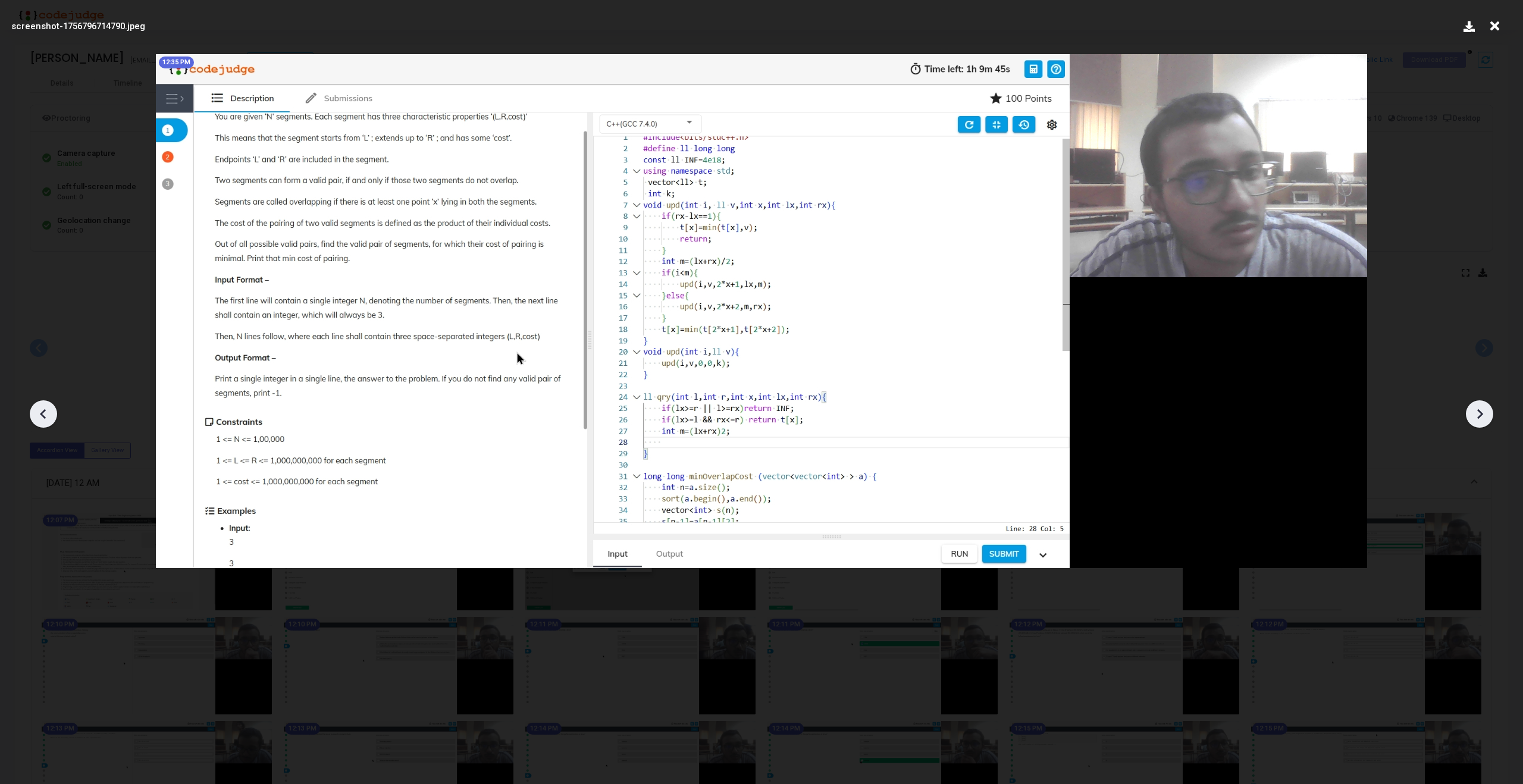
click at [1484, 417] on icon at bounding box center [1479, 413] width 18 height 18
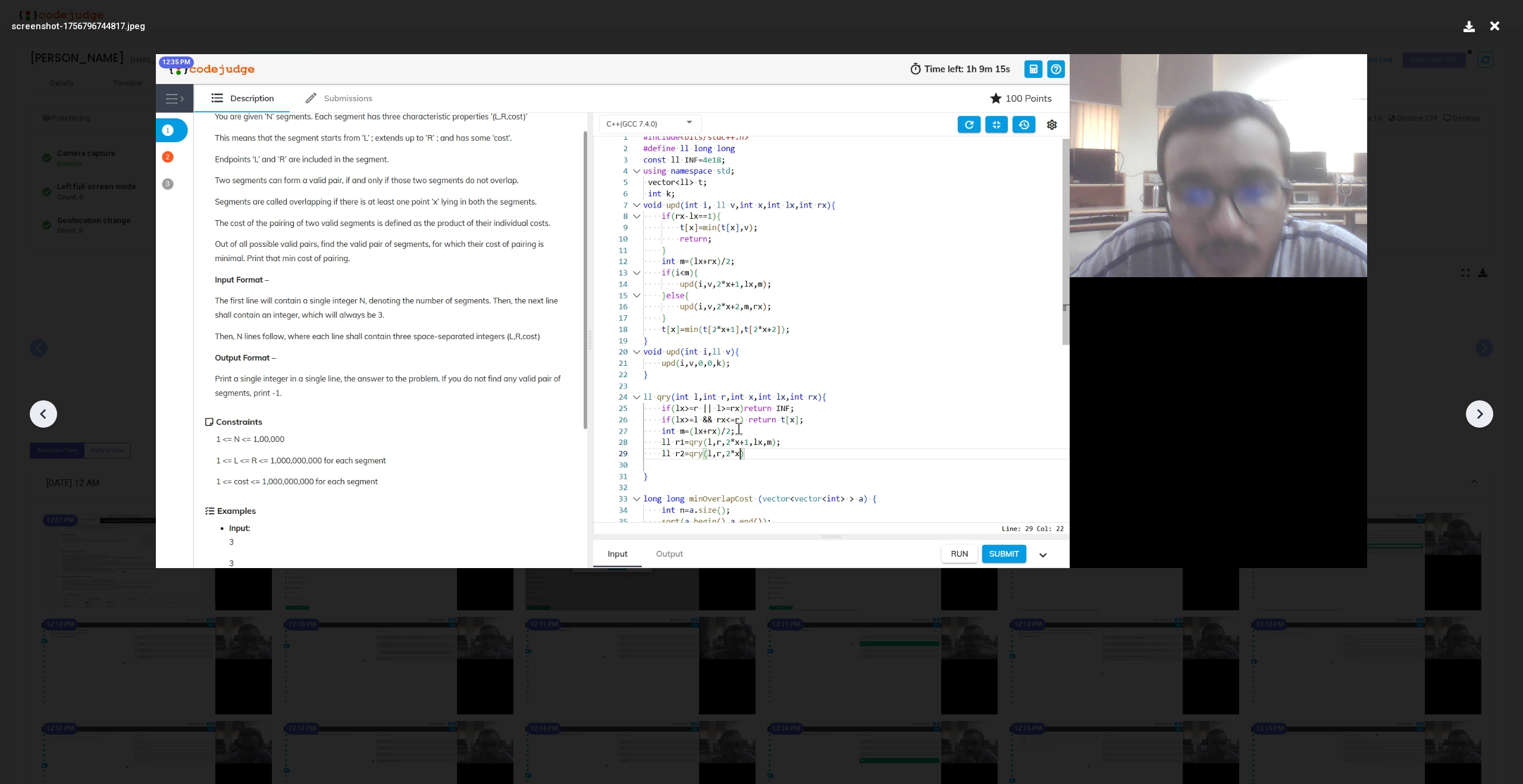
click at [1484, 417] on icon at bounding box center [1479, 413] width 18 height 18
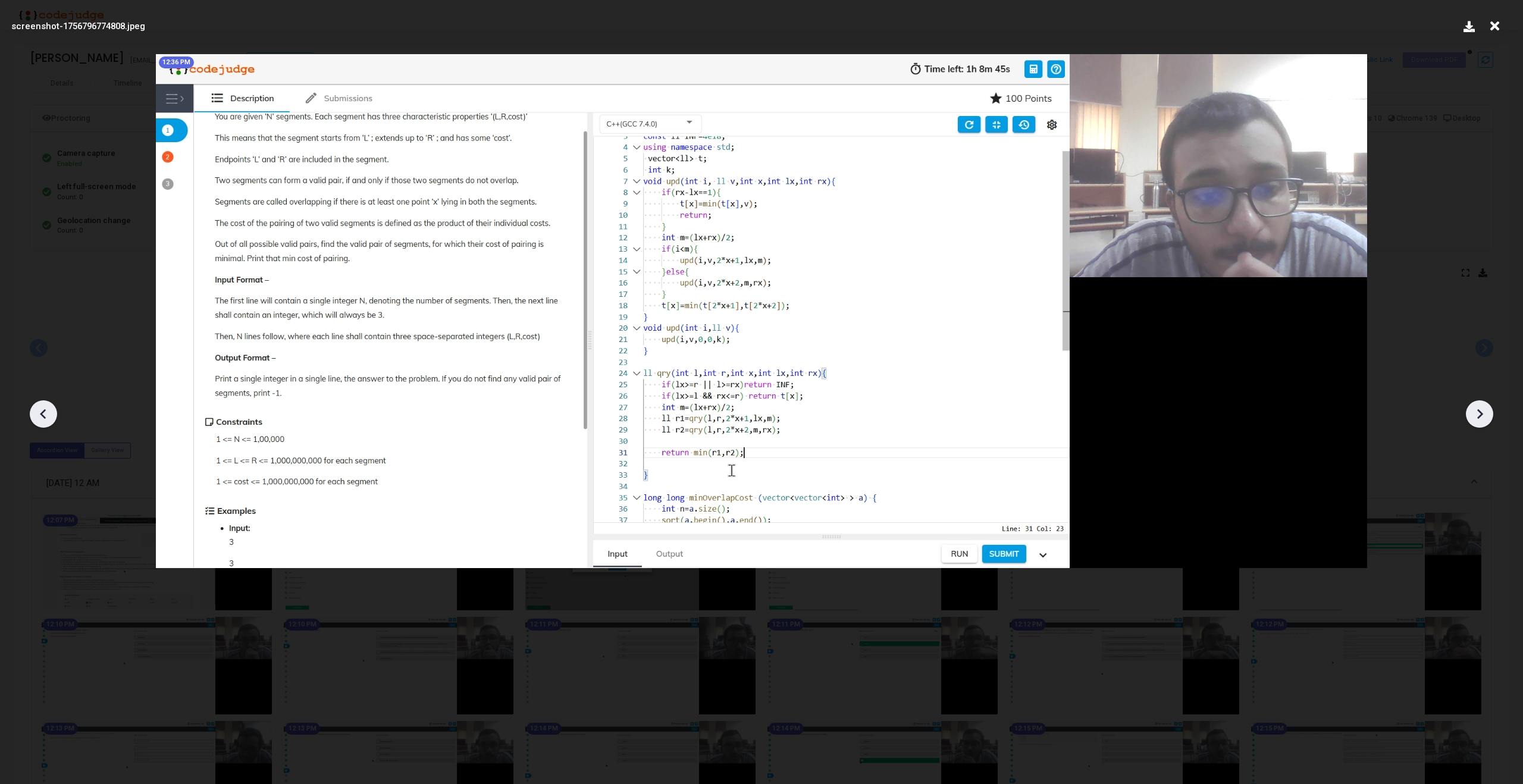
click at [1484, 417] on icon at bounding box center [1479, 413] width 18 height 18
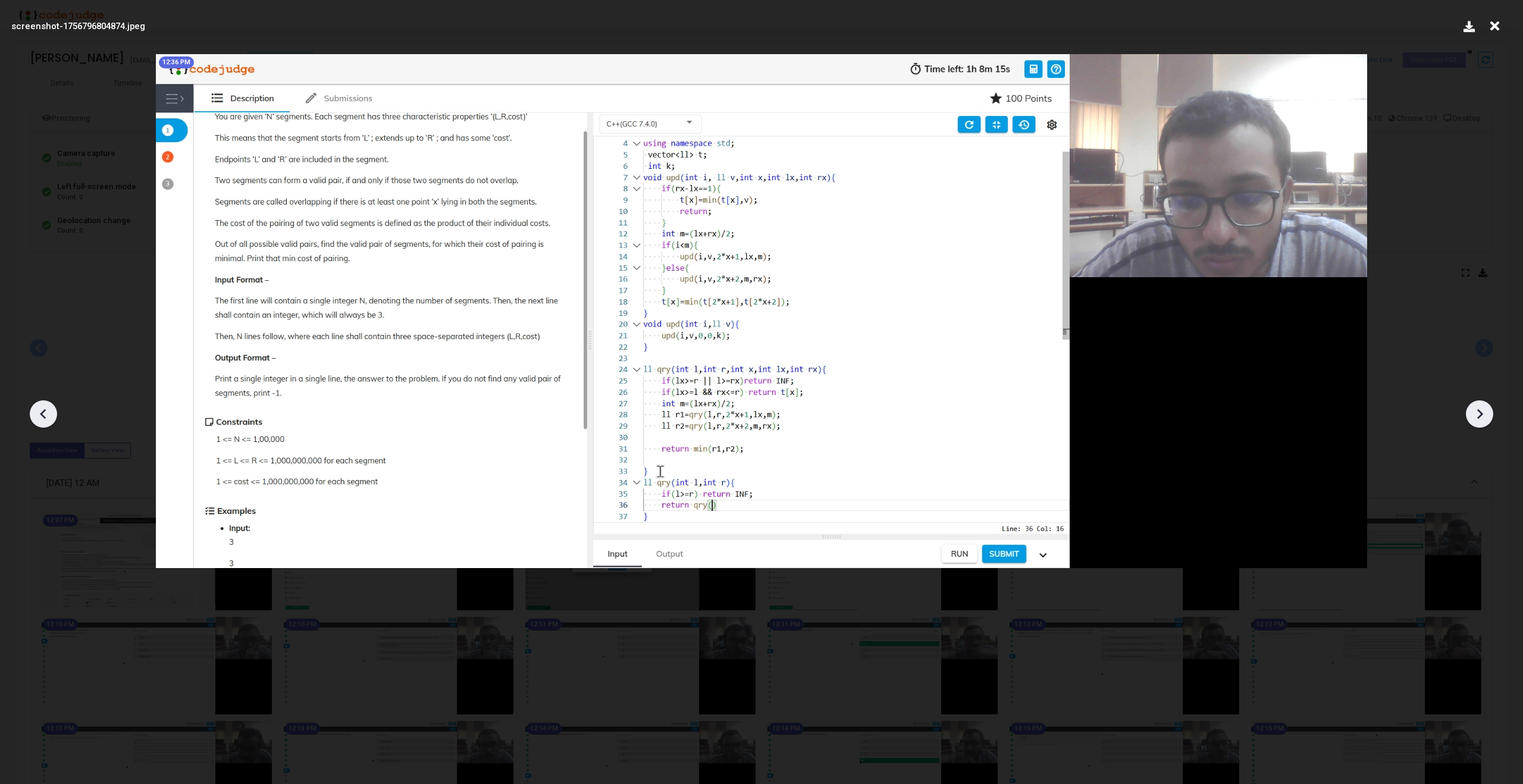
click at [1484, 417] on icon at bounding box center [1479, 413] width 18 height 18
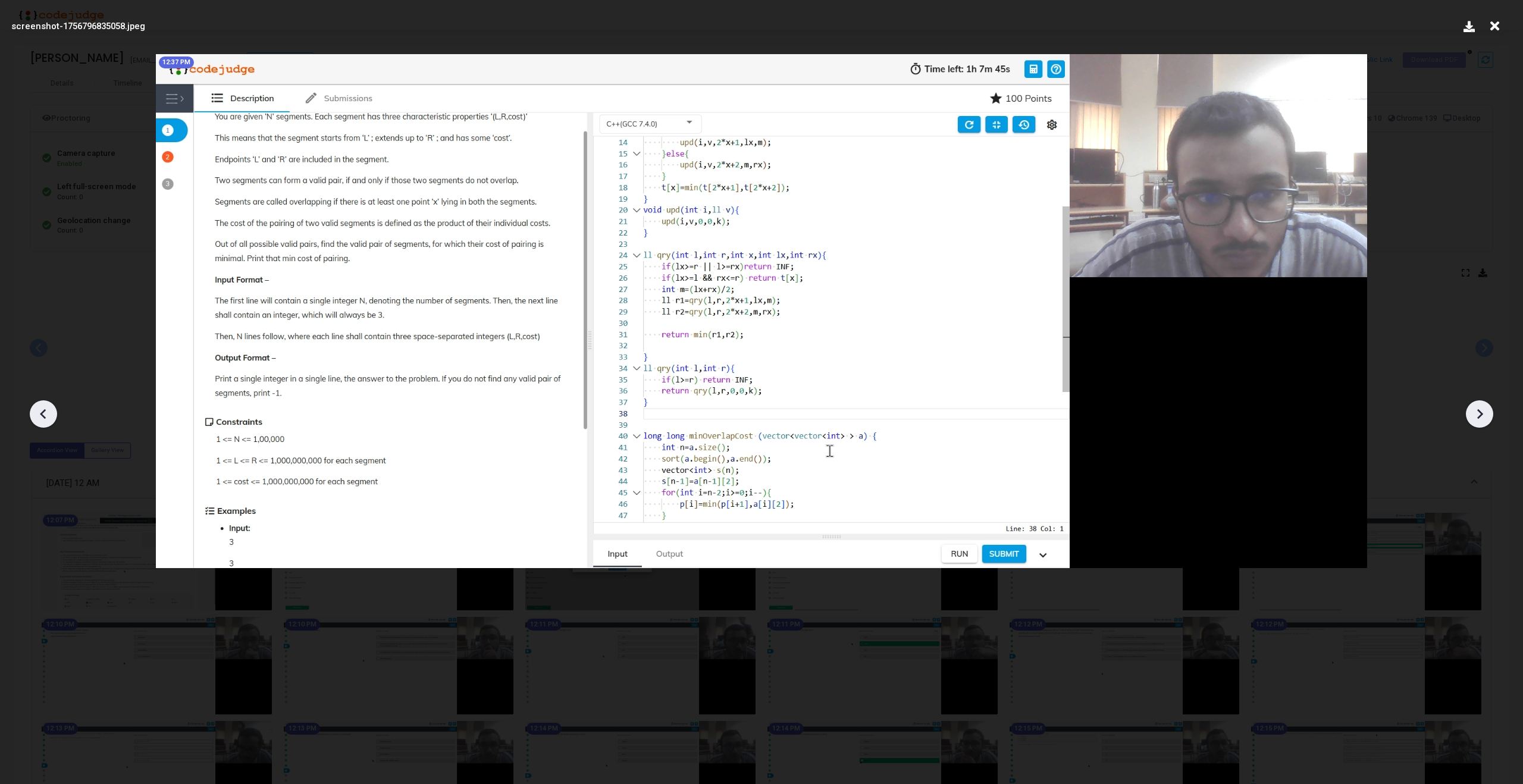
click at [1484, 417] on icon at bounding box center [1479, 413] width 18 height 18
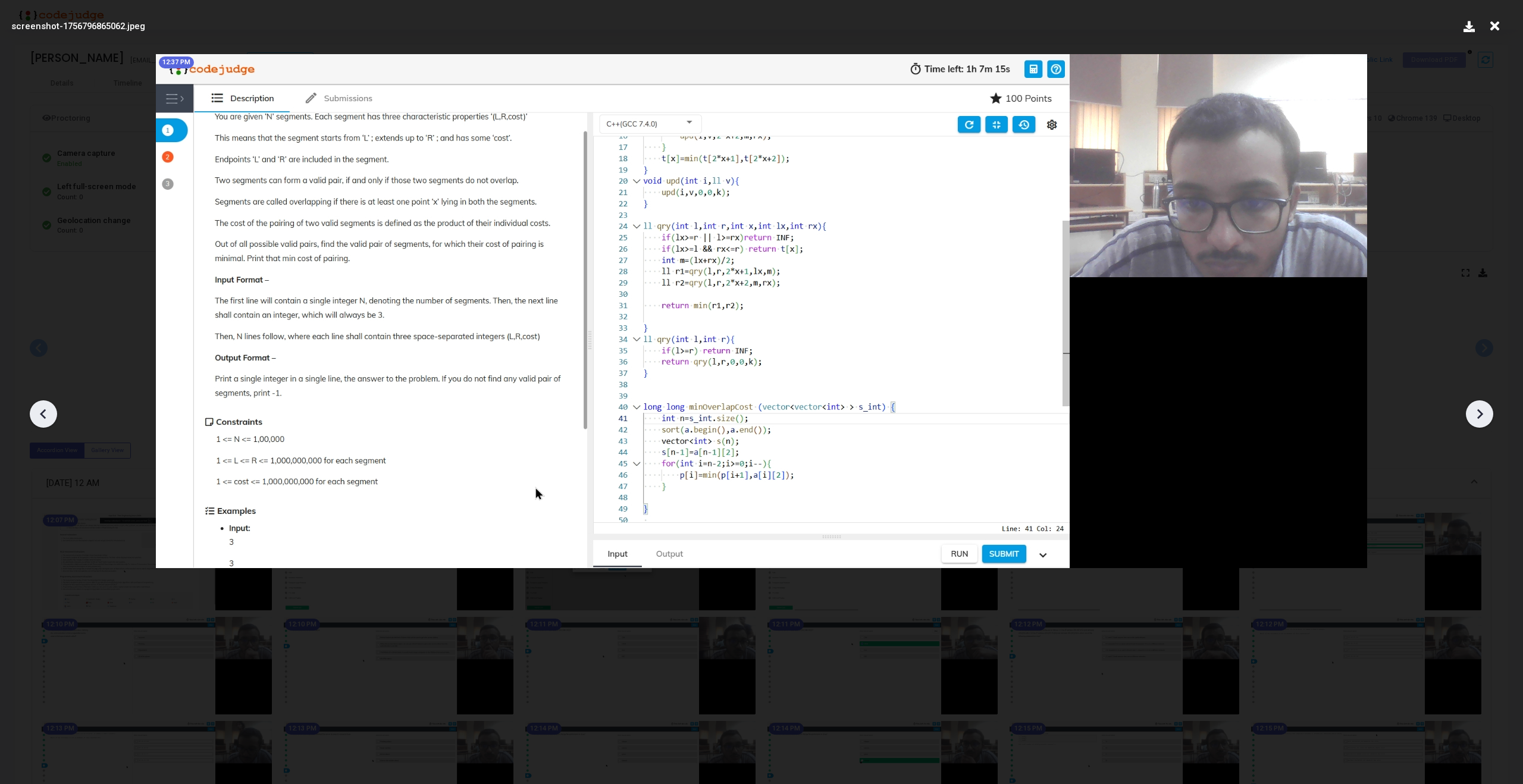
click at [1484, 417] on icon at bounding box center [1479, 413] width 18 height 18
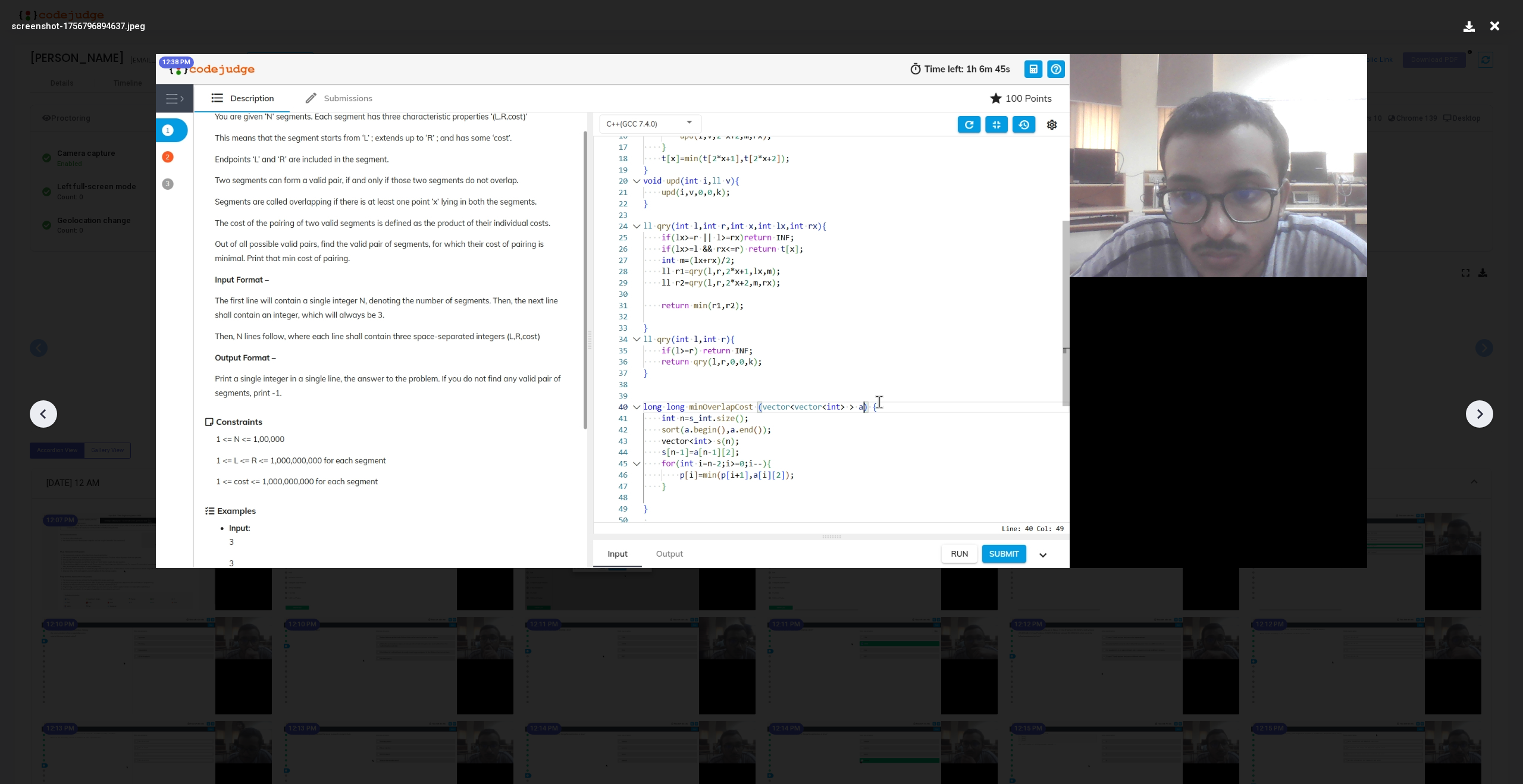
click at [1484, 417] on icon at bounding box center [1479, 413] width 18 height 18
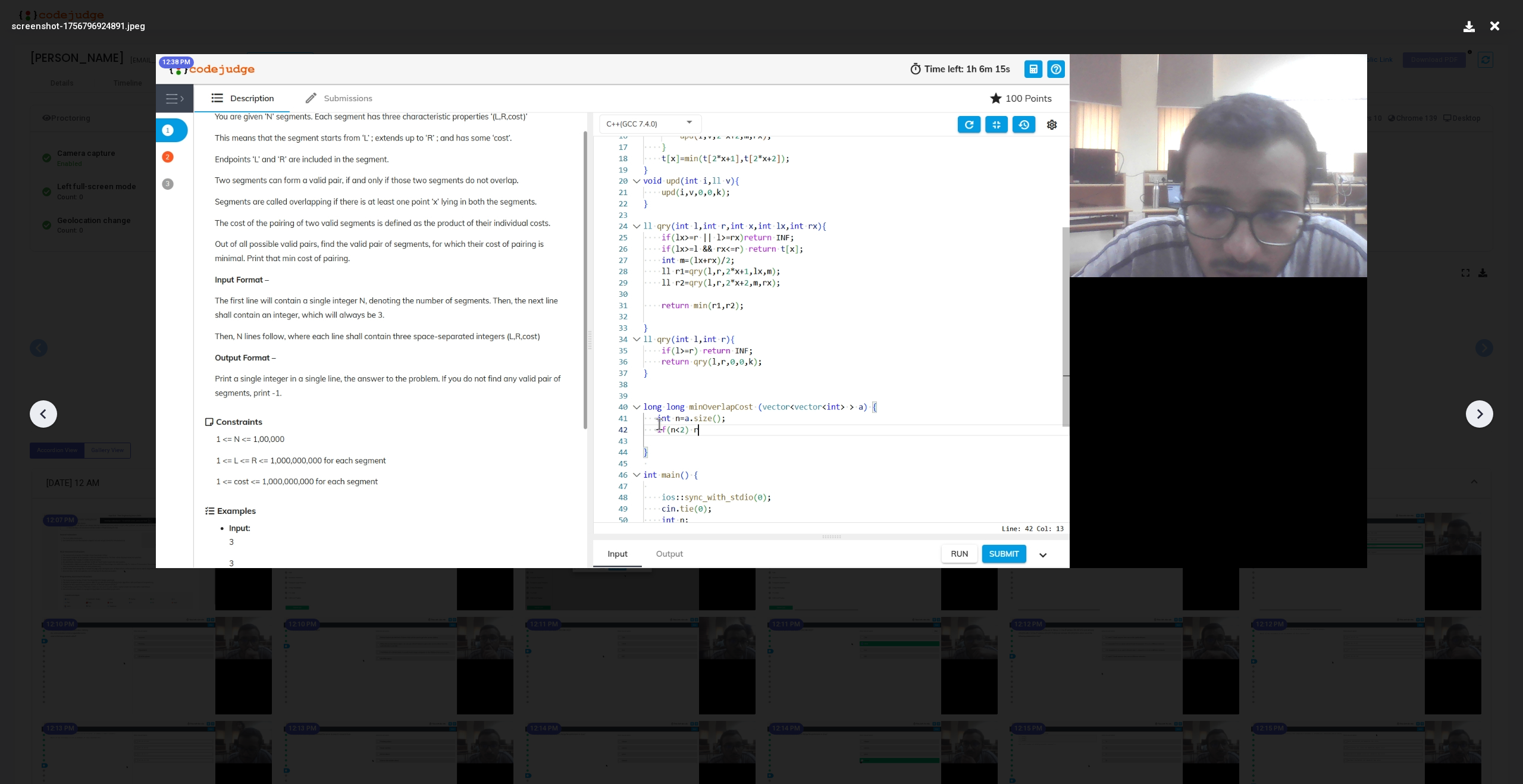
click at [1484, 417] on icon at bounding box center [1479, 413] width 18 height 18
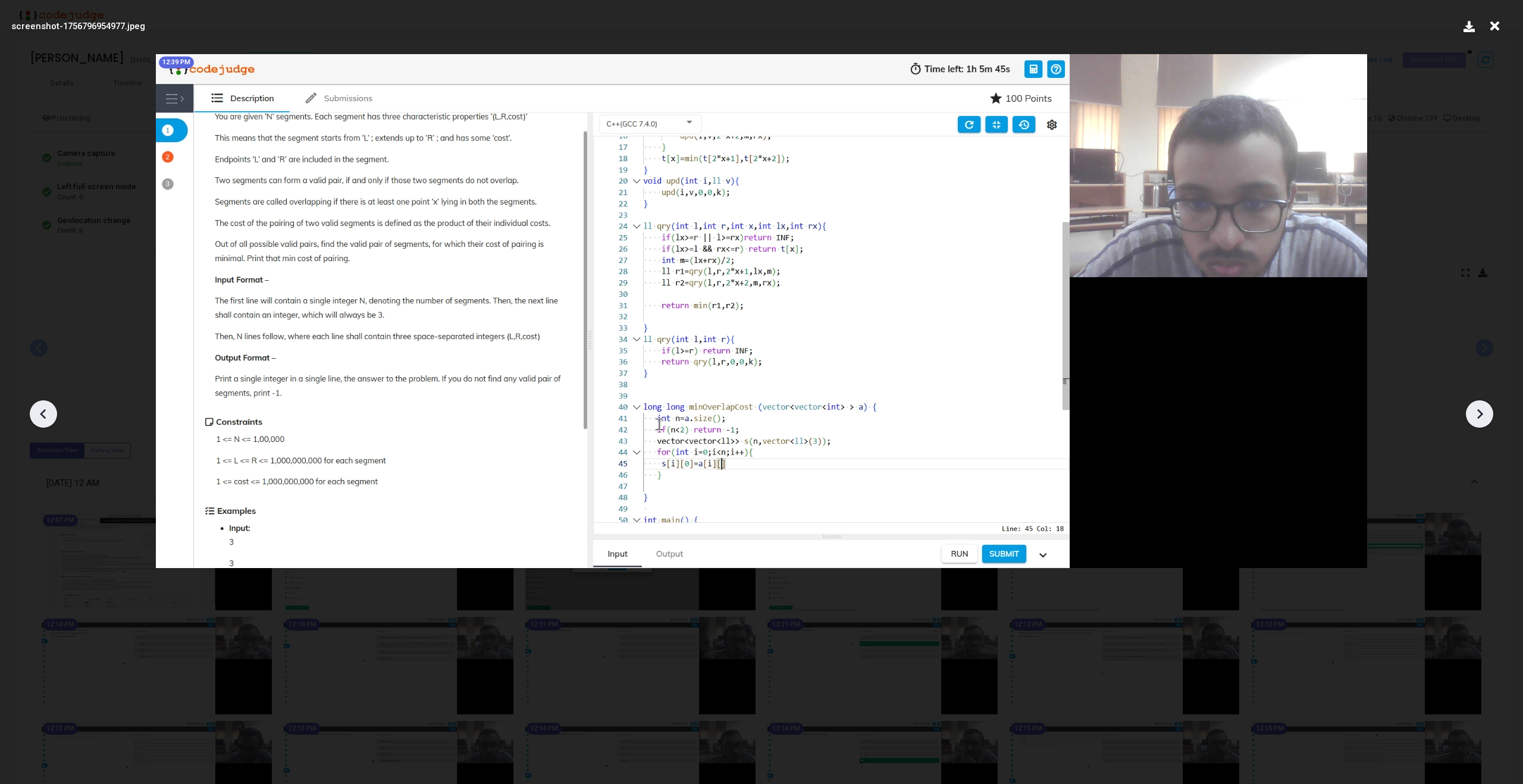
click at [1484, 417] on icon at bounding box center [1479, 413] width 18 height 18
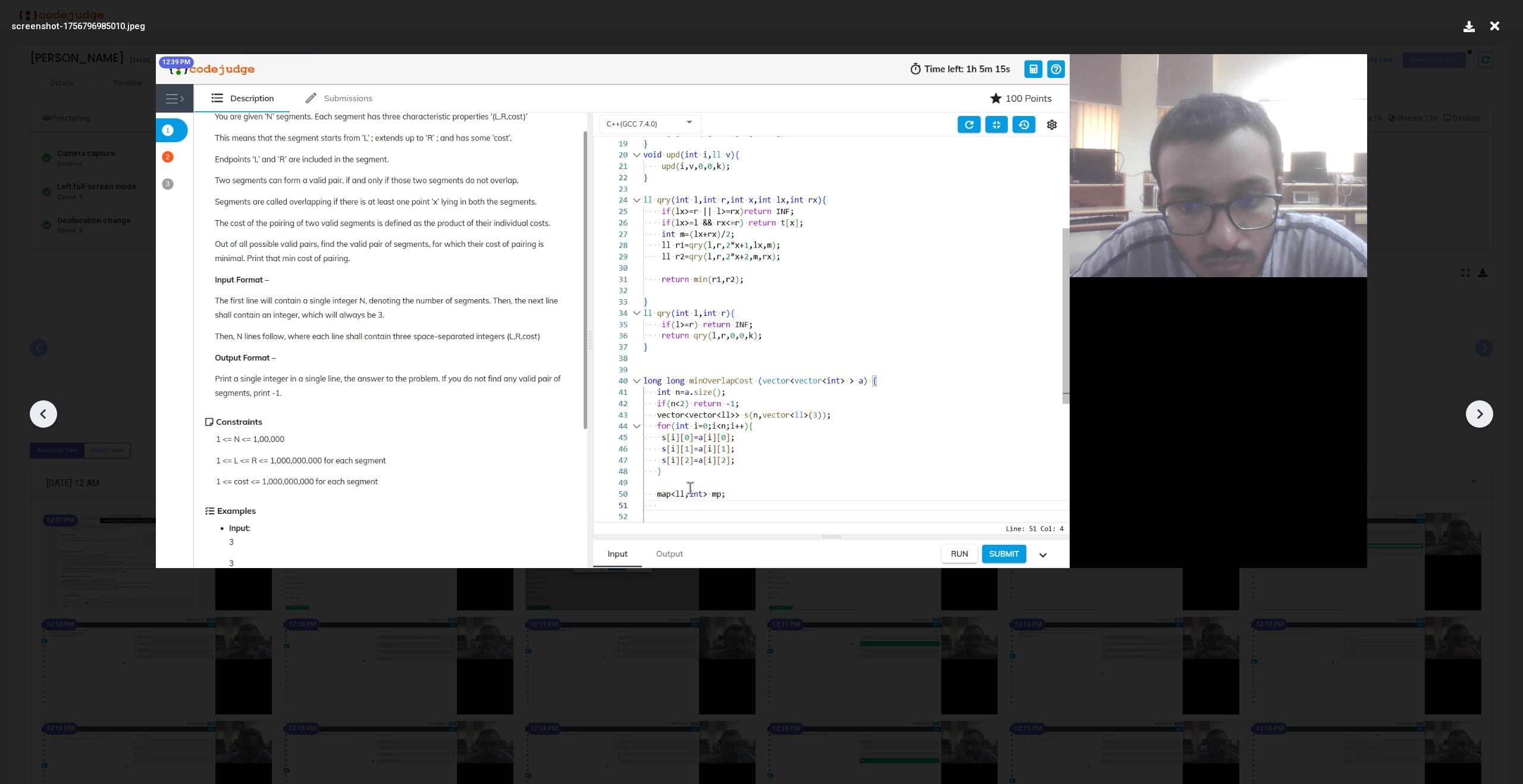
click at [1484, 417] on icon at bounding box center [1479, 413] width 18 height 18
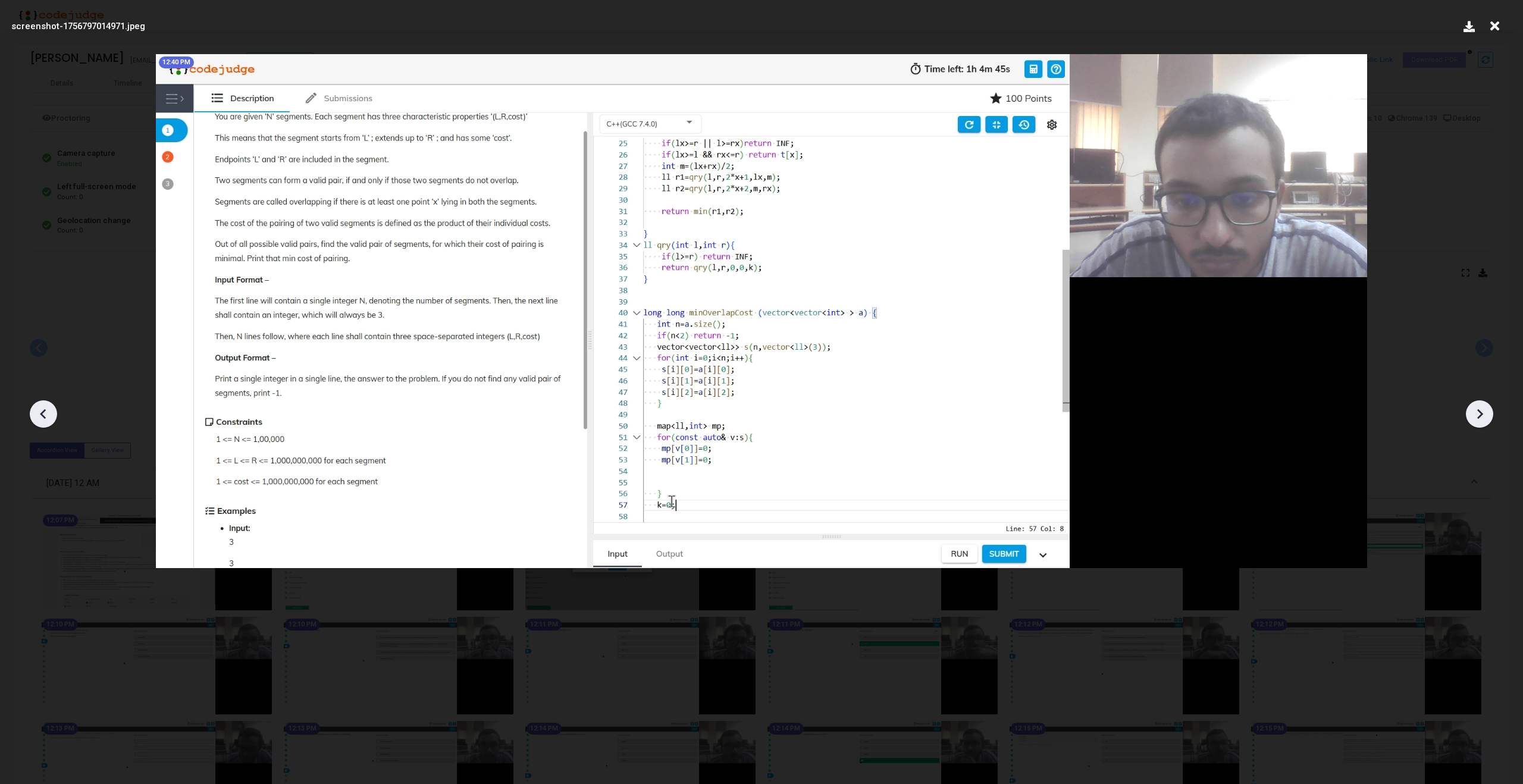
click at [1484, 417] on icon at bounding box center [1479, 413] width 18 height 18
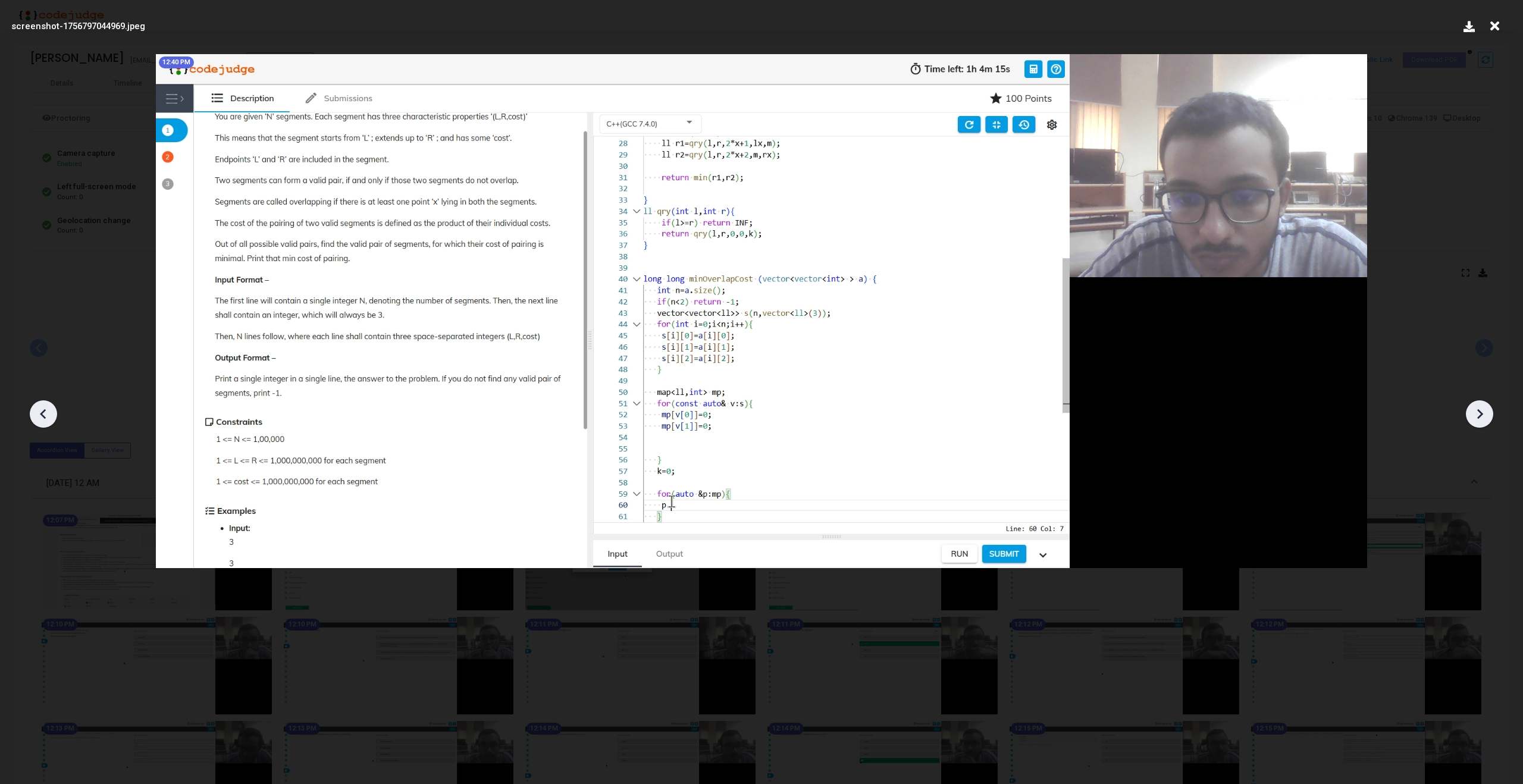
click at [1484, 417] on icon at bounding box center [1479, 413] width 18 height 18
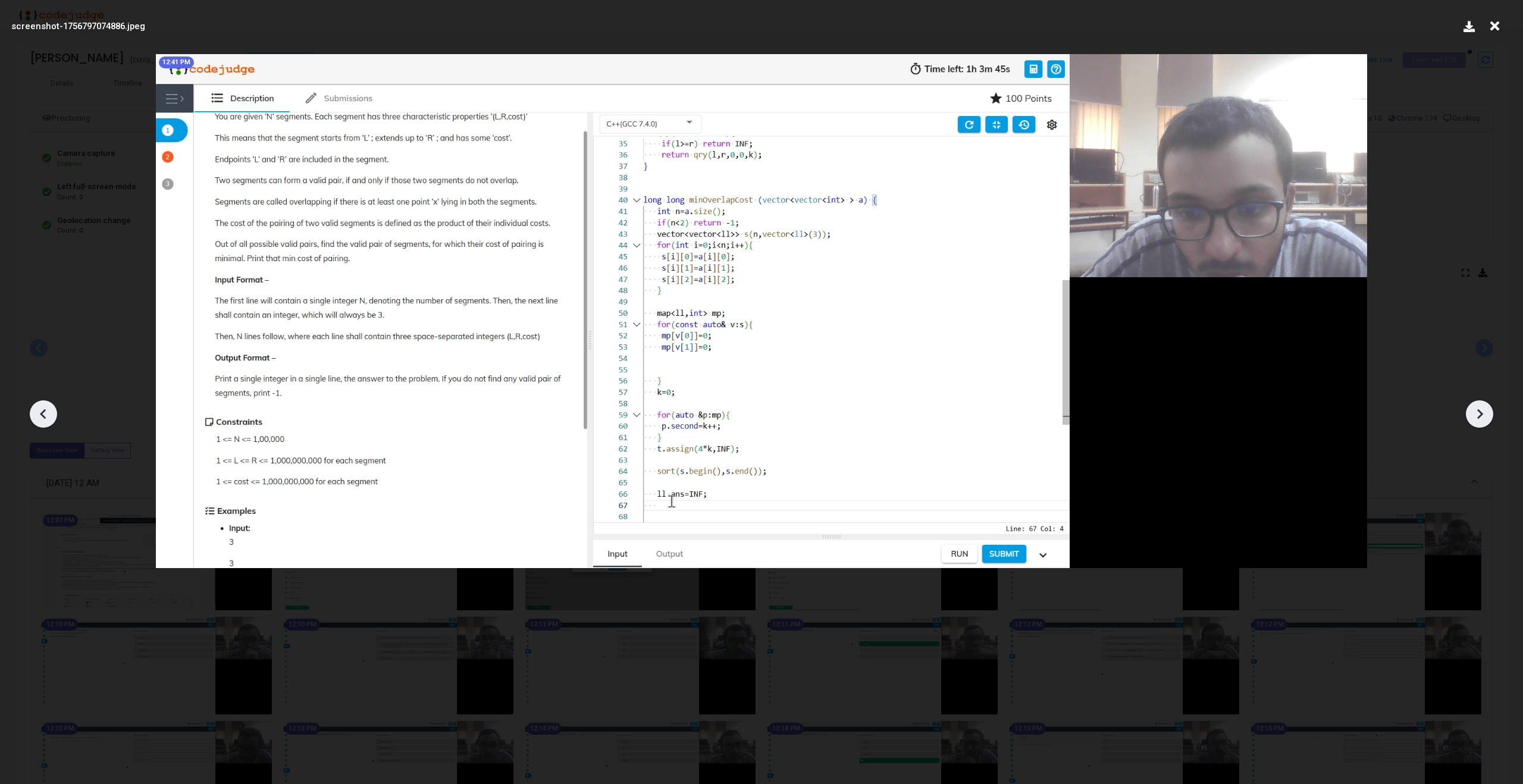
click at [1484, 417] on icon at bounding box center [1479, 413] width 18 height 18
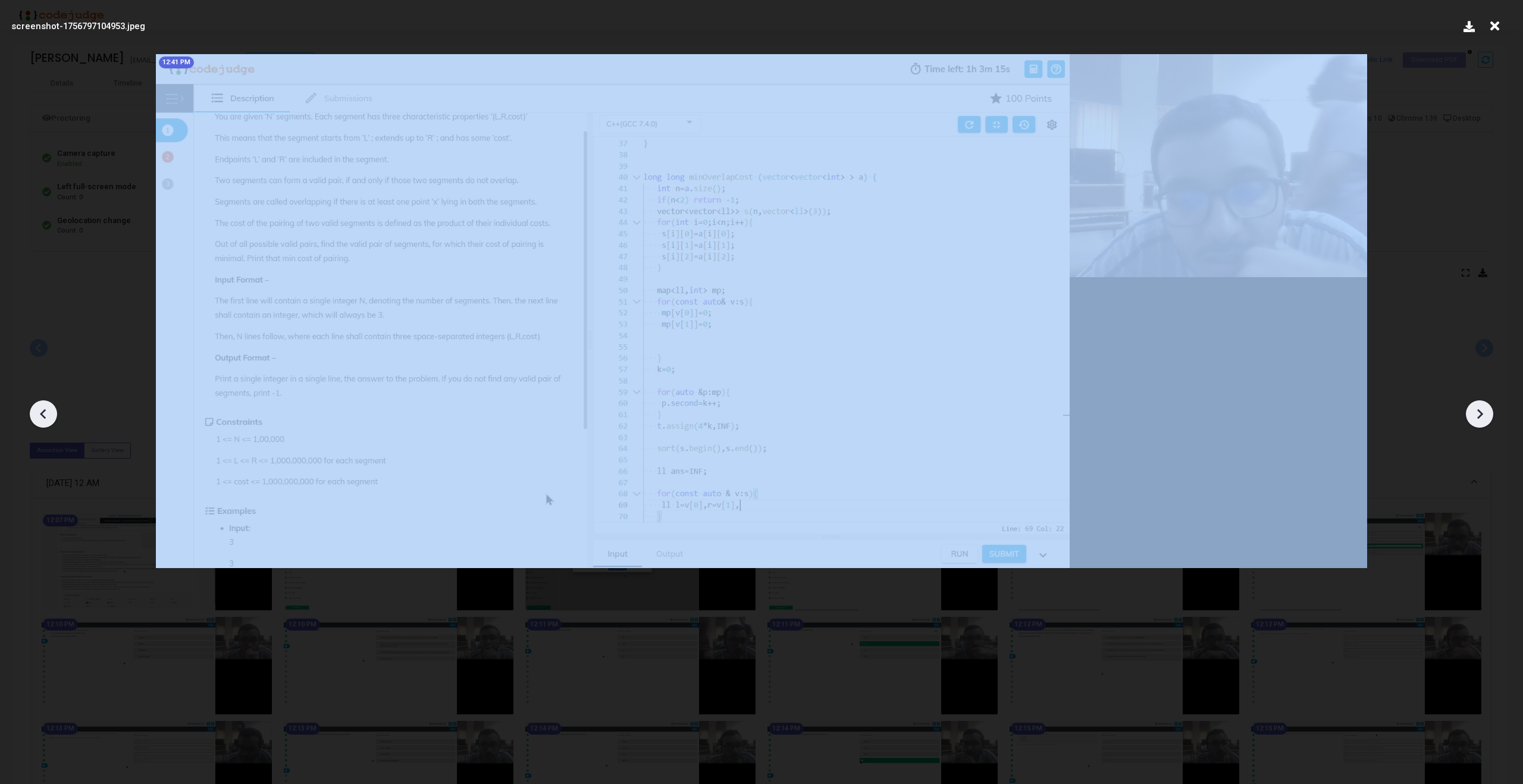
click at [1484, 417] on icon at bounding box center [1479, 413] width 18 height 18
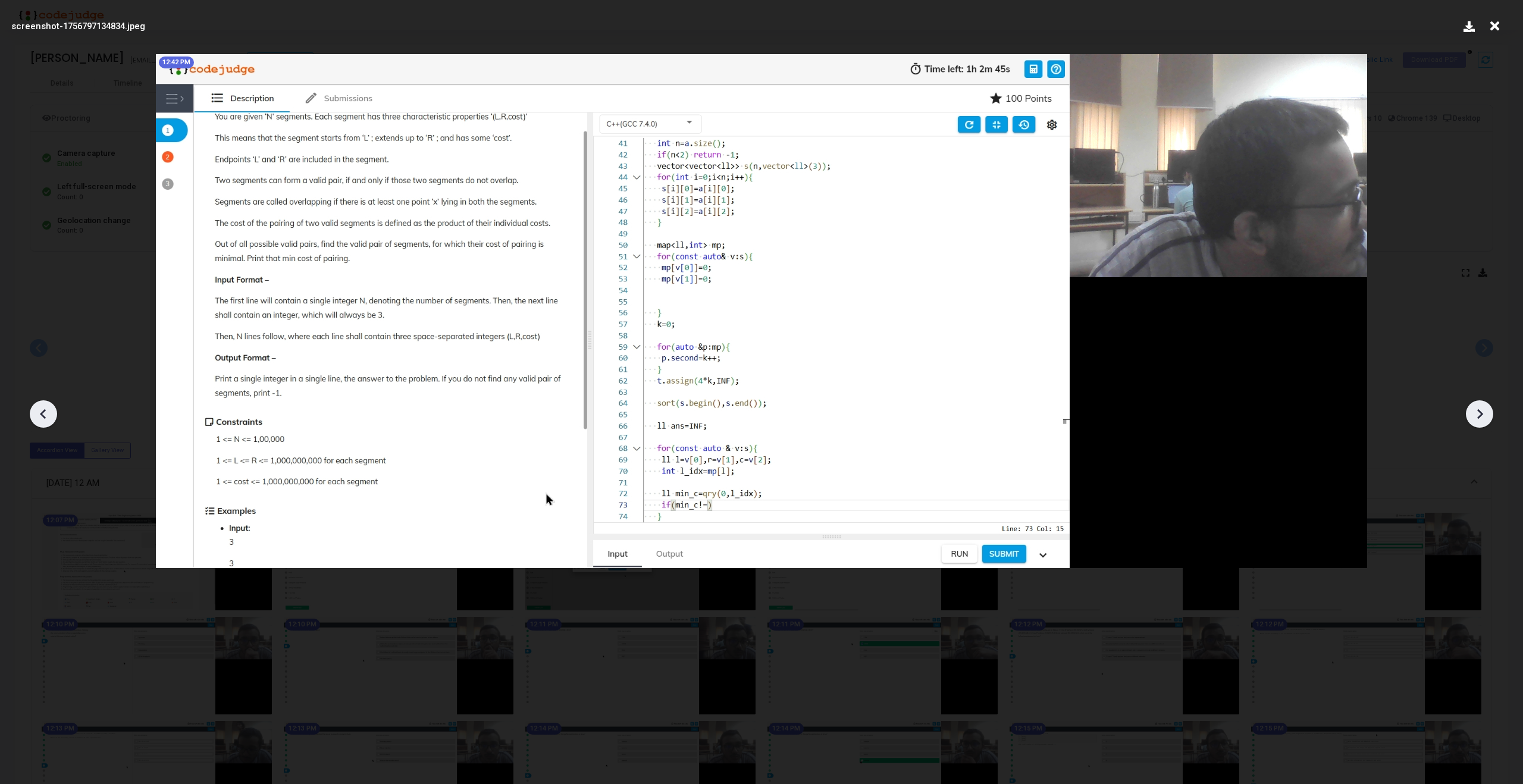
click at [1484, 417] on icon at bounding box center [1479, 413] width 18 height 18
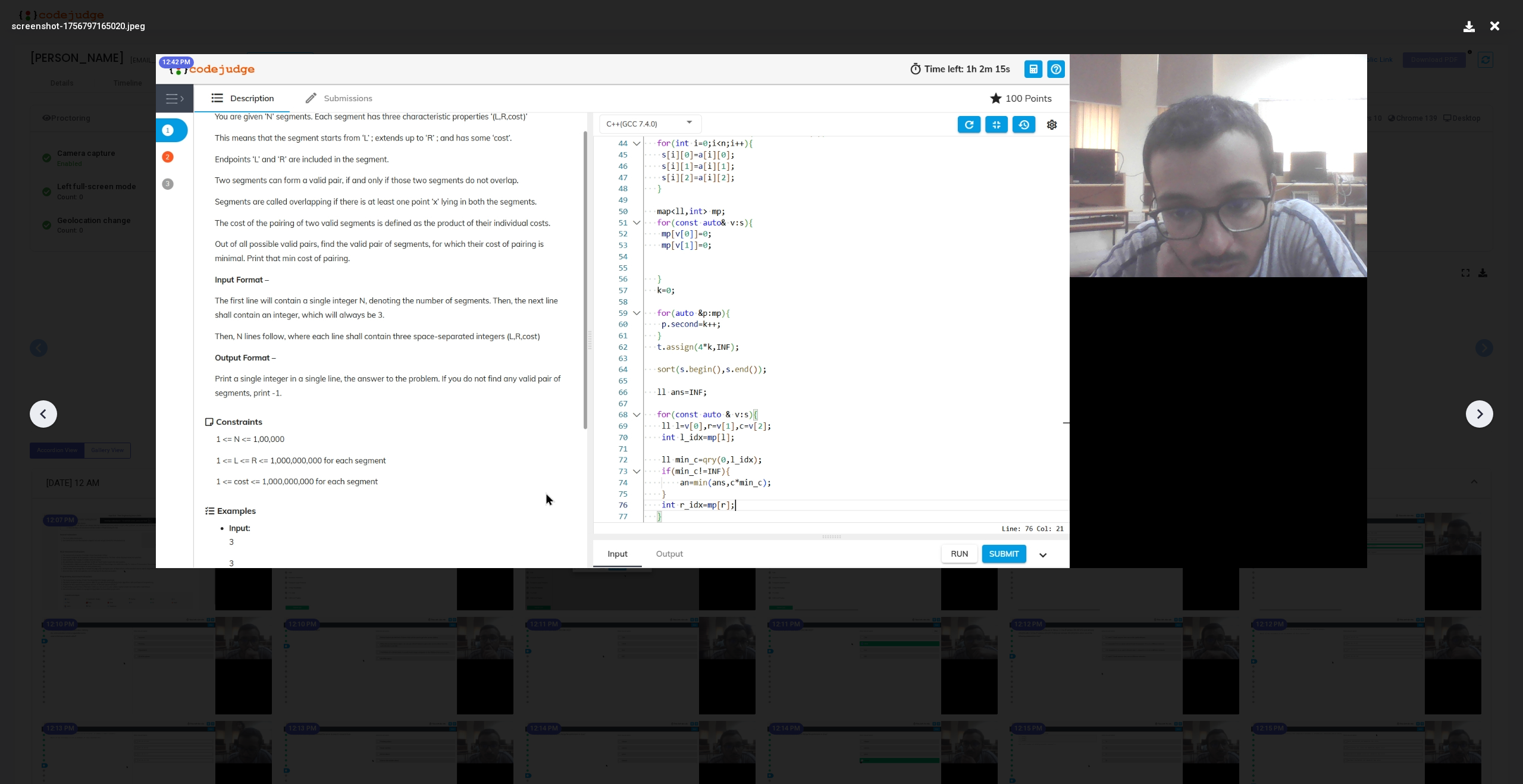
click at [1484, 417] on icon at bounding box center [1479, 413] width 18 height 18
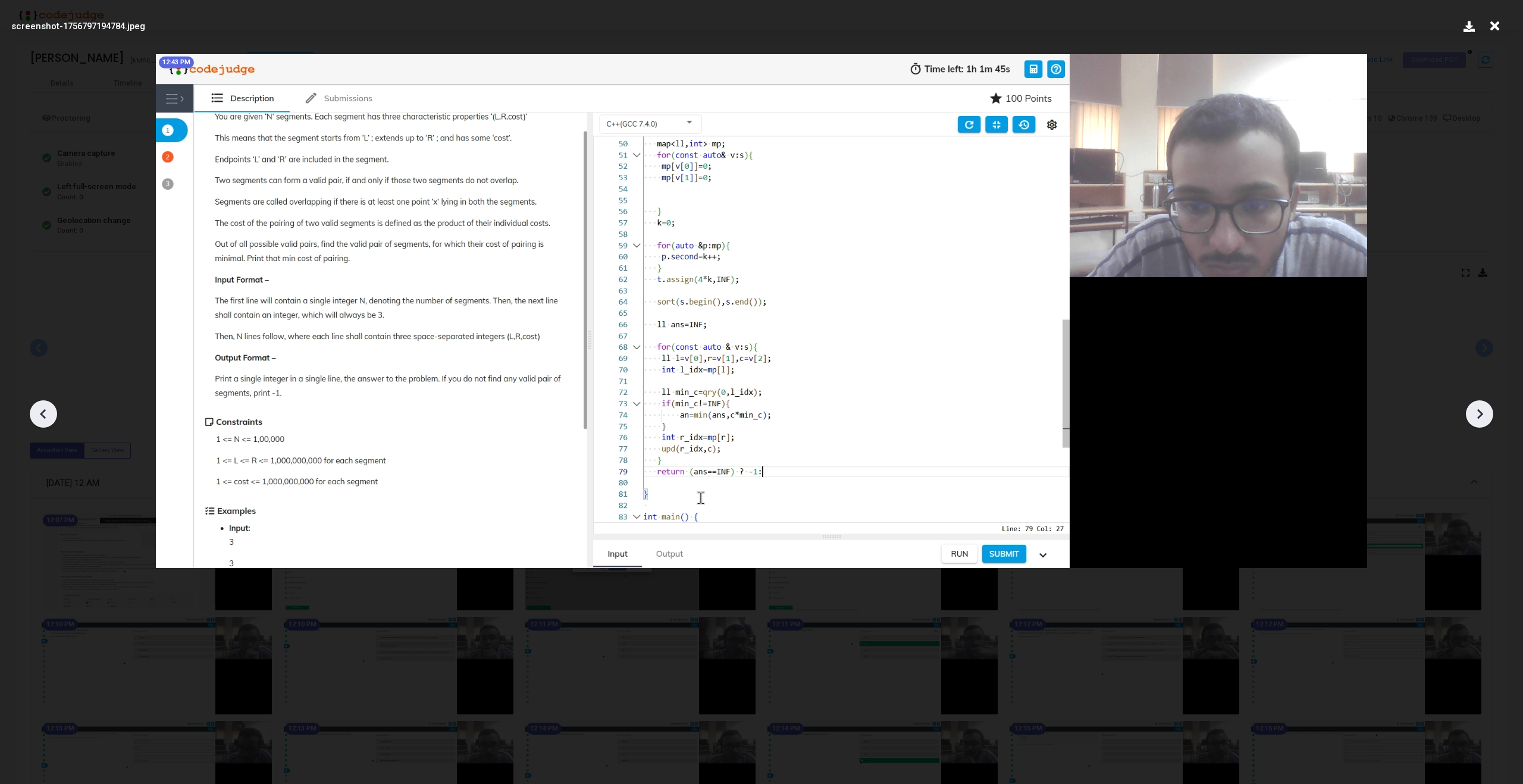
click at [1484, 417] on icon at bounding box center [1479, 413] width 18 height 18
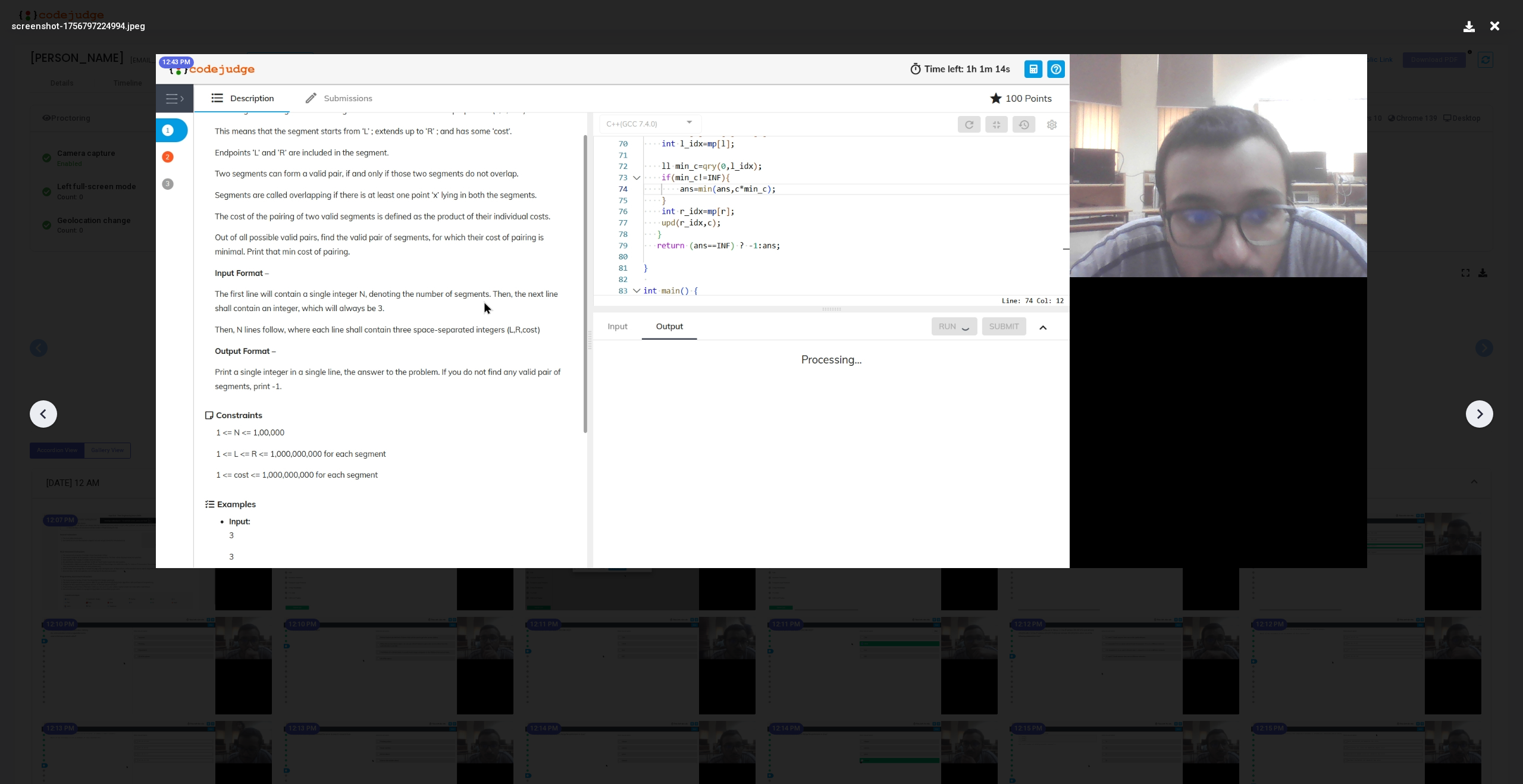
click at [53, 413] on div at bounding box center [43, 414] width 28 height 28
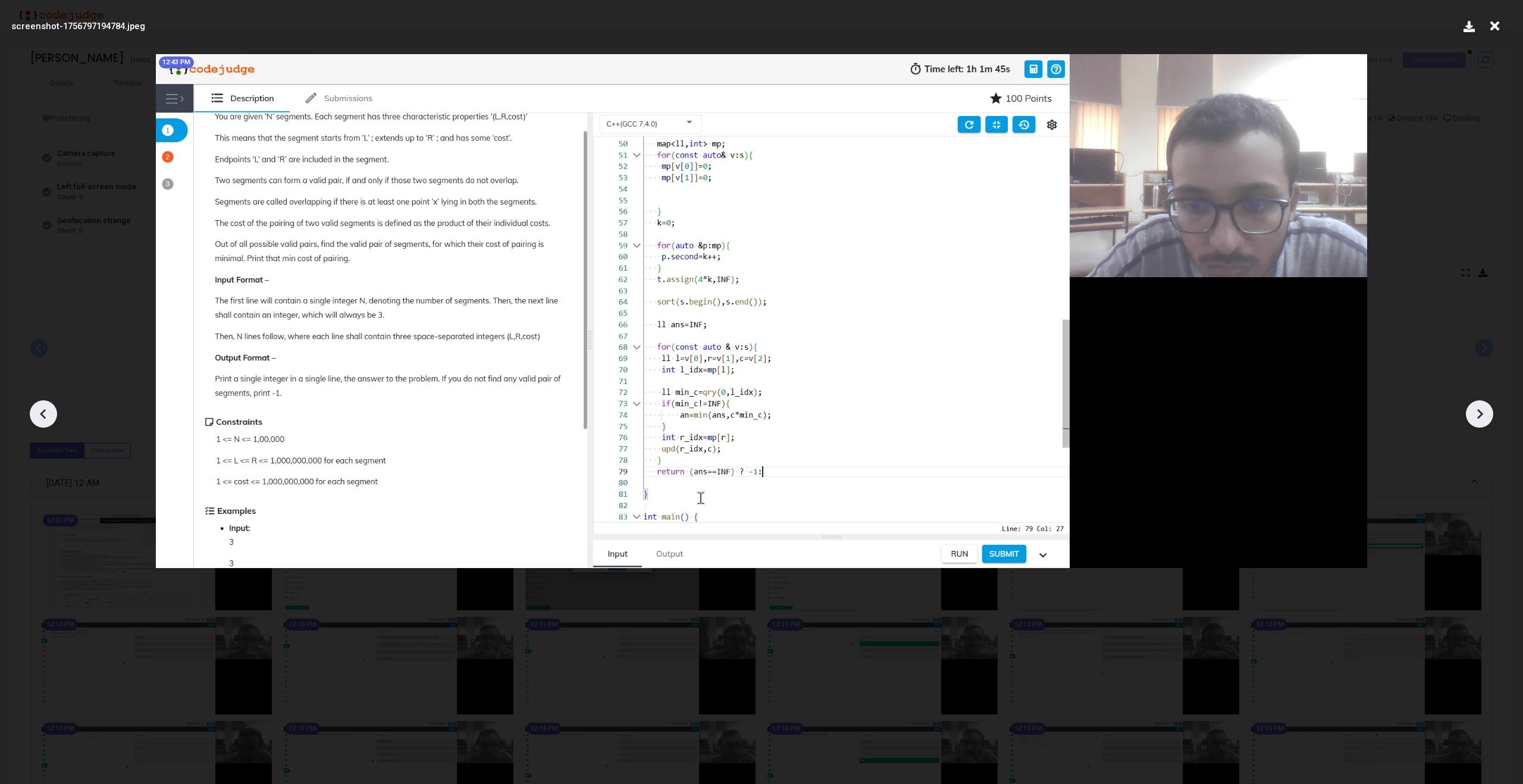
click at [53, 413] on div at bounding box center [43, 414] width 28 height 28
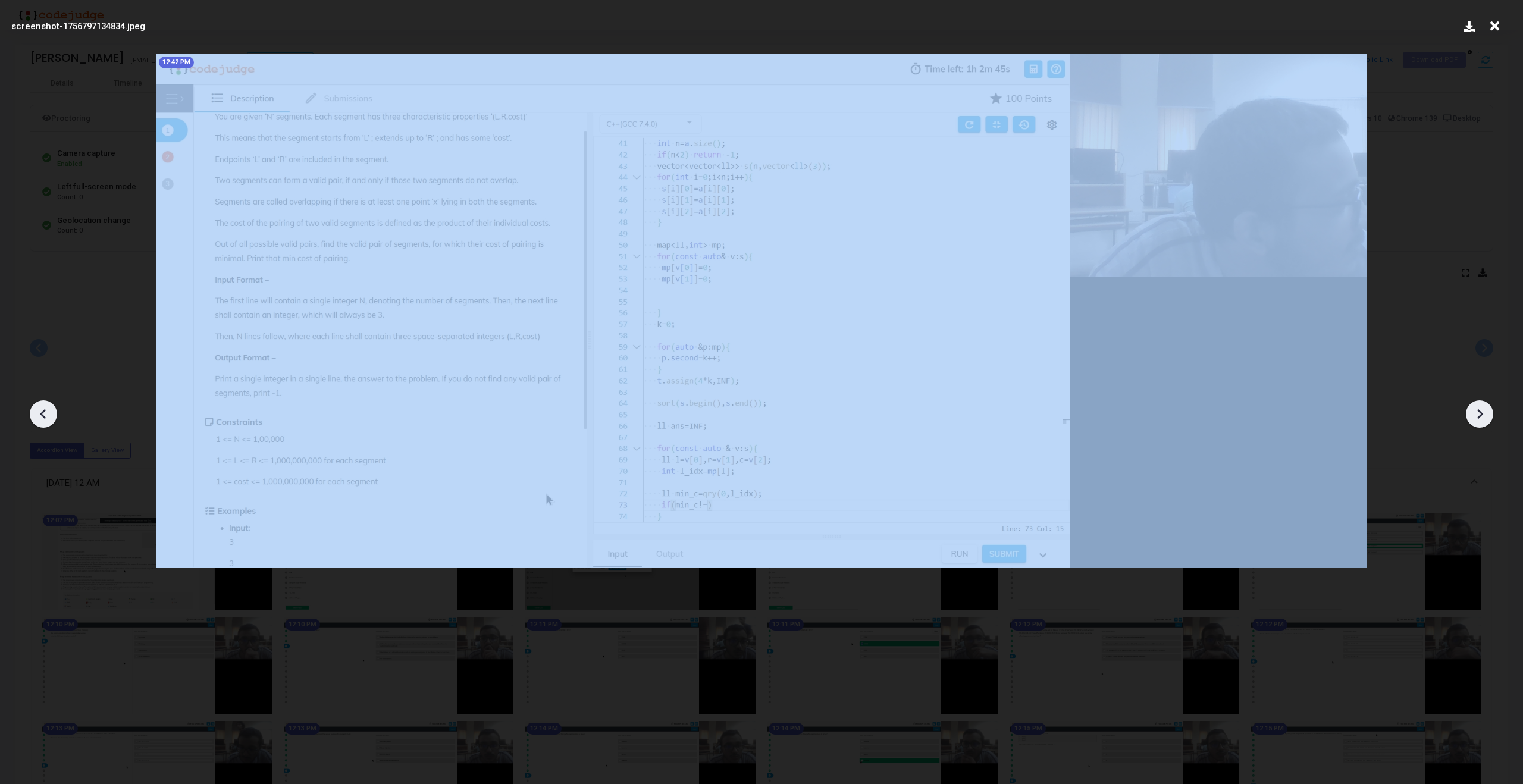
click at [53, 413] on div at bounding box center [43, 414] width 28 height 28
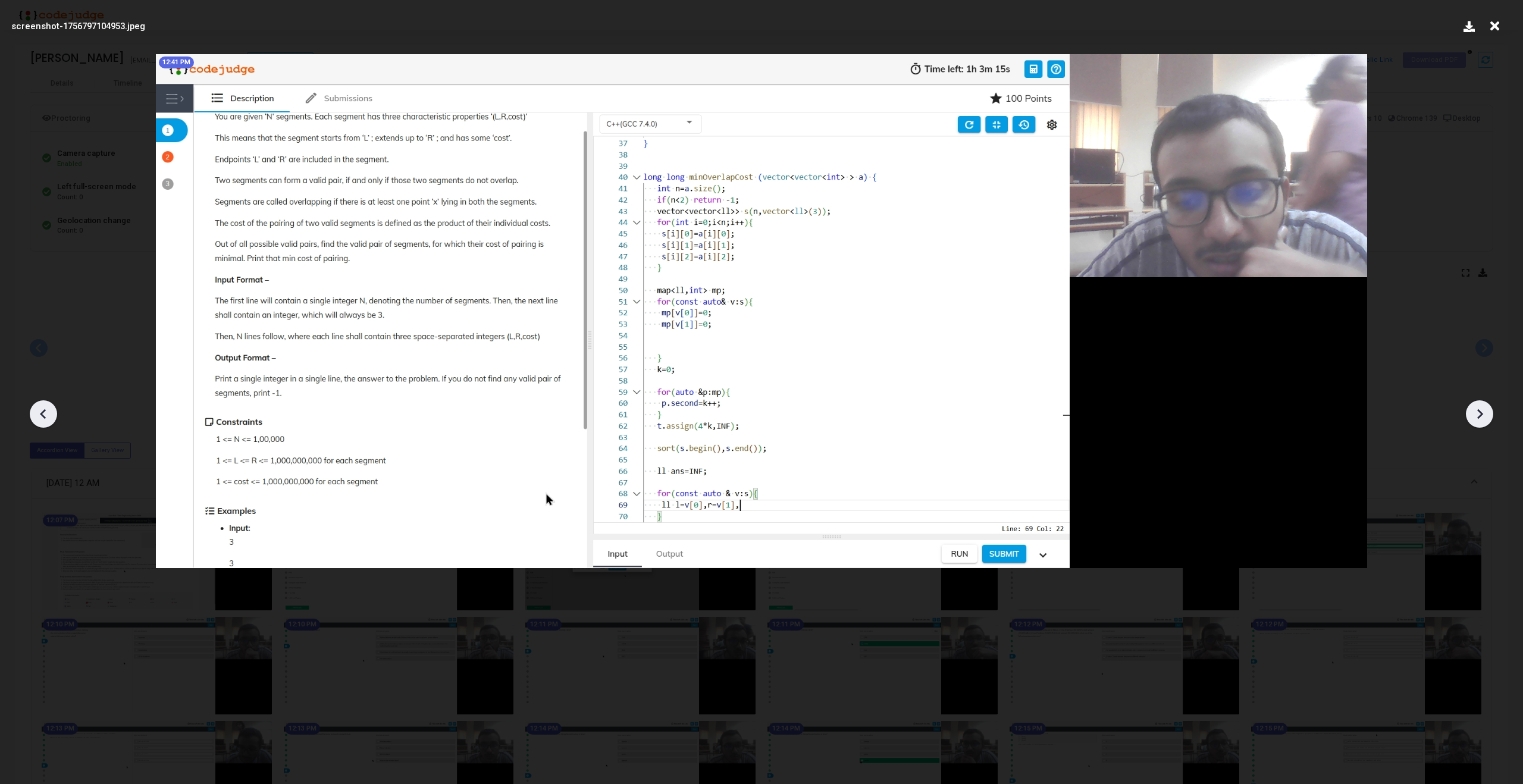
click at [53, 413] on div at bounding box center [43, 414] width 28 height 28
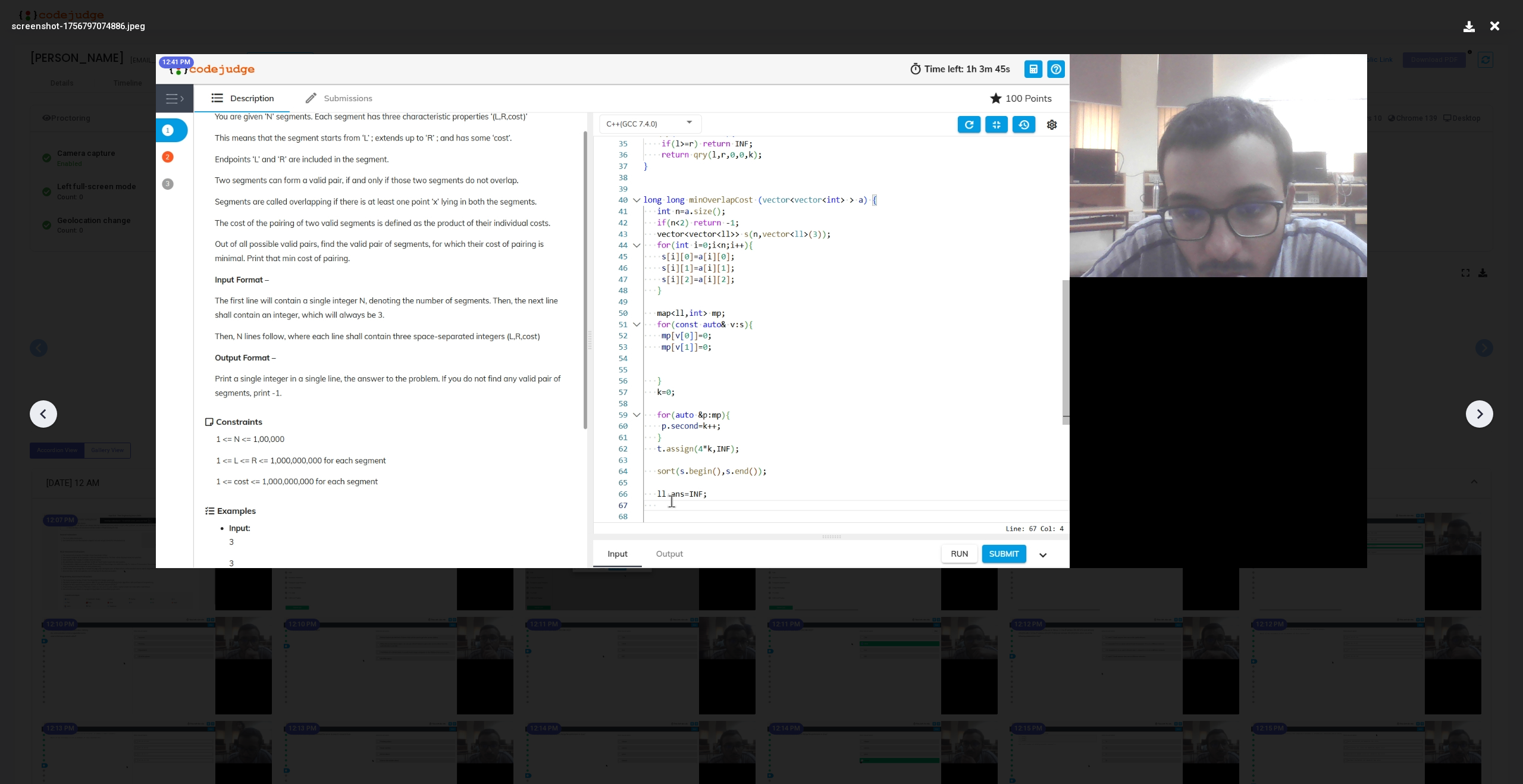
click at [53, 413] on div at bounding box center [43, 414] width 28 height 28
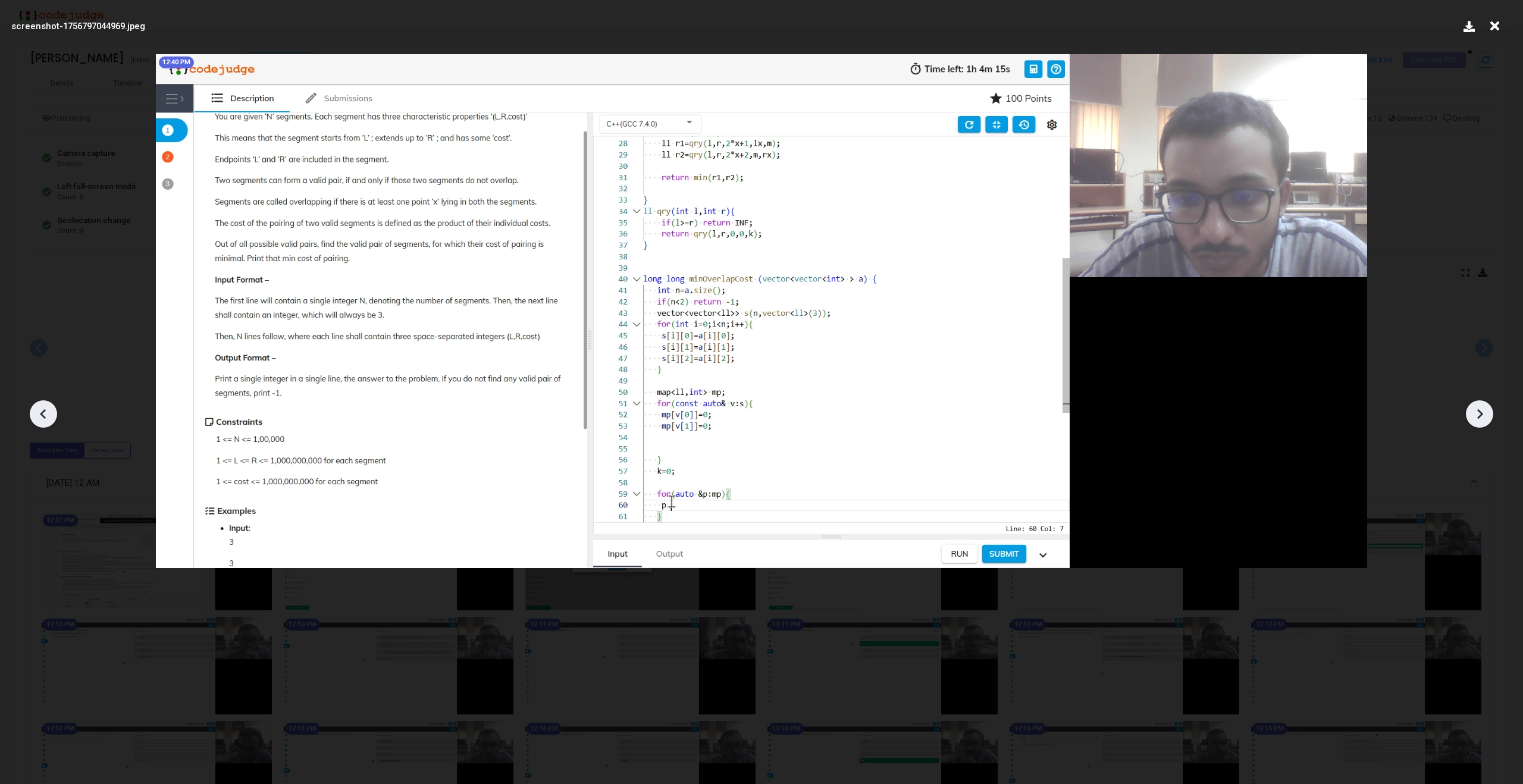
click at [53, 413] on div at bounding box center [43, 414] width 28 height 28
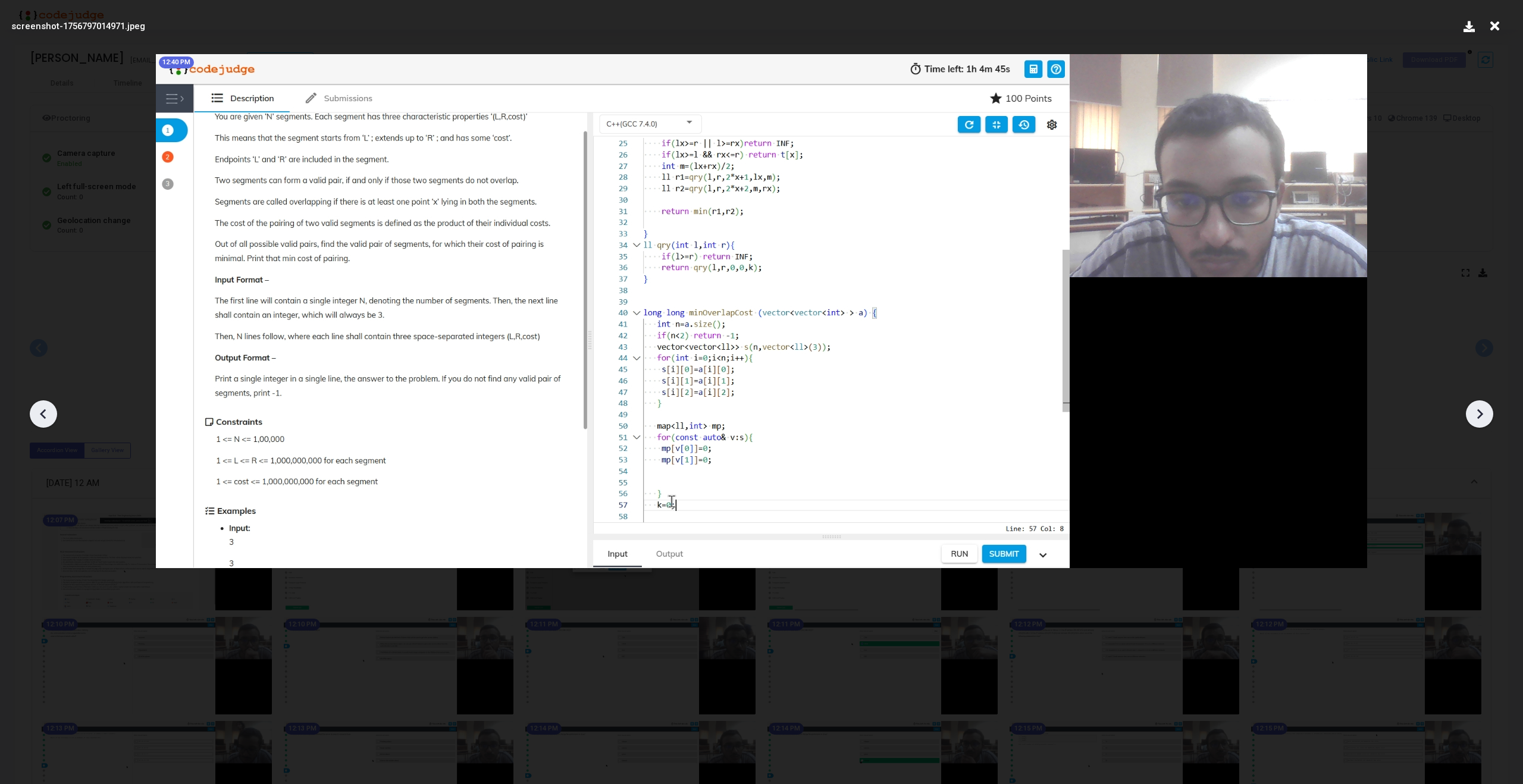
click at [53, 413] on div at bounding box center [43, 414] width 28 height 28
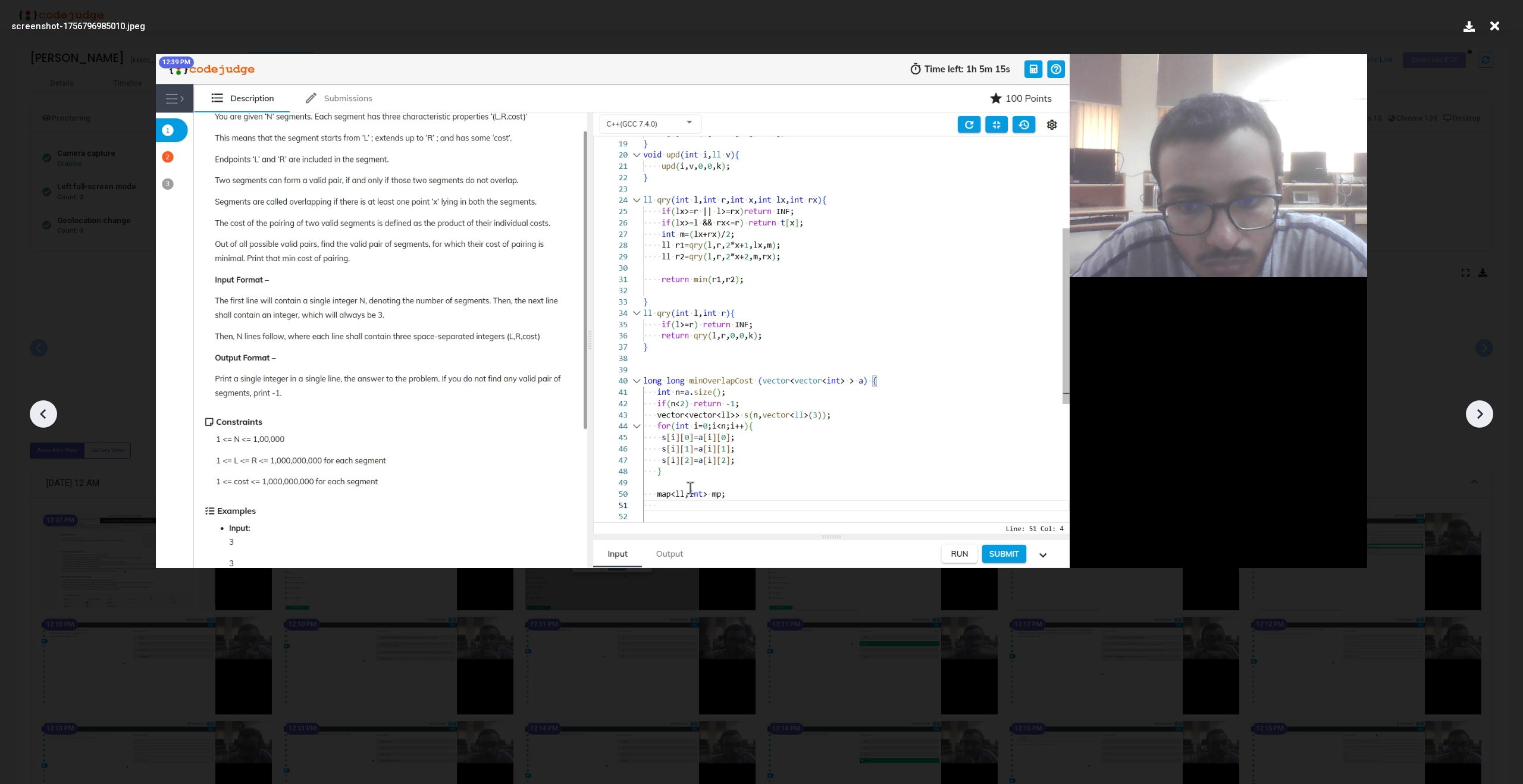
click at [53, 413] on div at bounding box center [43, 414] width 28 height 28
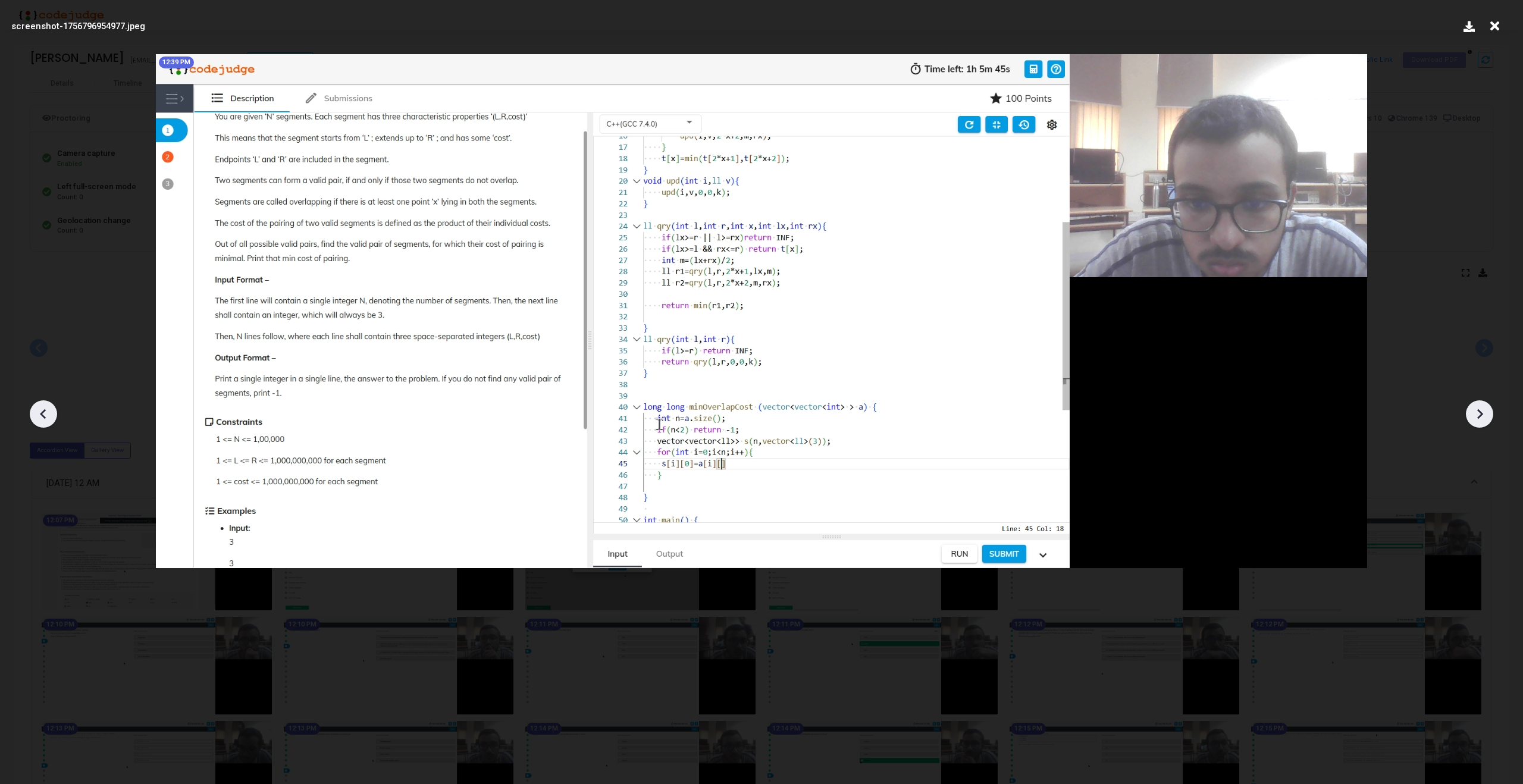
click at [53, 413] on div at bounding box center [43, 414] width 28 height 28
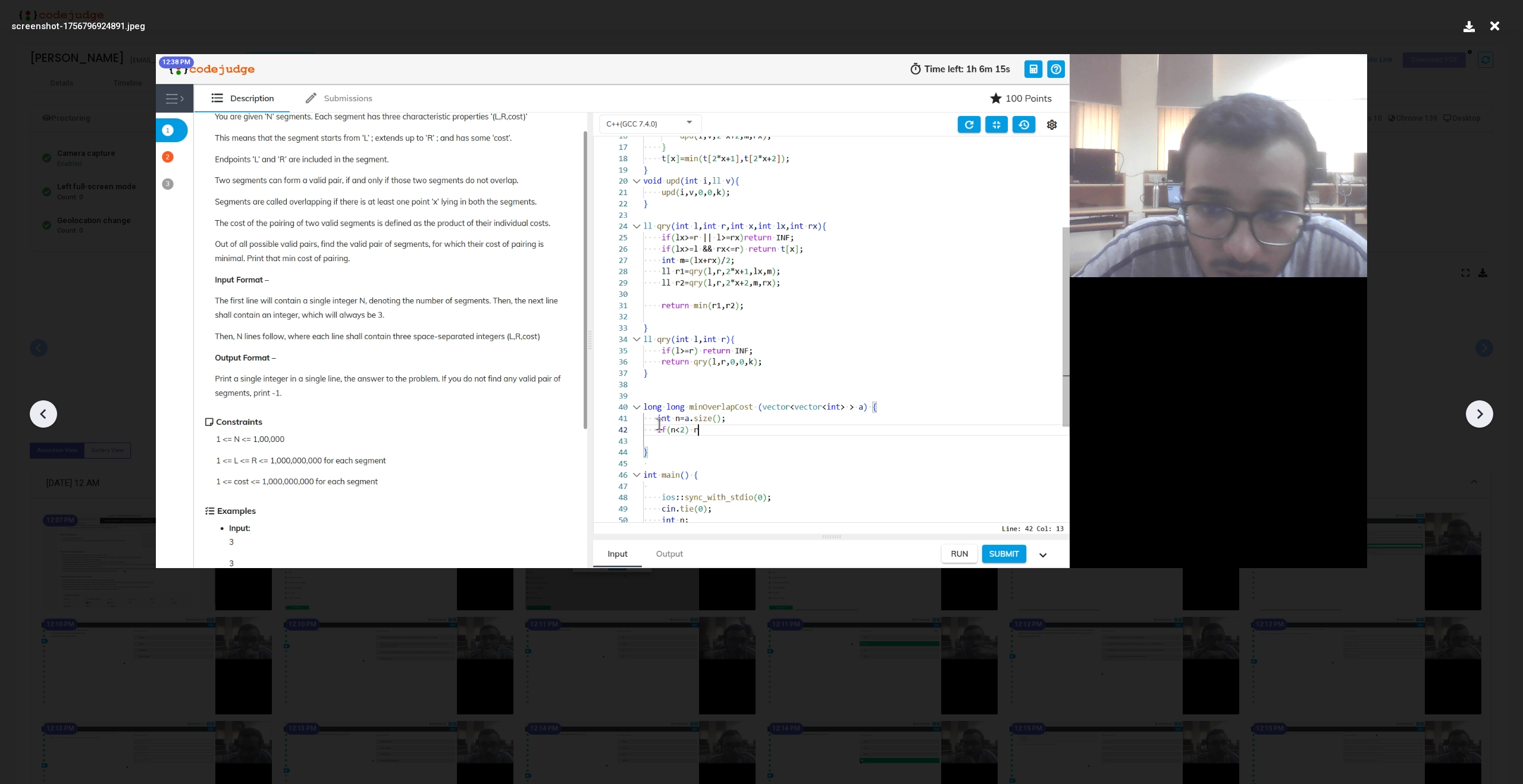
click at [1482, 414] on icon at bounding box center [1481, 414] width 6 height 10
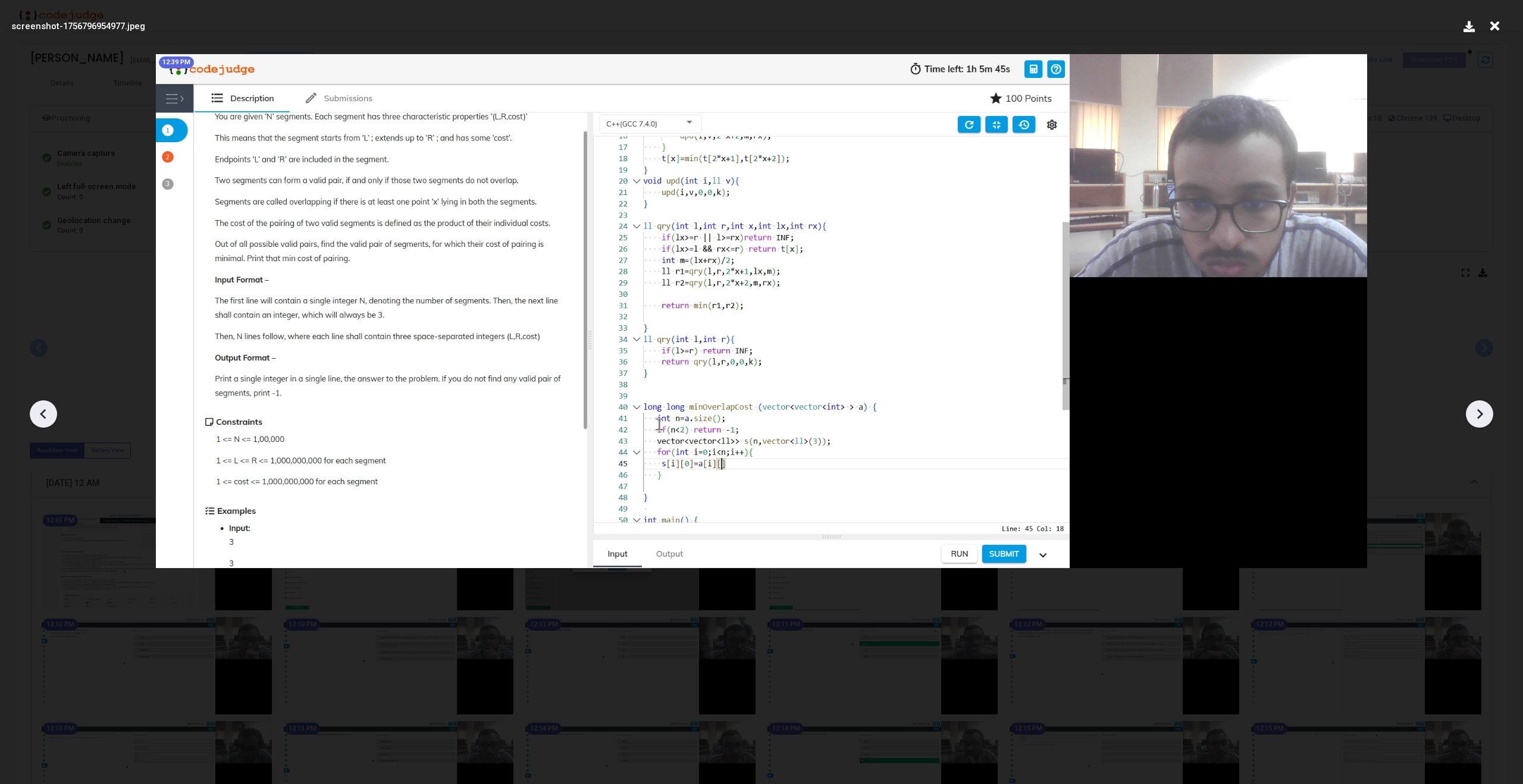
click at [1482, 414] on icon at bounding box center [1481, 414] width 6 height 10
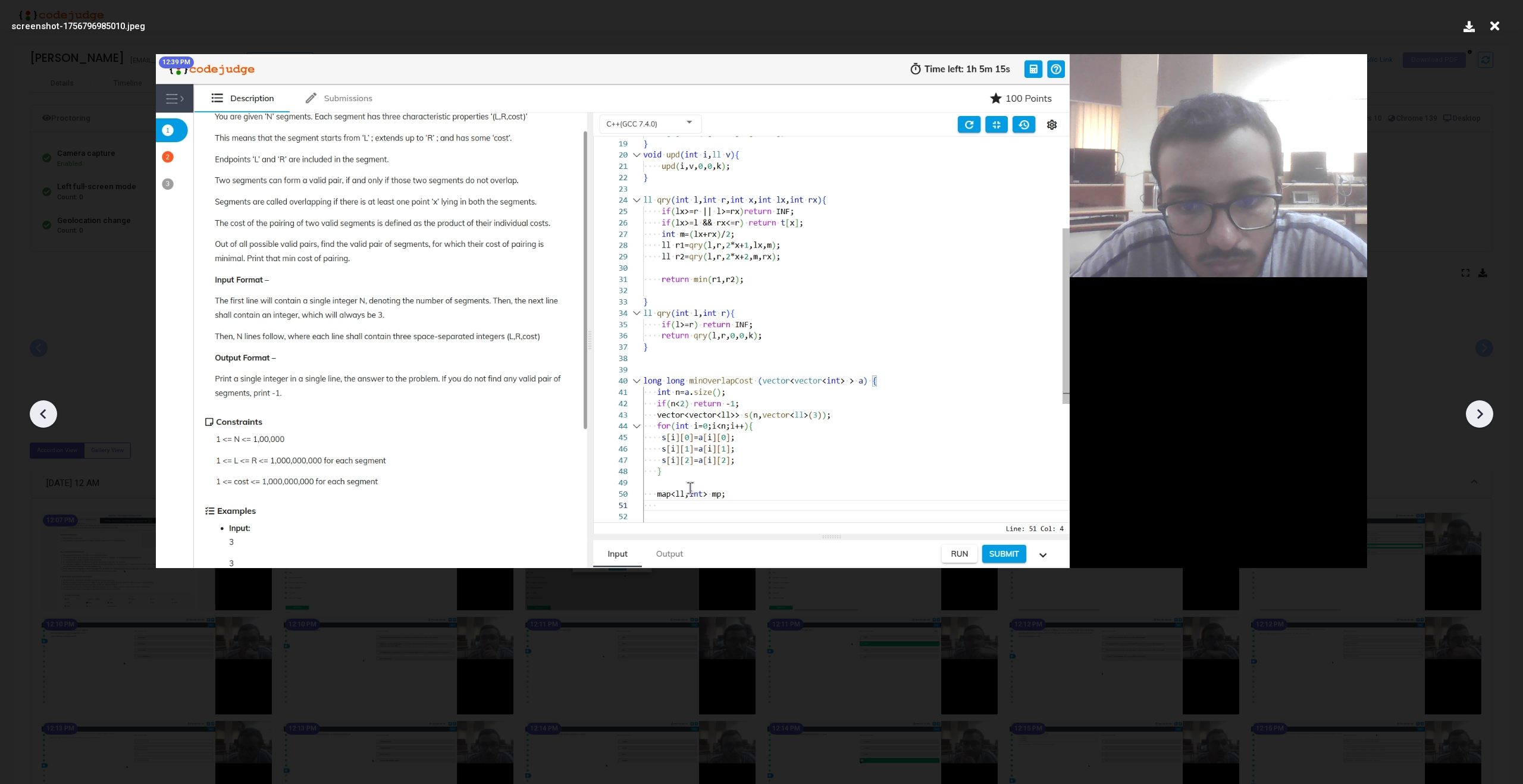
click at [1482, 414] on icon at bounding box center [1481, 414] width 6 height 10
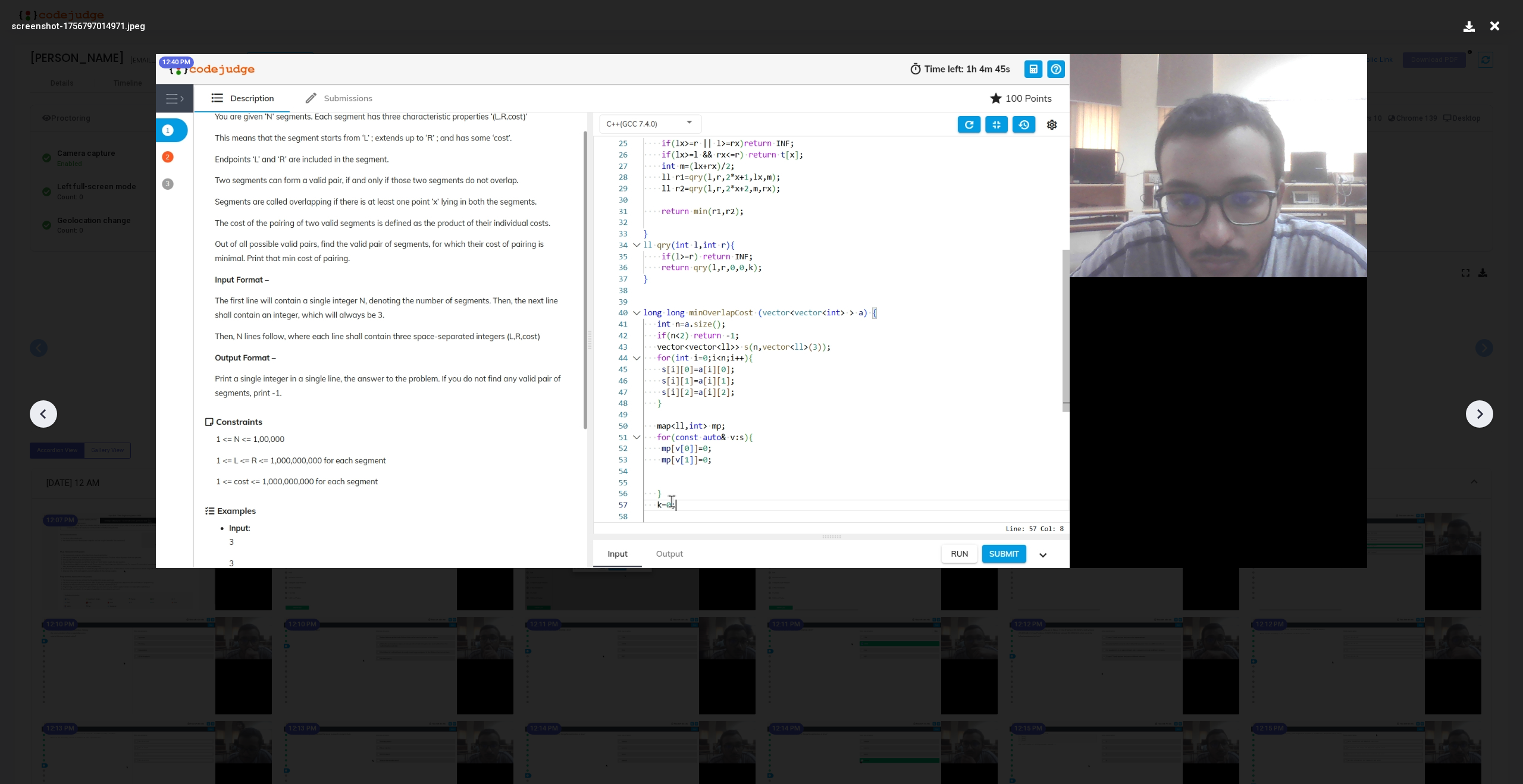
click at [1482, 414] on icon at bounding box center [1481, 414] width 6 height 10
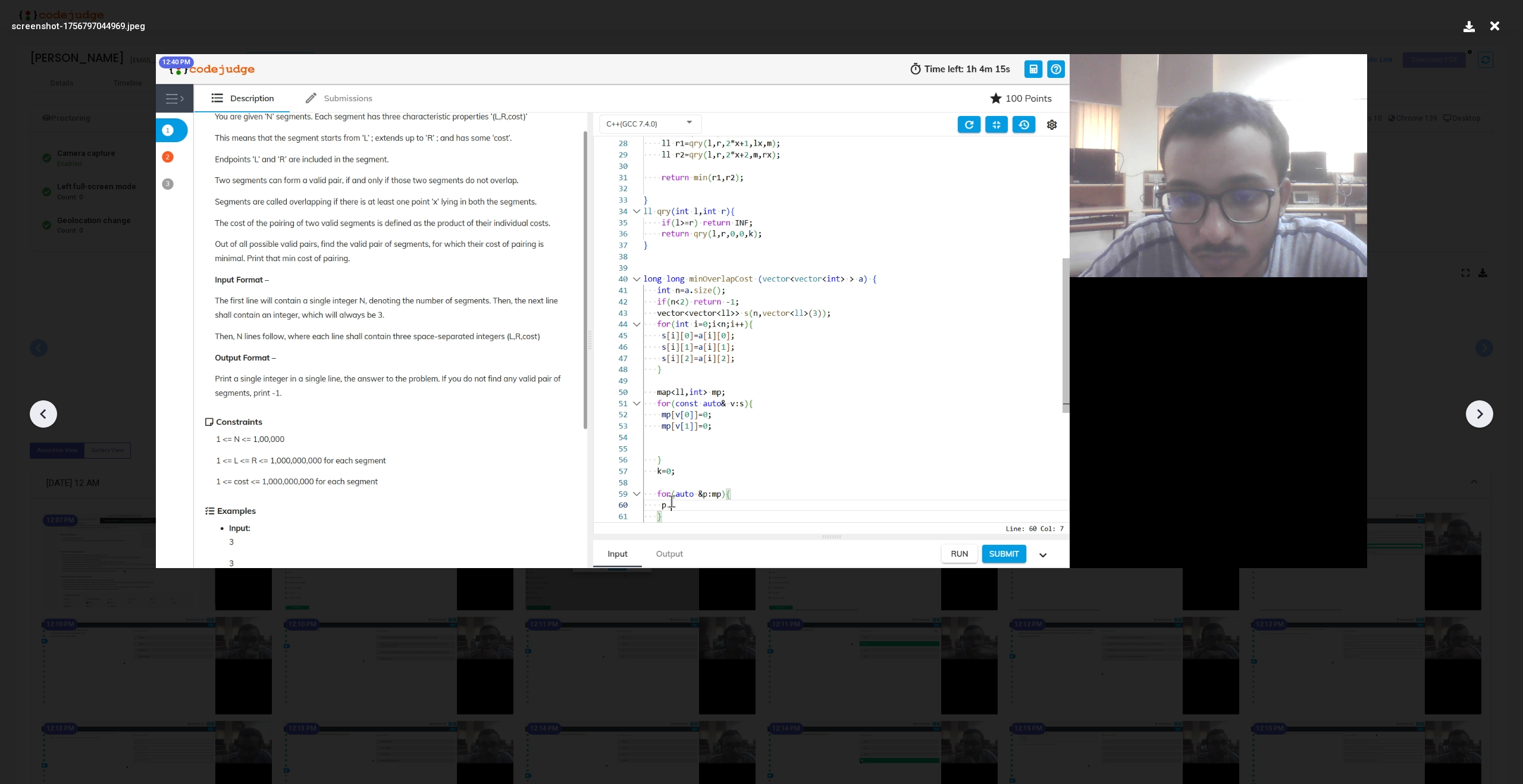
click at [1482, 414] on icon at bounding box center [1481, 414] width 6 height 10
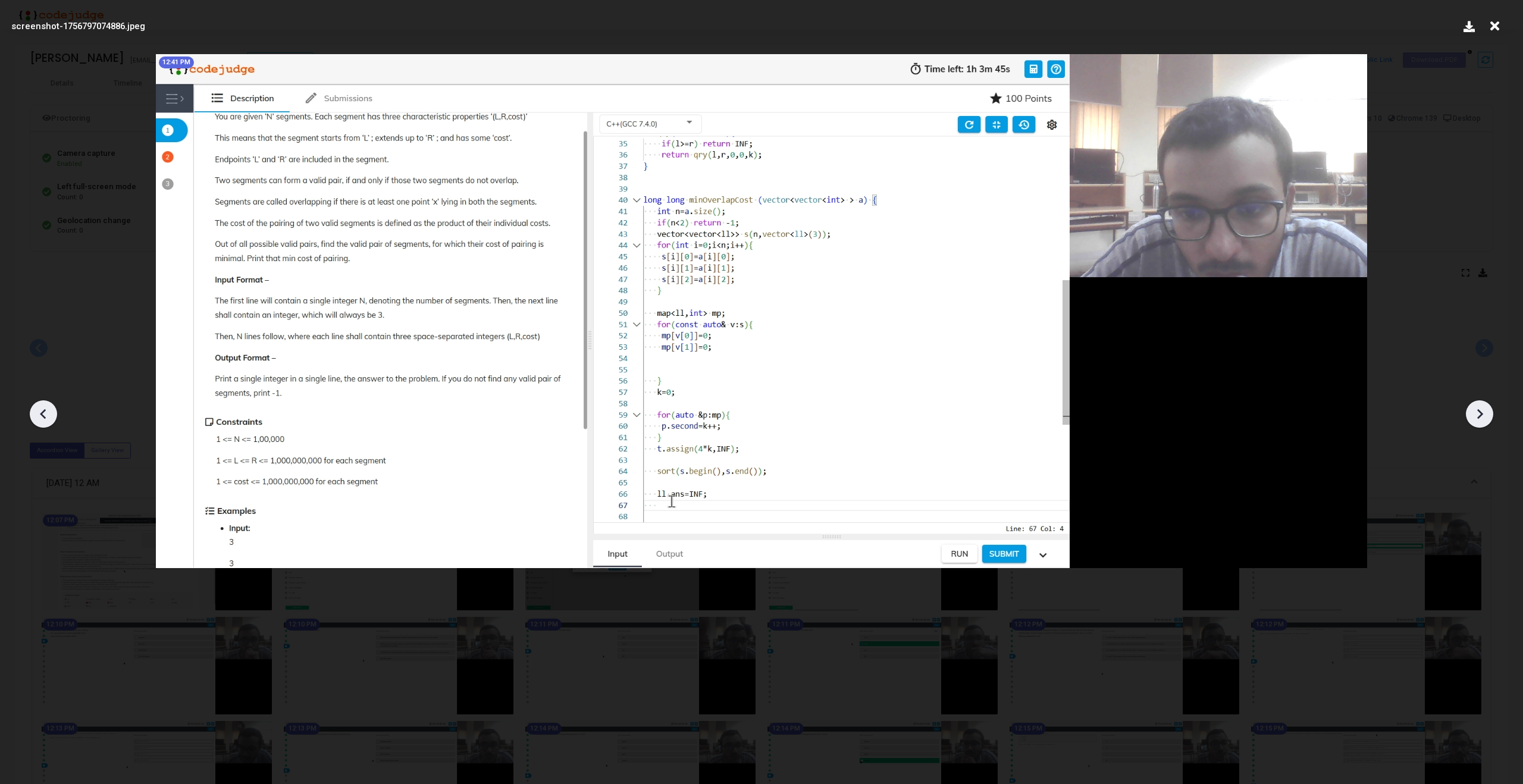
click at [1482, 414] on icon at bounding box center [1481, 414] width 6 height 10
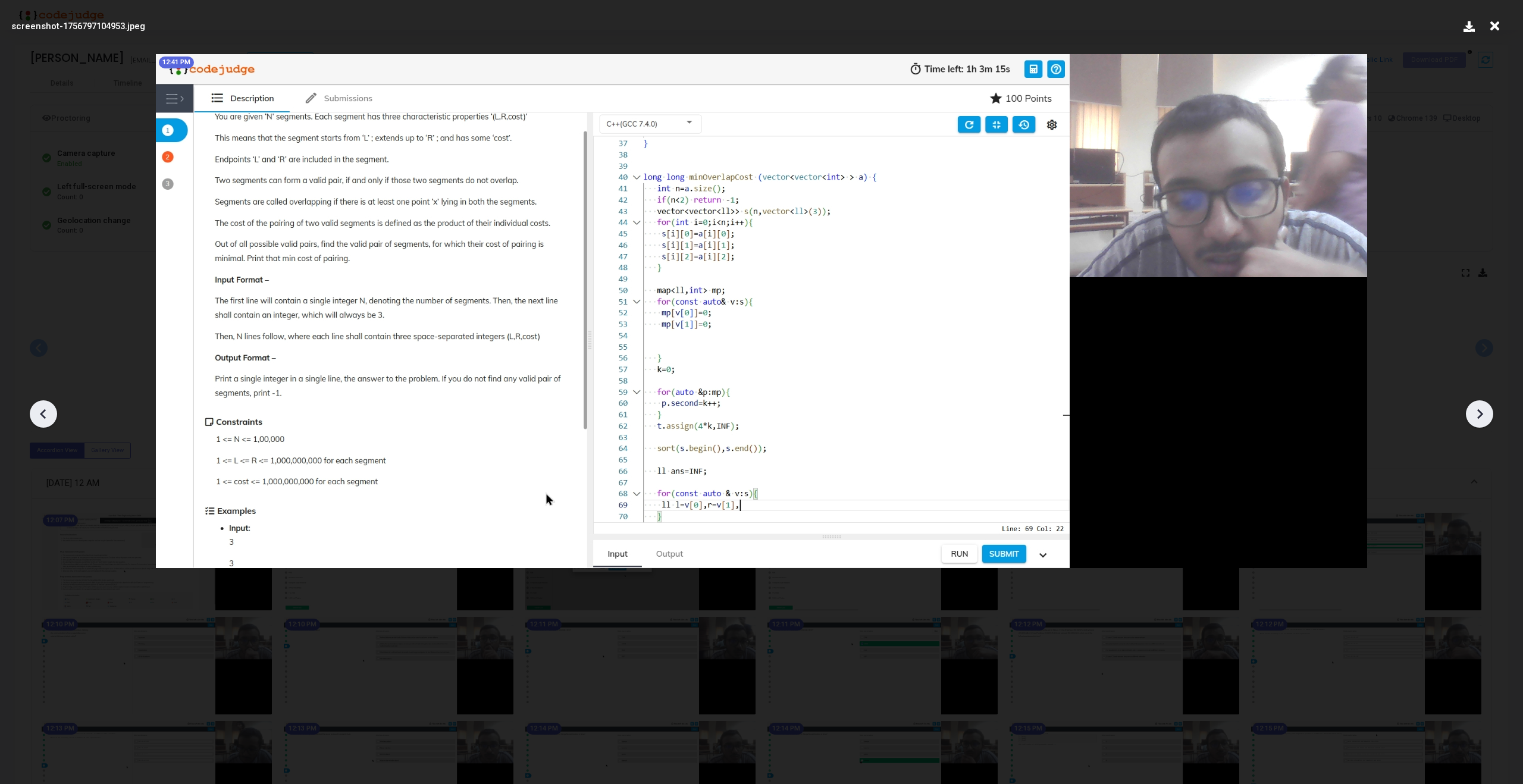
click at [1487, 408] on icon at bounding box center [1479, 413] width 18 height 18
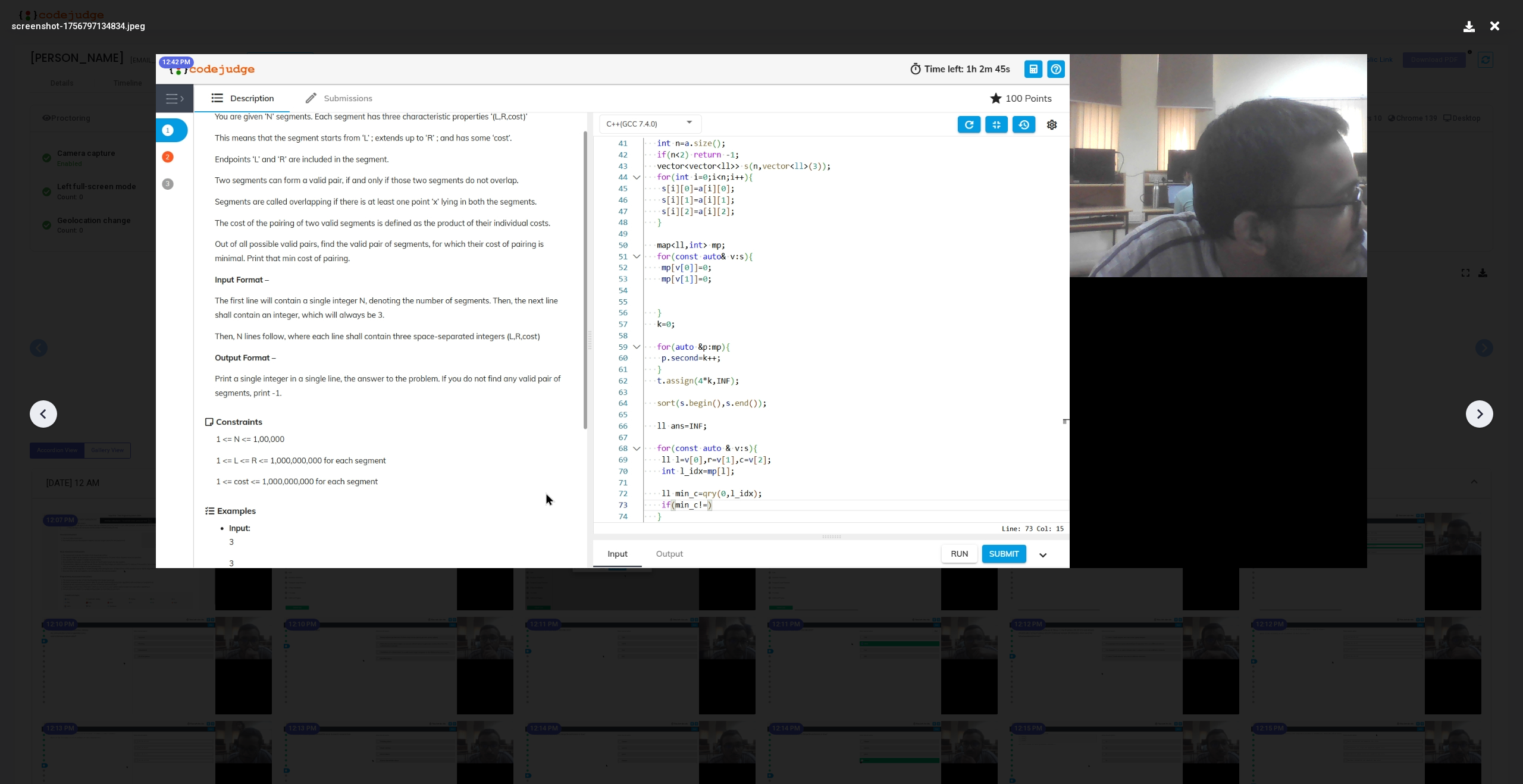
click at [1487, 408] on icon at bounding box center [1479, 413] width 18 height 18
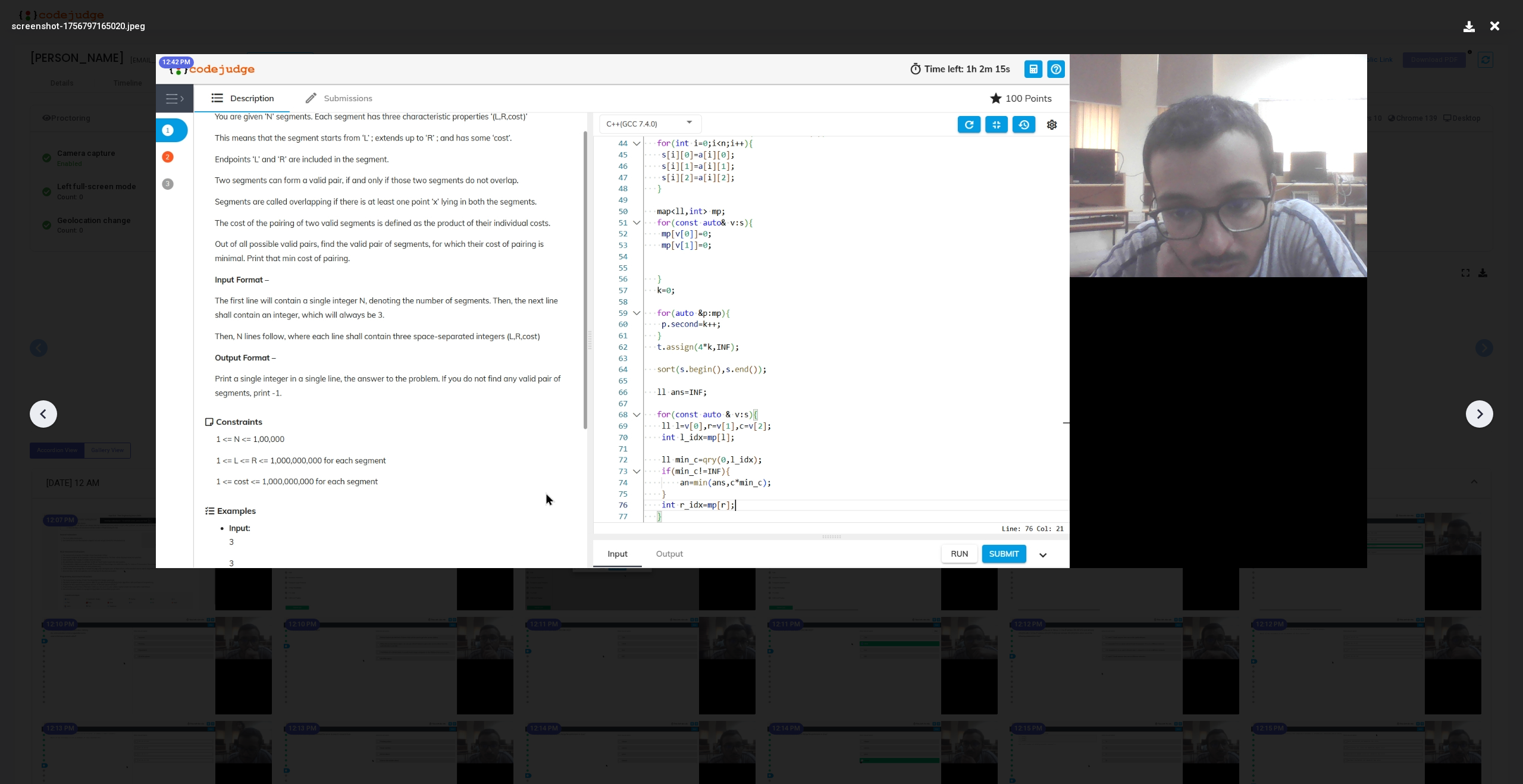
click at [1487, 408] on icon at bounding box center [1479, 413] width 18 height 18
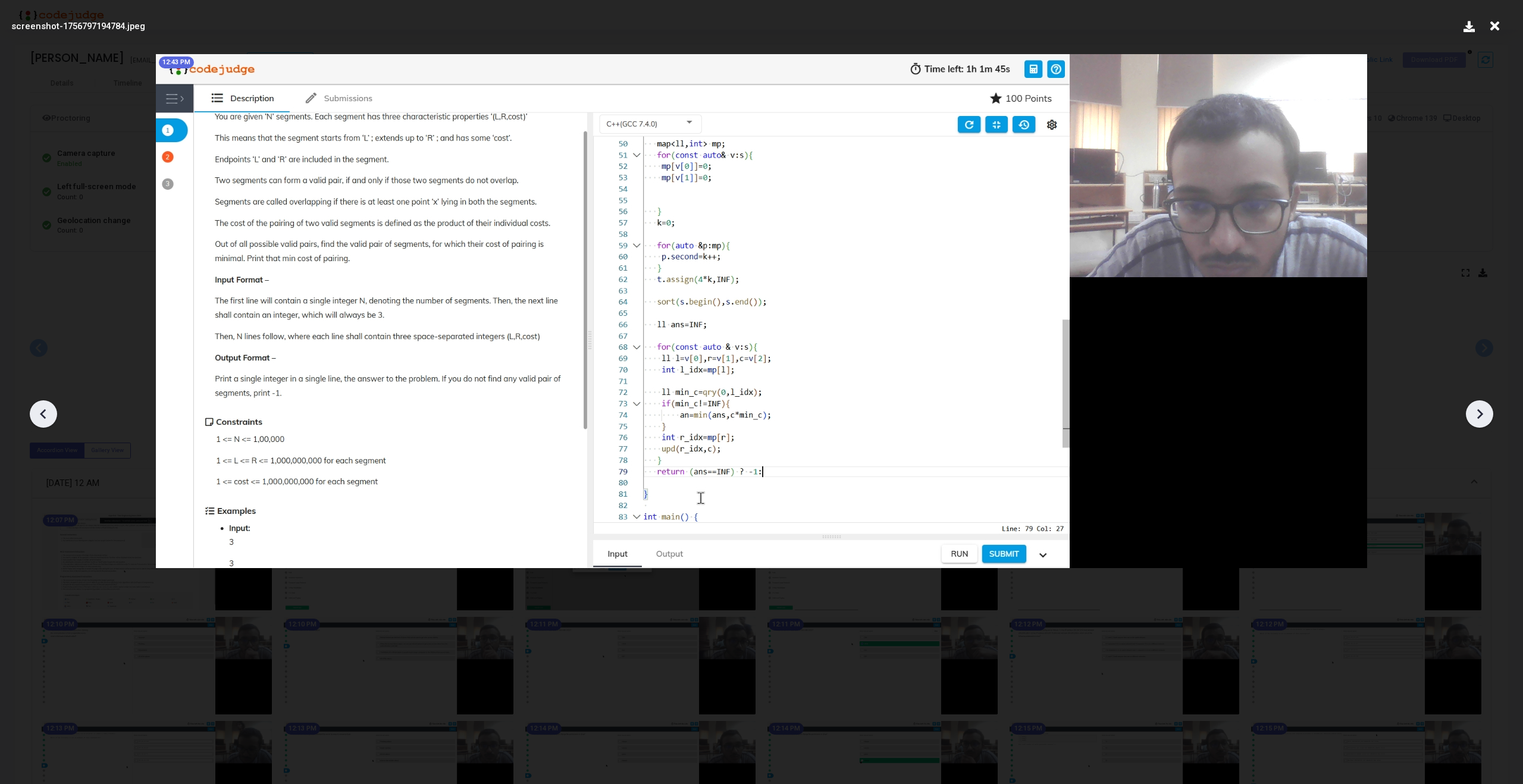
click at [1487, 408] on icon at bounding box center [1479, 413] width 18 height 18
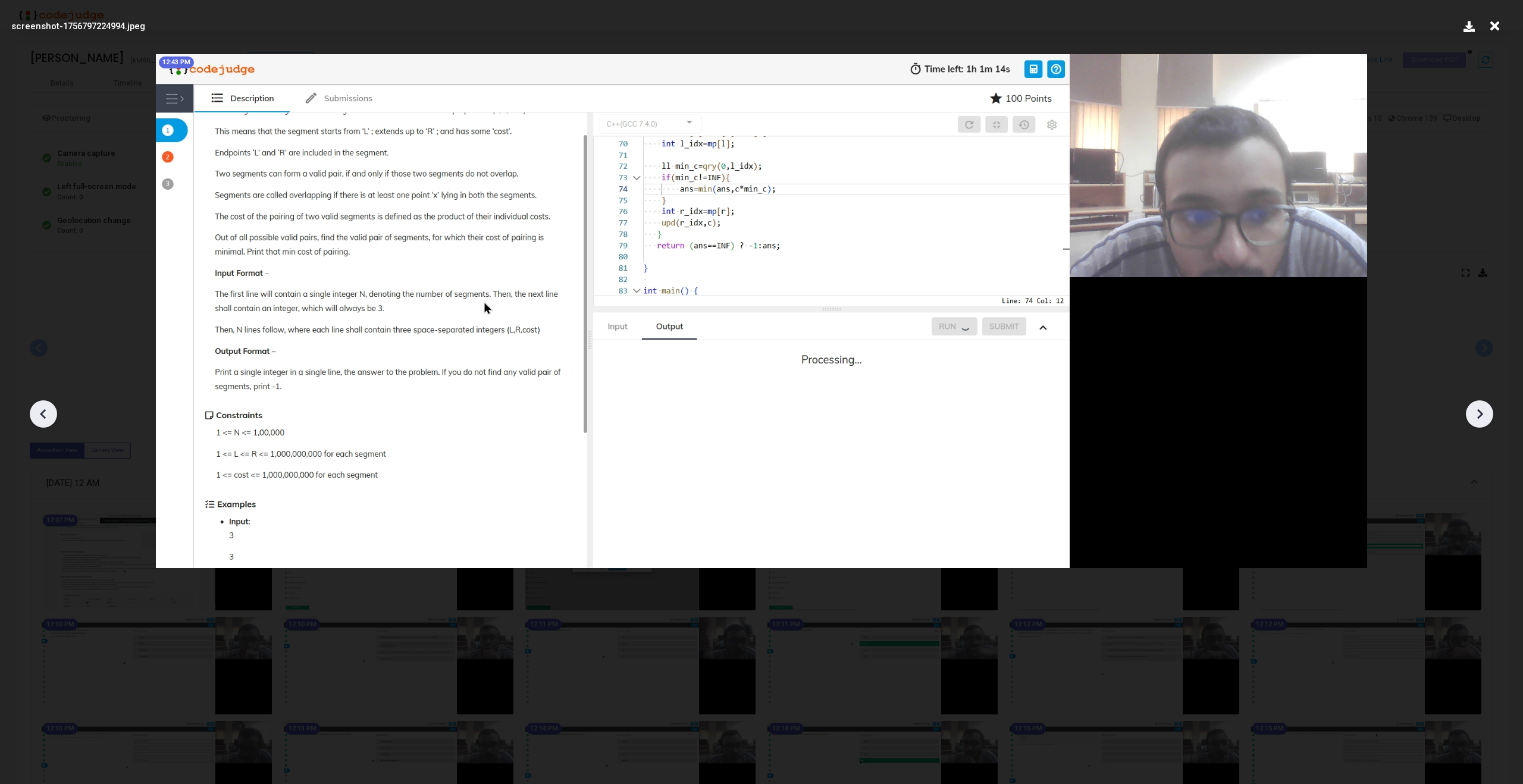
click at [1487, 408] on icon at bounding box center [1479, 413] width 18 height 18
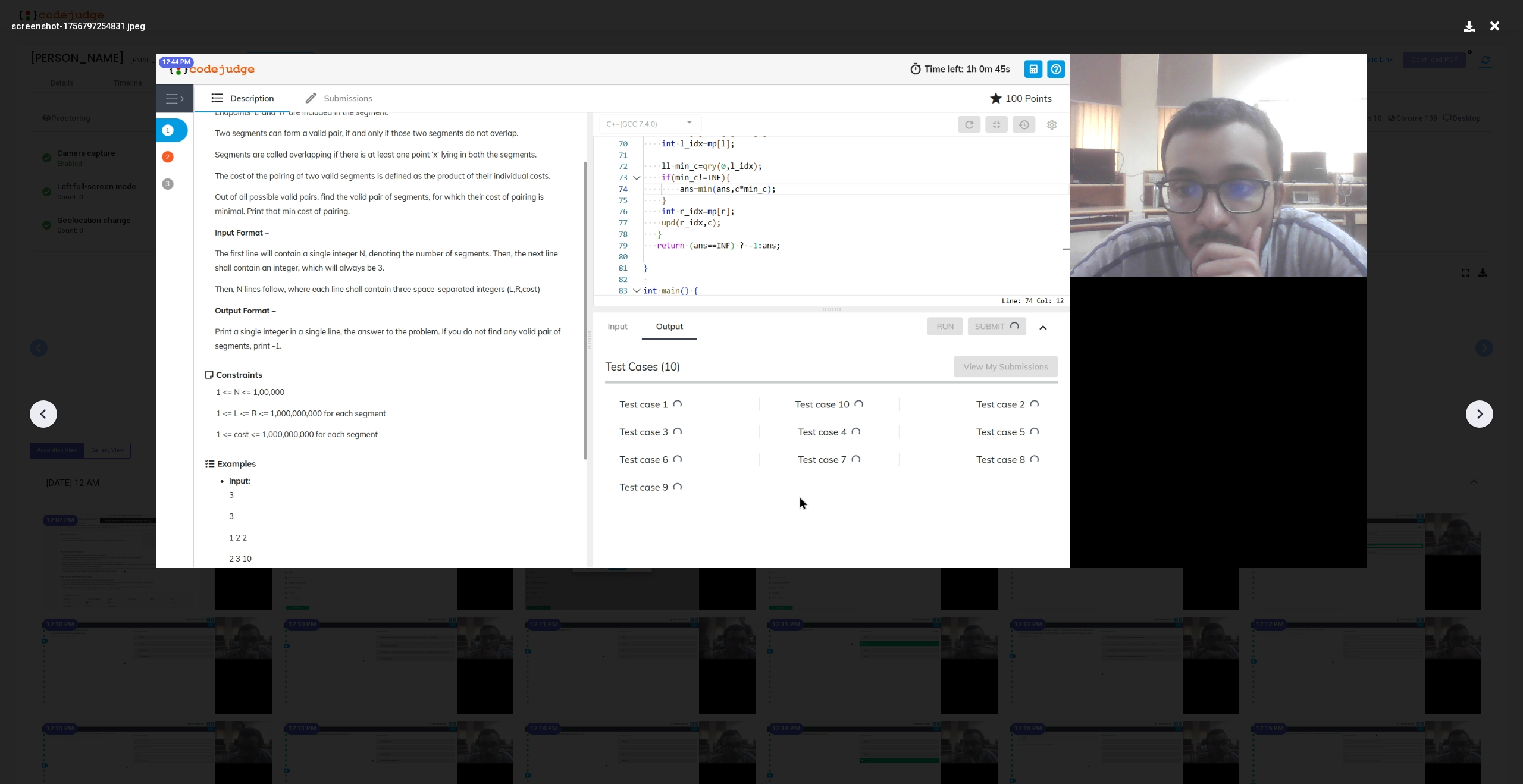
click at [1487, 408] on icon at bounding box center [1479, 413] width 18 height 18
